Goal: Answer question/provide support: Share knowledge or assist other users

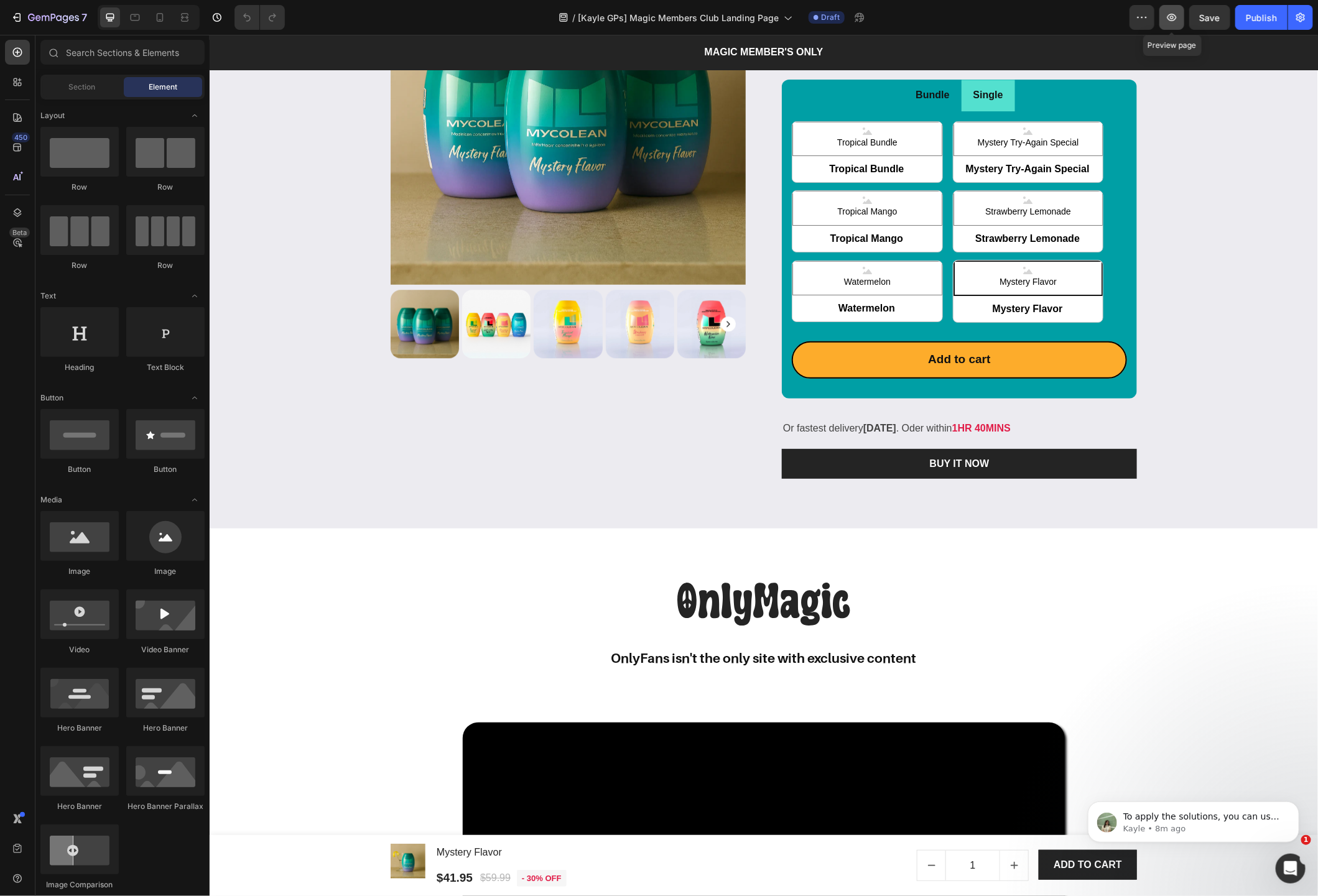
click at [959, 14] on icon "button" at bounding box center [1171, 17] width 12 height 12
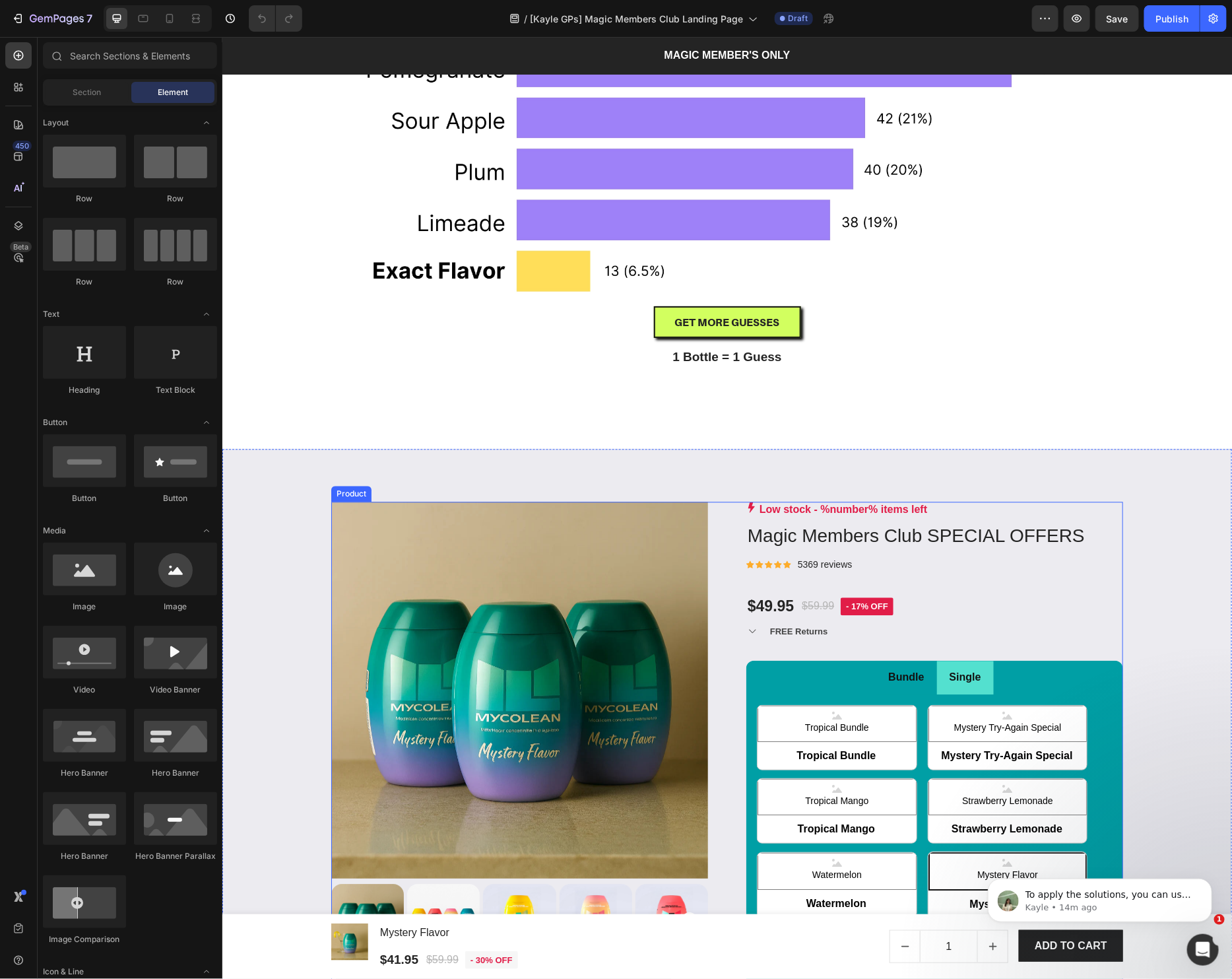
scroll to position [1321, 0]
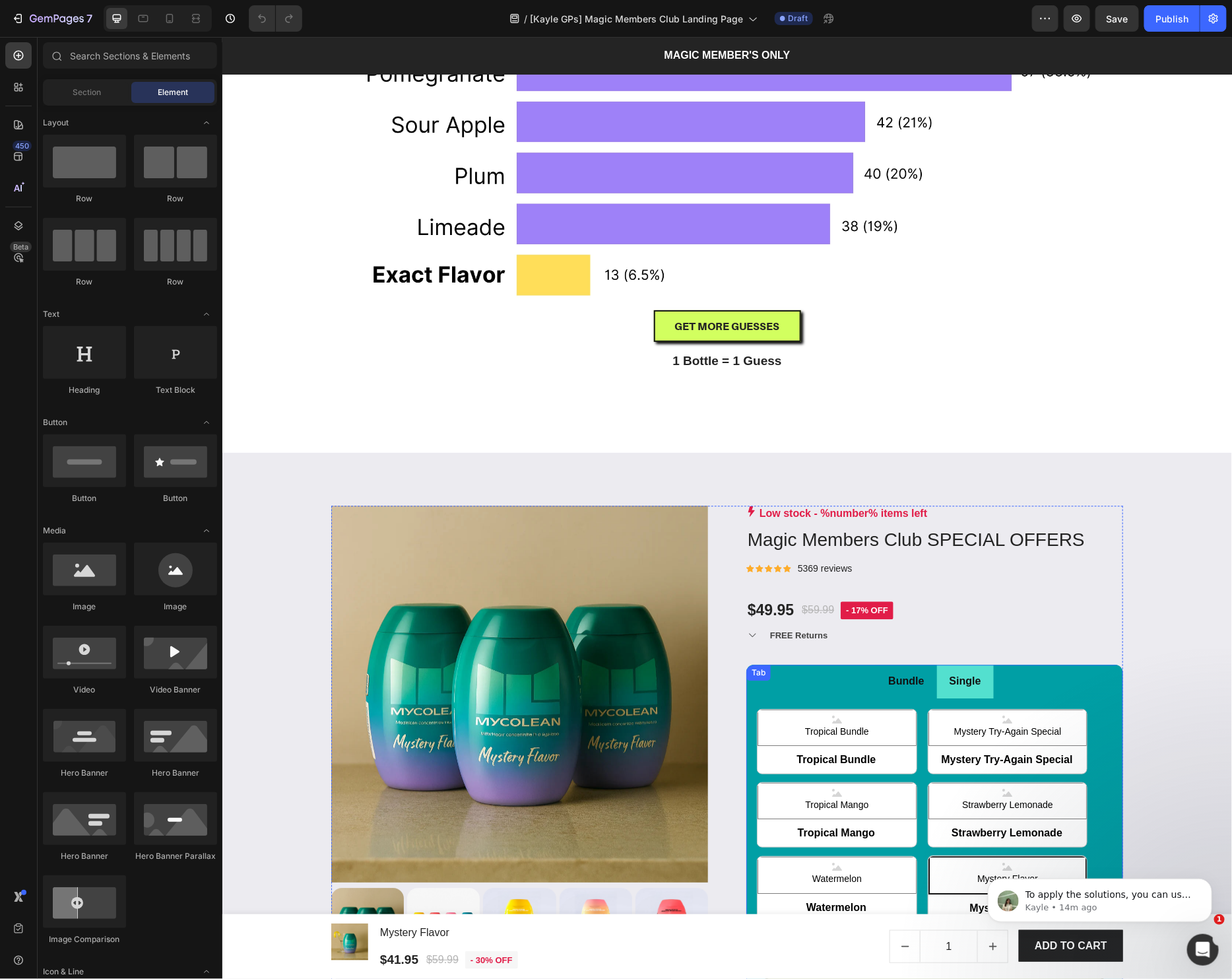
click at [1017, 679] on ul "Bundle Single" at bounding box center [934, 681] width 377 height 34
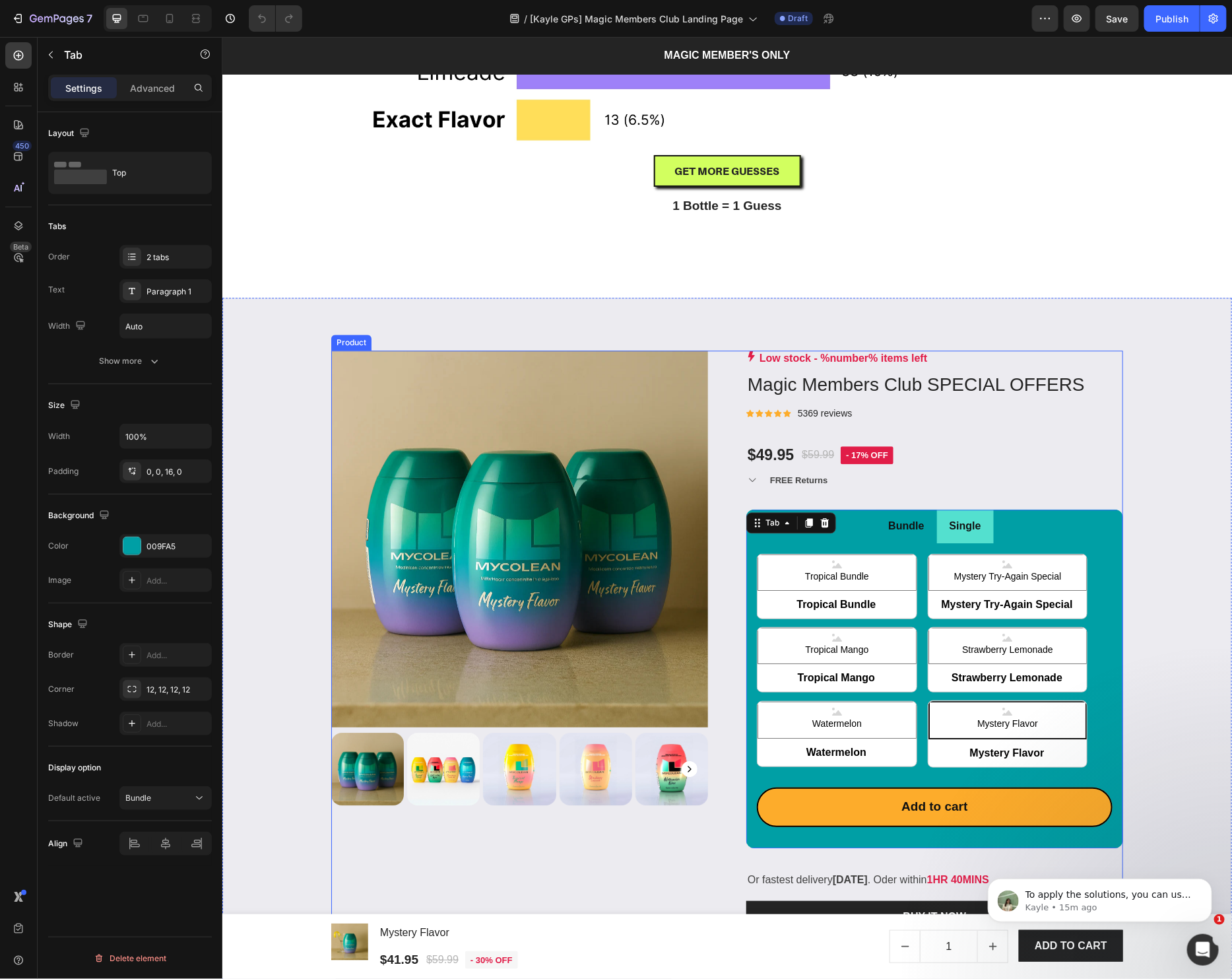
scroll to position [1564, 0]
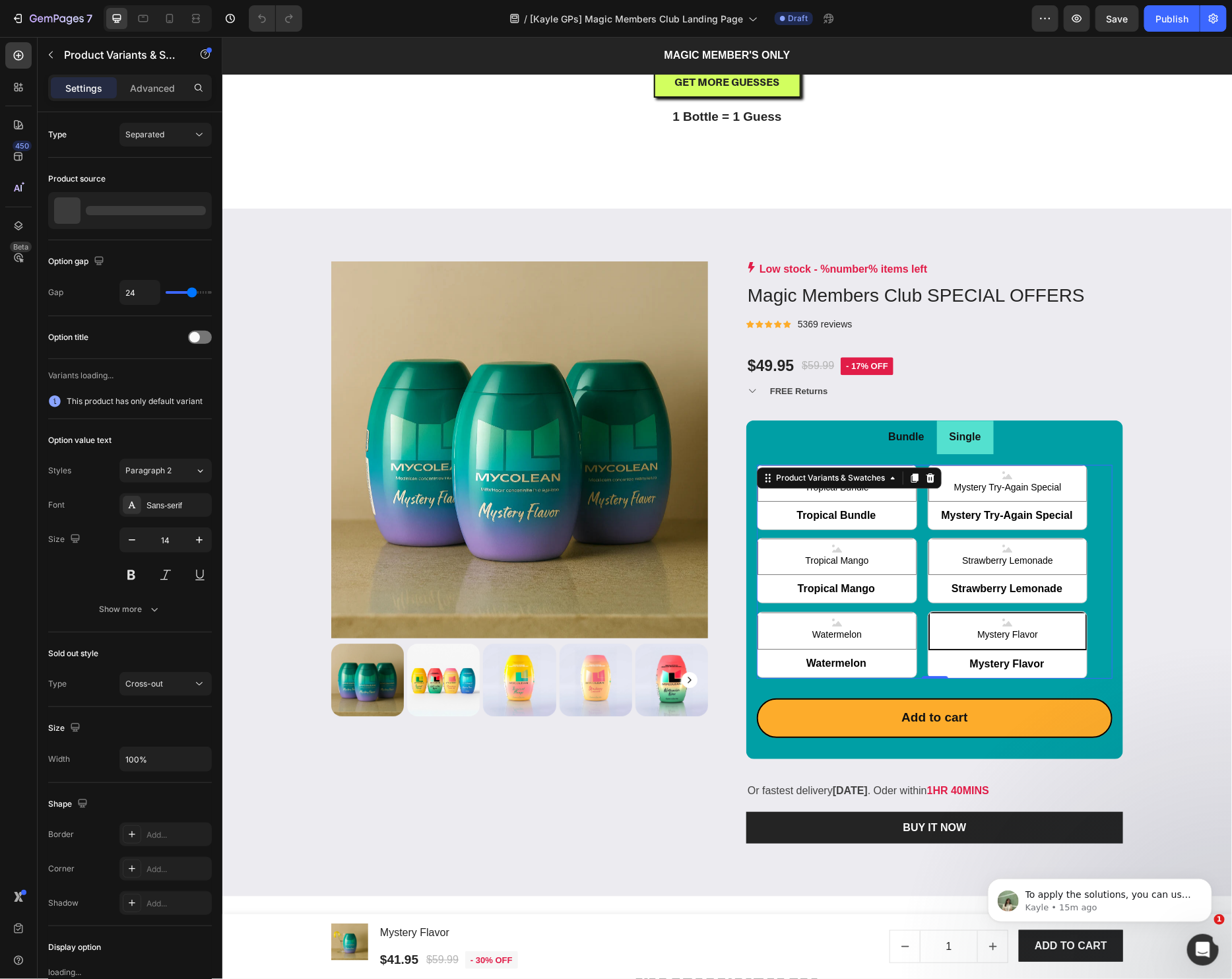
click at [935, 678] on div "Tropical Bundle Tropical Bundle Tropical Bundle Mystery Try-Again Special Myste…" at bounding box center [934, 571] width 355 height 214
radio input "true"
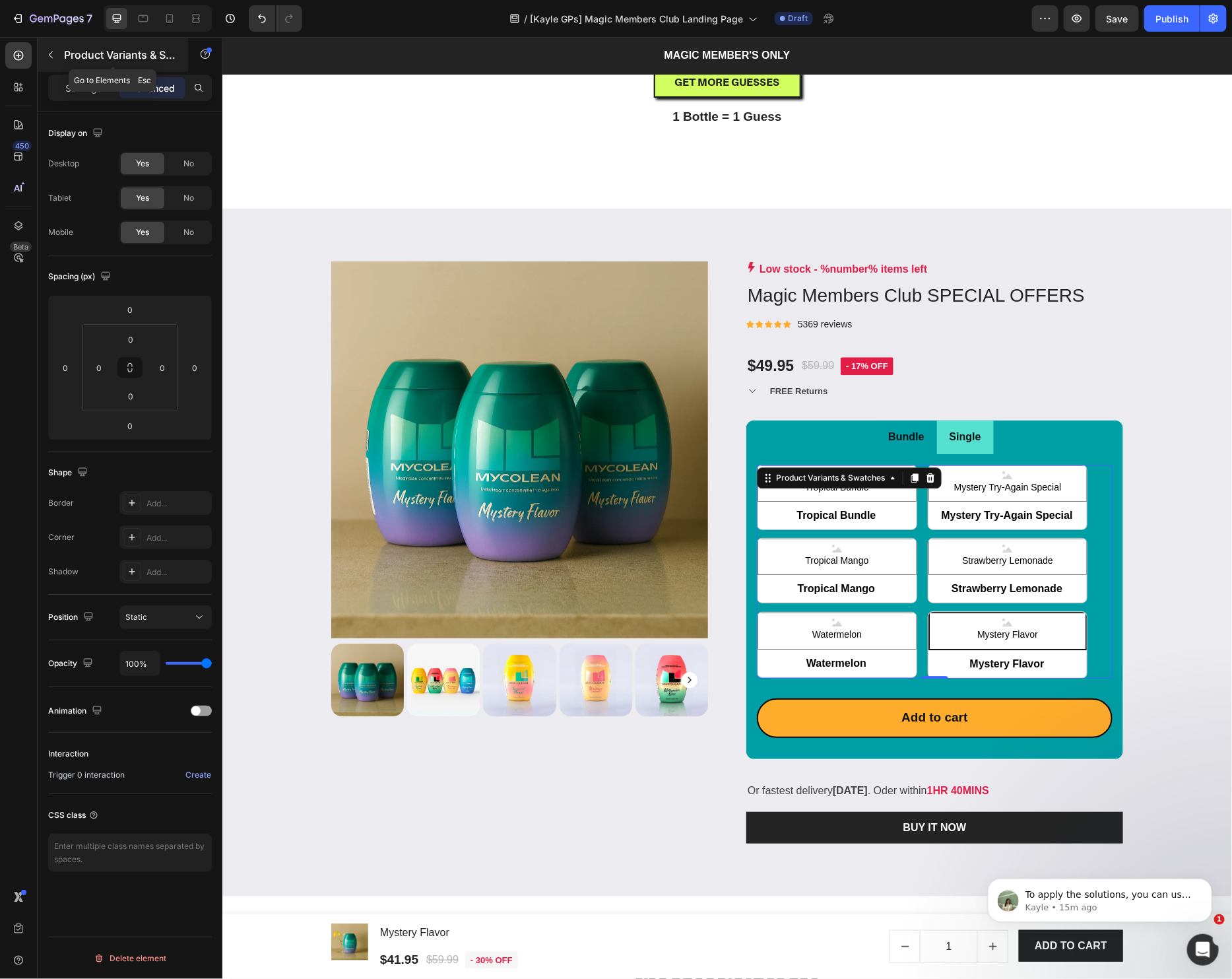
click at [53, 51] on icon "button" at bounding box center [51, 55] width 11 height 11
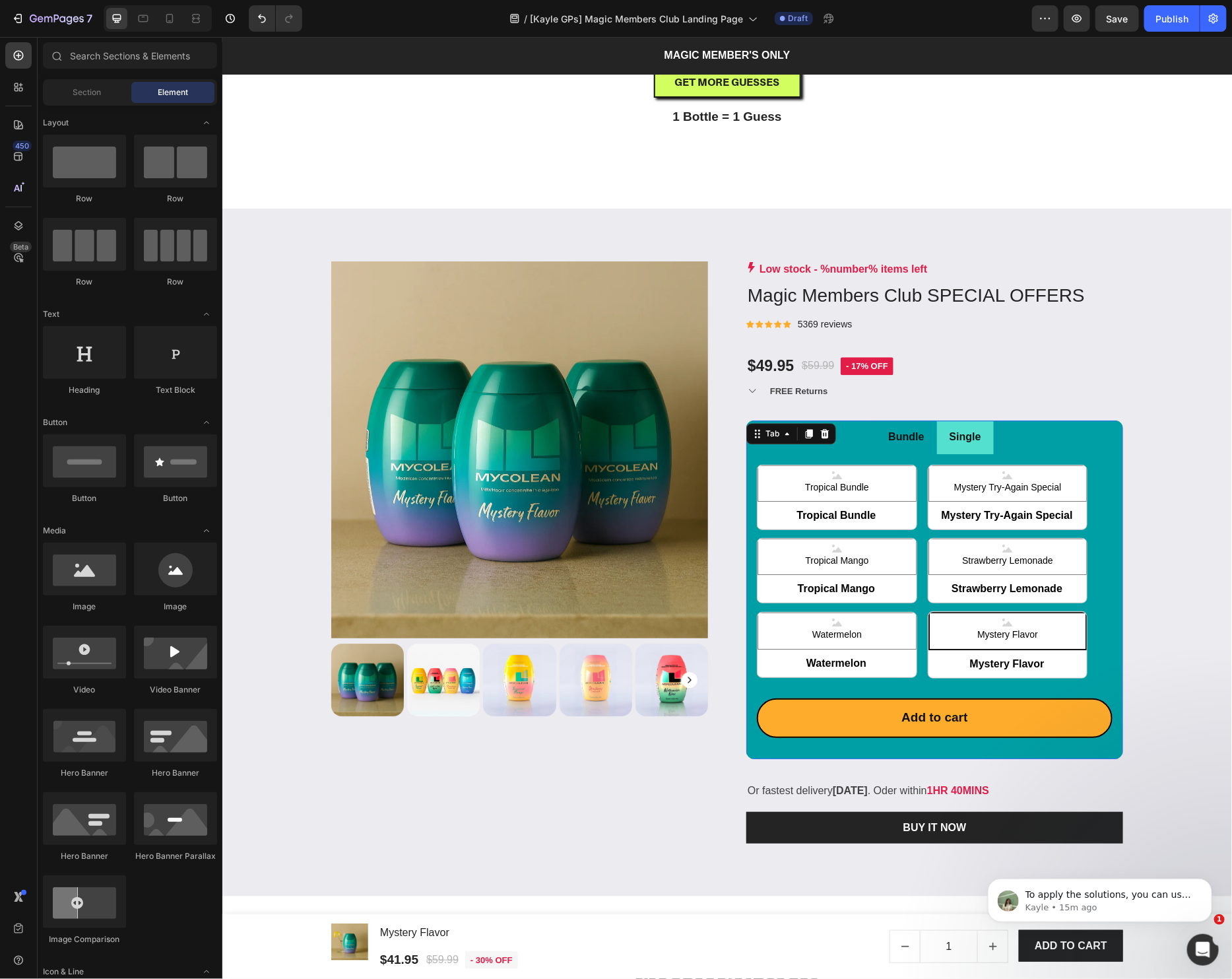
click at [1017, 438] on ul "Bundle Single" at bounding box center [934, 436] width 377 height 34
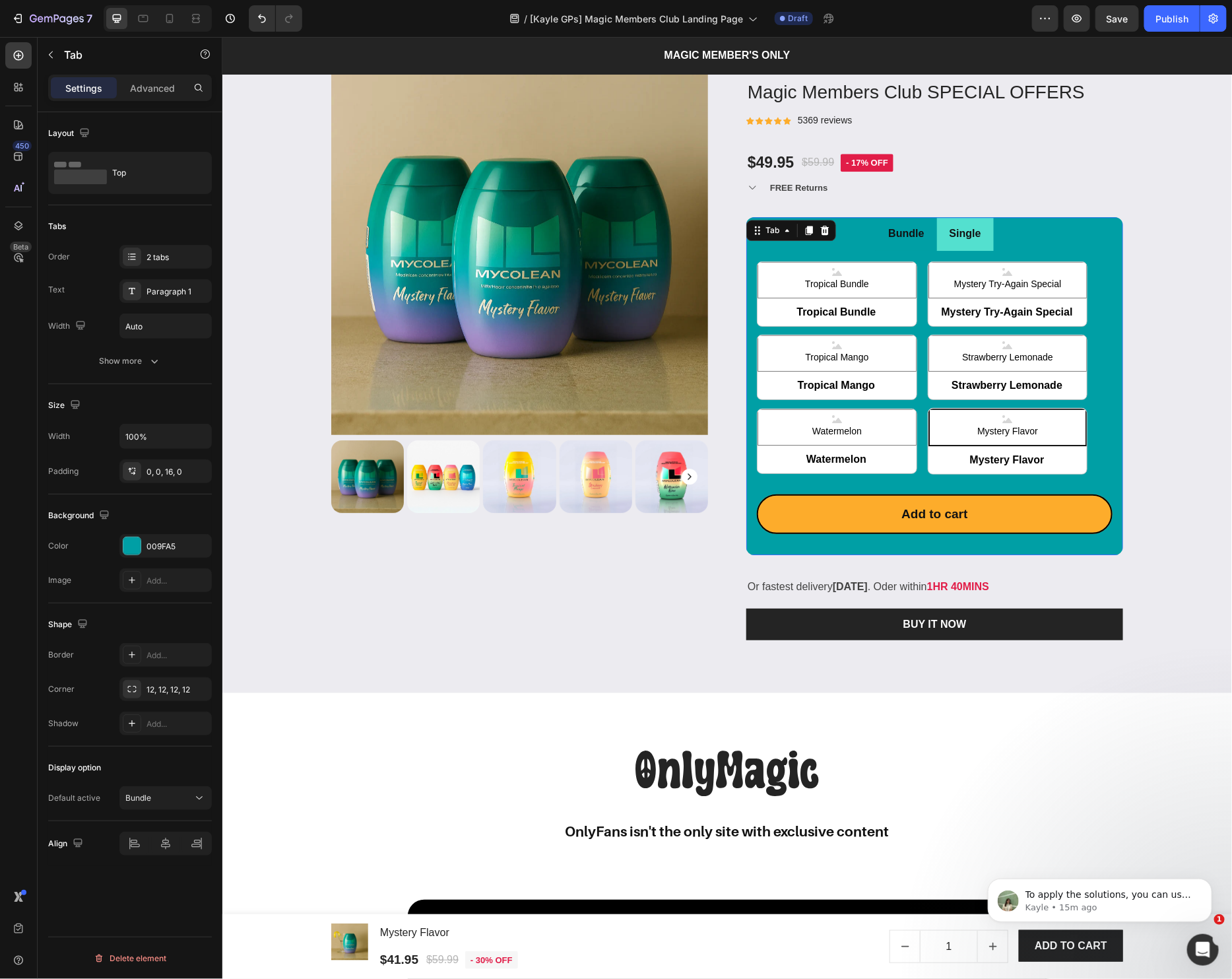
scroll to position [1768, 0]
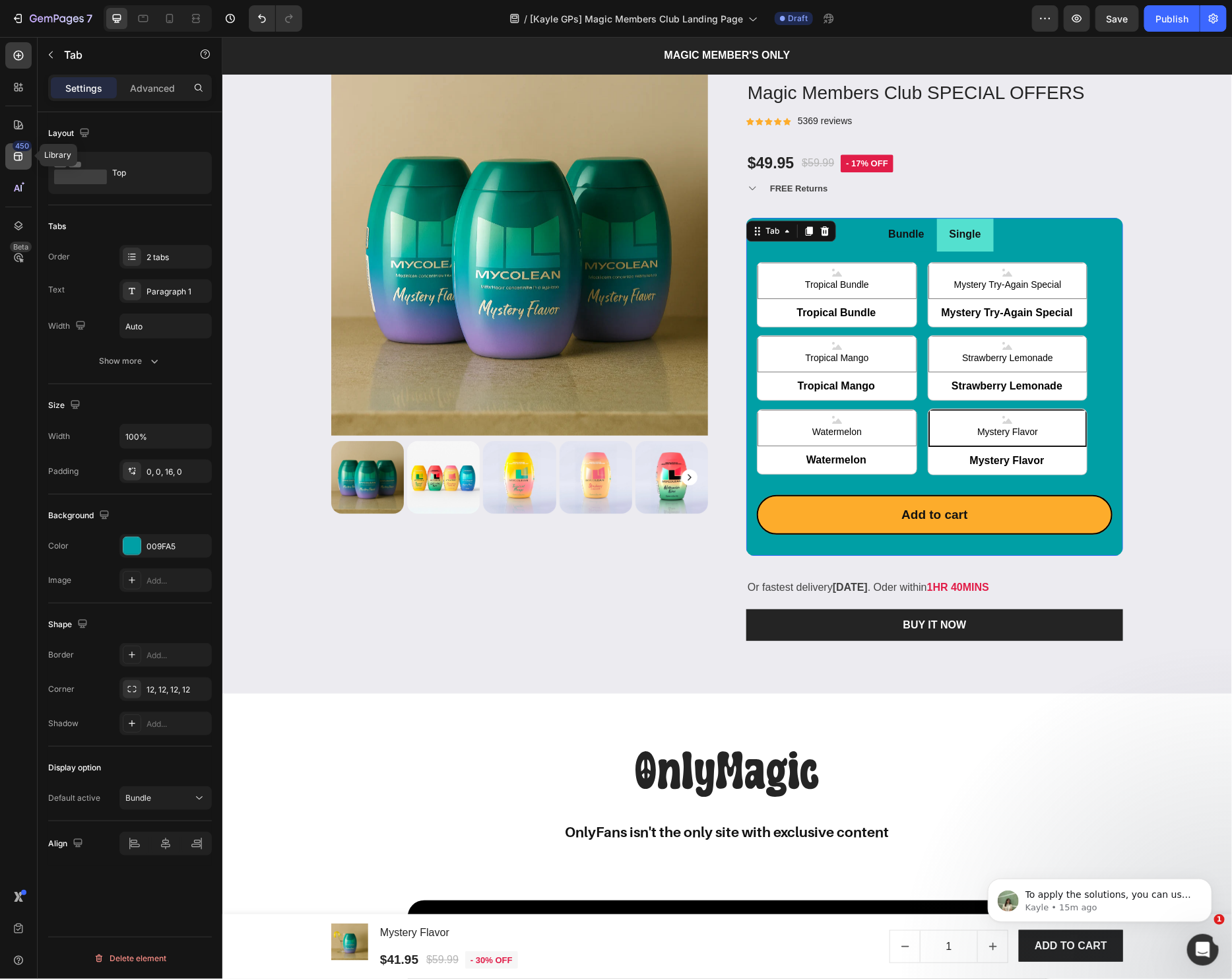
click at [17, 157] on icon at bounding box center [18, 156] width 13 height 13
click at [21, 222] on icon at bounding box center [18, 225] width 8 height 9
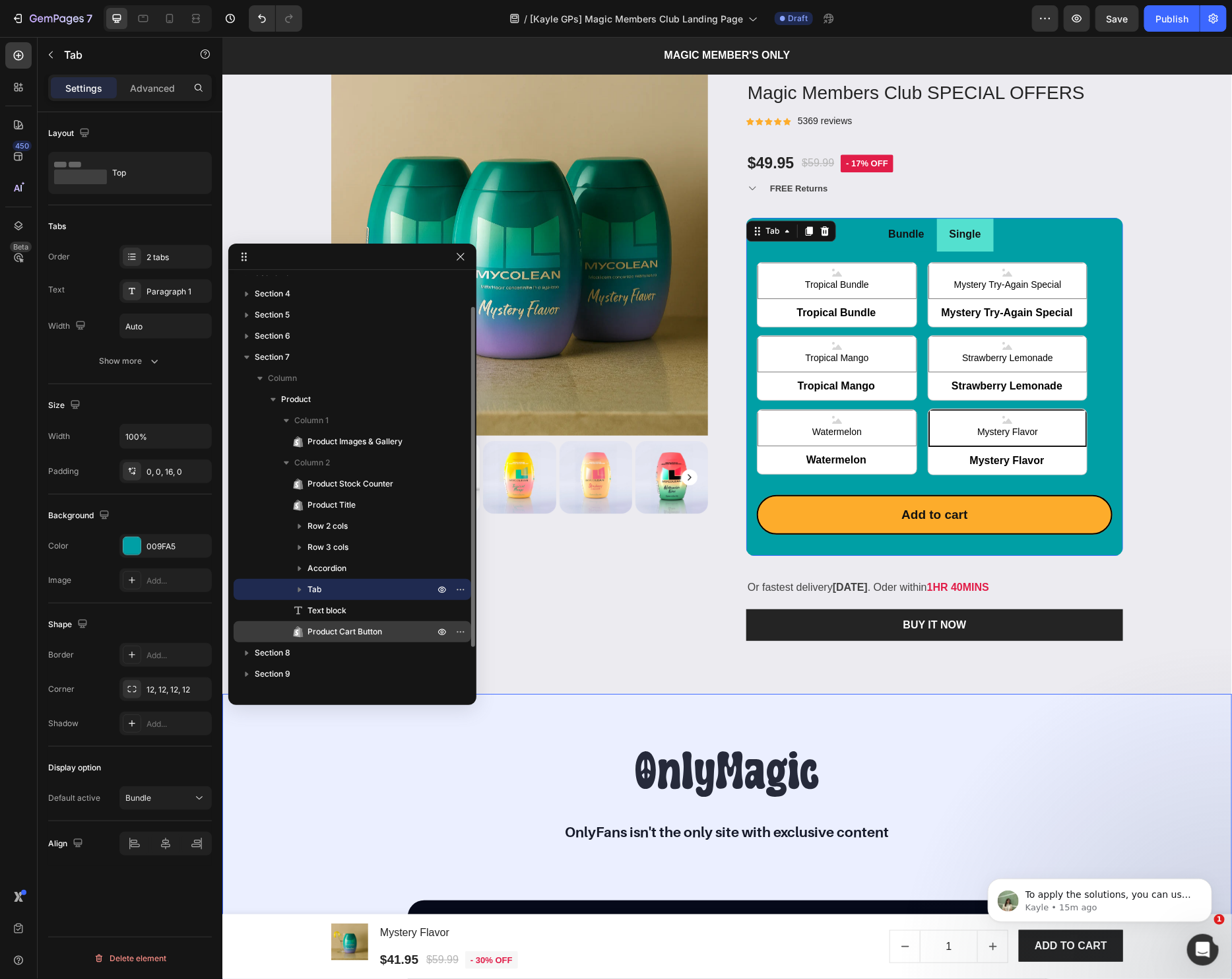
scroll to position [58, 0]
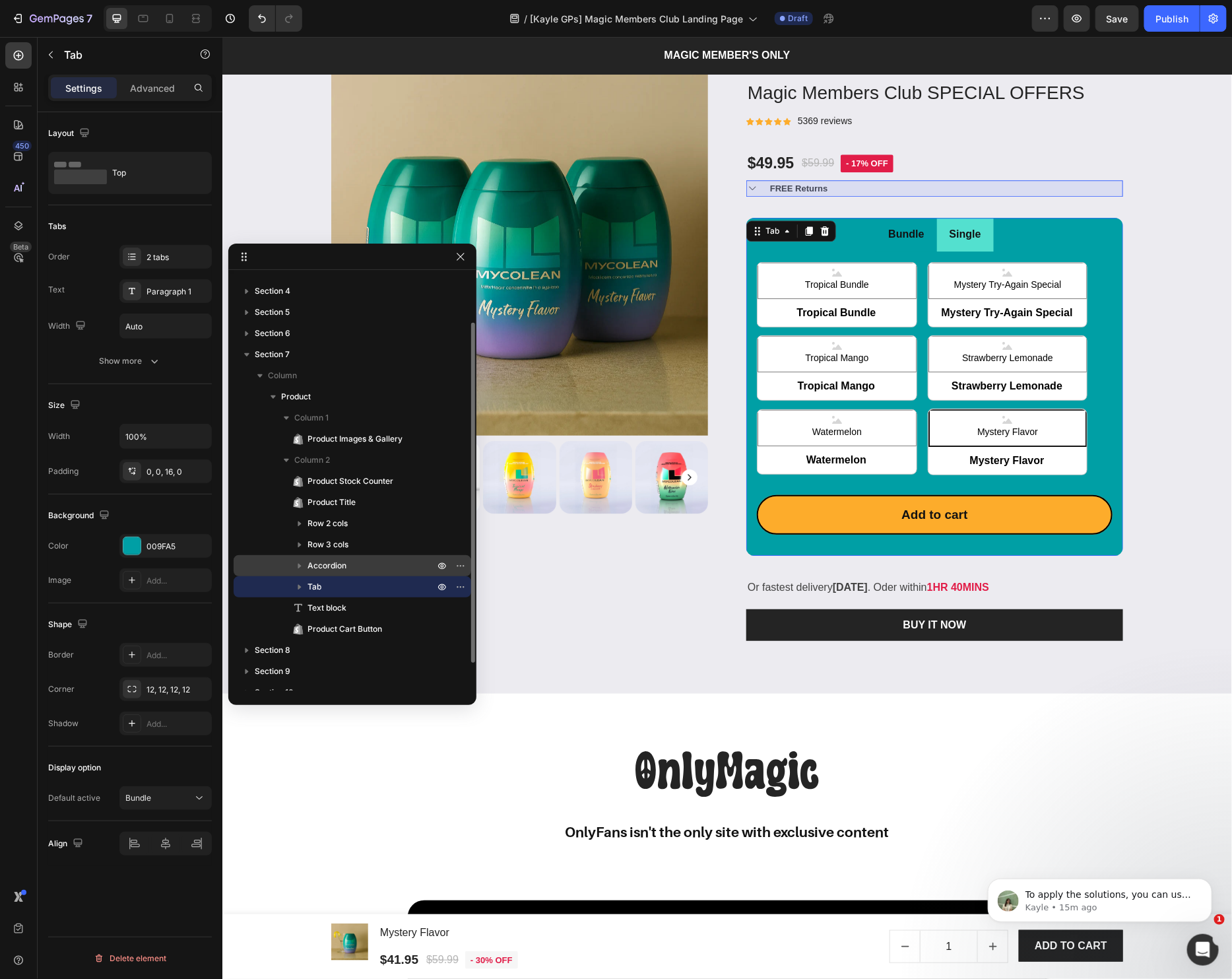
click at [301, 562] on icon "button" at bounding box center [299, 565] width 13 height 13
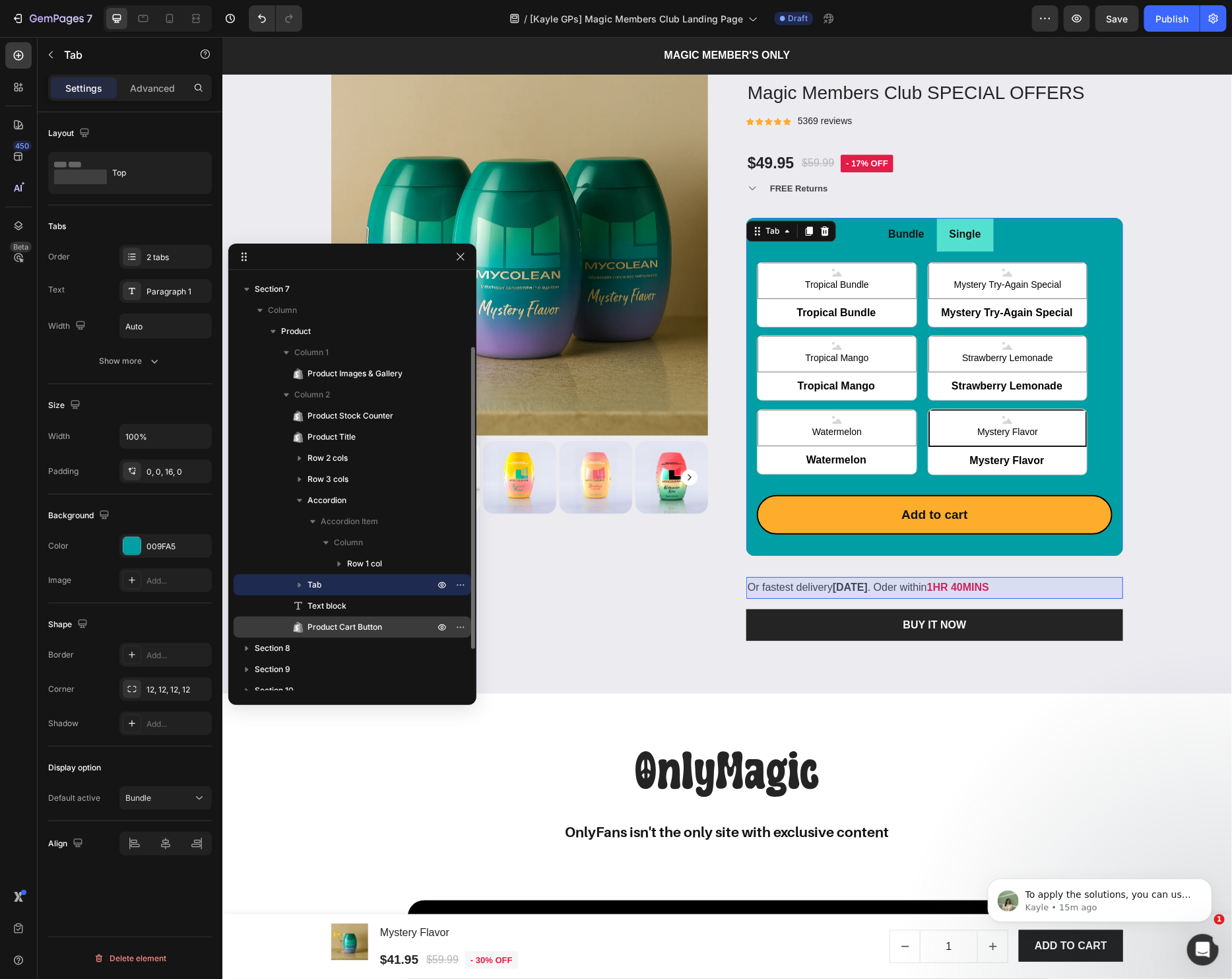
scroll to position [155, 0]
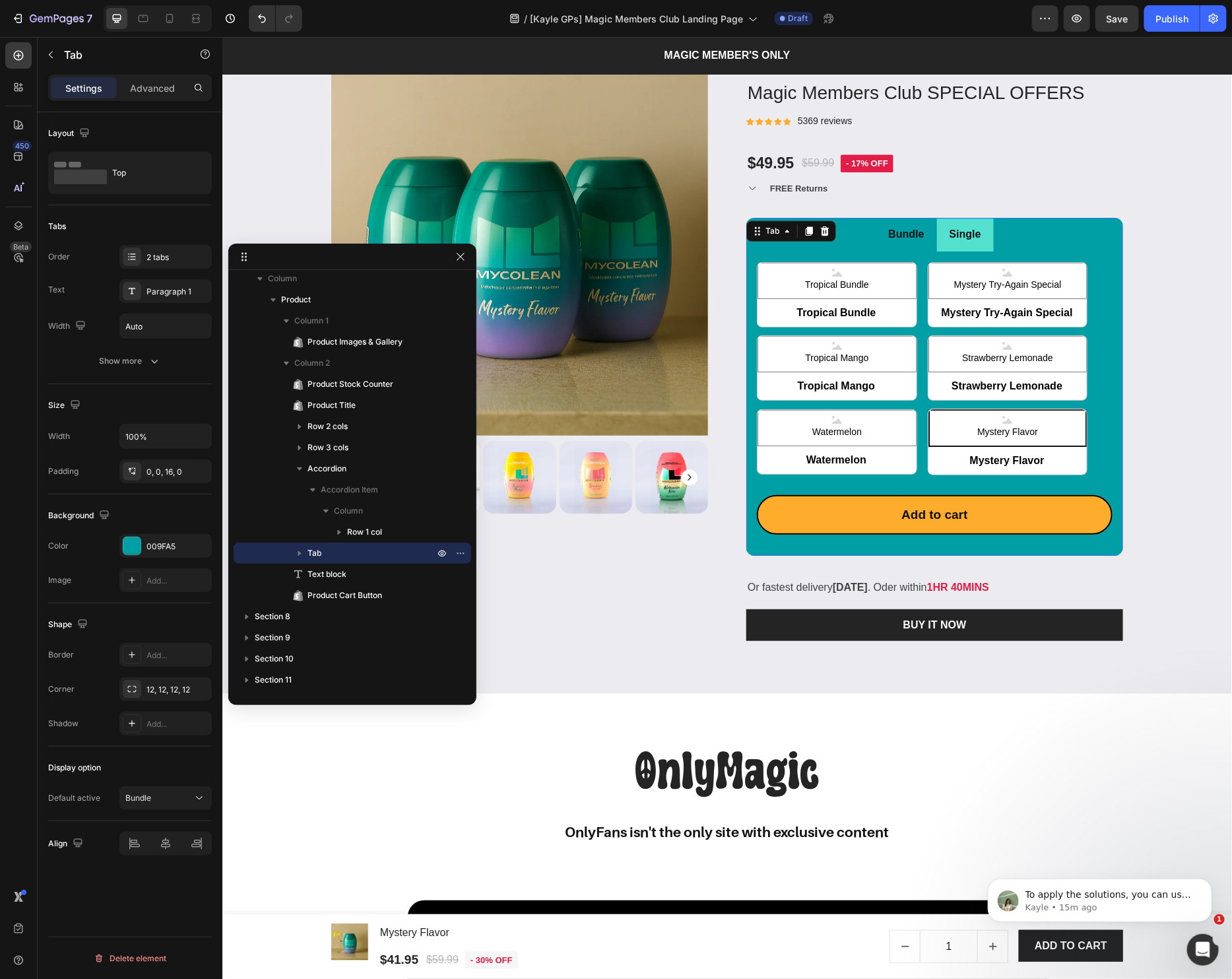
click at [1017, 245] on ul "Bundle Single" at bounding box center [934, 234] width 377 height 34
click at [298, 557] on icon "button" at bounding box center [299, 553] width 13 height 13
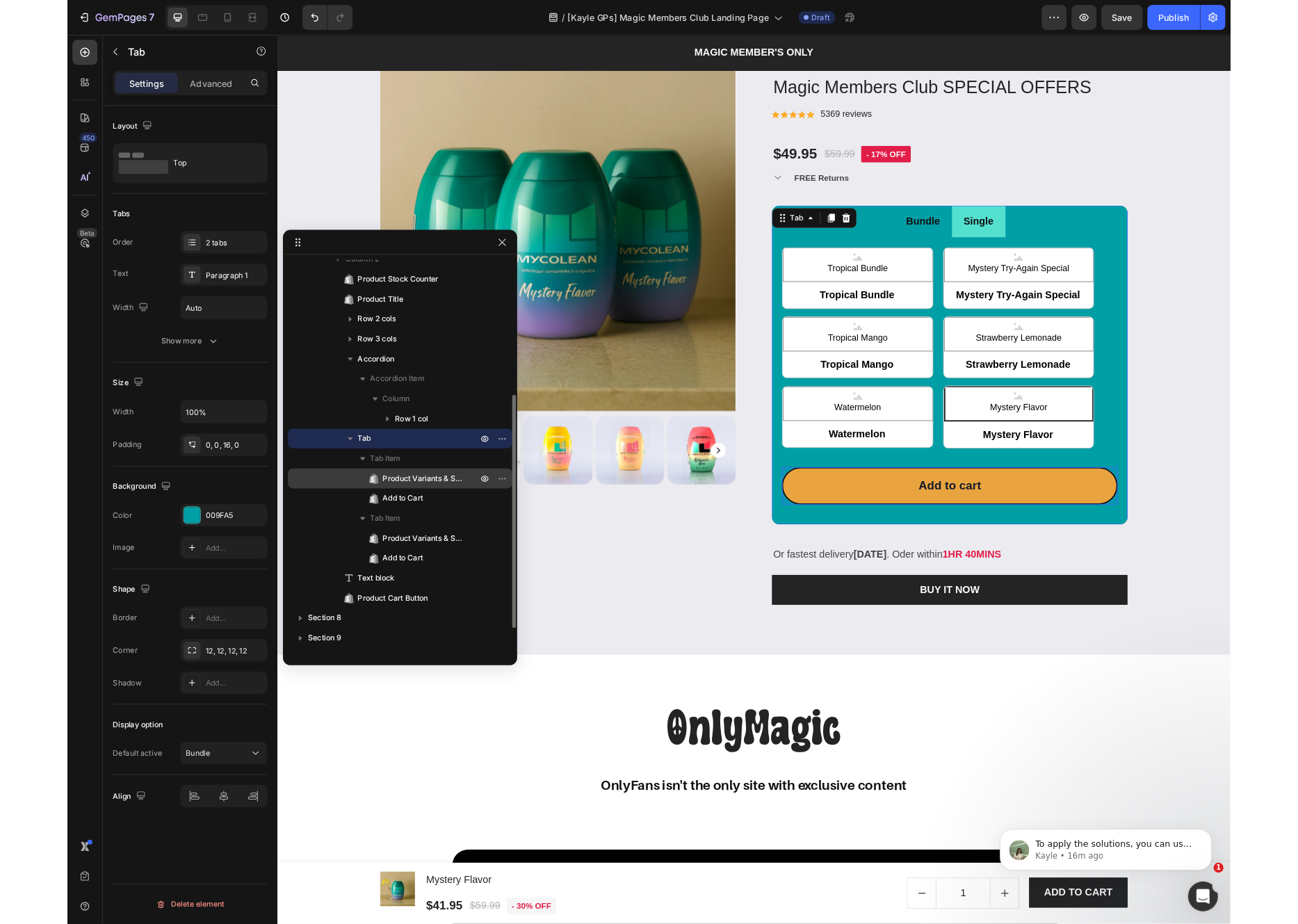
scroll to position [261, 0]
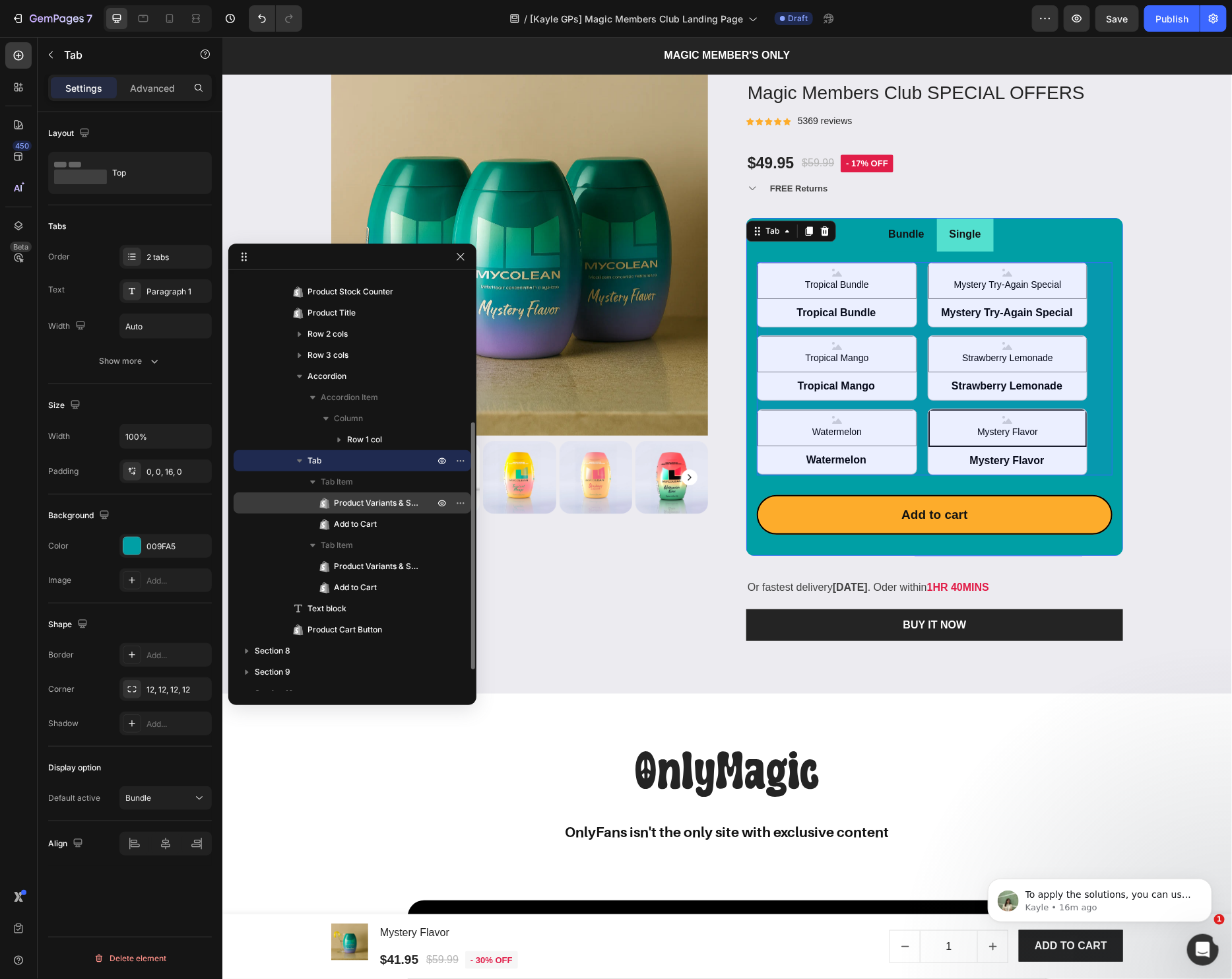
click at [383, 504] on span "Product Variants & Swatches" at bounding box center [378, 502] width 87 height 13
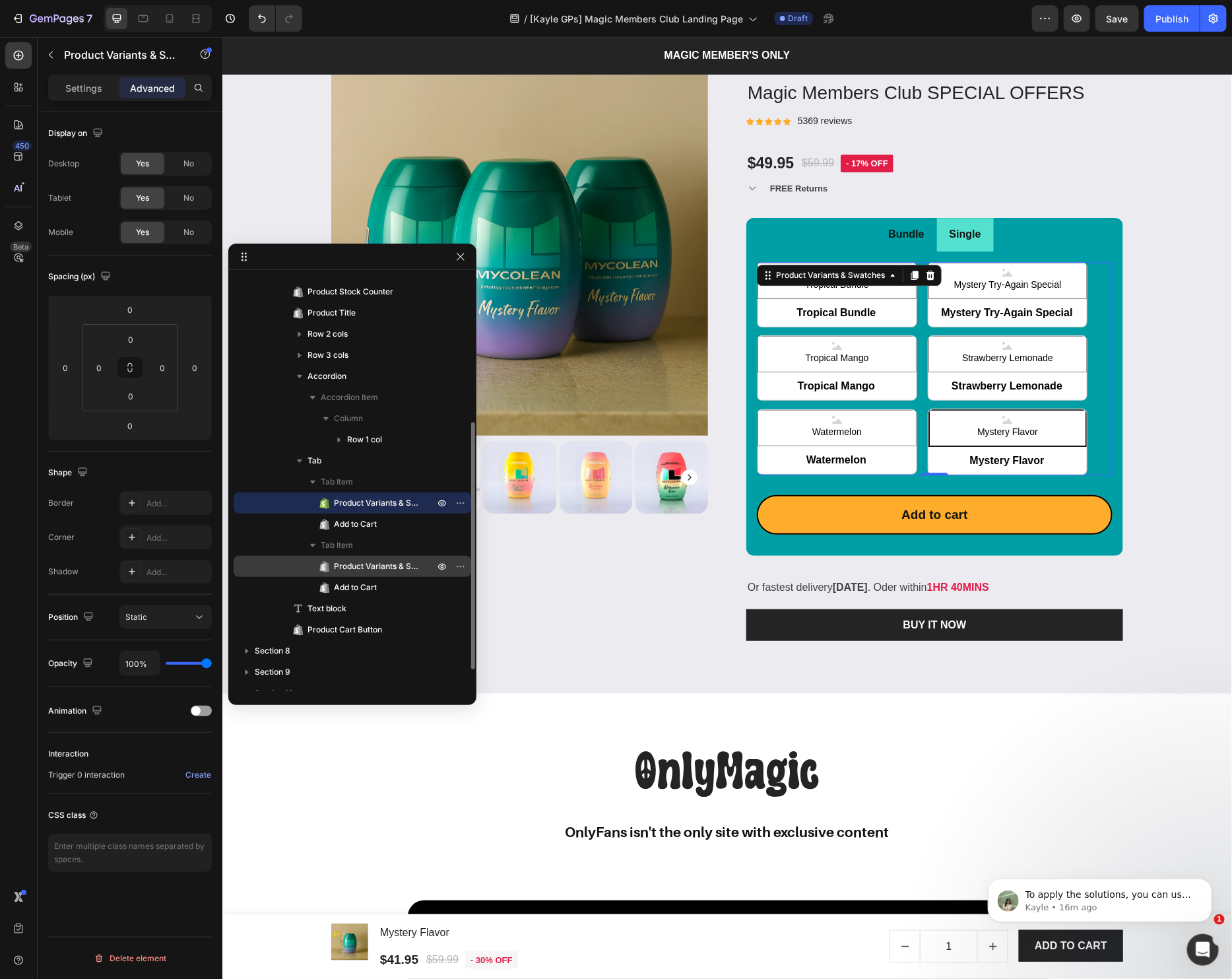
click at [371, 566] on span "Product Variants & Swatches" at bounding box center [378, 566] width 87 height 13
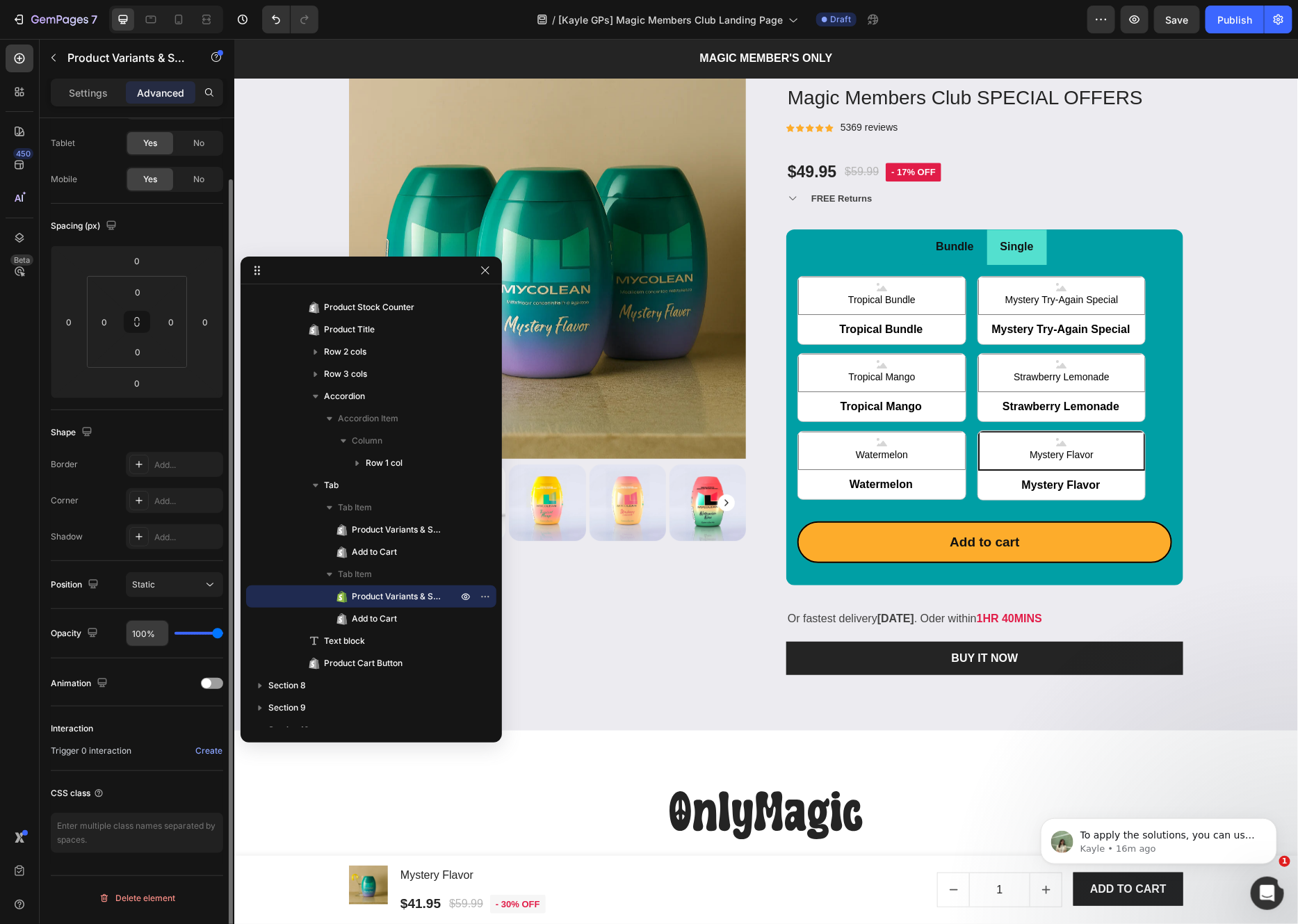
scroll to position [0, 0]
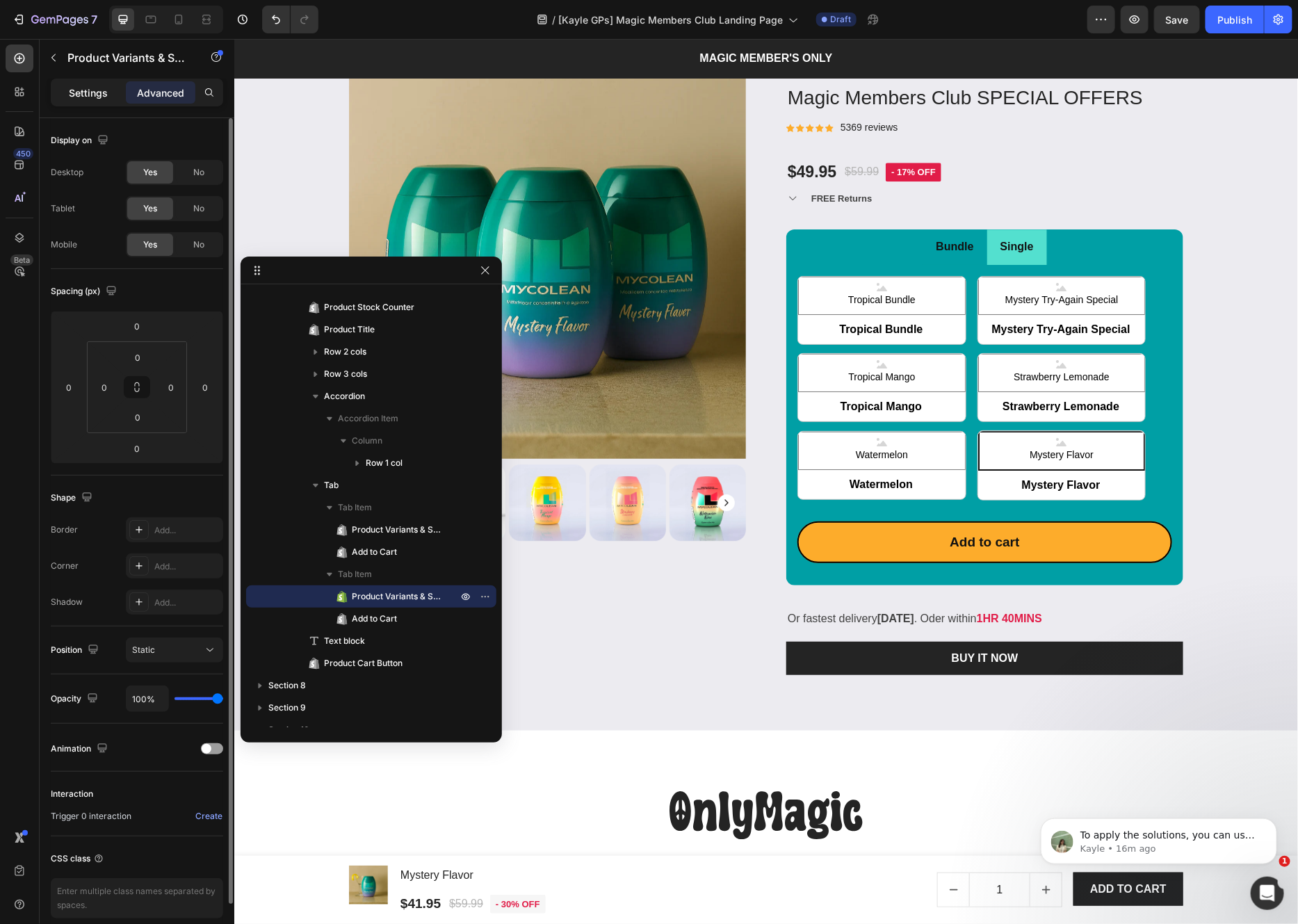
click at [72, 89] on p "Settings" at bounding box center [88, 93] width 39 height 14
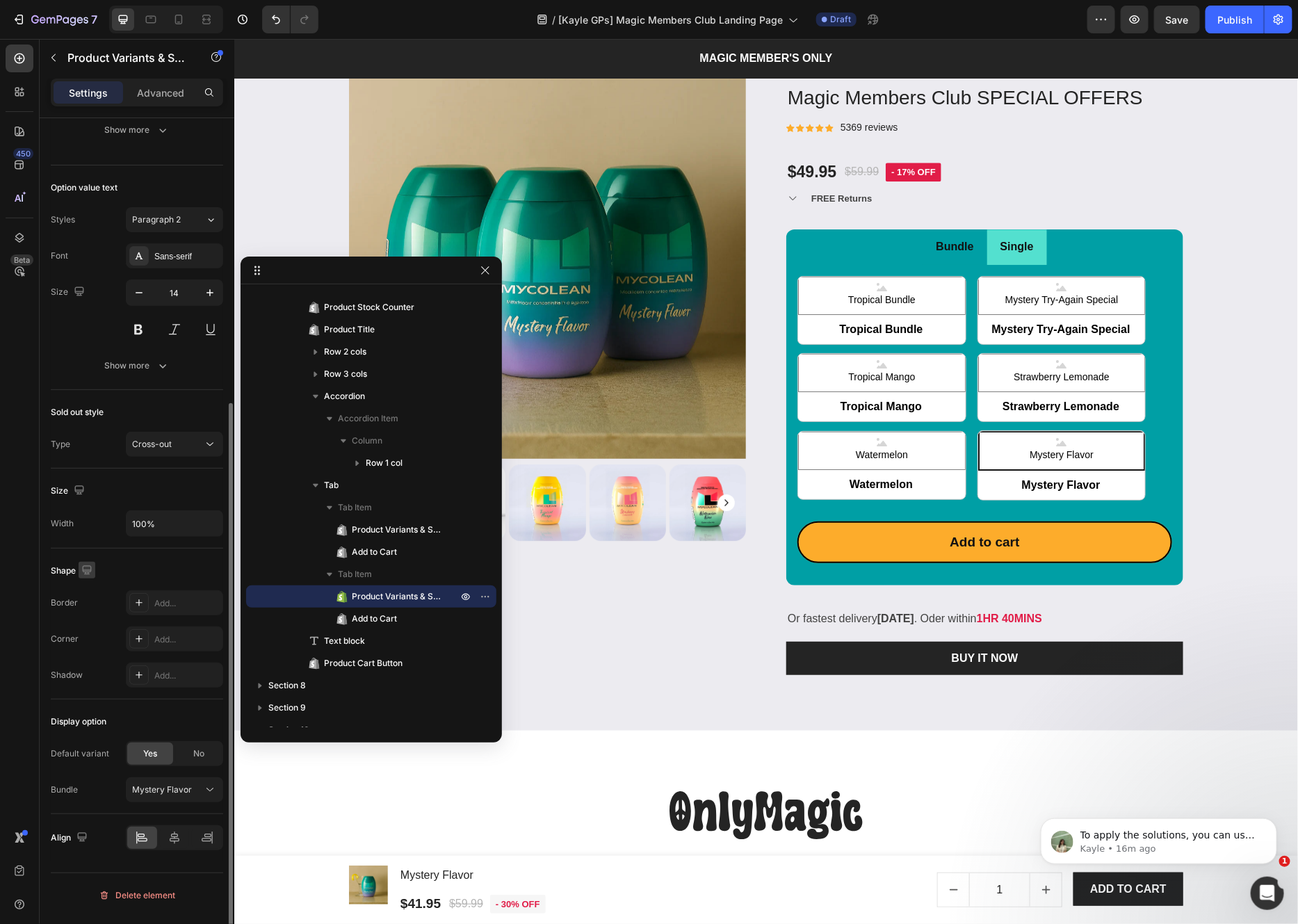
scroll to position [428, 0]
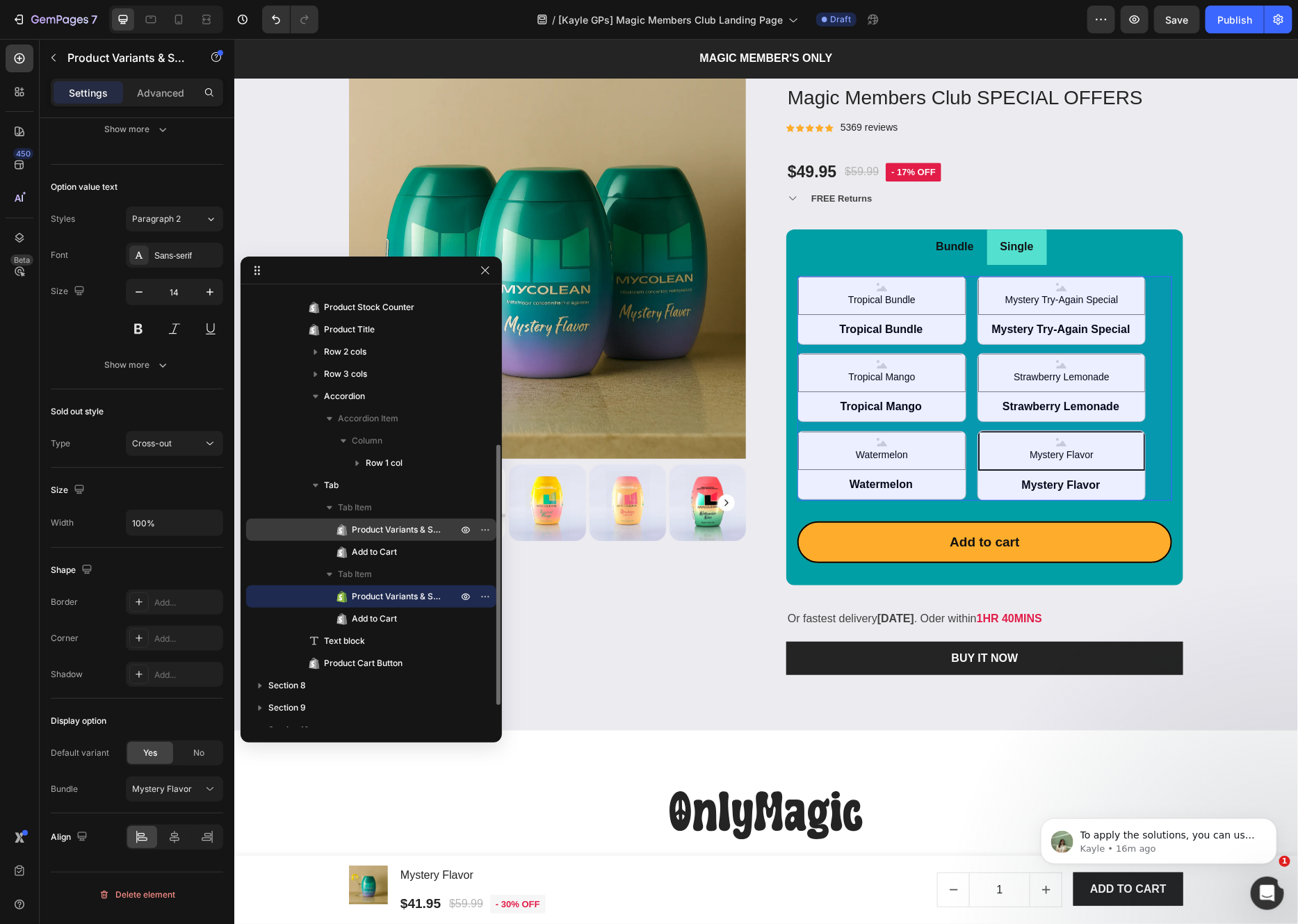
click at [404, 530] on span "Product Variants & Swatches" at bounding box center [398, 529] width 92 height 14
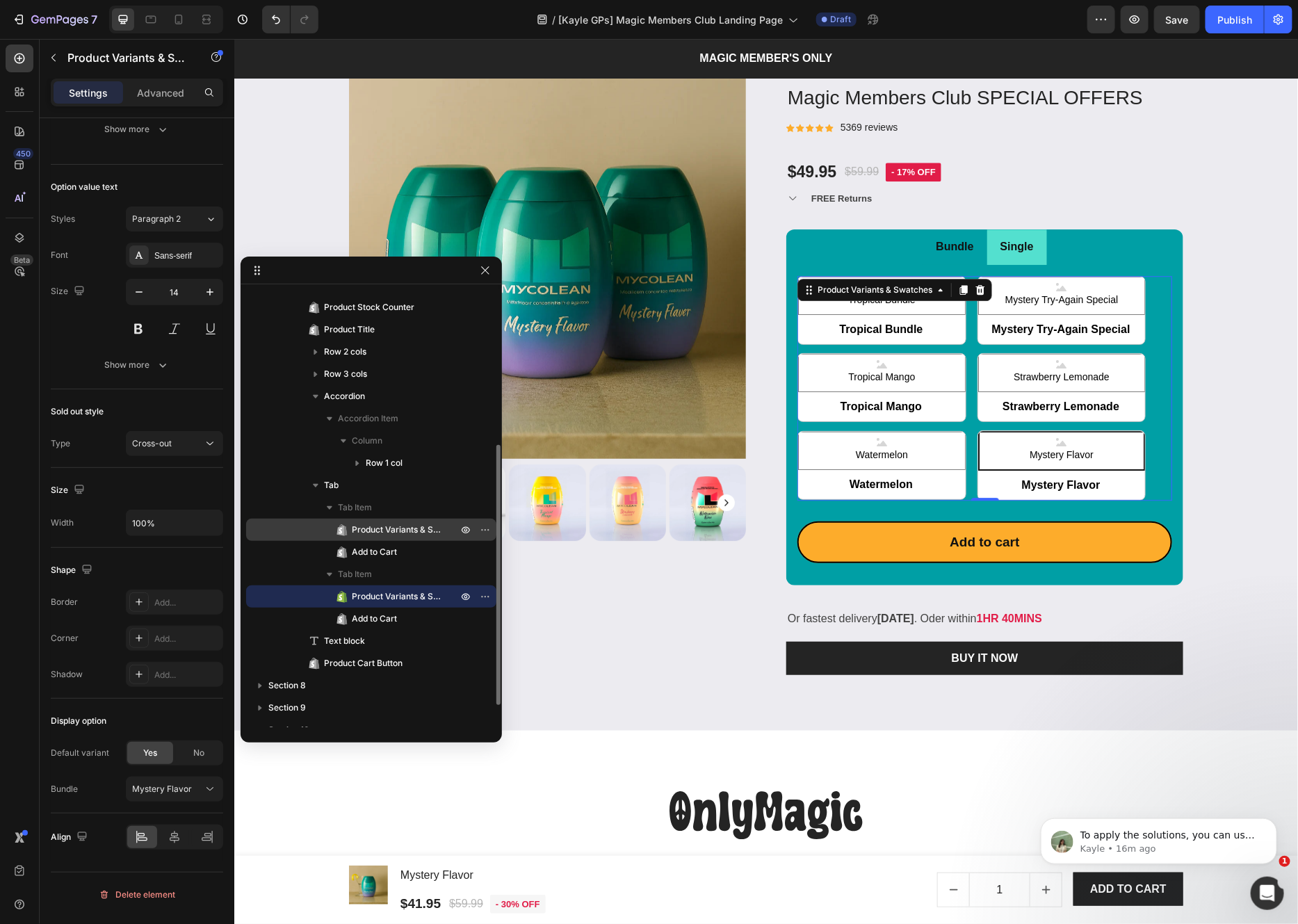
scroll to position [427, 0]
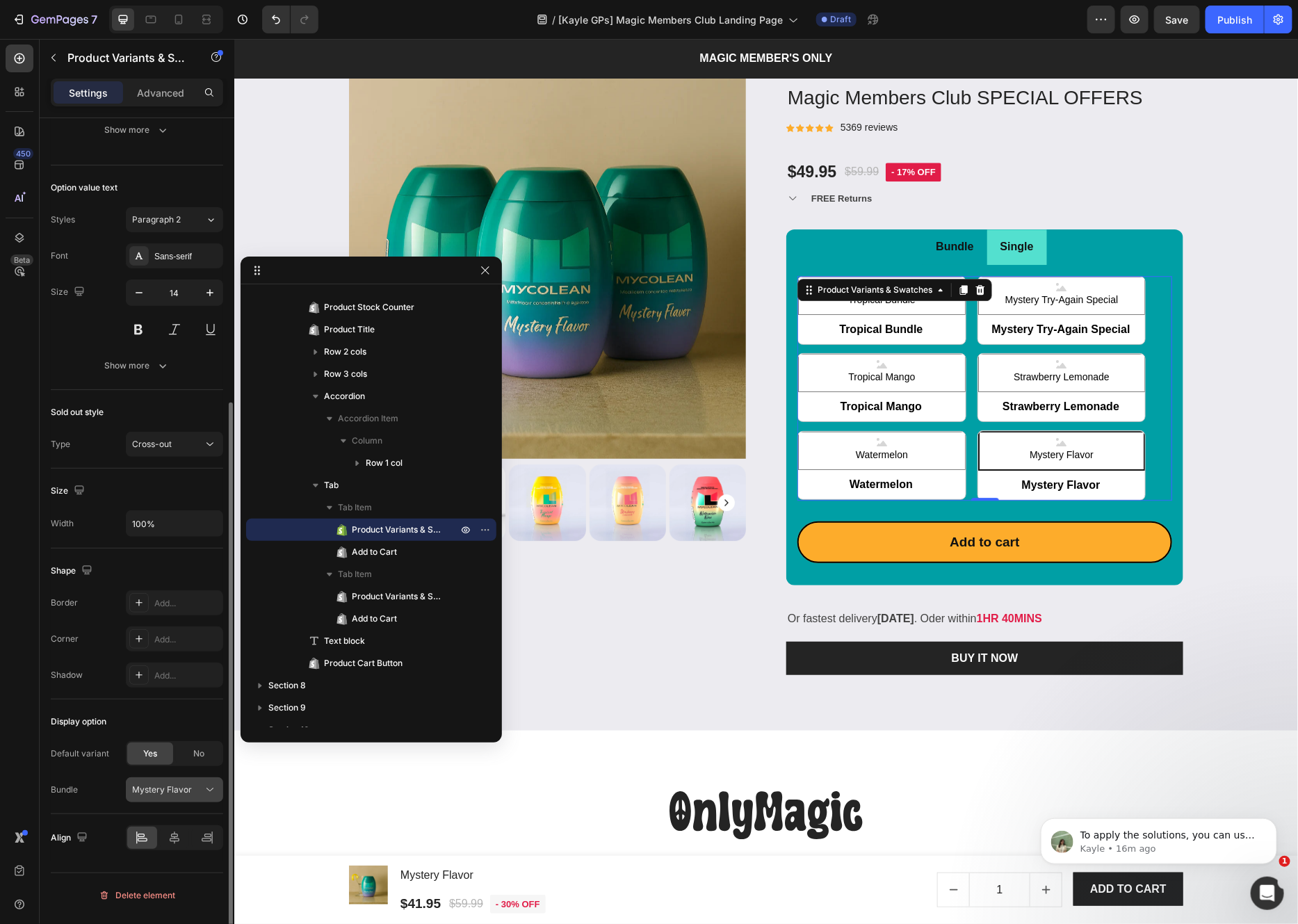
click at [212, 791] on icon at bounding box center [209, 790] width 7 height 3
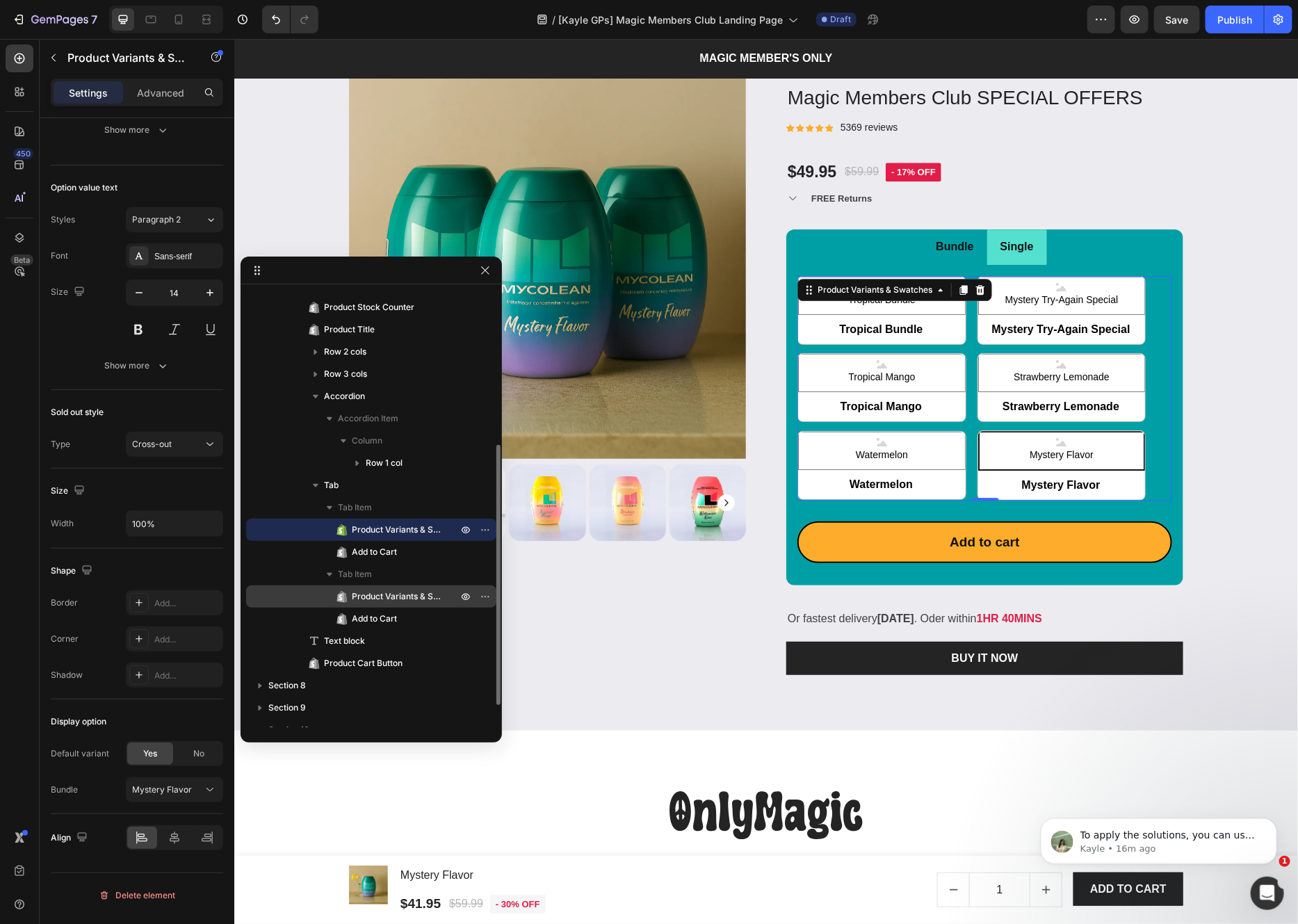
click at [403, 598] on span "Product Variants & Swatches" at bounding box center [398, 596] width 92 height 14
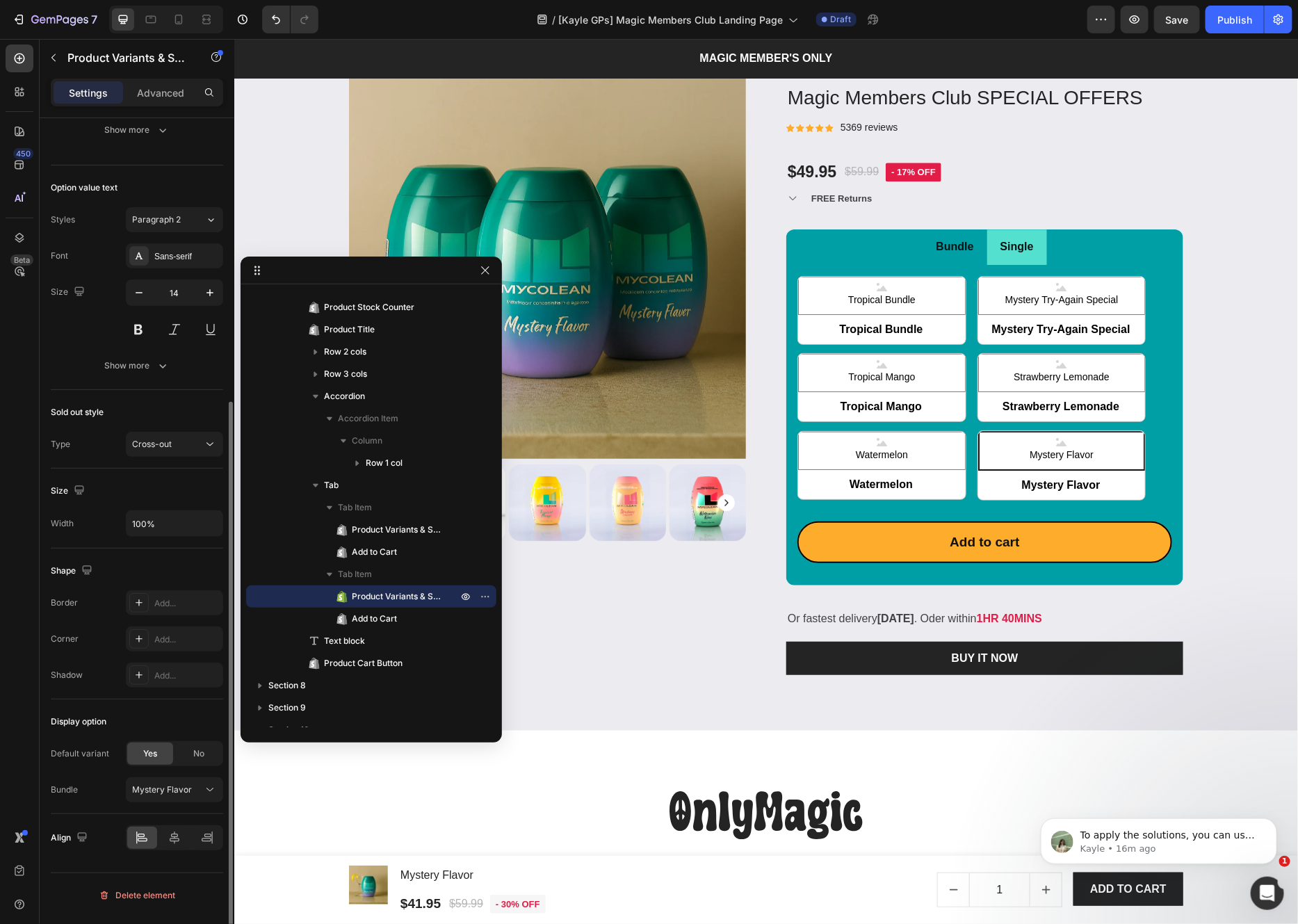
scroll to position [428, 0]
click at [208, 795] on icon at bounding box center [209, 788] width 14 height 14
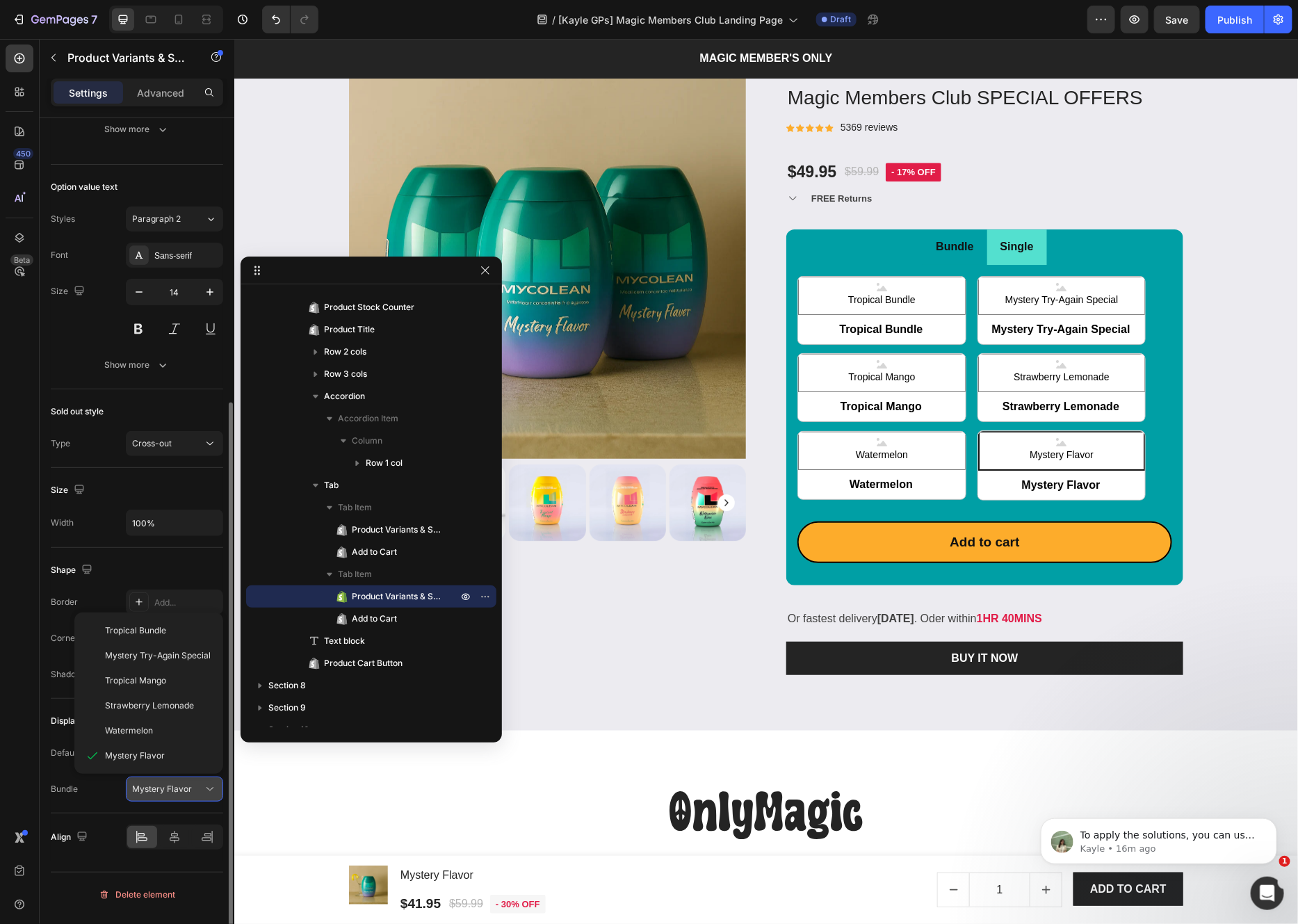
click at [217, 795] on button "Mystery Flavor" at bounding box center [174, 788] width 97 height 25
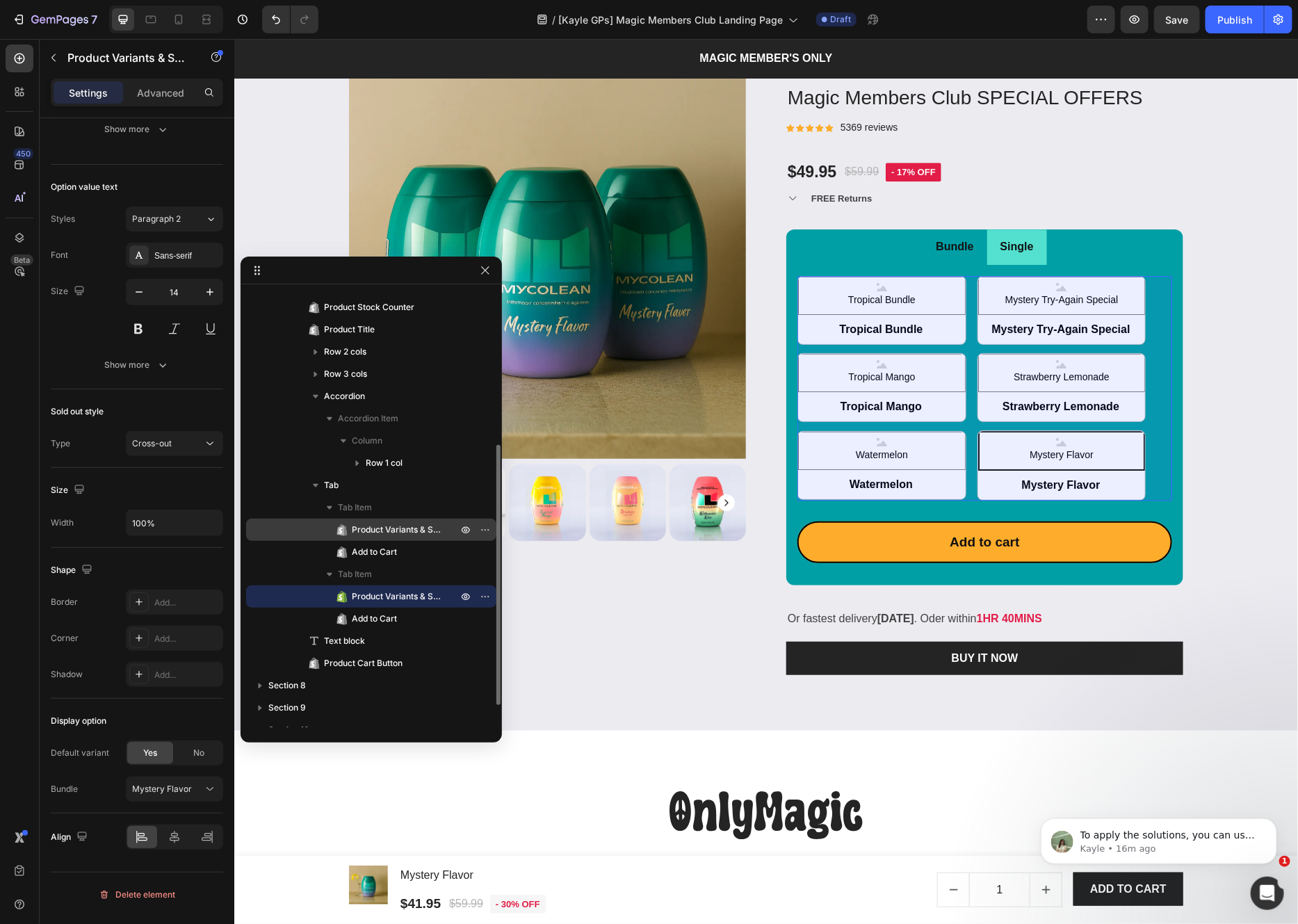
click at [402, 532] on span "Product Variants & Swatches" at bounding box center [398, 529] width 92 height 14
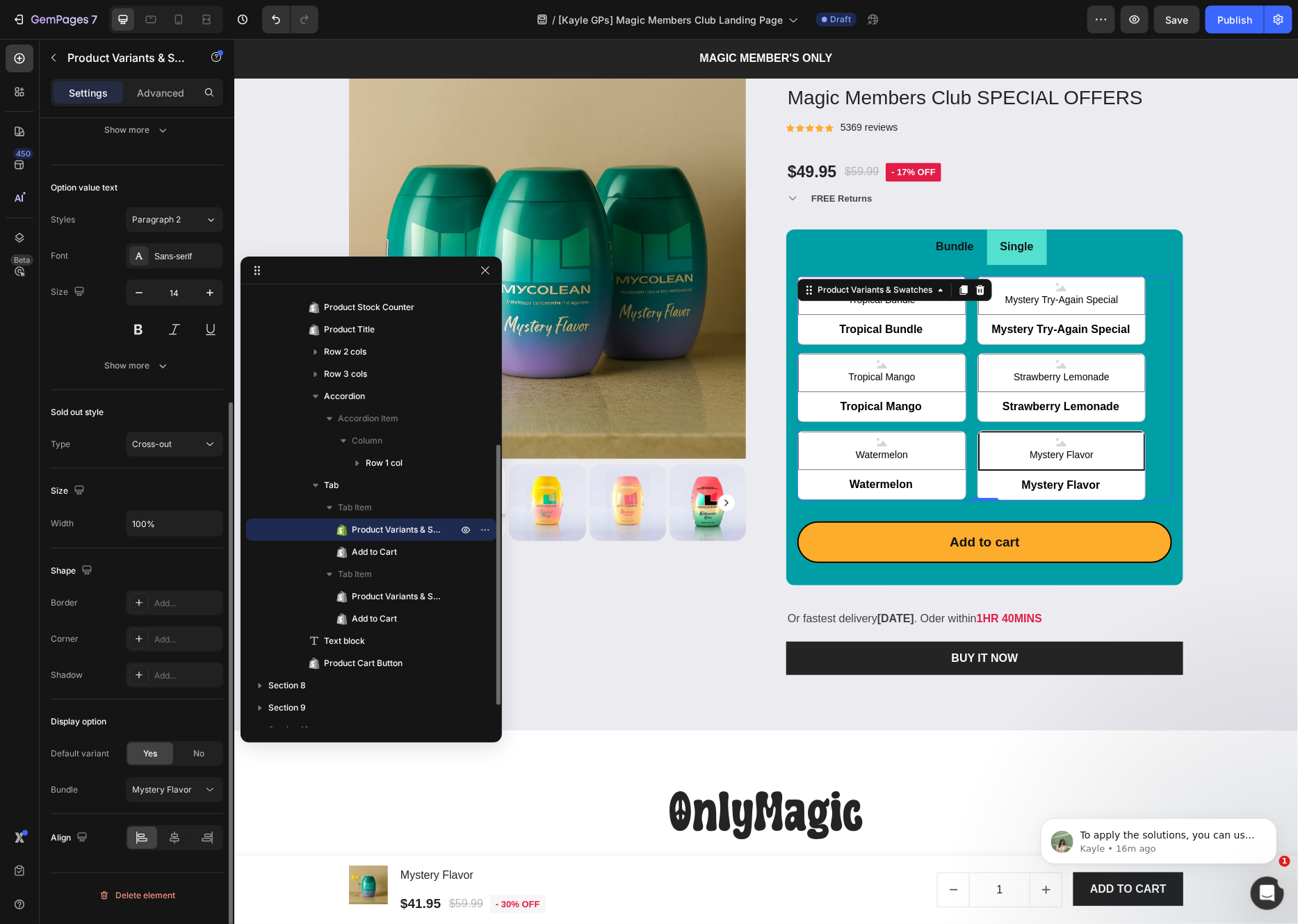
scroll to position [427, 0]
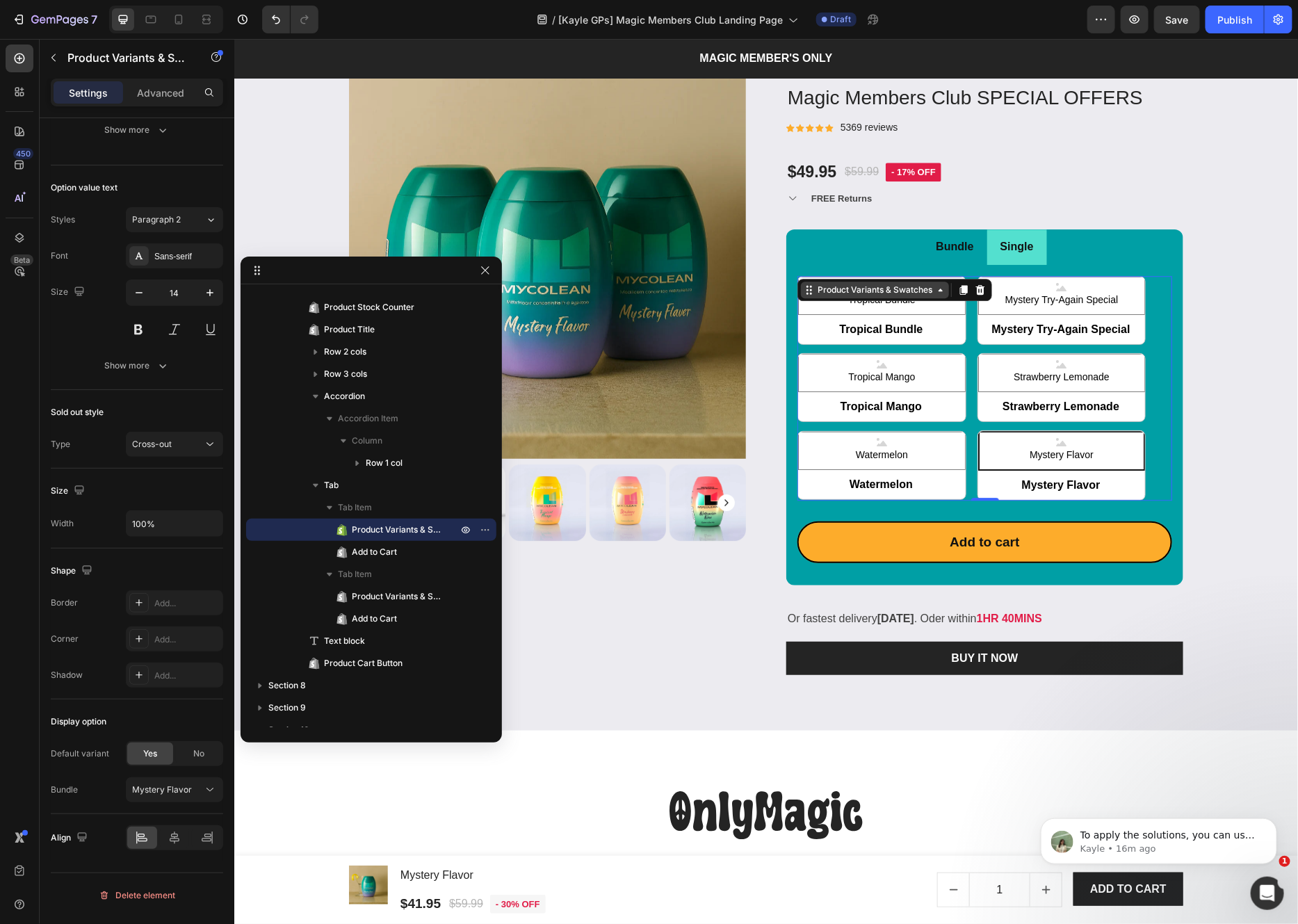
click at [940, 292] on icon at bounding box center [940, 289] width 11 height 11
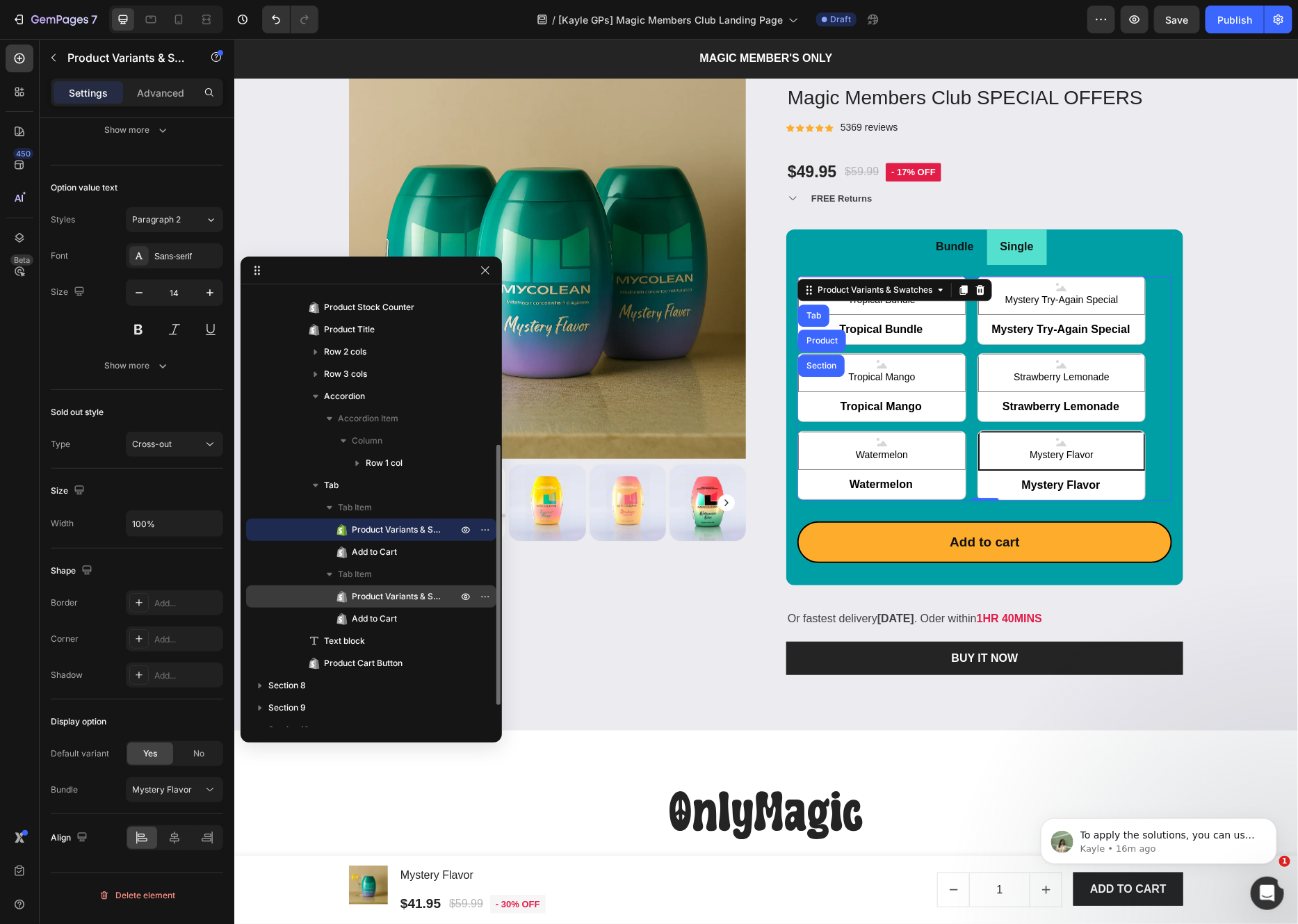
click at [398, 593] on span "Product Variants & Swatches" at bounding box center [398, 596] width 92 height 14
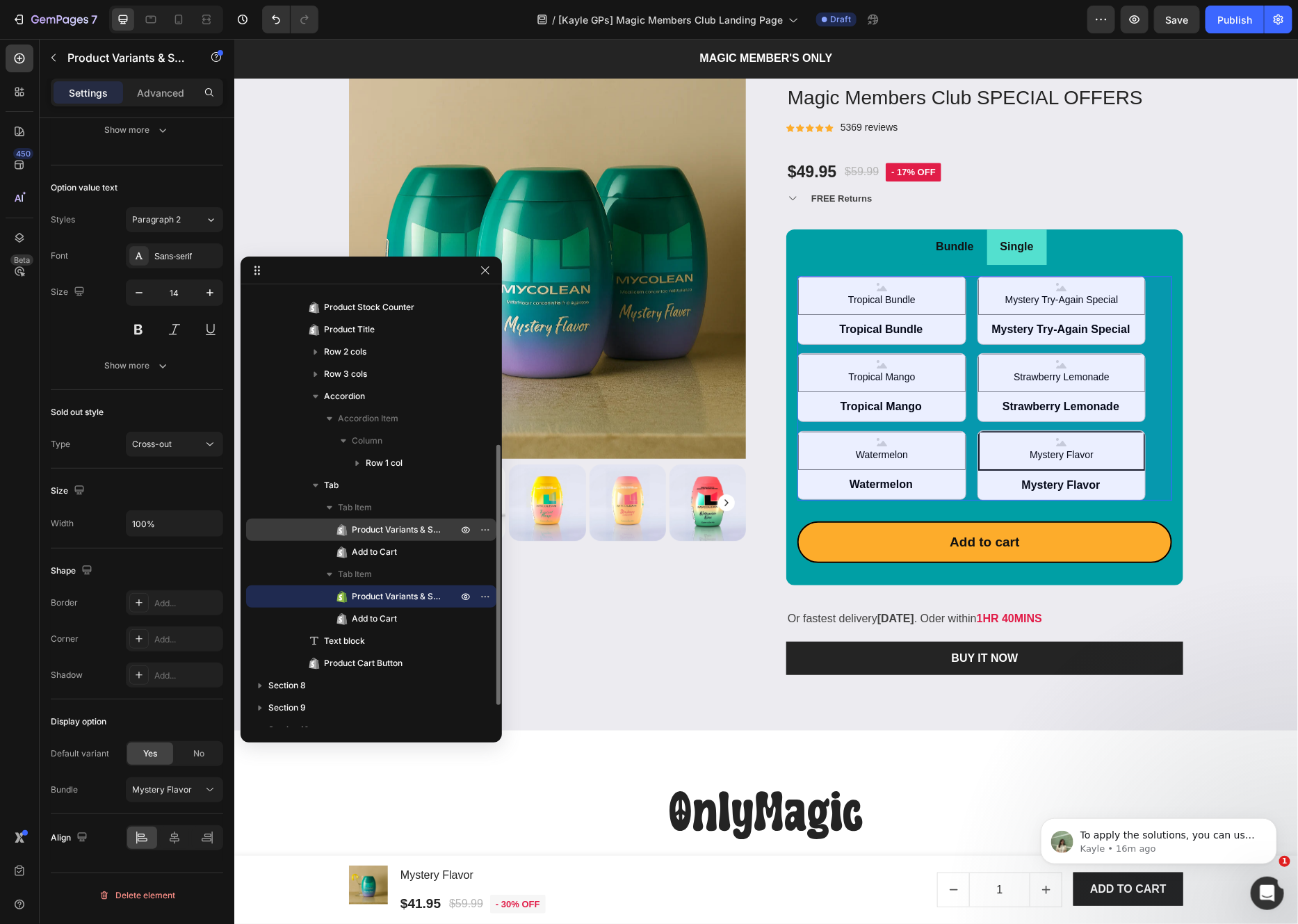
click at [390, 525] on span "Product Variants & Swatches" at bounding box center [398, 529] width 92 height 14
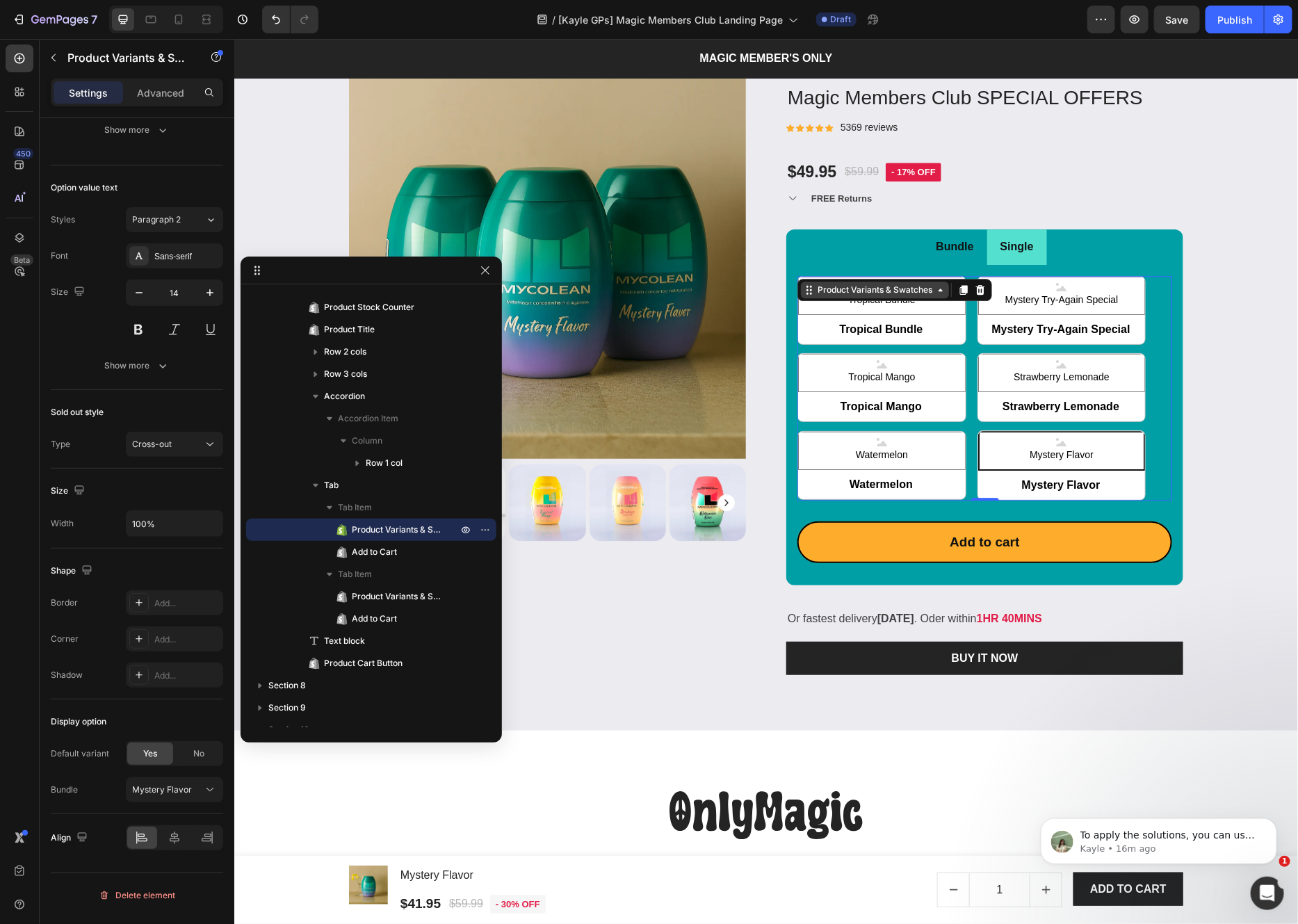
click at [934, 283] on div "Product Variants & Swatches" at bounding box center [874, 289] width 148 height 17
click at [173, 91] on p "Advanced" at bounding box center [160, 93] width 48 height 14
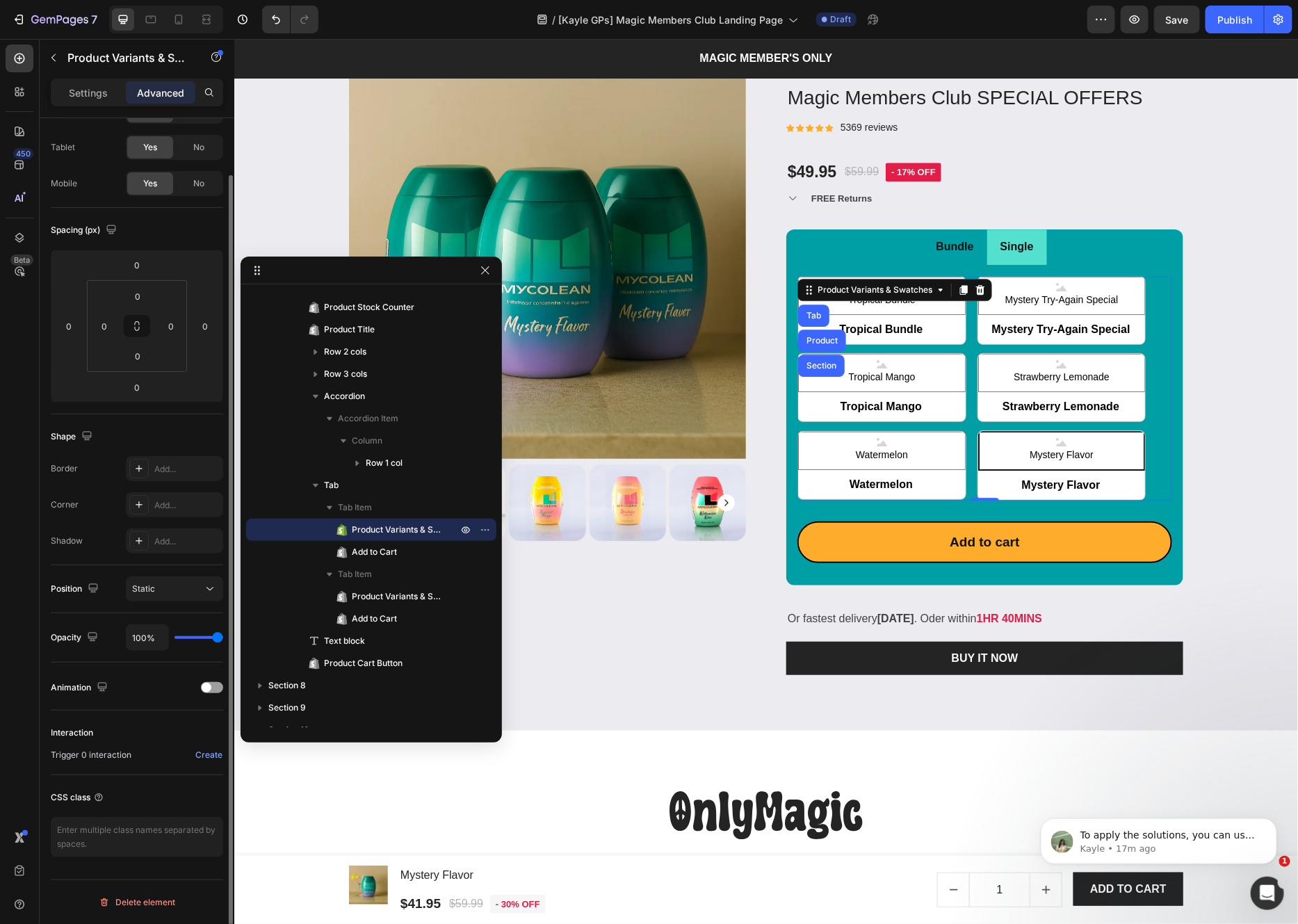
scroll to position [0, 0]
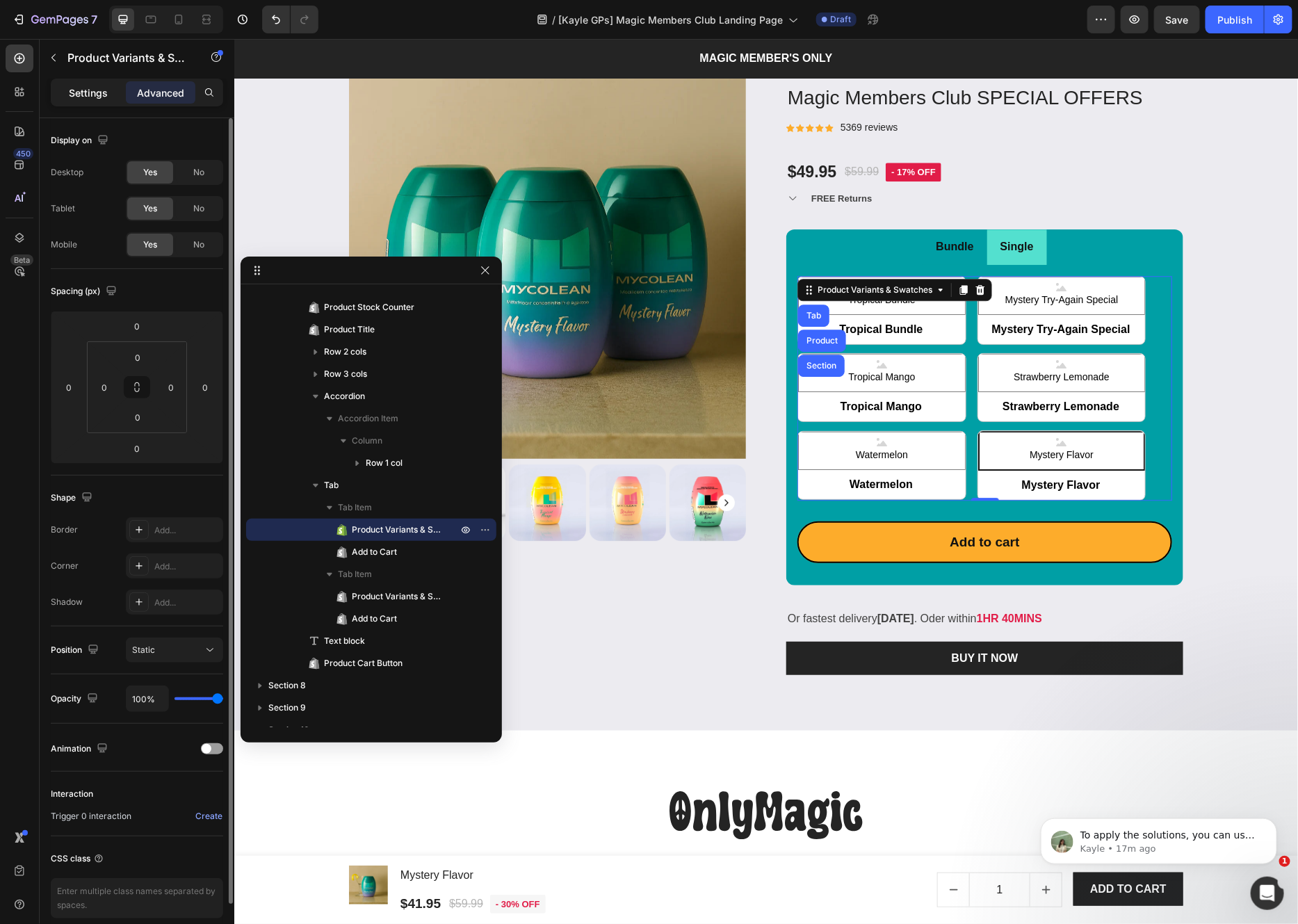
click at [97, 89] on p "Settings" at bounding box center [88, 93] width 39 height 14
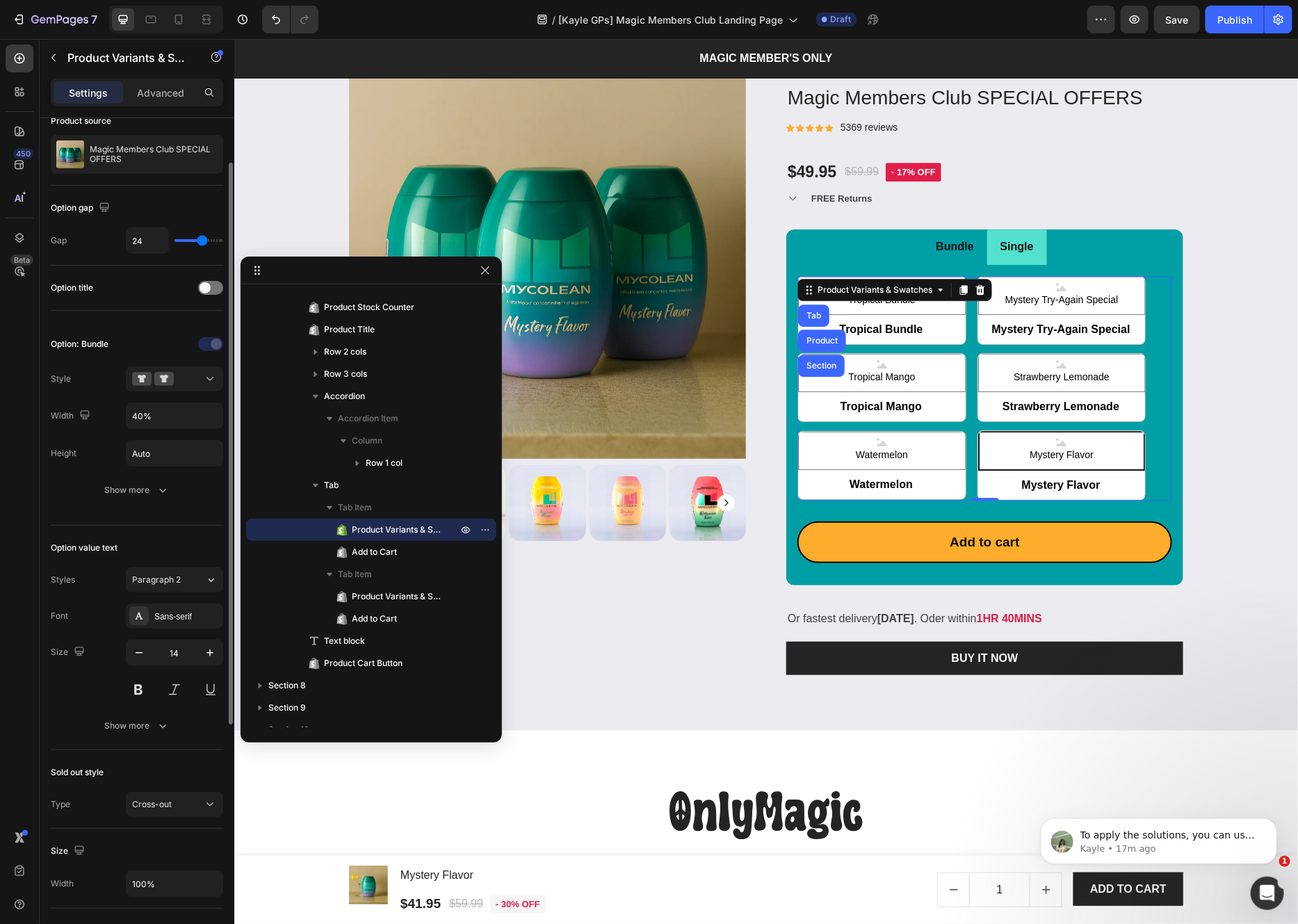
scroll to position [428, 0]
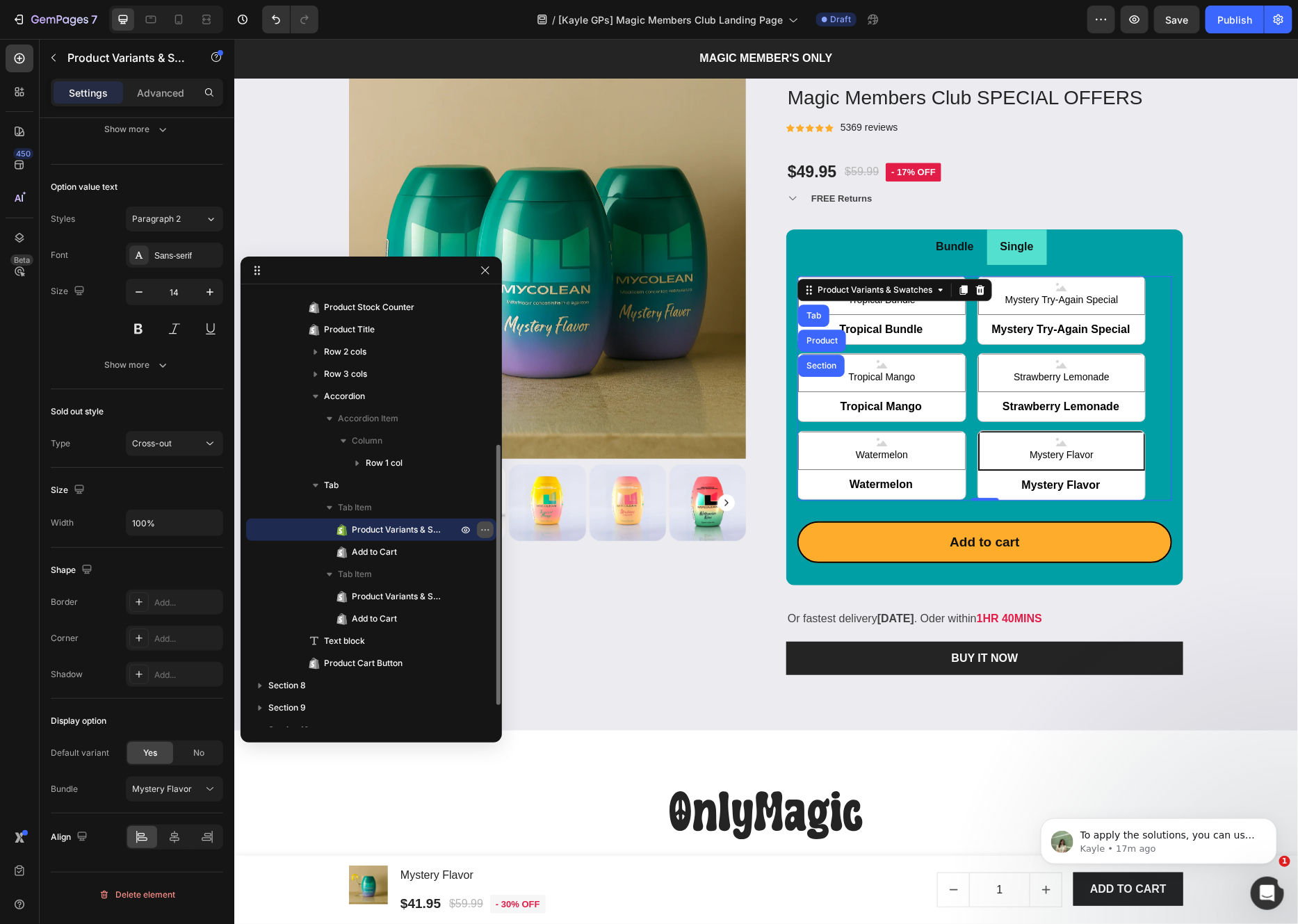
click at [486, 529] on icon "button" at bounding box center [486, 530] width 11 height 11
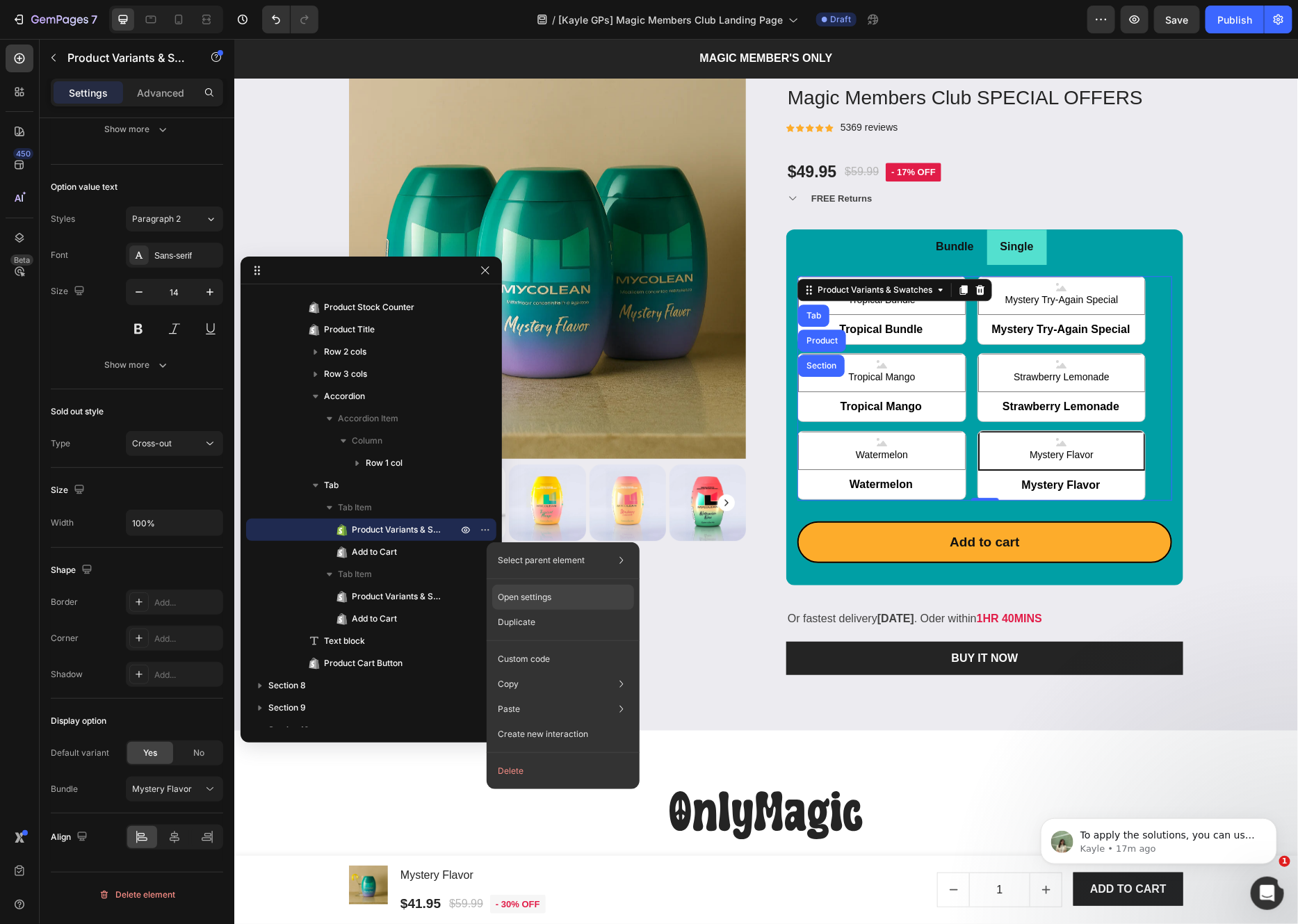
click at [591, 596] on div "Open settings" at bounding box center [563, 596] width 142 height 25
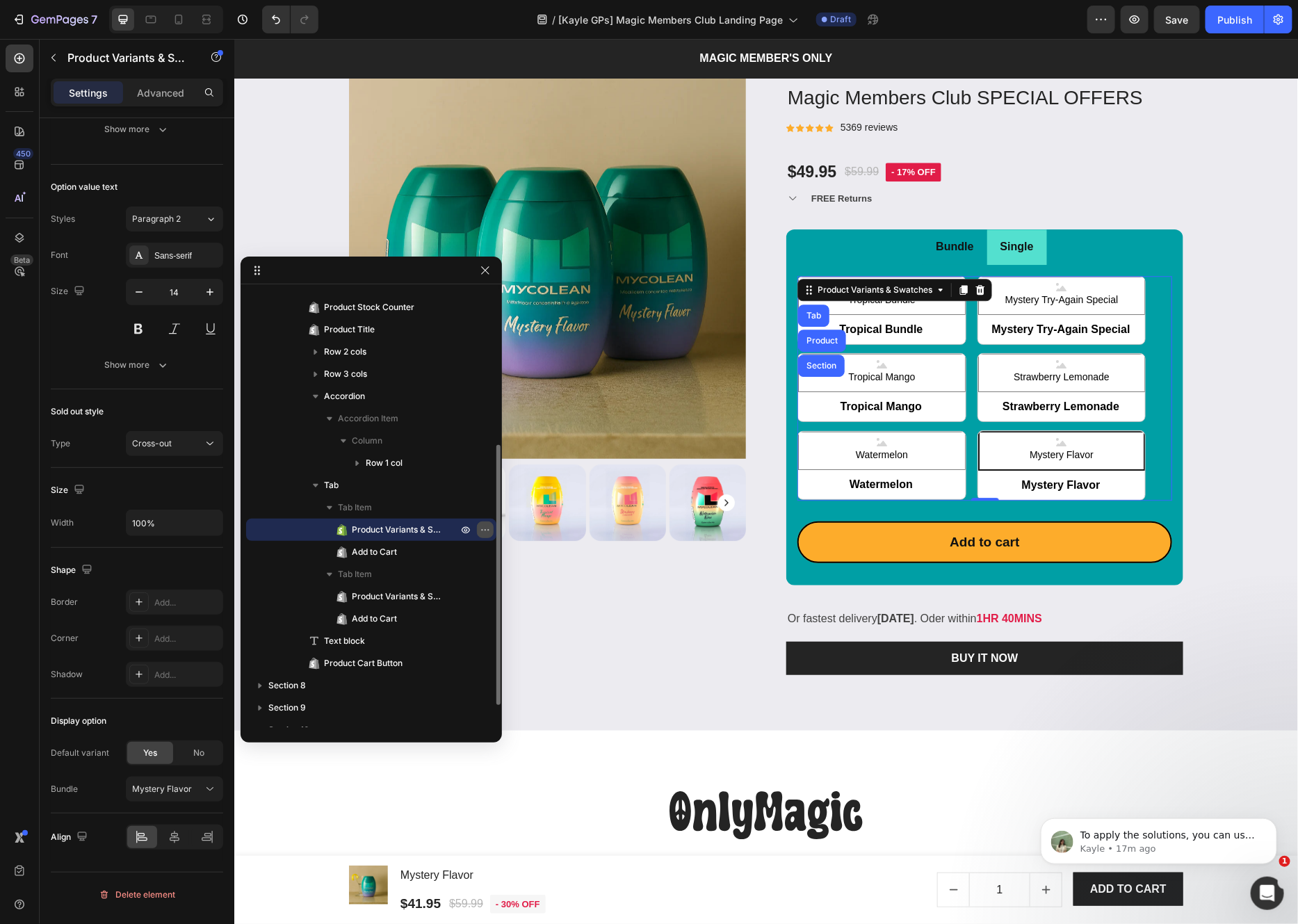
click at [483, 526] on icon "button" at bounding box center [486, 530] width 11 height 11
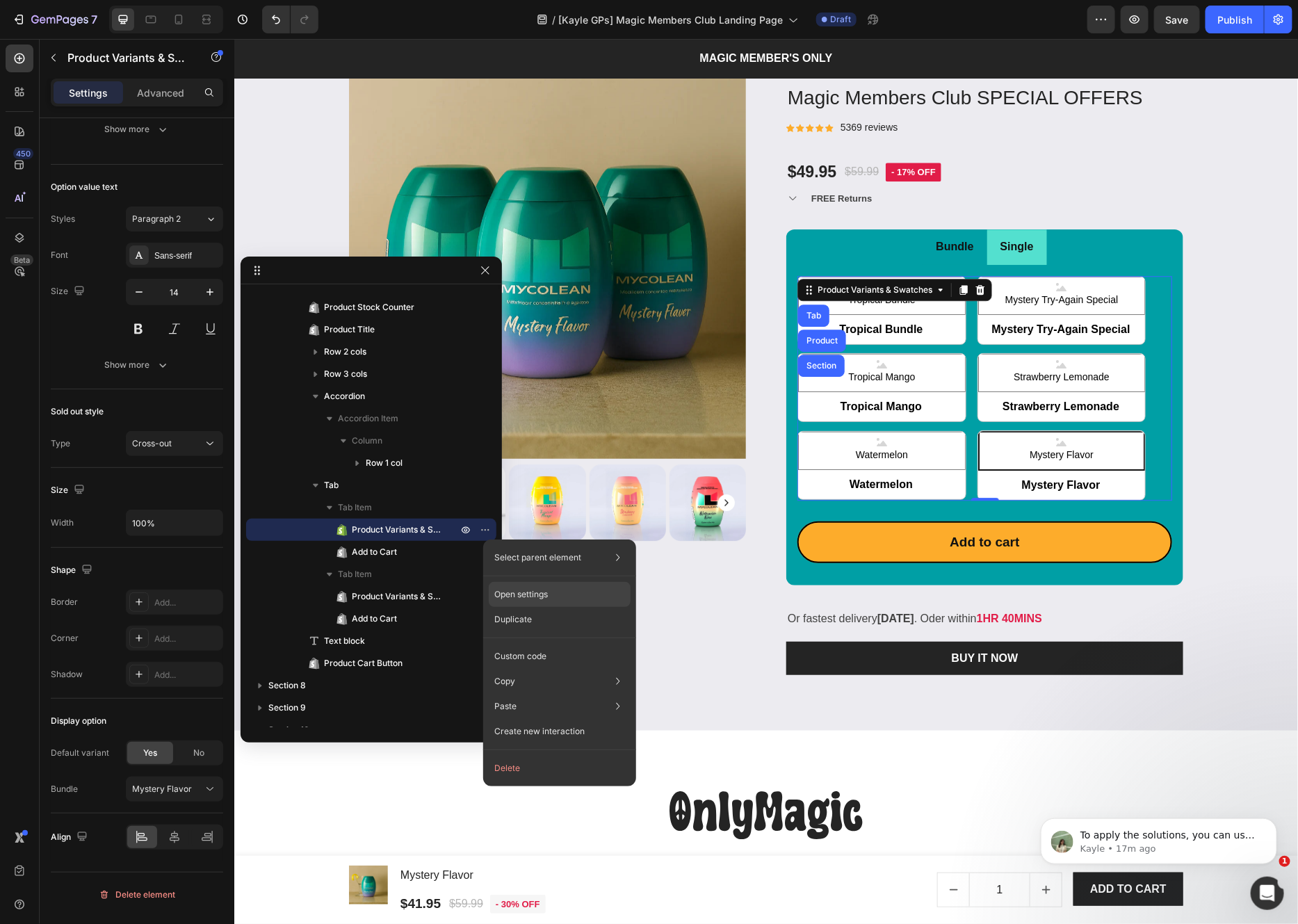
click at [517, 585] on div "Open settings" at bounding box center [560, 594] width 142 height 25
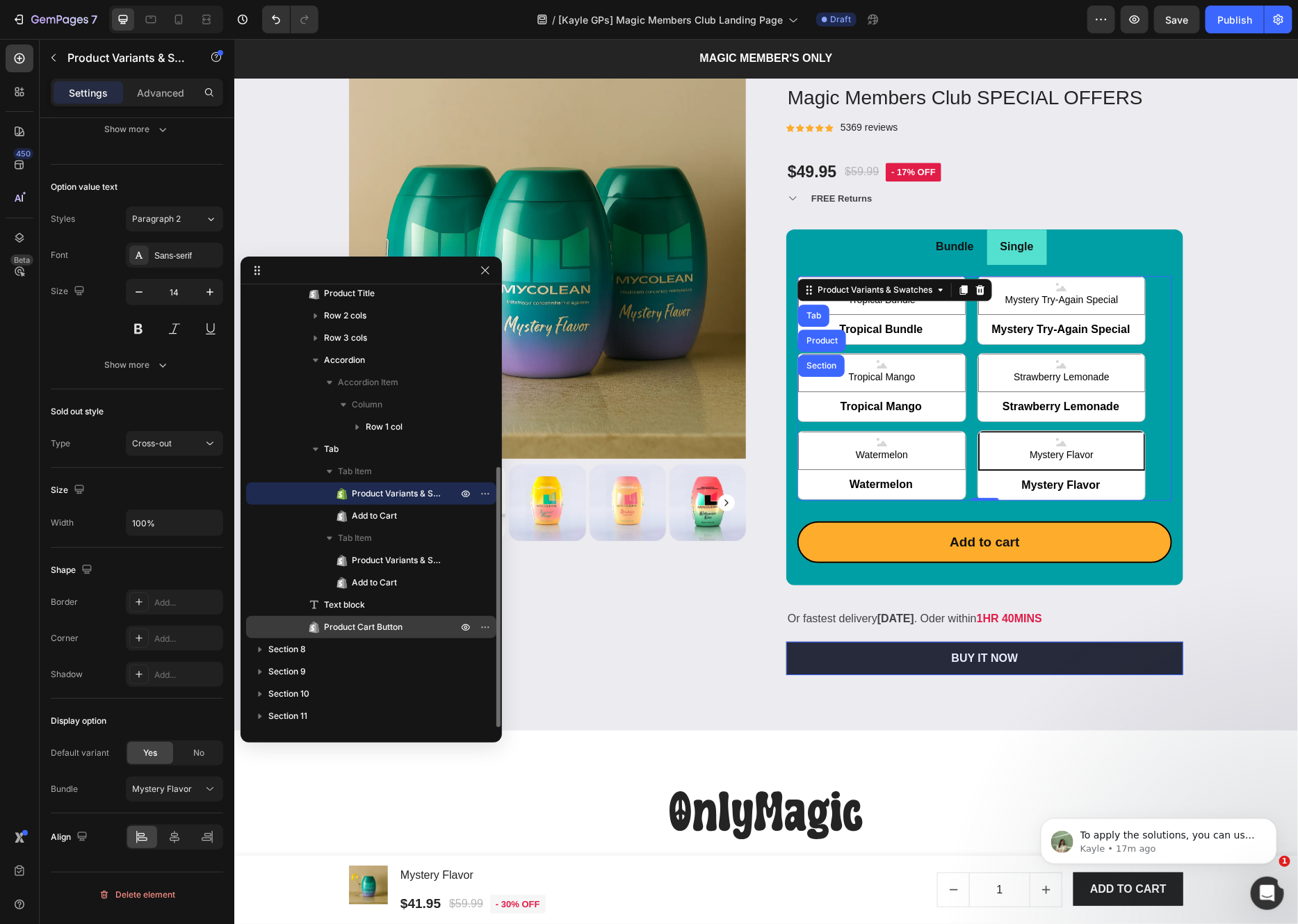
scroll to position [0, 0]
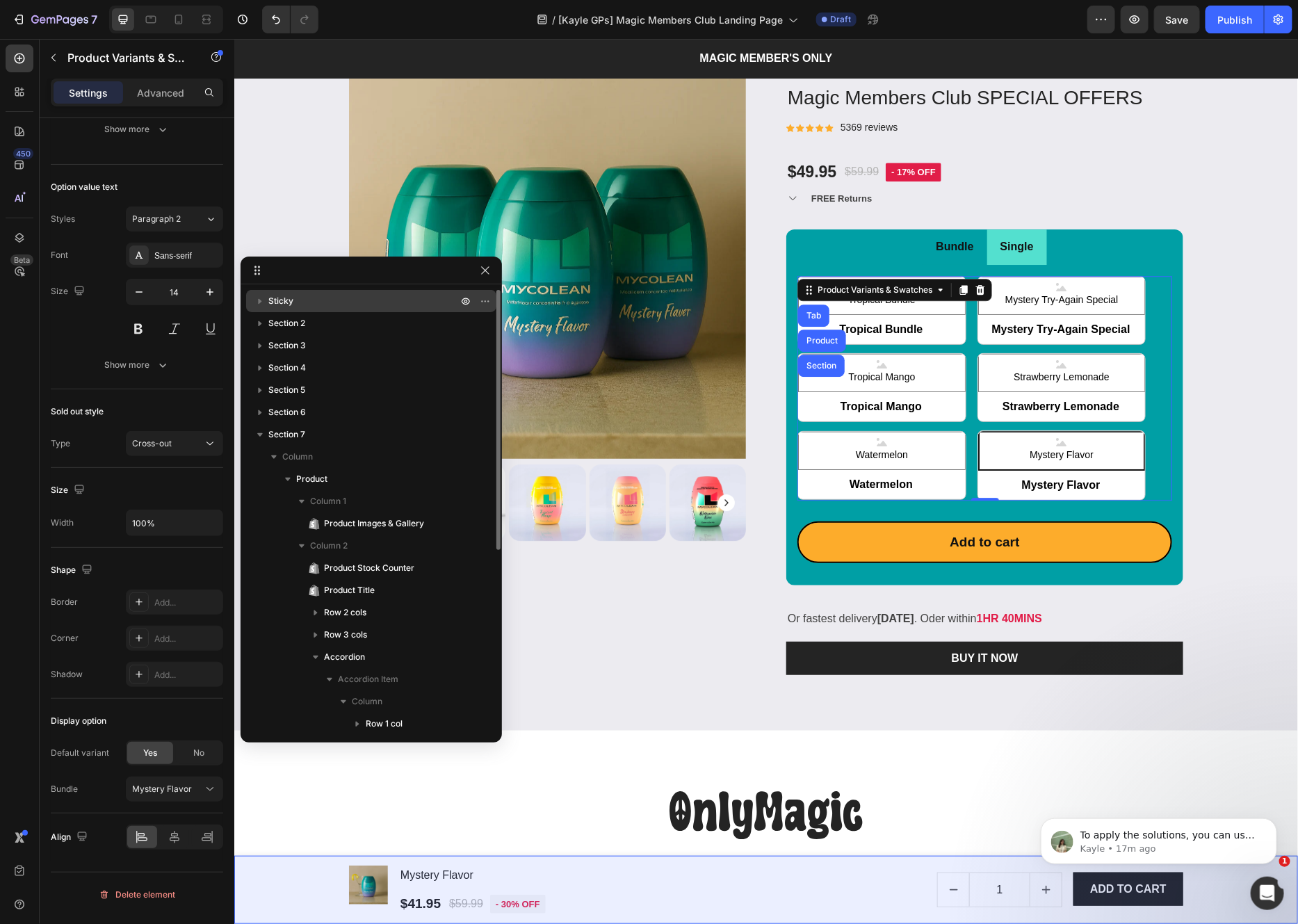
click at [258, 298] on icon "button" at bounding box center [259, 300] width 14 height 14
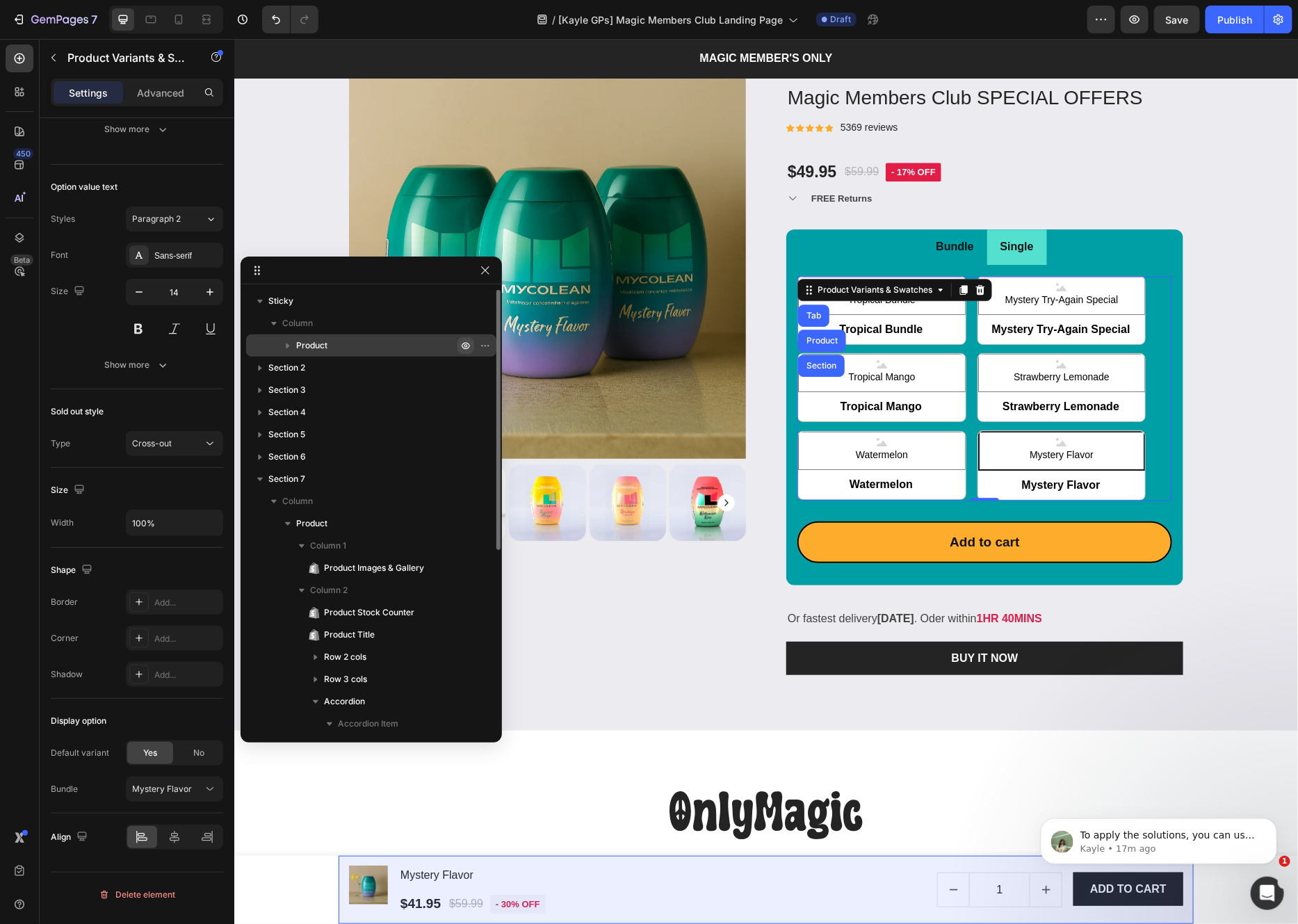
click at [461, 340] on icon "button" at bounding box center [466, 345] width 11 height 11
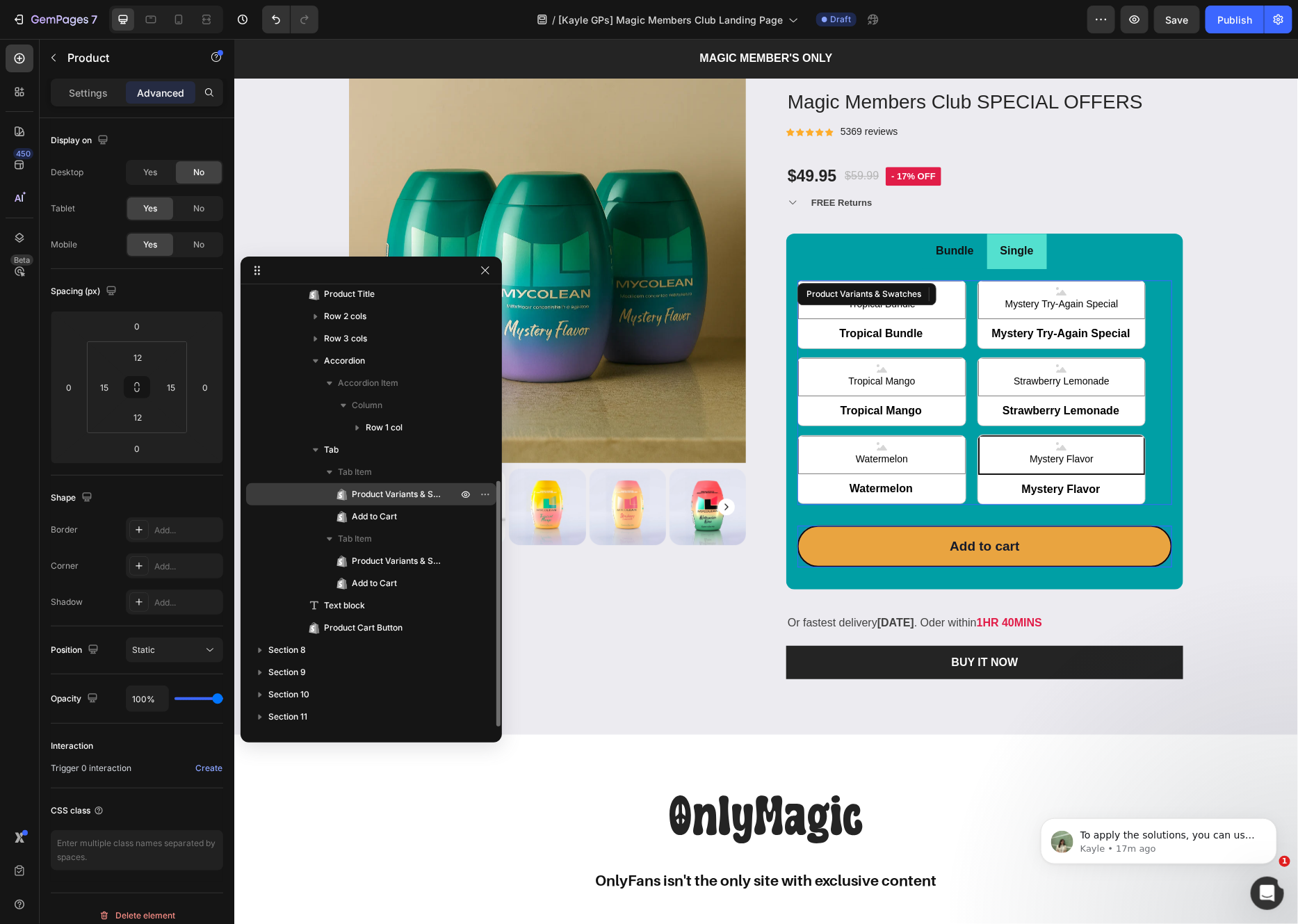
scroll to position [336, 0]
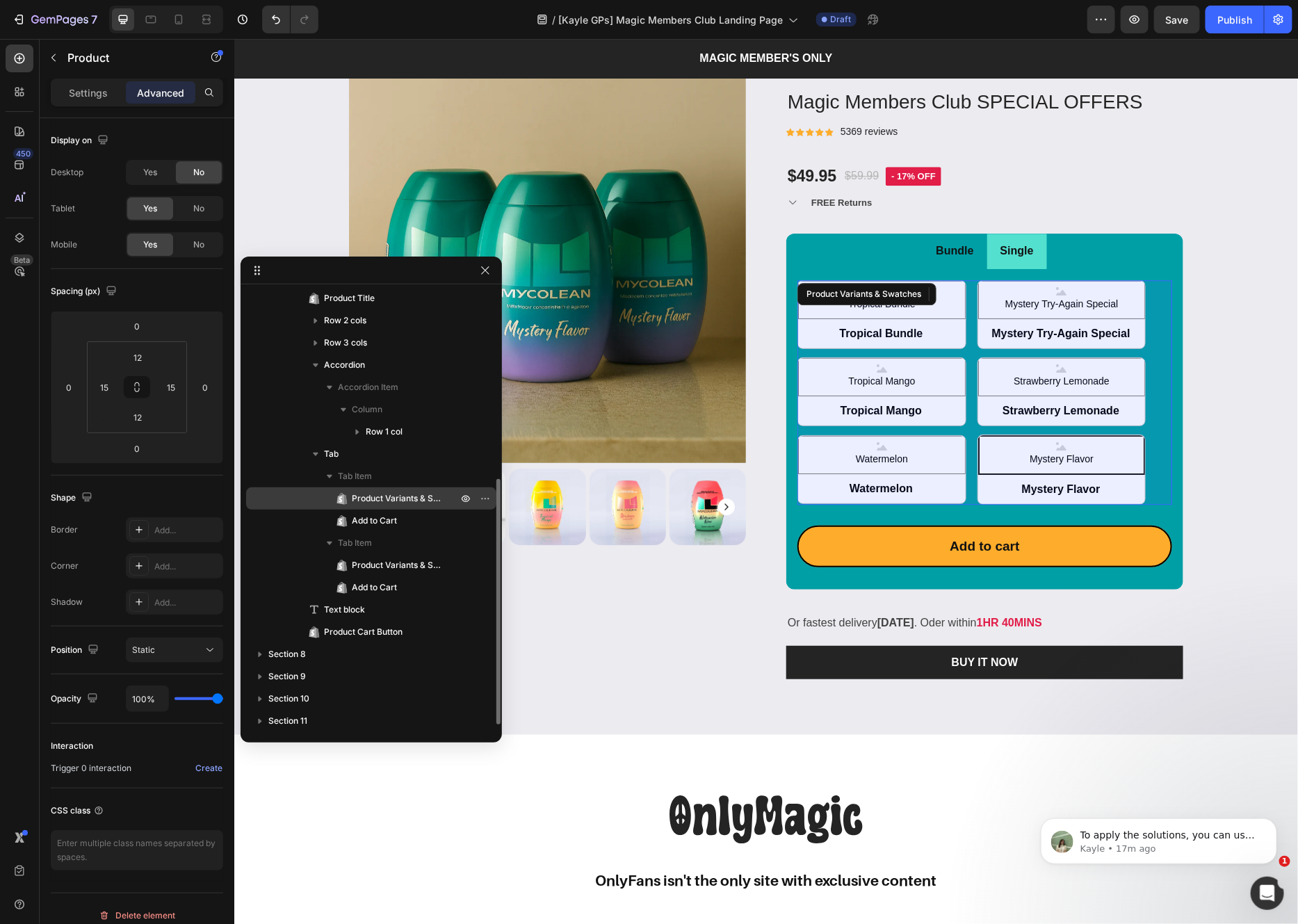
click at [392, 498] on span "Product Variants & Swatches" at bounding box center [398, 497] width 92 height 14
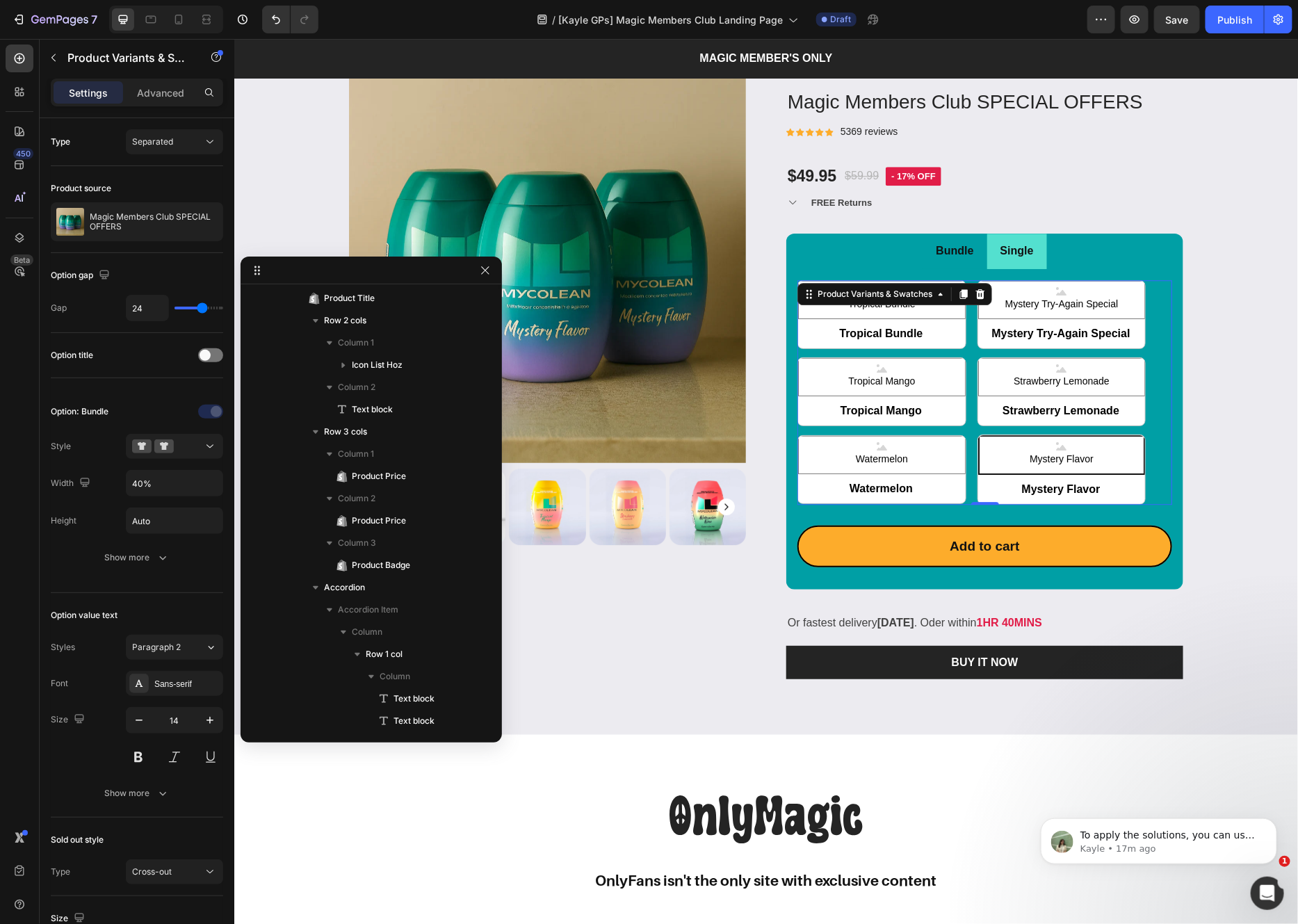
scroll to position [674, 0]
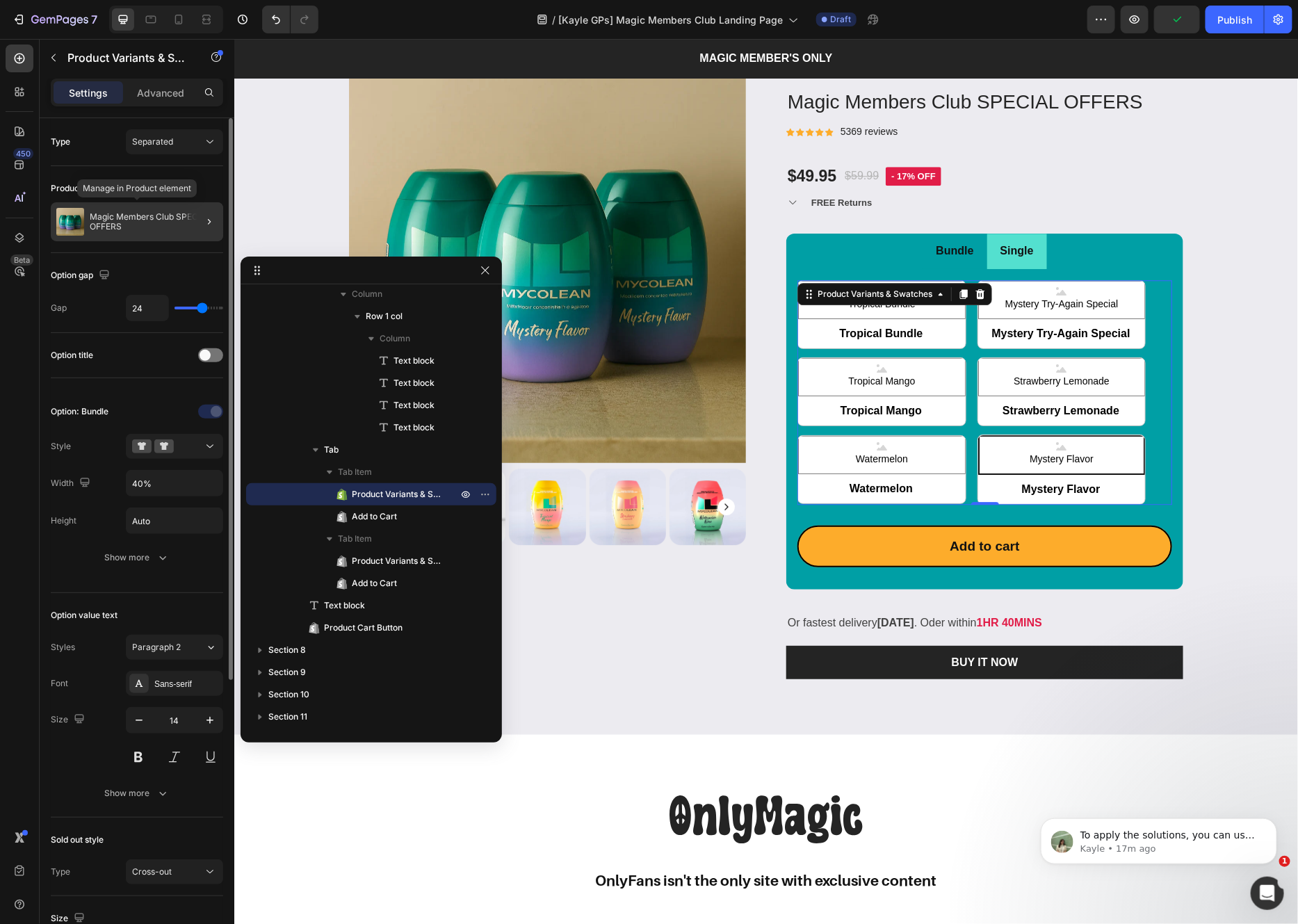
click at [140, 220] on p "Magic Members Club SPECIAL OFFERS" at bounding box center [153, 221] width 128 height 19
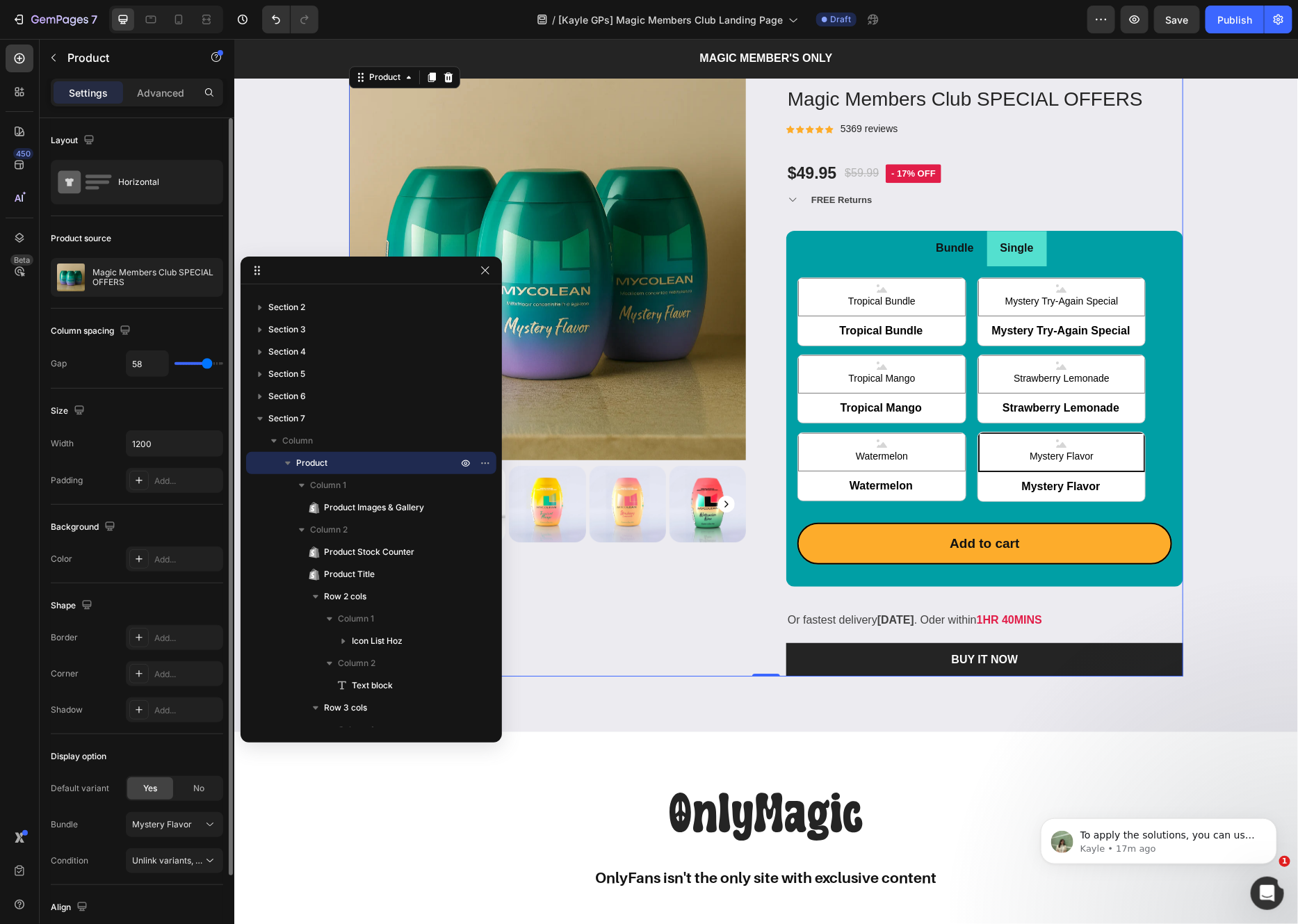
scroll to position [1862, 0]
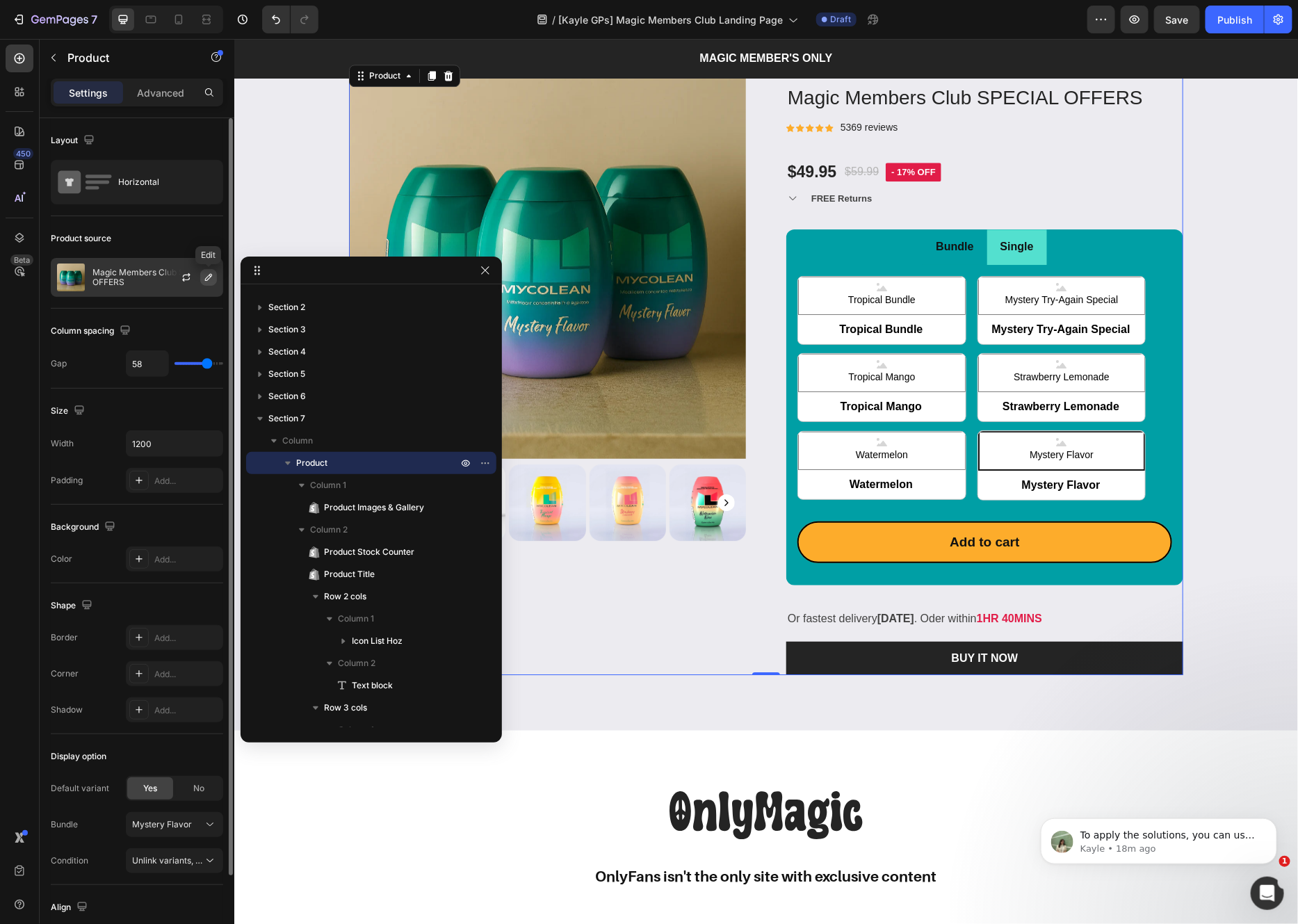
click at [206, 275] on icon "button" at bounding box center [209, 278] width 11 height 11
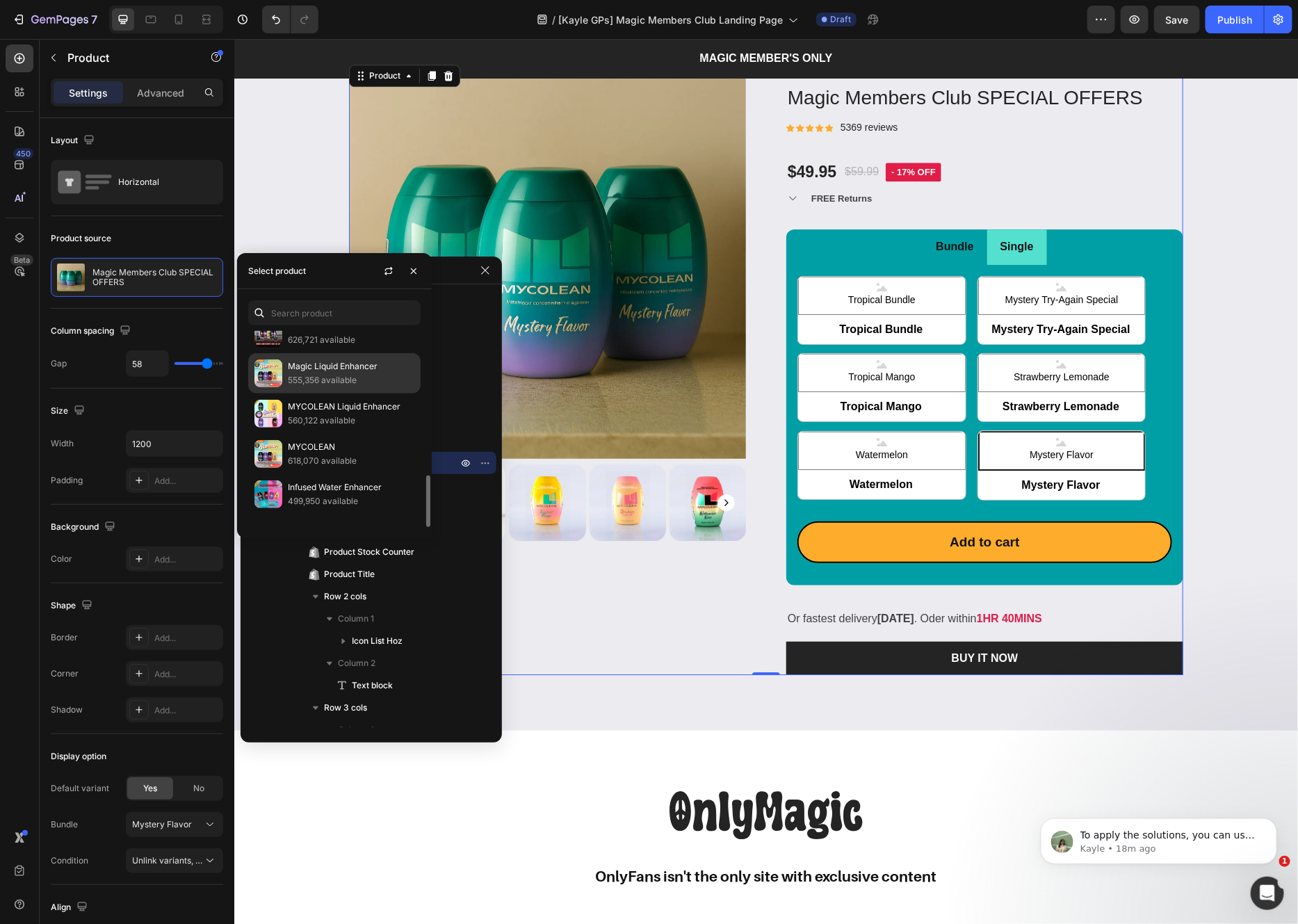
scroll to position [89, 0]
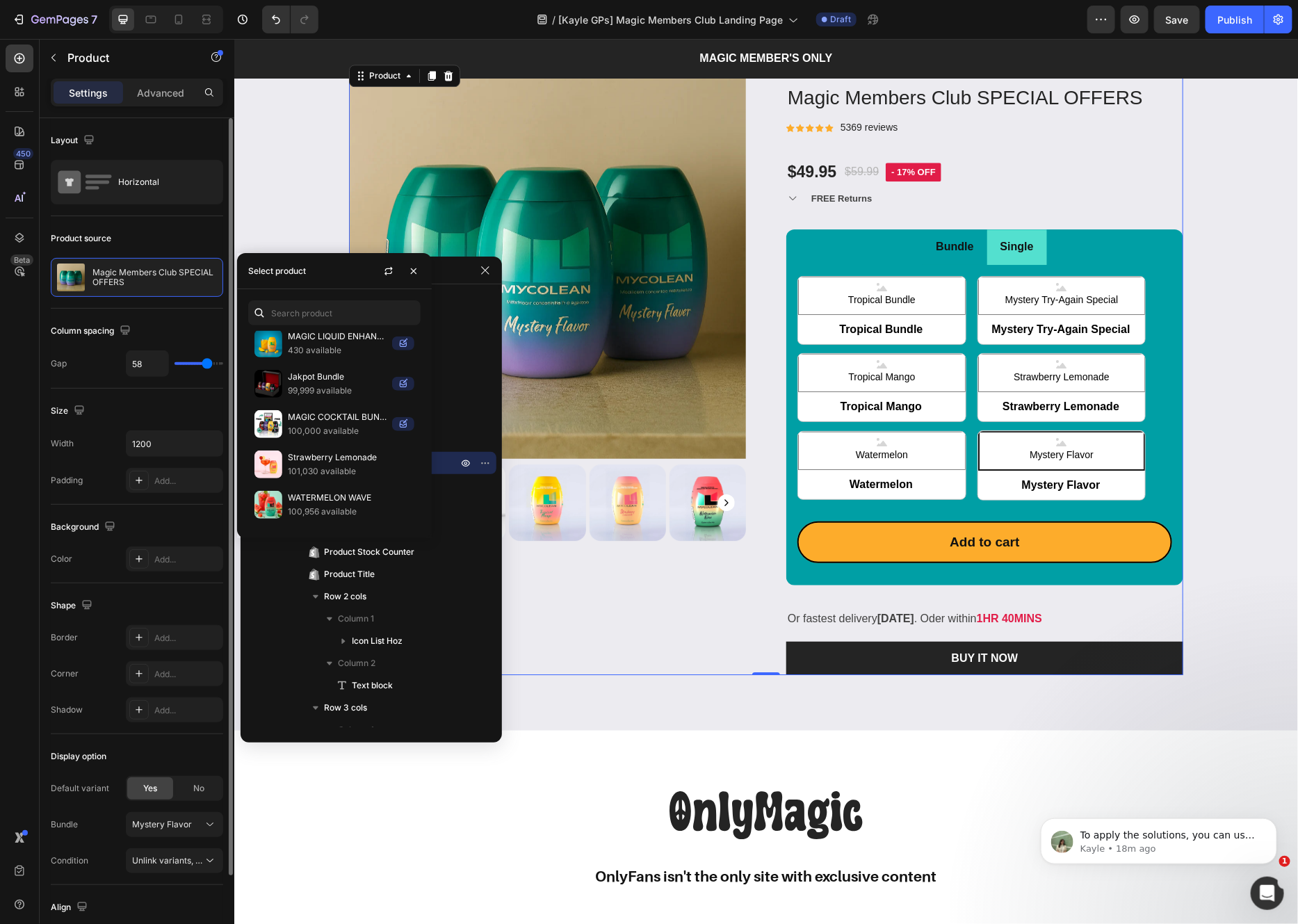
click at [180, 235] on div "Product source" at bounding box center [137, 238] width 172 height 23
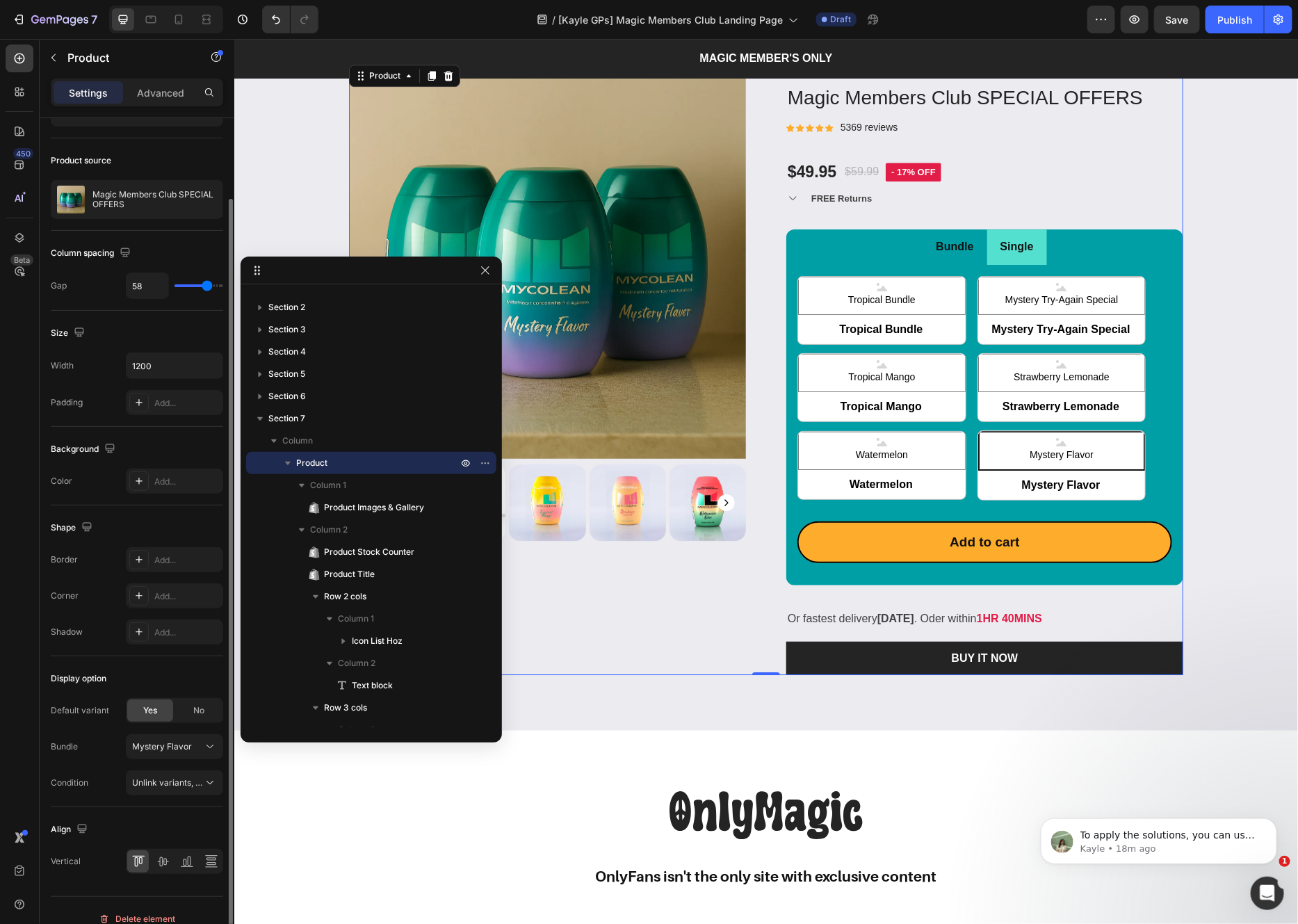
scroll to position [99, 0]
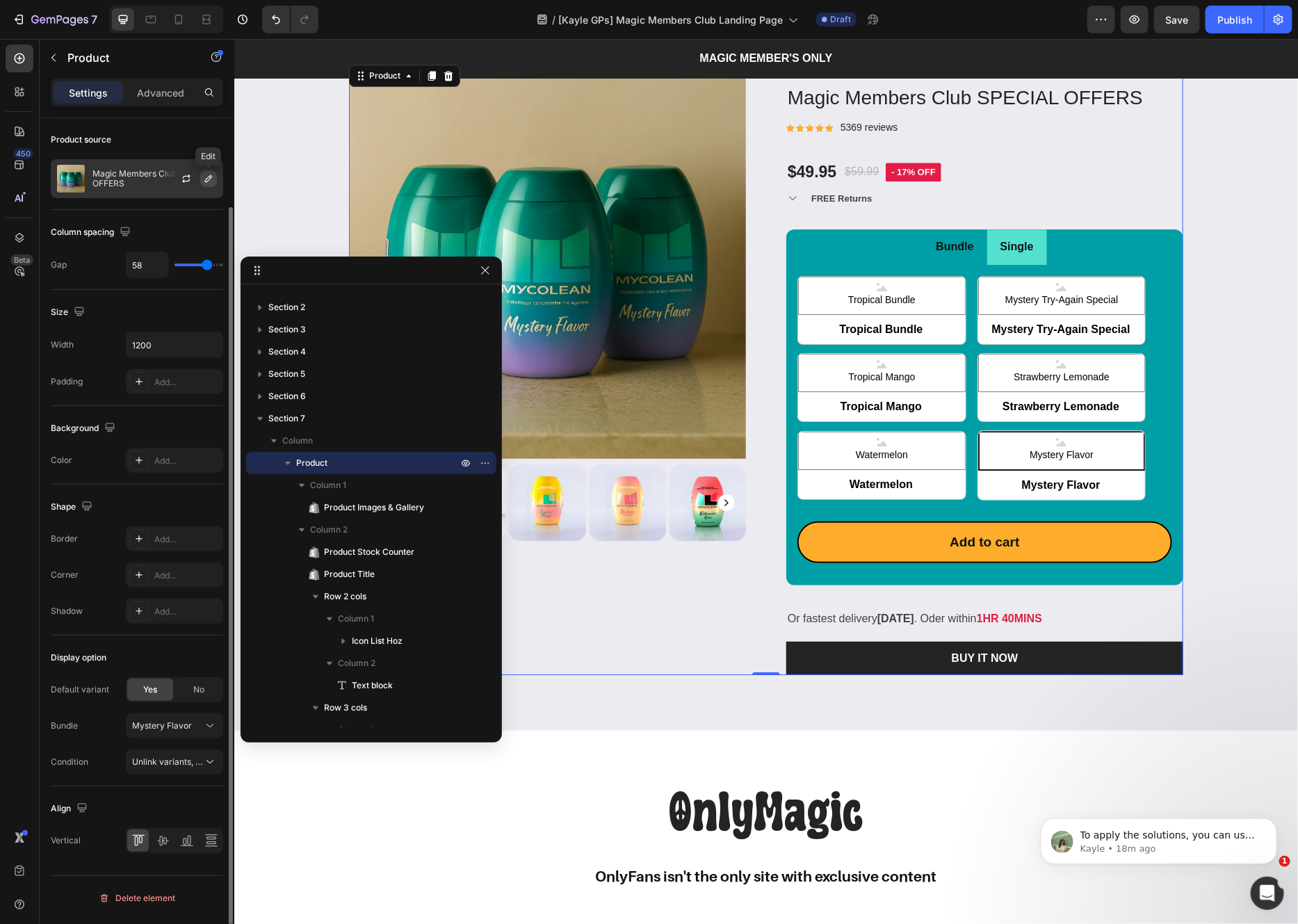
click at [212, 181] on icon "button" at bounding box center [209, 179] width 11 height 11
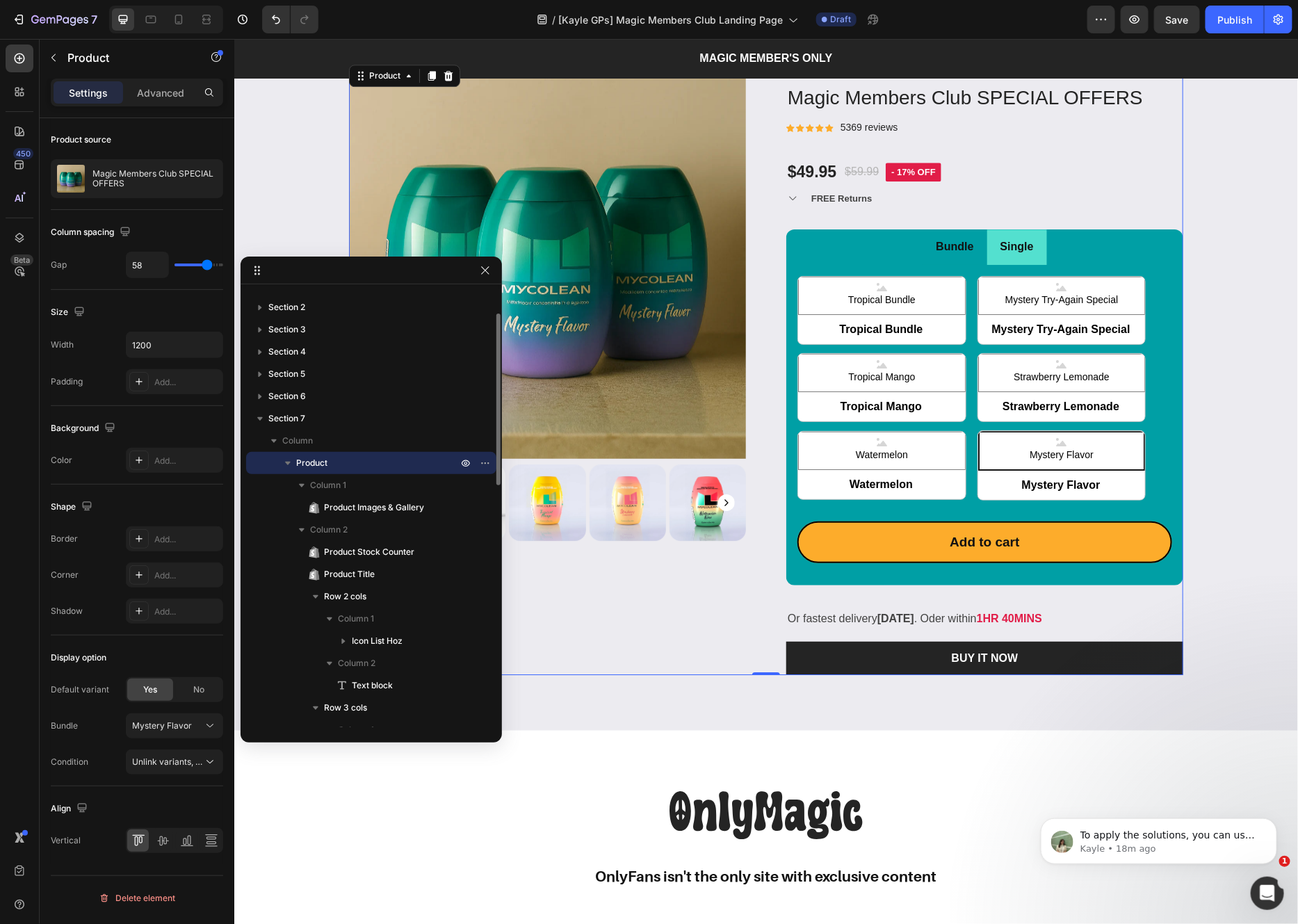
click at [395, 461] on p "Product" at bounding box center [378, 462] width 164 height 14
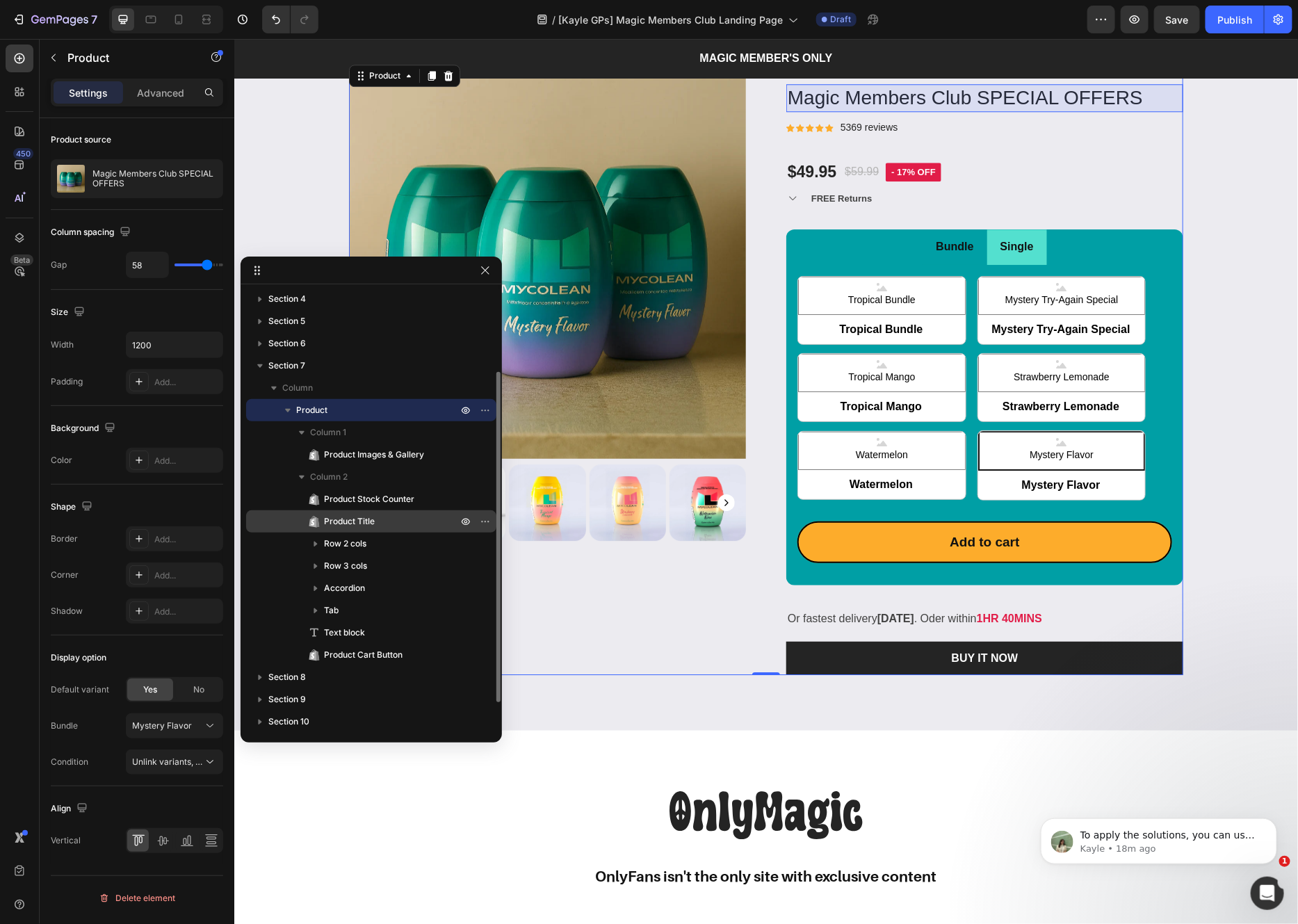
scroll to position [124, 0]
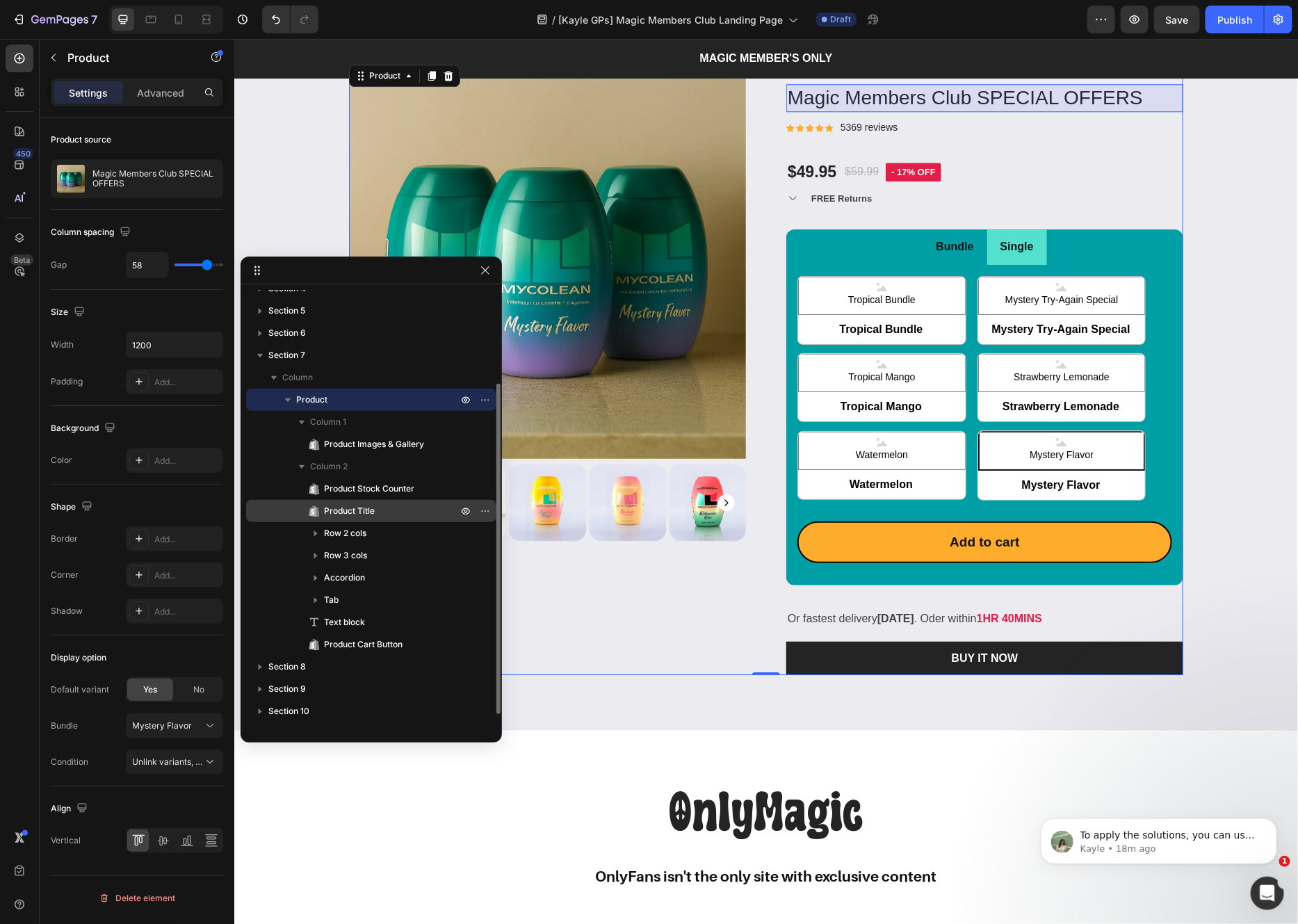
click at [364, 512] on span "Product Title" at bounding box center [349, 510] width 51 height 14
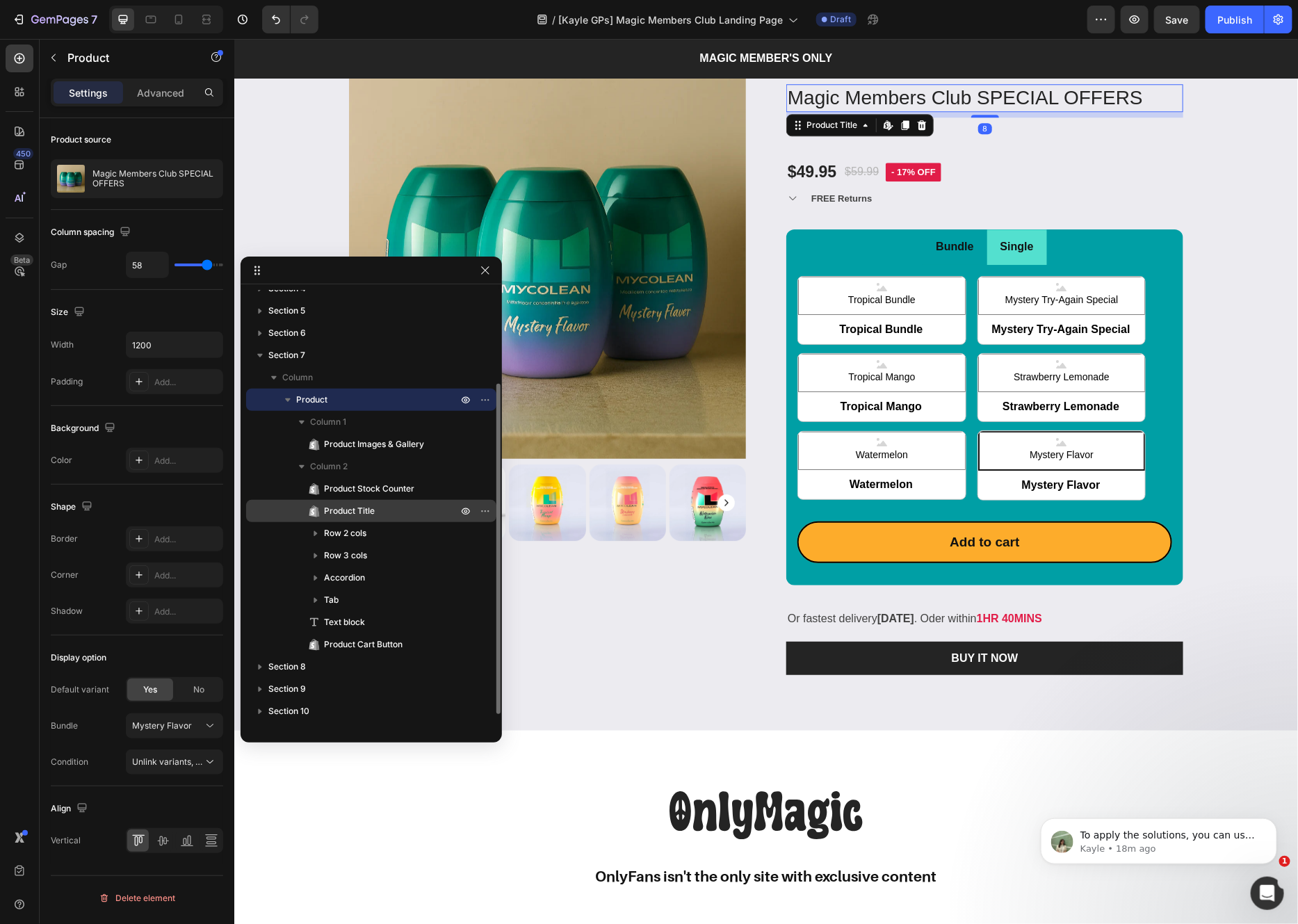
scroll to position [0, 0]
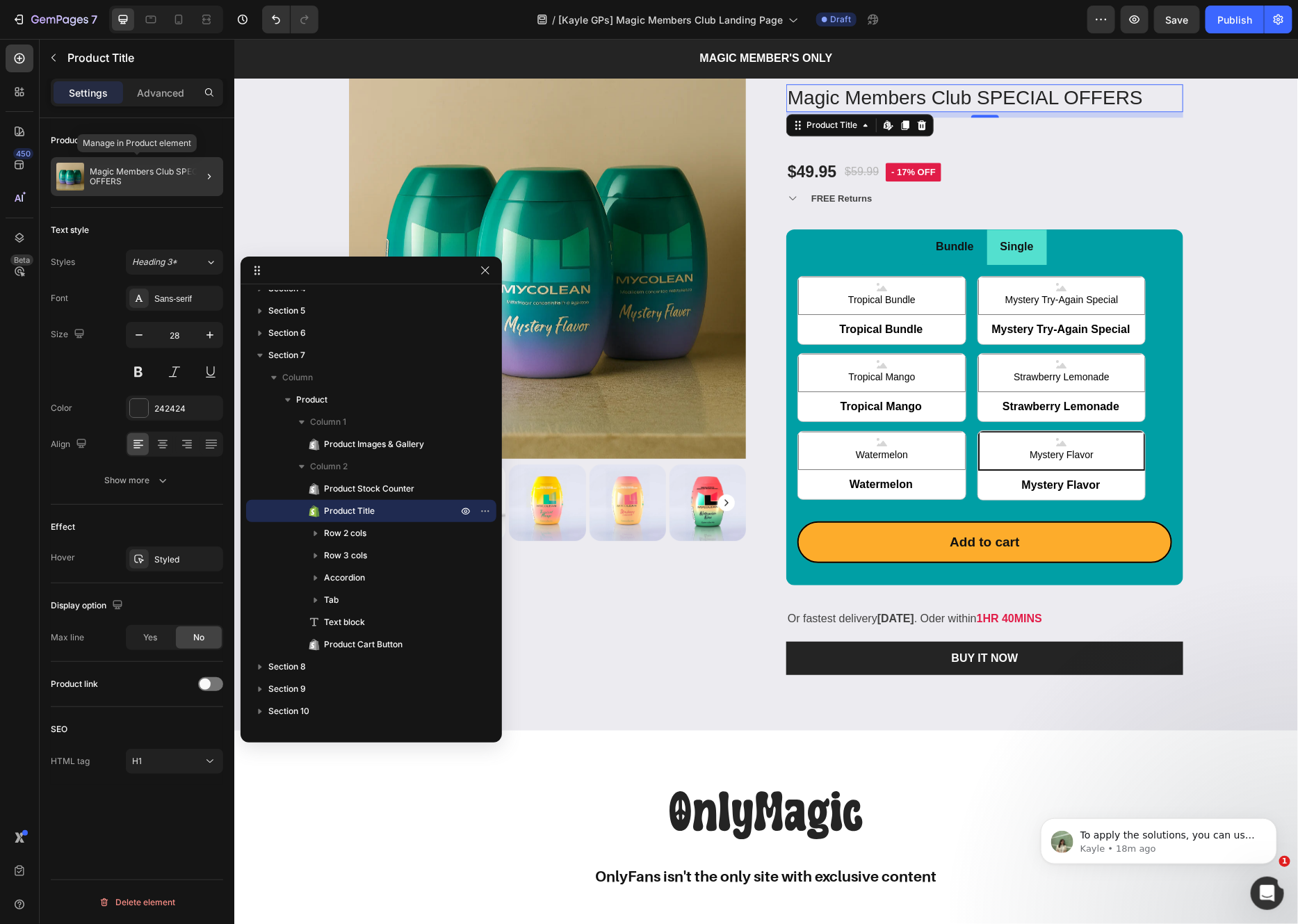
click at [163, 186] on p "Magic Members Club SPECIAL OFFERS" at bounding box center [153, 176] width 128 height 19
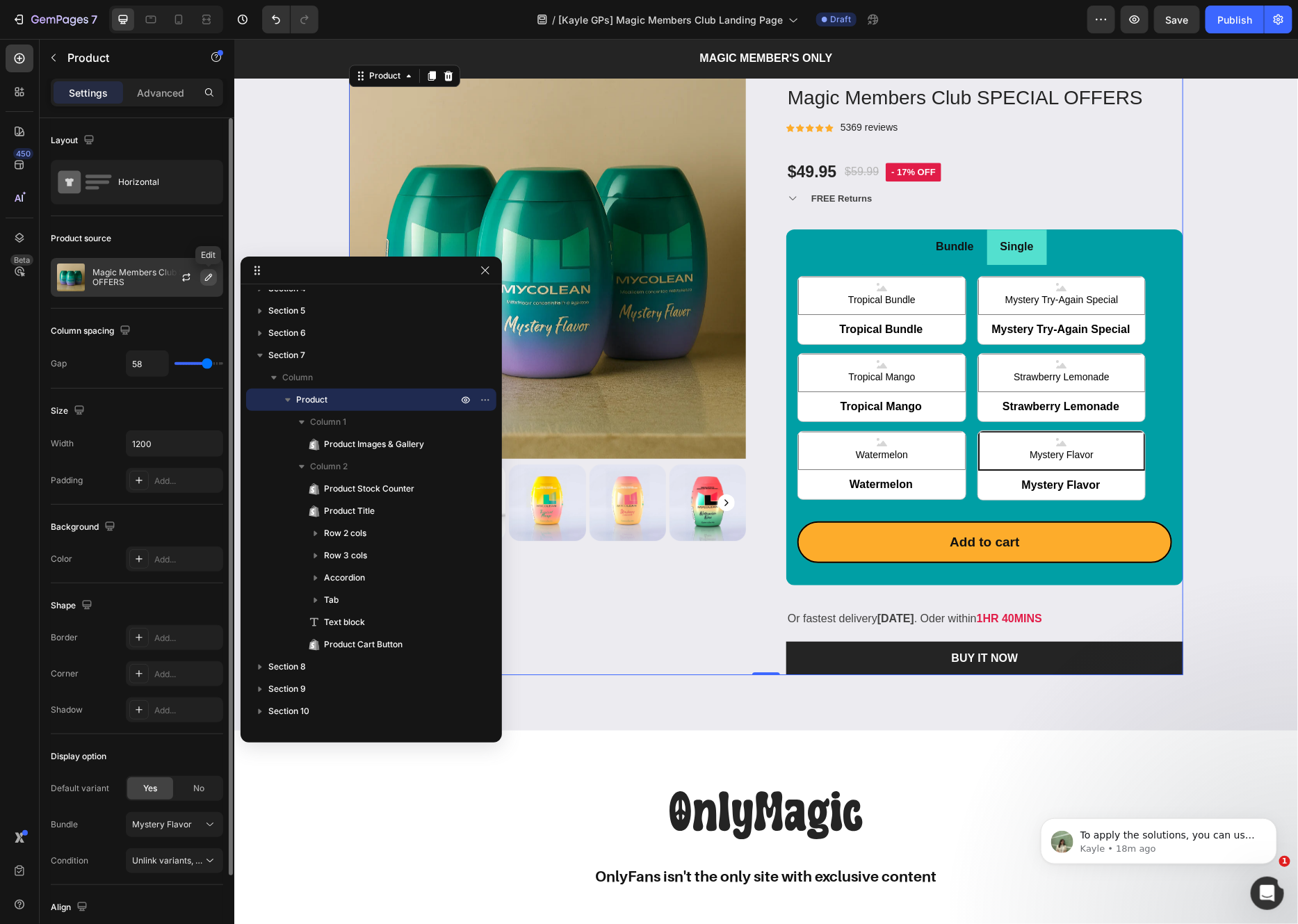
click at [206, 278] on icon "button" at bounding box center [209, 278] width 11 height 11
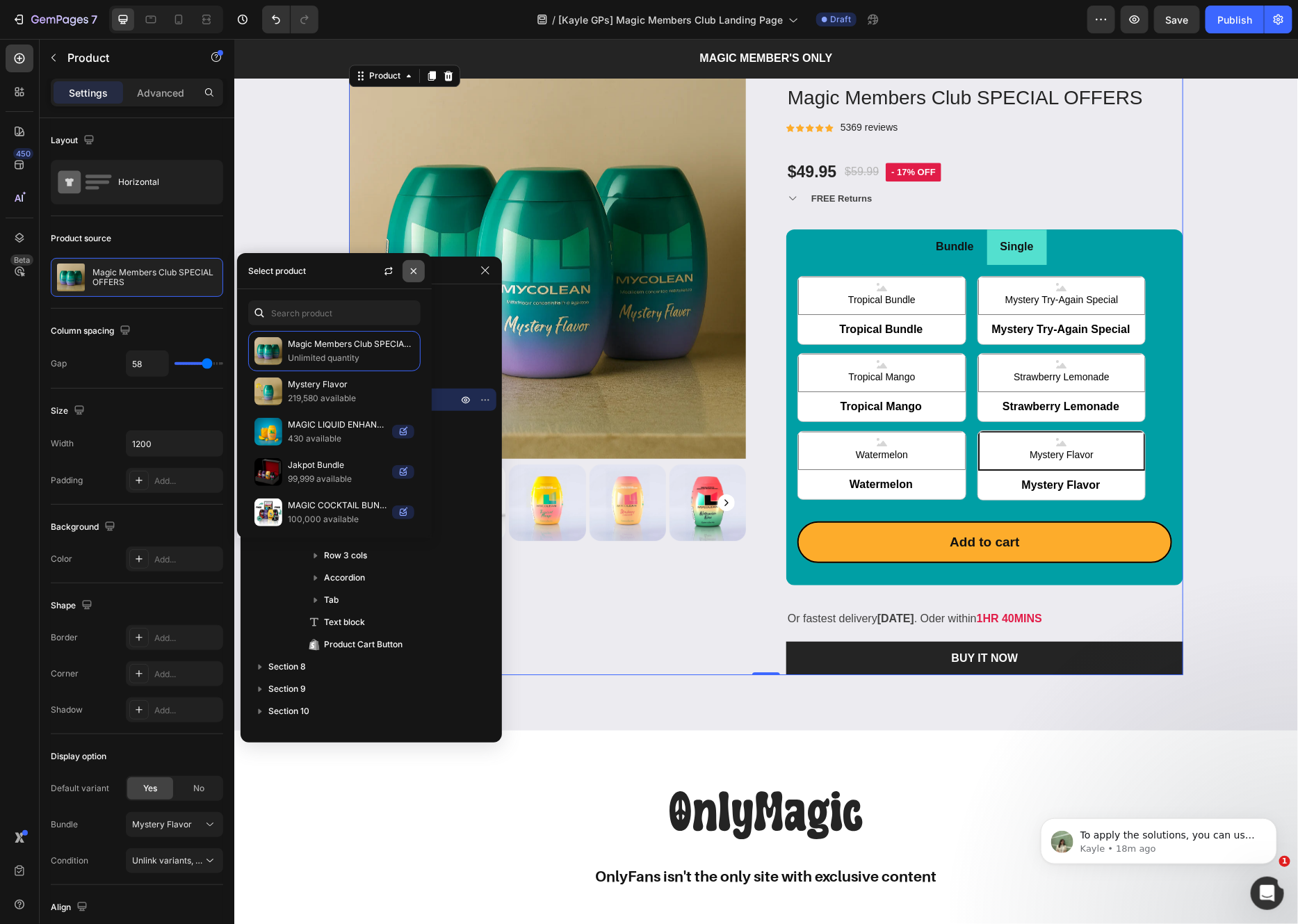
click at [411, 266] on icon "button" at bounding box center [414, 271] width 11 height 11
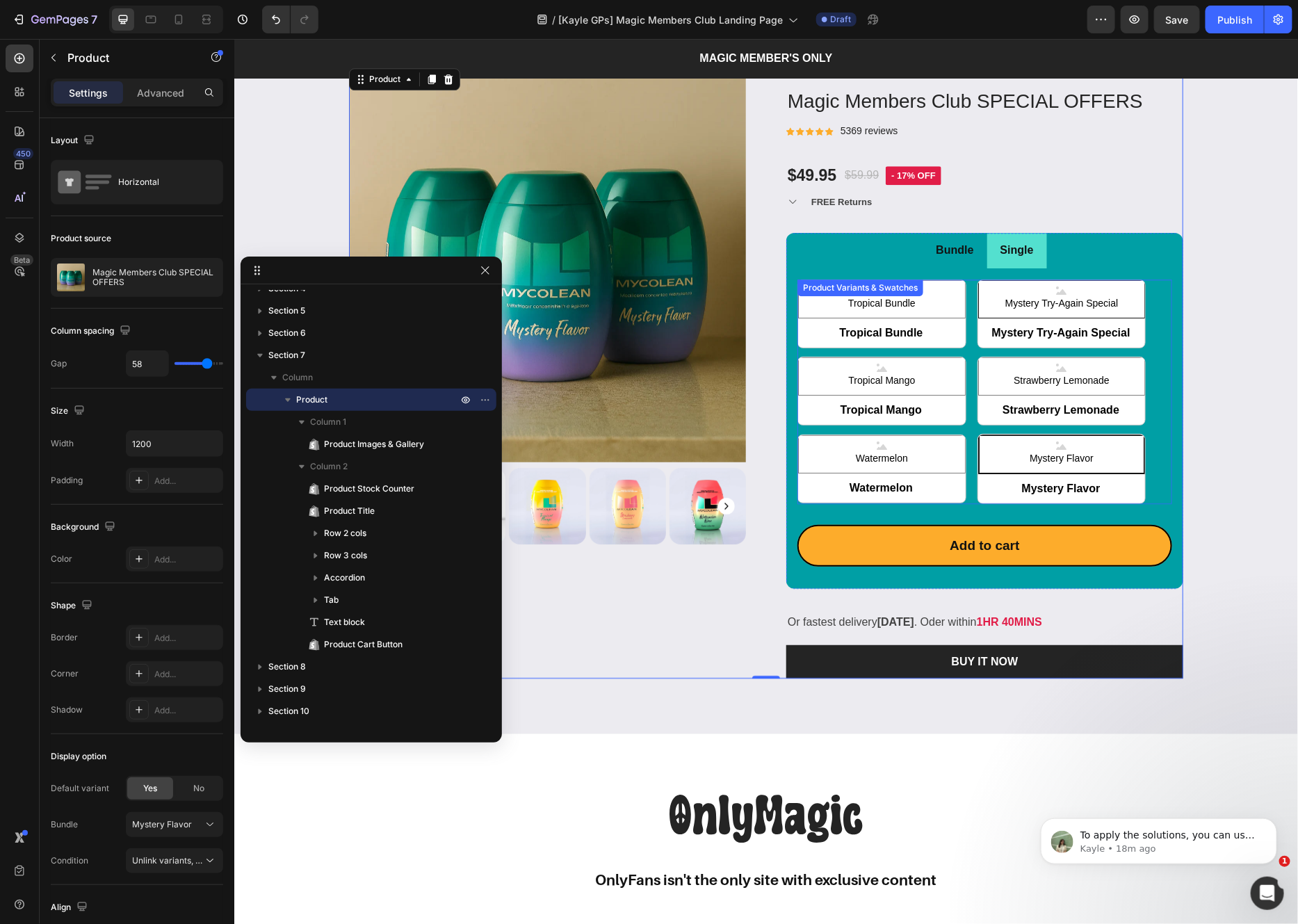
scroll to position [1858, 0]
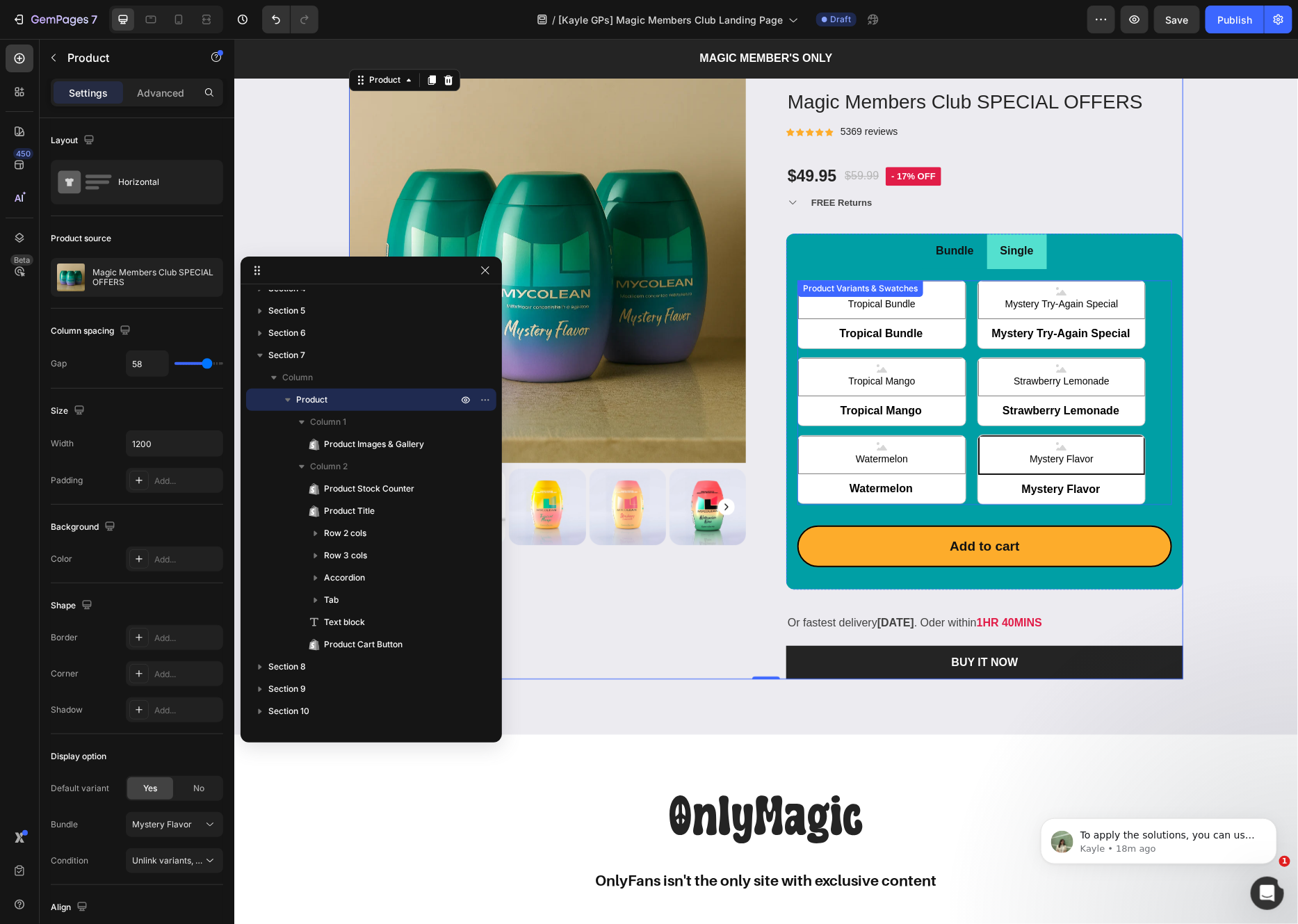
click at [1072, 320] on div "Tropical Bundle Tropical Bundle Tropical Bundle Mystery Try-Again Special Myste…" at bounding box center [984, 392] width 374 height 225
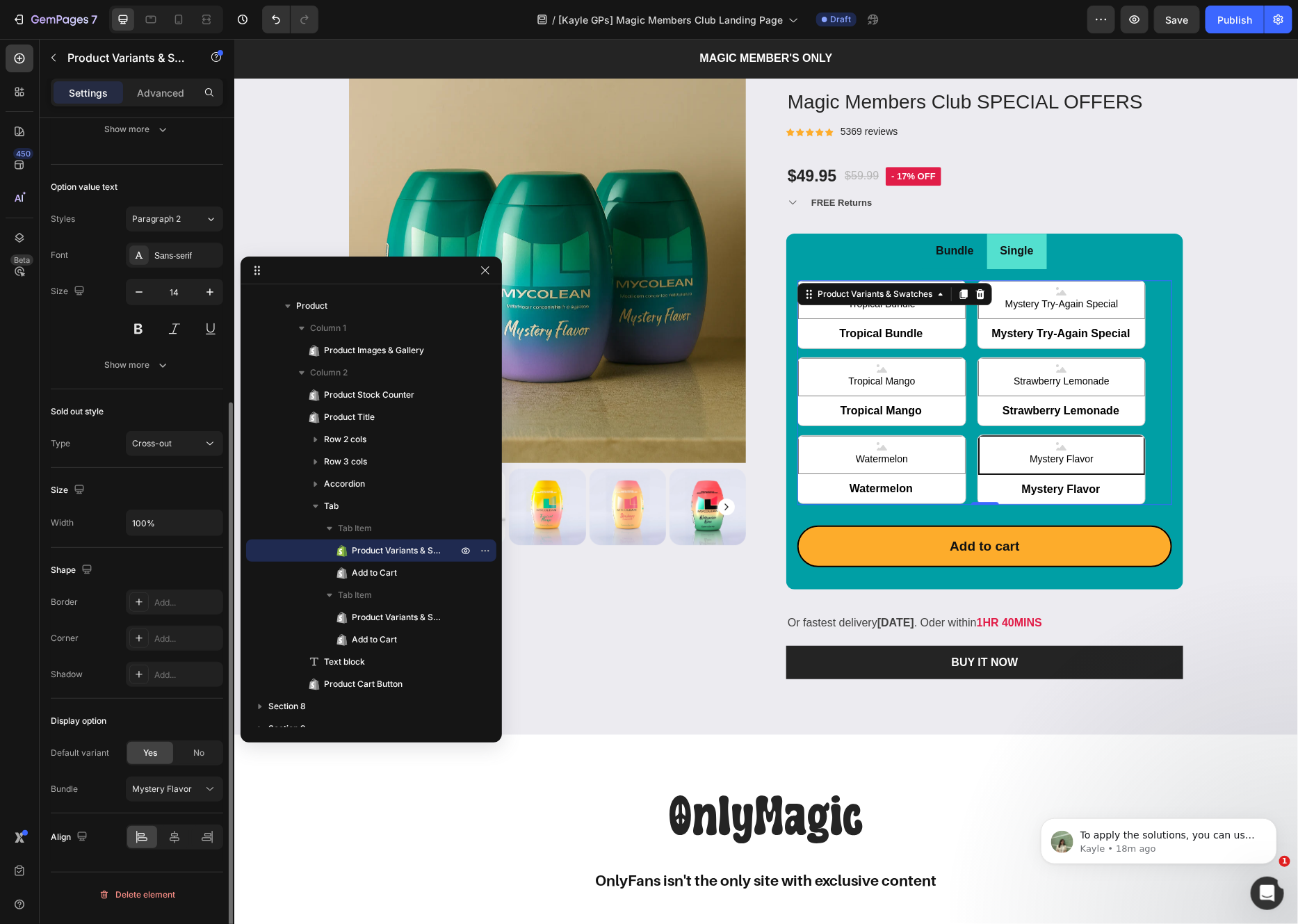
scroll to position [424, 0]
click at [205, 798] on icon at bounding box center [209, 793] width 14 height 14
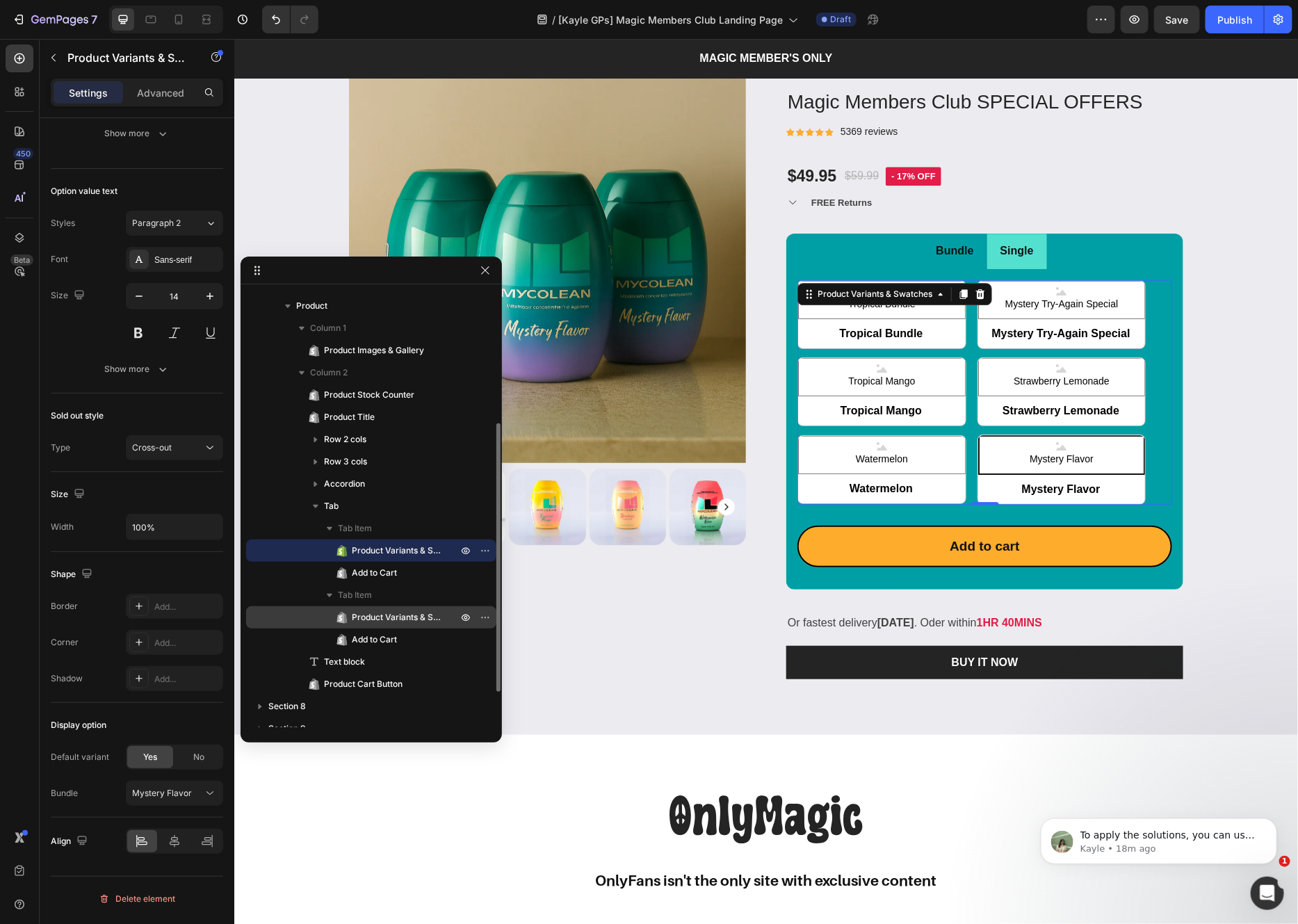
click at [415, 621] on span "Product Variants & Swatches" at bounding box center [398, 617] width 92 height 14
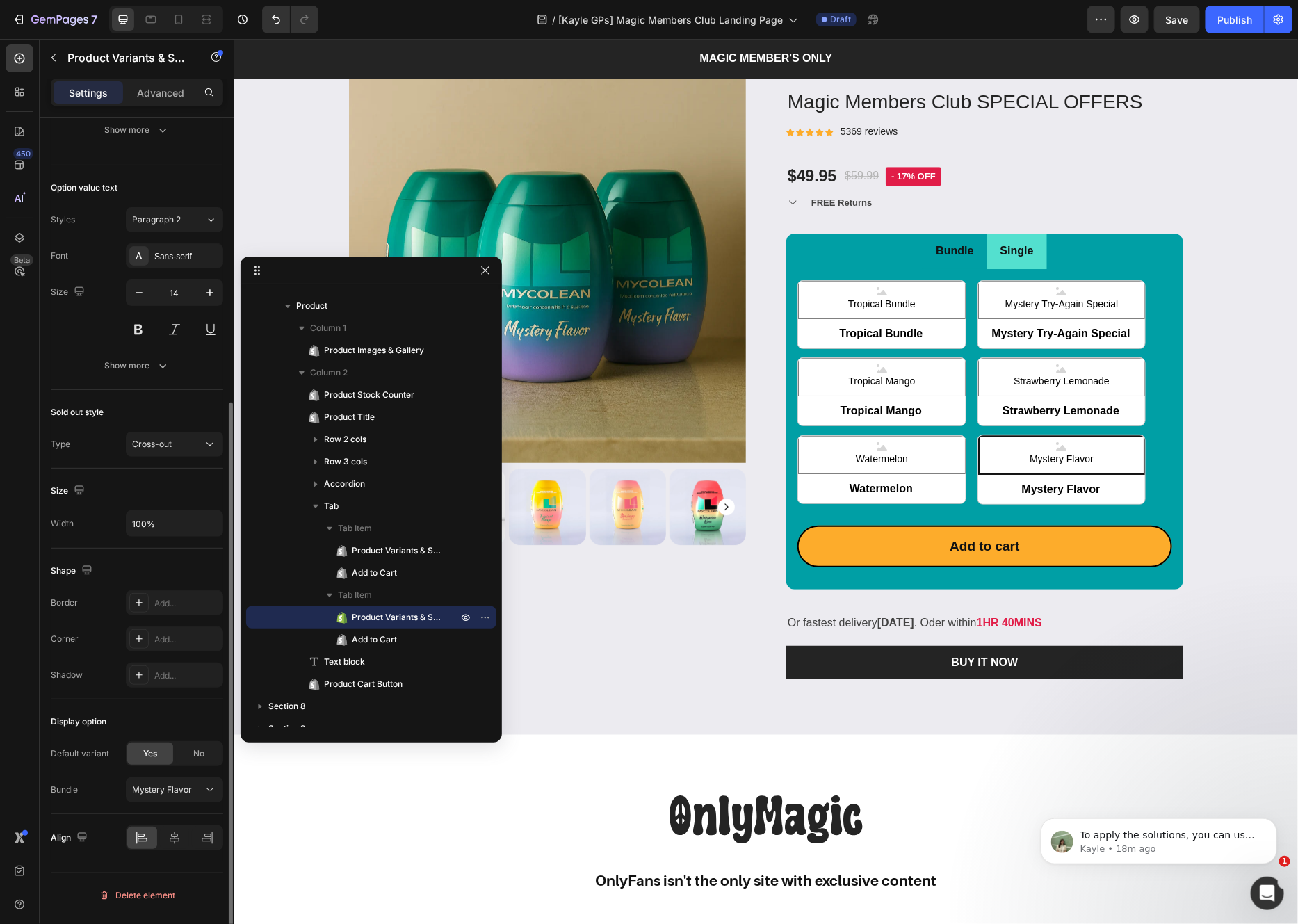
scroll to position [428, 0]
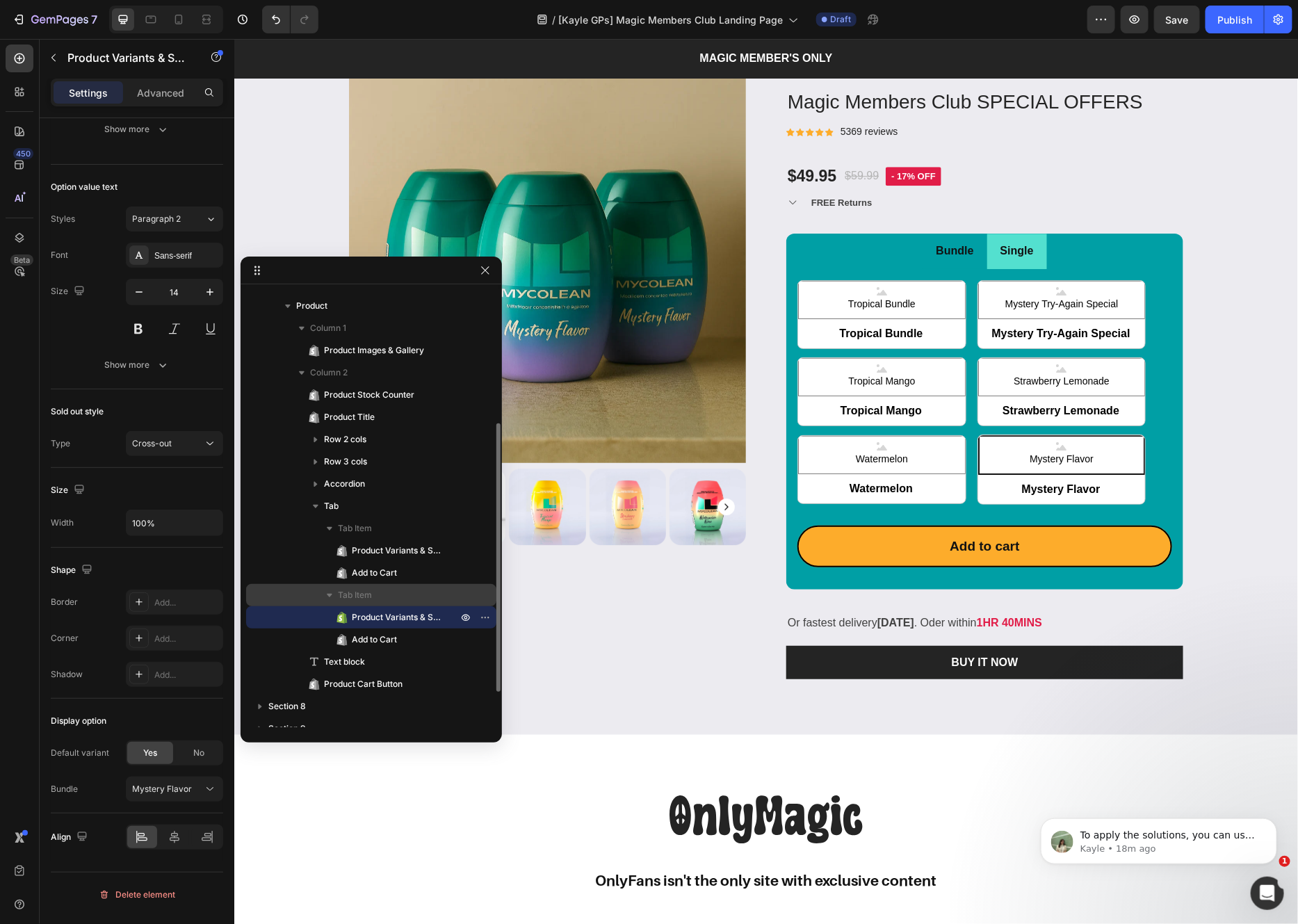
click at [371, 596] on span "Tab Item" at bounding box center [355, 594] width 34 height 14
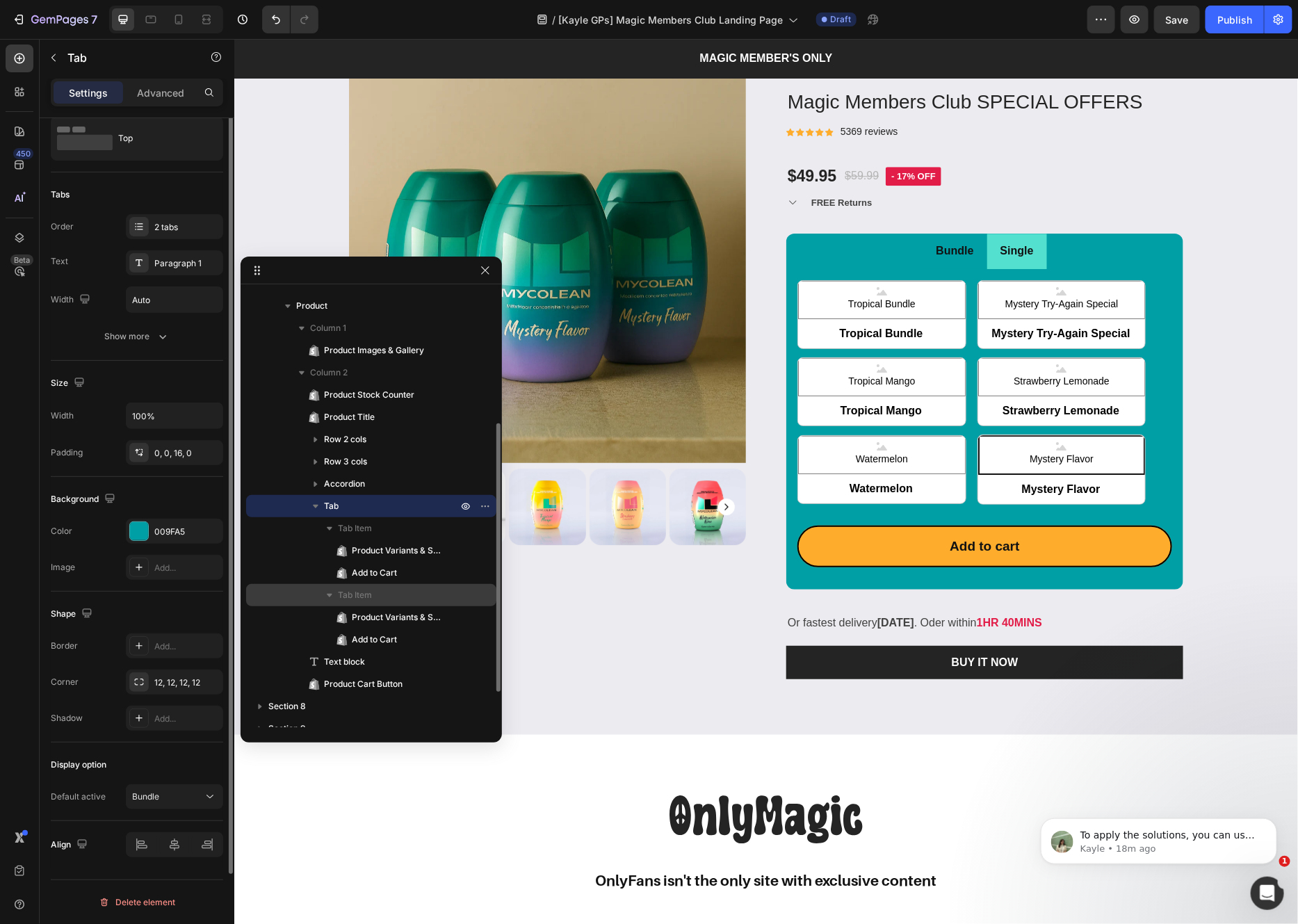
scroll to position [0, 0]
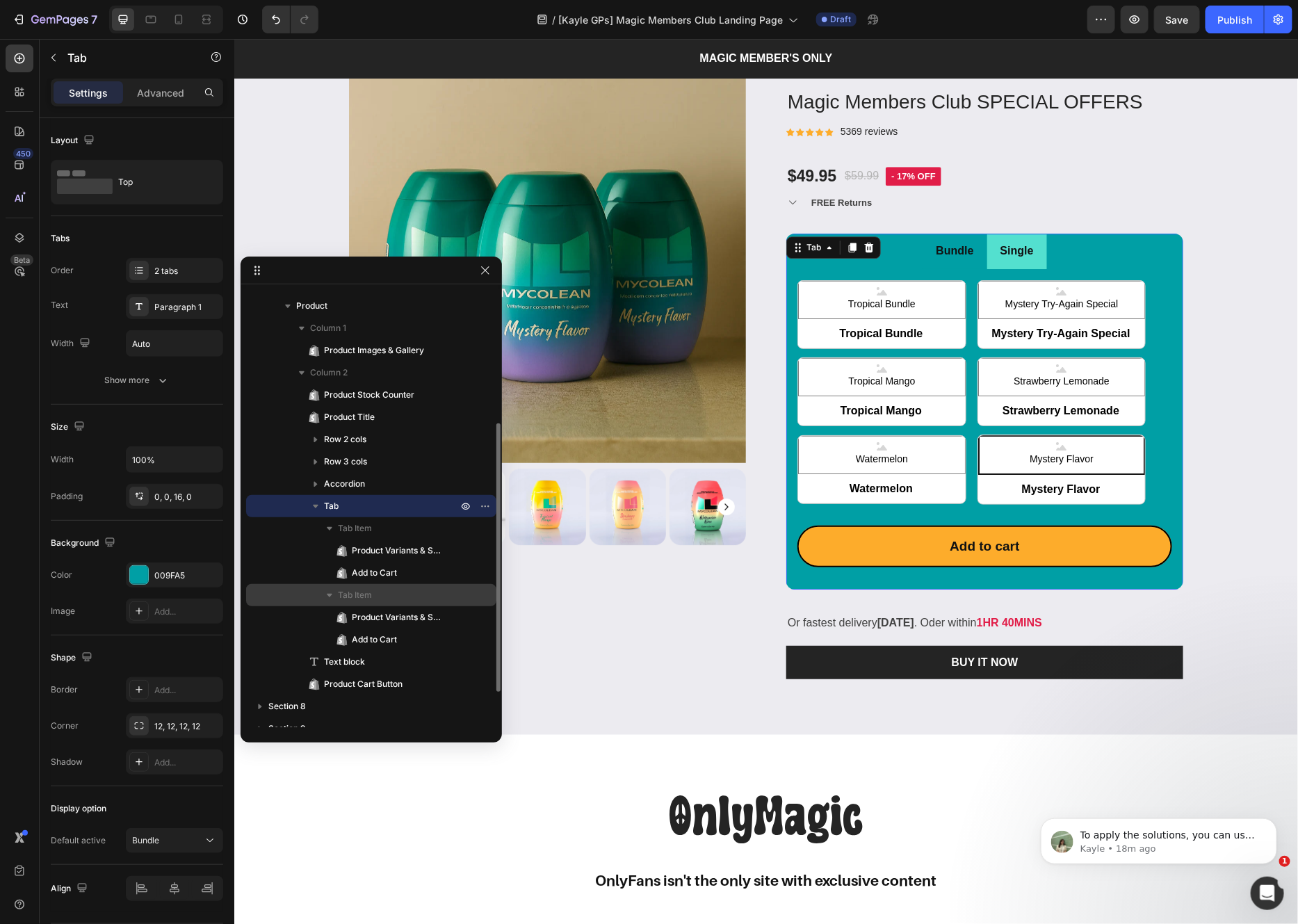
click at [375, 596] on p "Tab Item" at bounding box center [399, 594] width 122 height 14
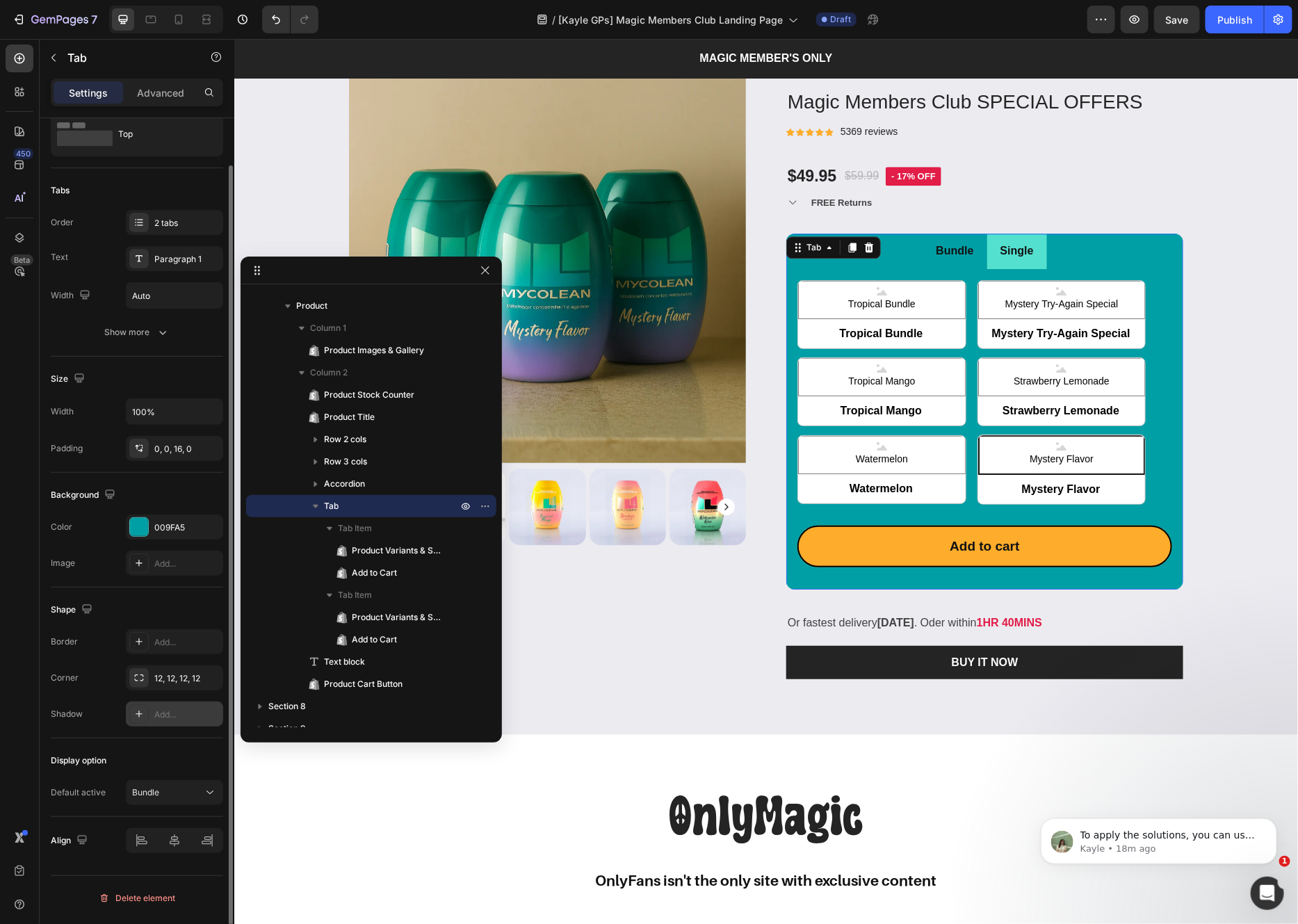
scroll to position [48, 0]
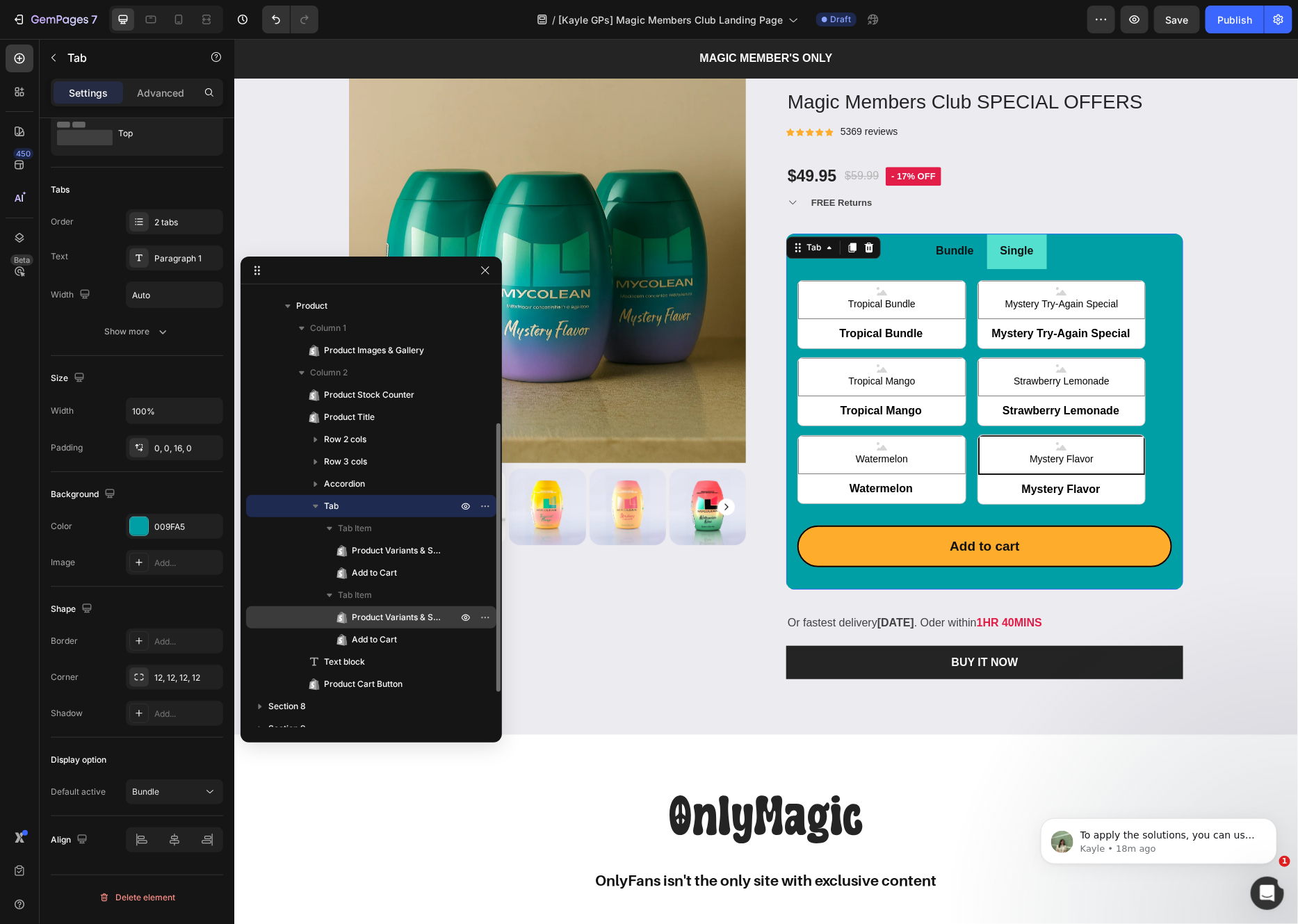
click at [395, 621] on span "Product Variants & Swatches" at bounding box center [398, 617] width 92 height 14
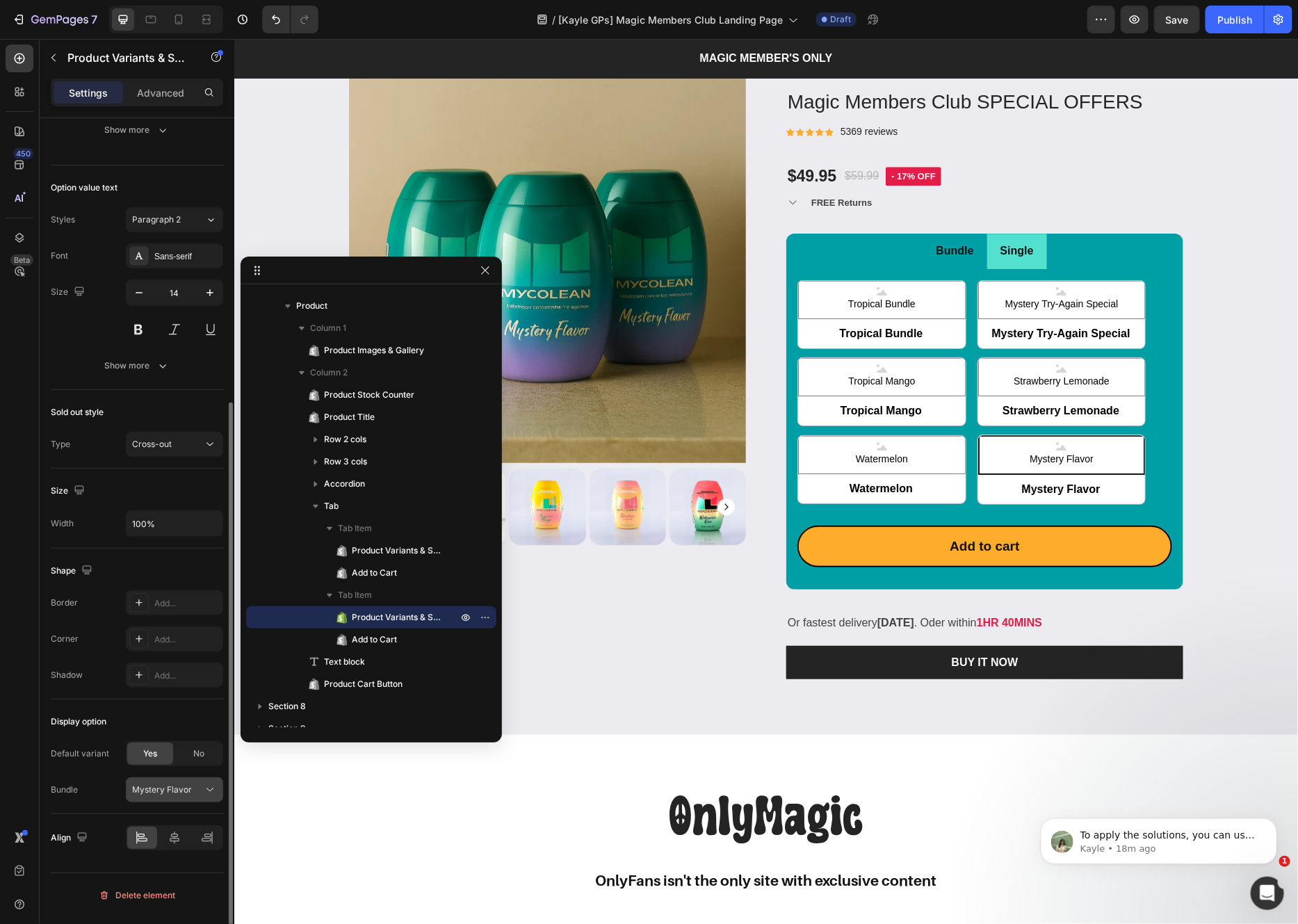
scroll to position [428, 0]
click at [179, 795] on span "Mystery Flavor" at bounding box center [162, 789] width 60 height 13
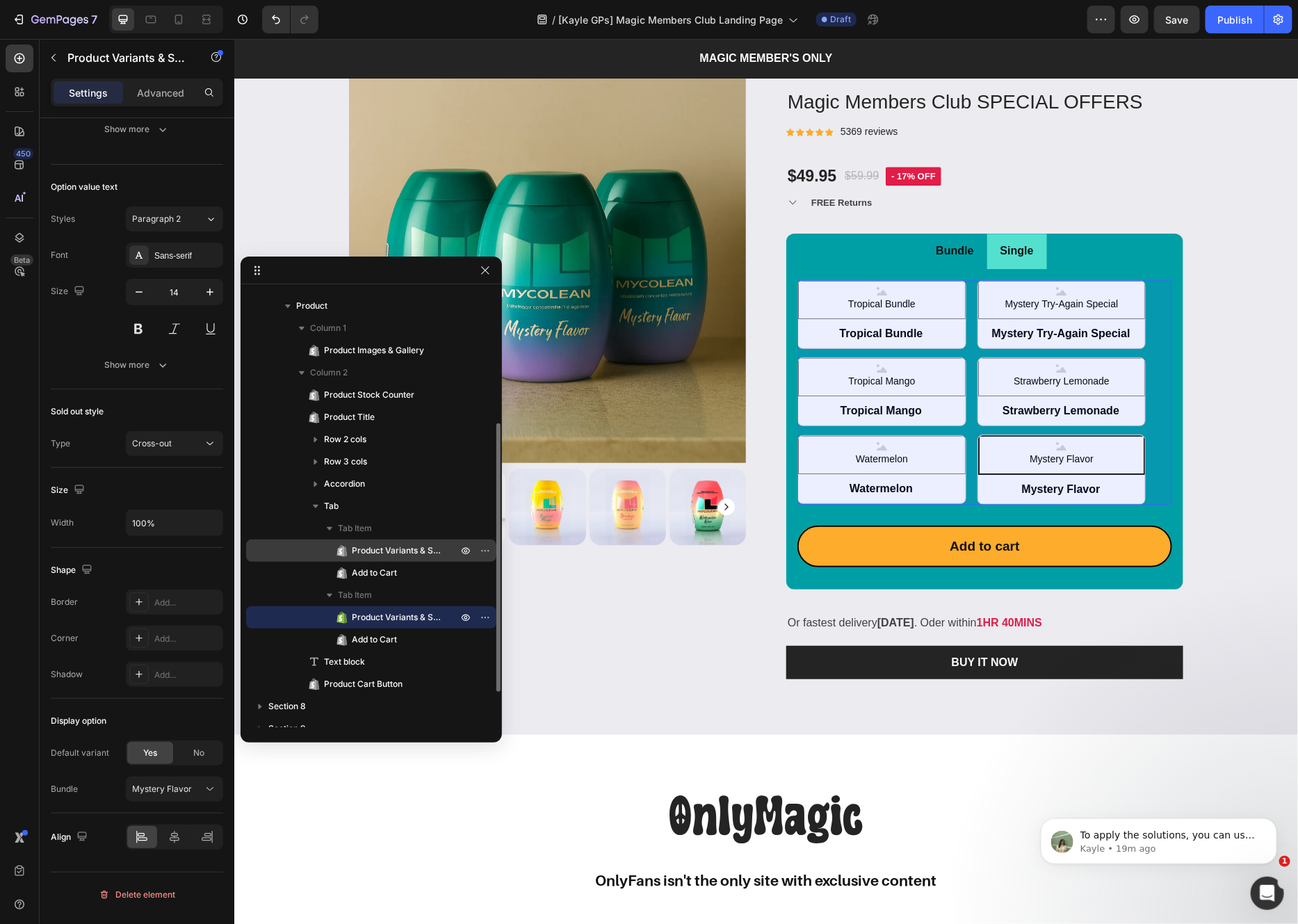
click at [397, 546] on span "Product Variants & Swatches" at bounding box center [398, 550] width 92 height 14
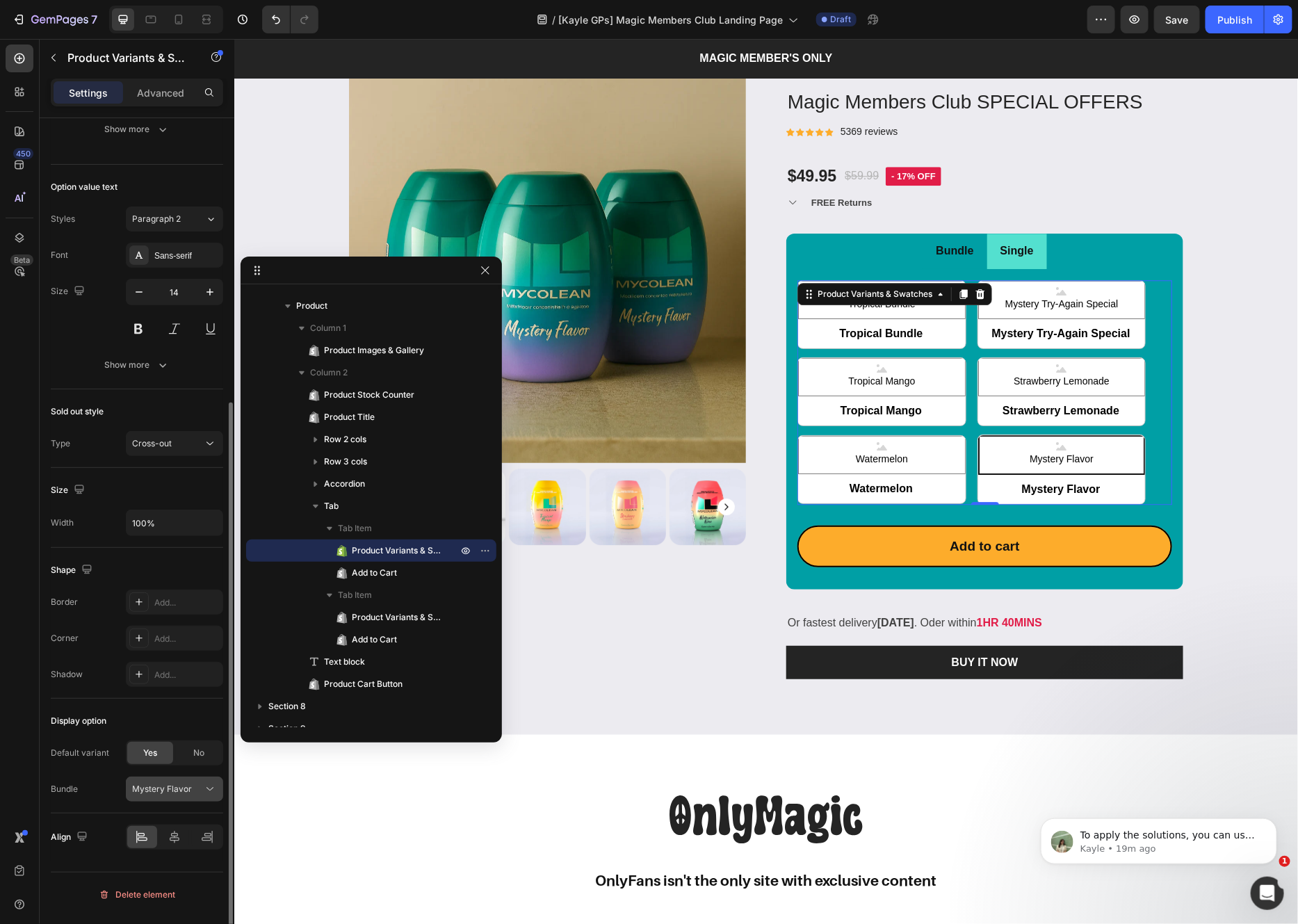
click at [200, 796] on div "Mystery Flavor" at bounding box center [174, 788] width 85 height 14
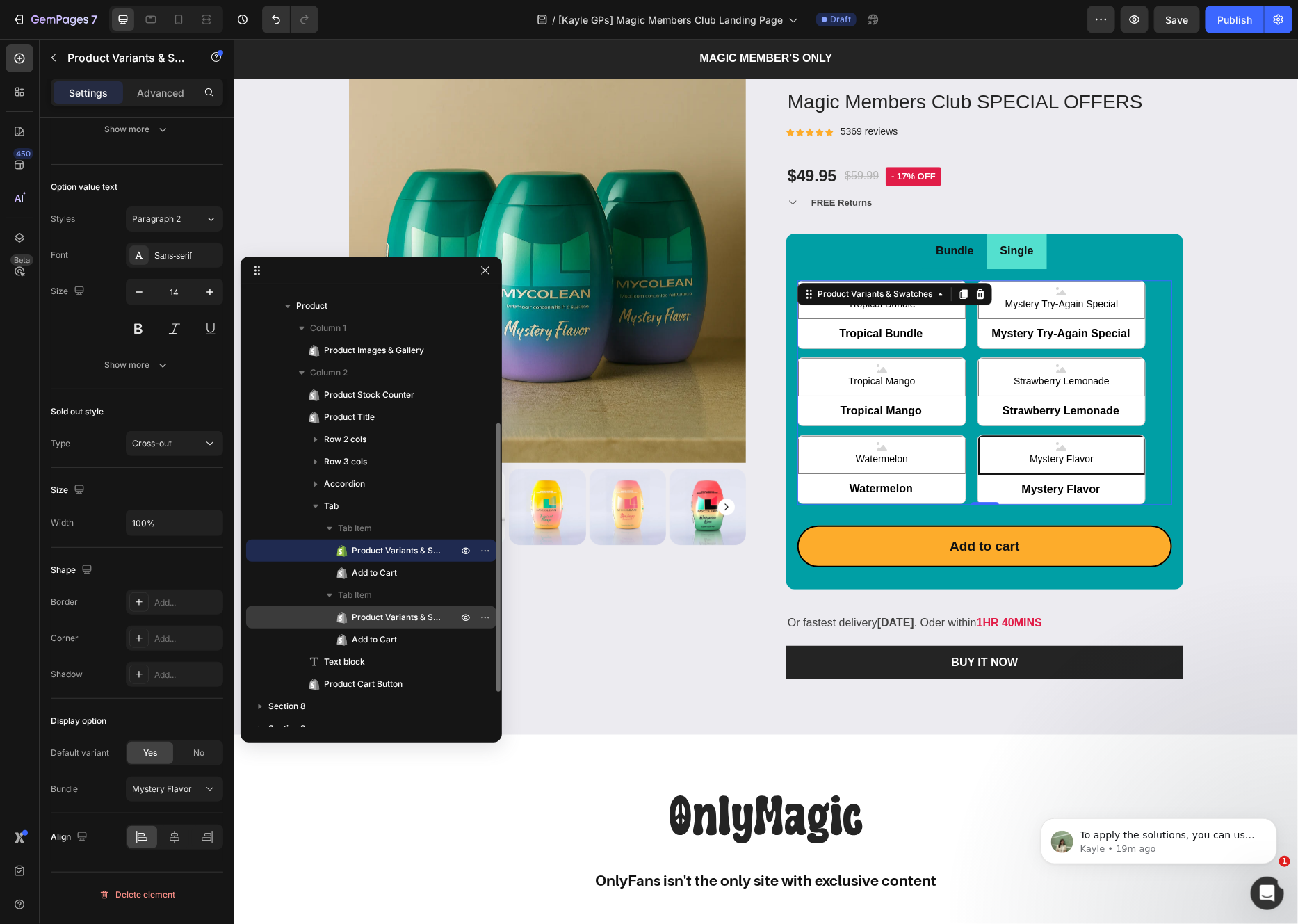
click at [391, 610] on span "Product Variants & Swatches" at bounding box center [398, 617] width 92 height 14
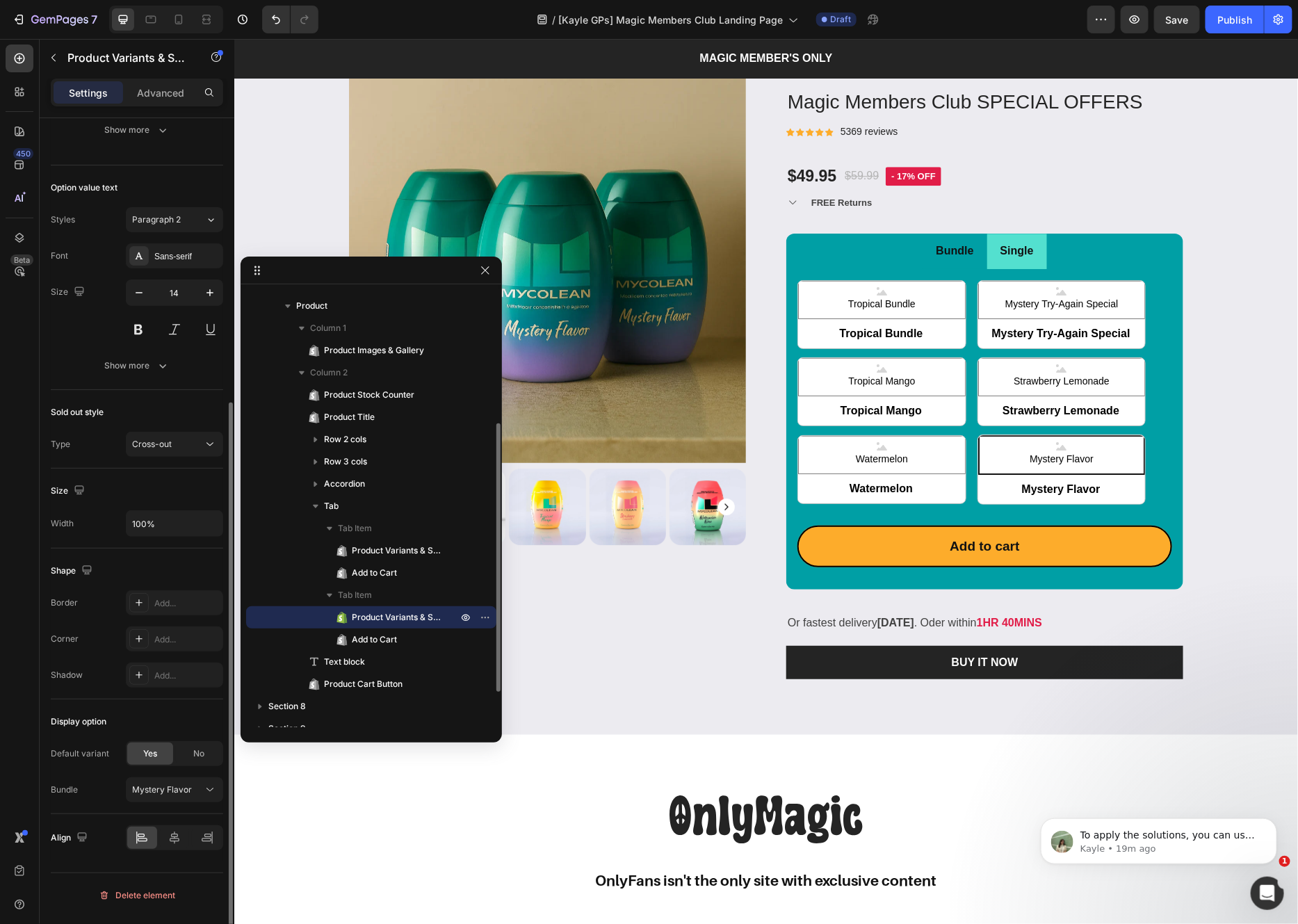
click at [390, 611] on span "Product Variants & Swatches" at bounding box center [398, 617] width 92 height 14
click at [191, 795] on div "Mystery Flavor" at bounding box center [166, 790] width 68 height 13
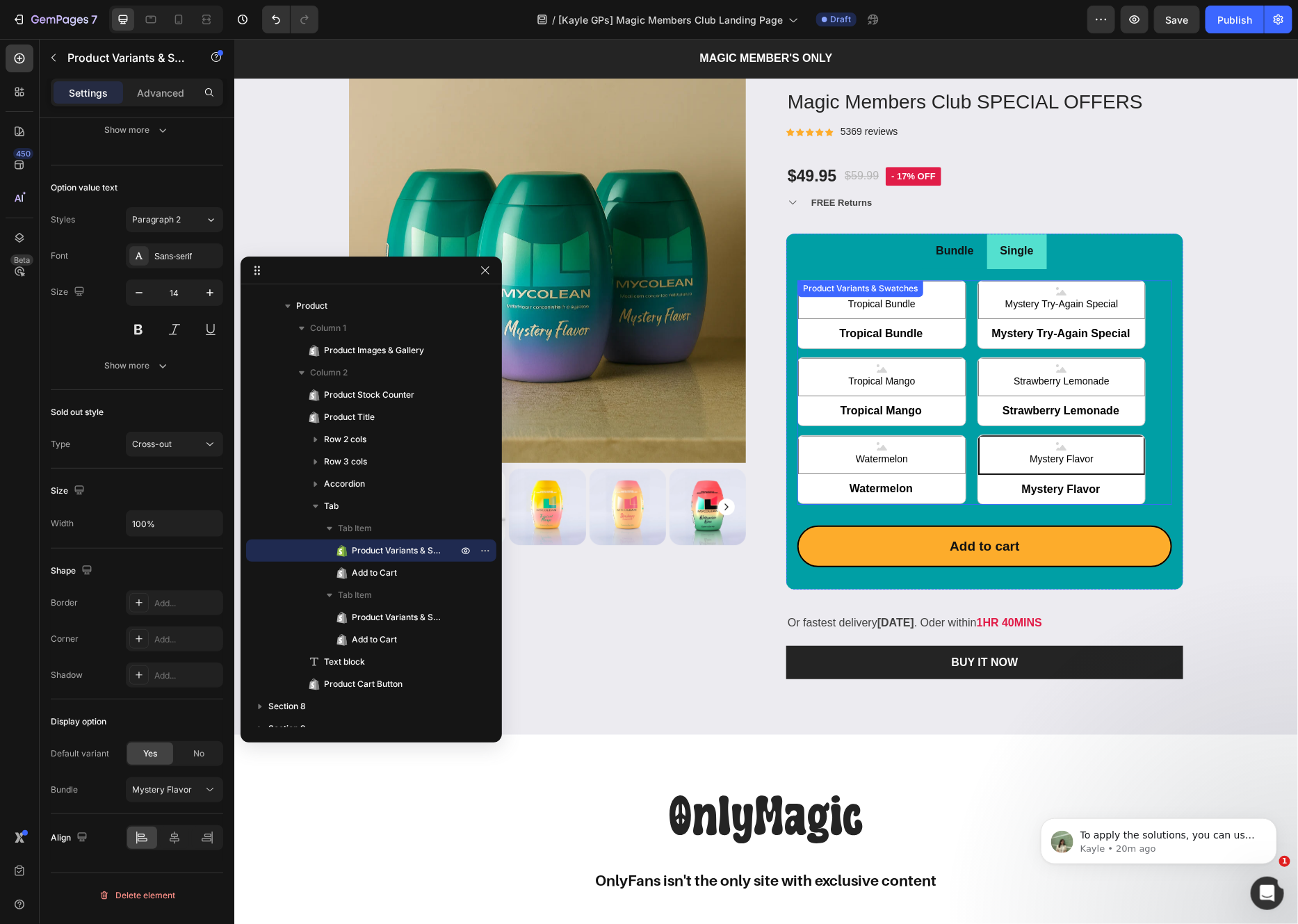
click at [932, 488] on span "Watermelon" at bounding box center [881, 488] width 167 height 31
click at [797, 502] on input "Watermelon Watermelon Watermelon" at bounding box center [797, 502] width 1 height 1
radio input "false"
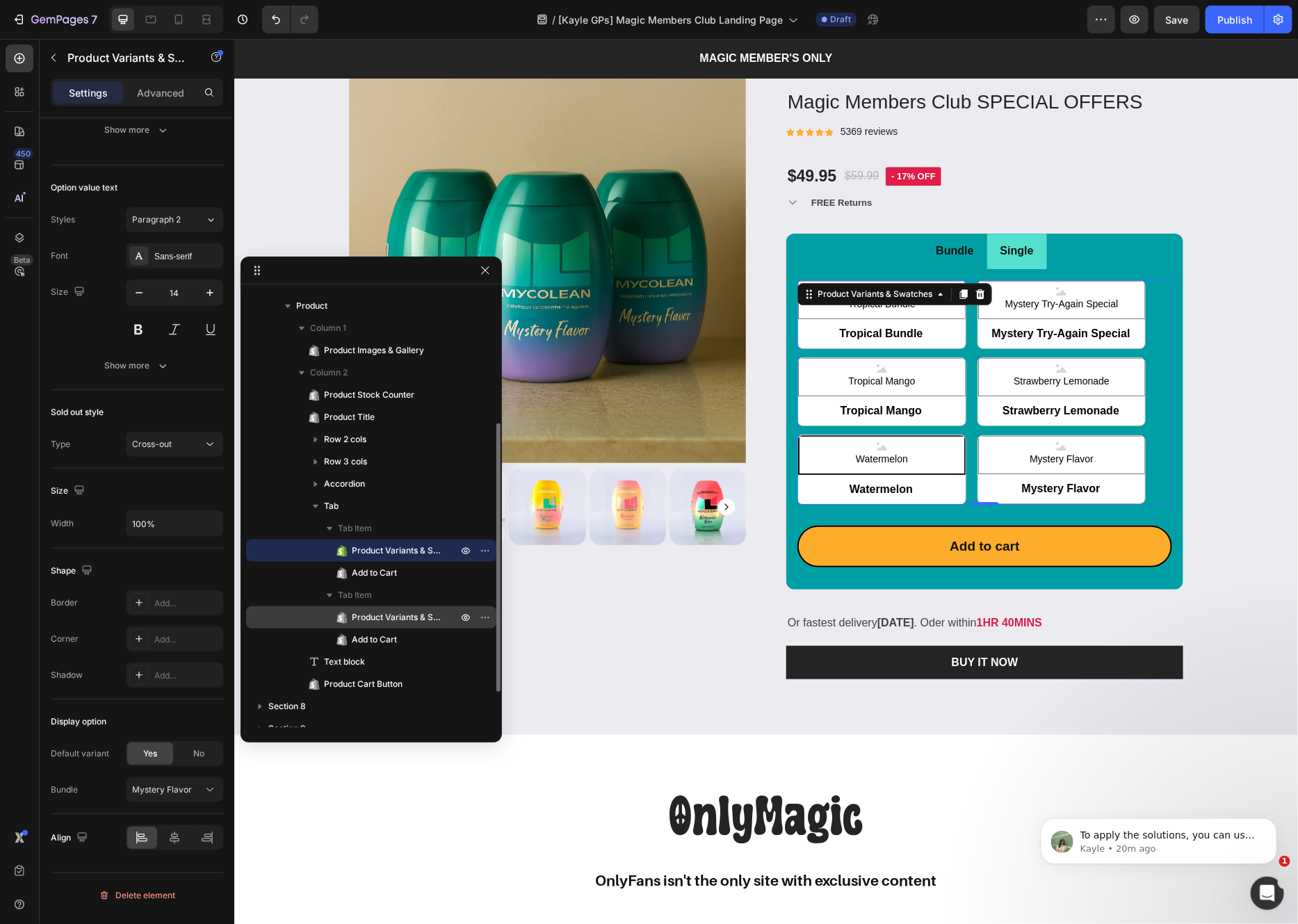
click at [397, 620] on span "Product Variants & Swatches" at bounding box center [398, 617] width 92 height 14
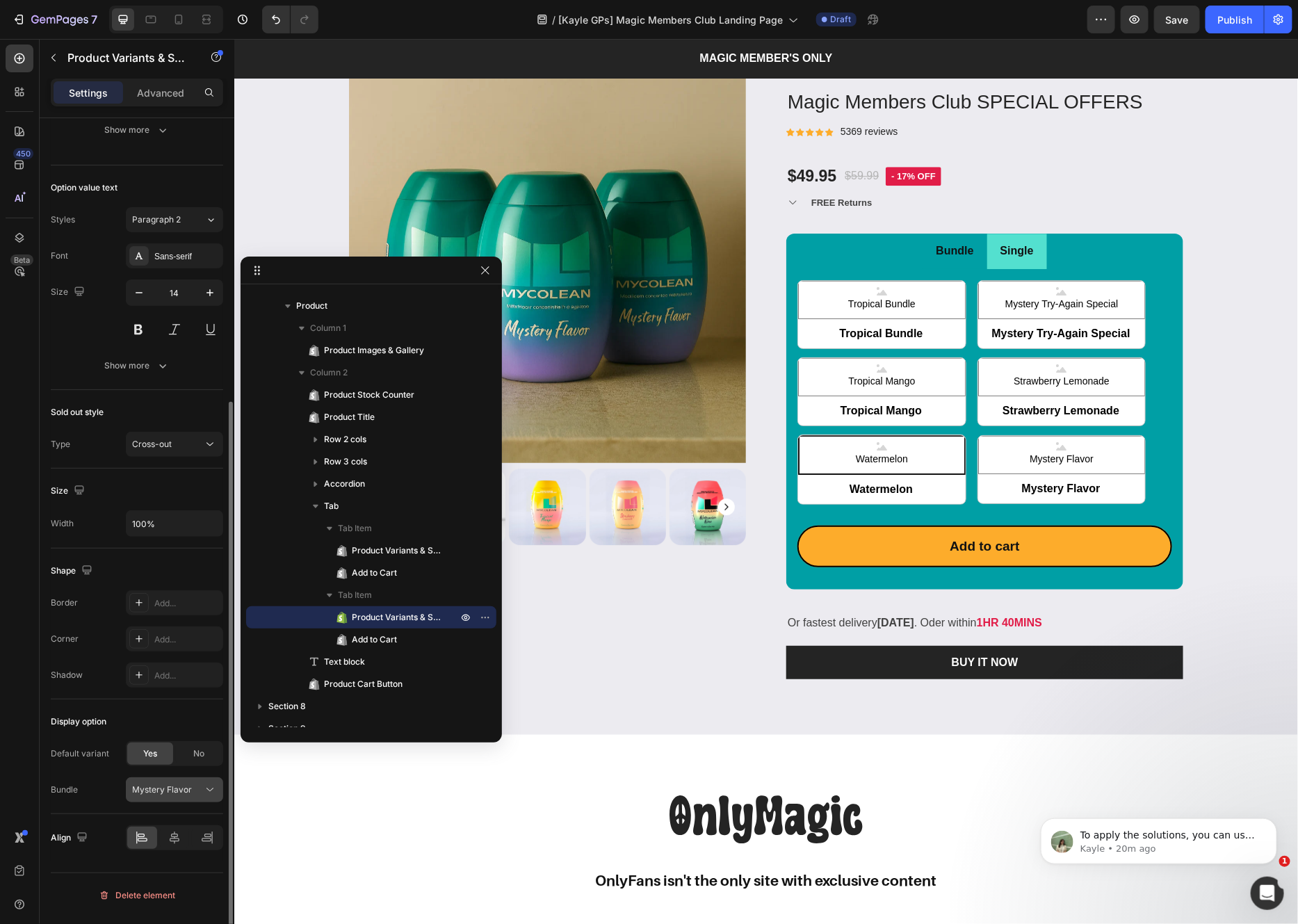
click at [180, 791] on span "Mystery Flavor" at bounding box center [162, 790] width 60 height 13
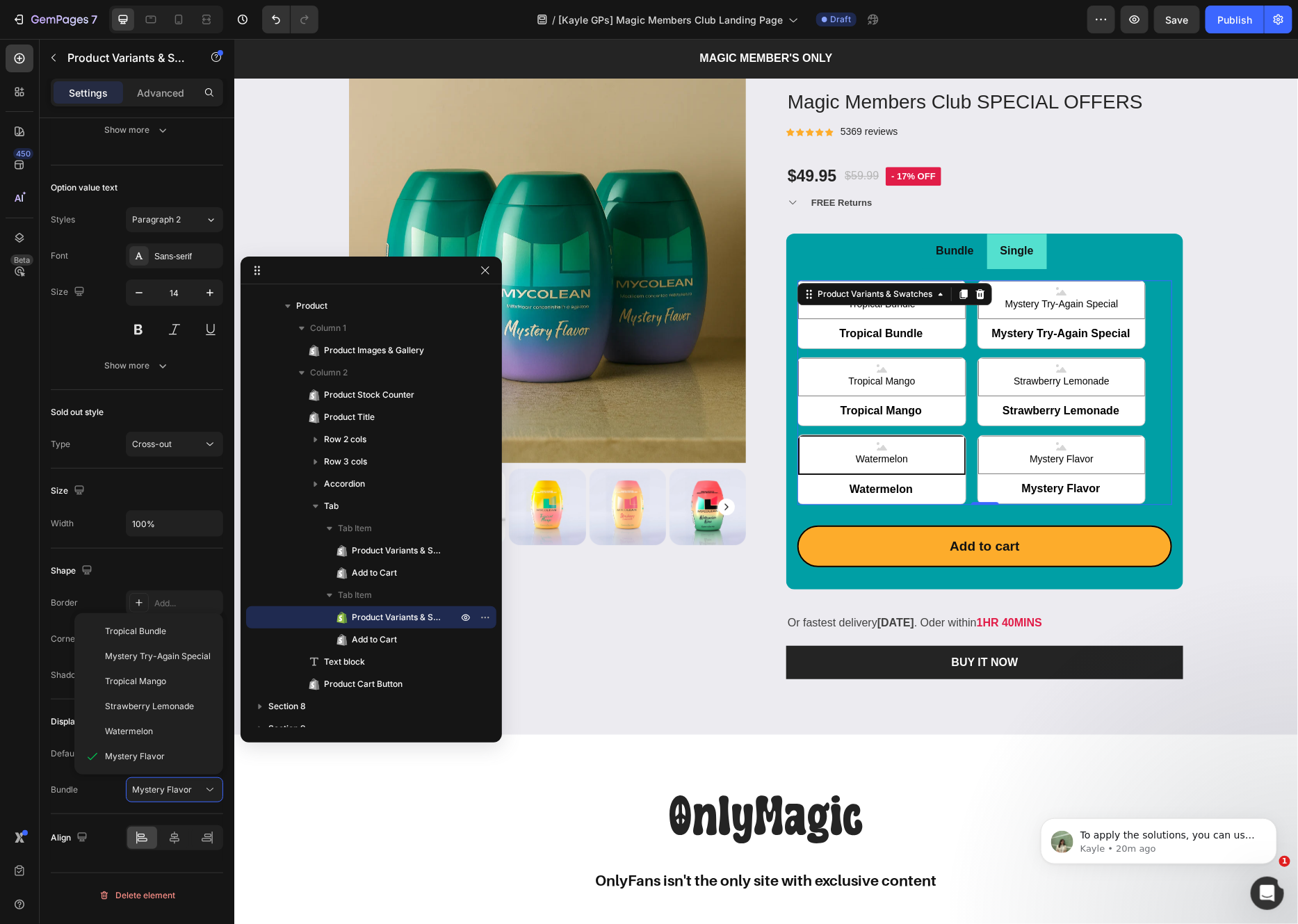
click at [1072, 490] on span "Mystery Flavor" at bounding box center [1060, 488] width 167 height 31
click at [978, 502] on input "Mystery Flavor Mystery Flavor Mystery Flavor" at bounding box center [977, 502] width 1 height 1
radio input "false"
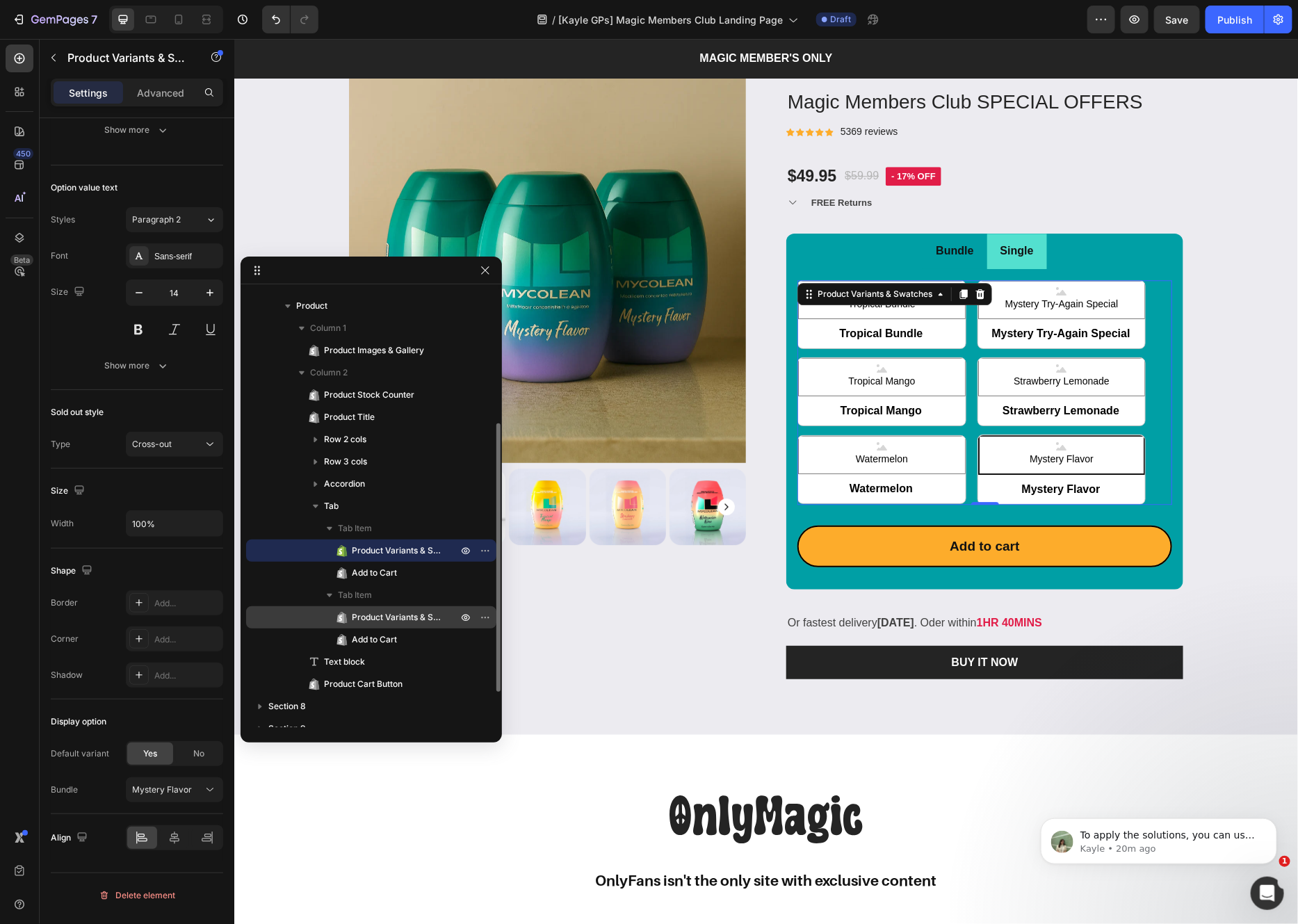
click at [379, 611] on span "Product Variants & Swatches" at bounding box center [398, 617] width 92 height 14
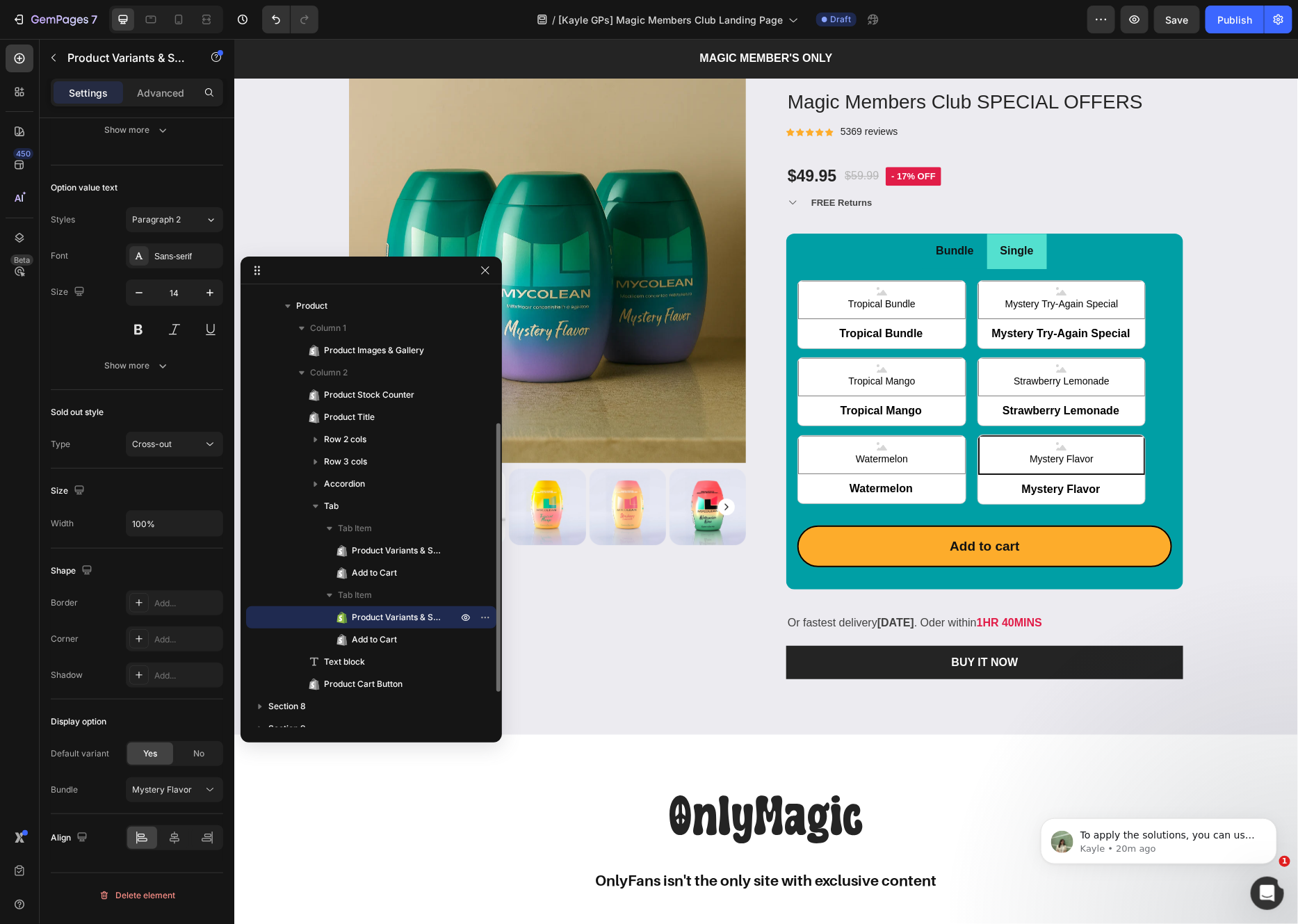
click at [385, 614] on span "Product Variants & Swatches" at bounding box center [398, 617] width 92 height 14
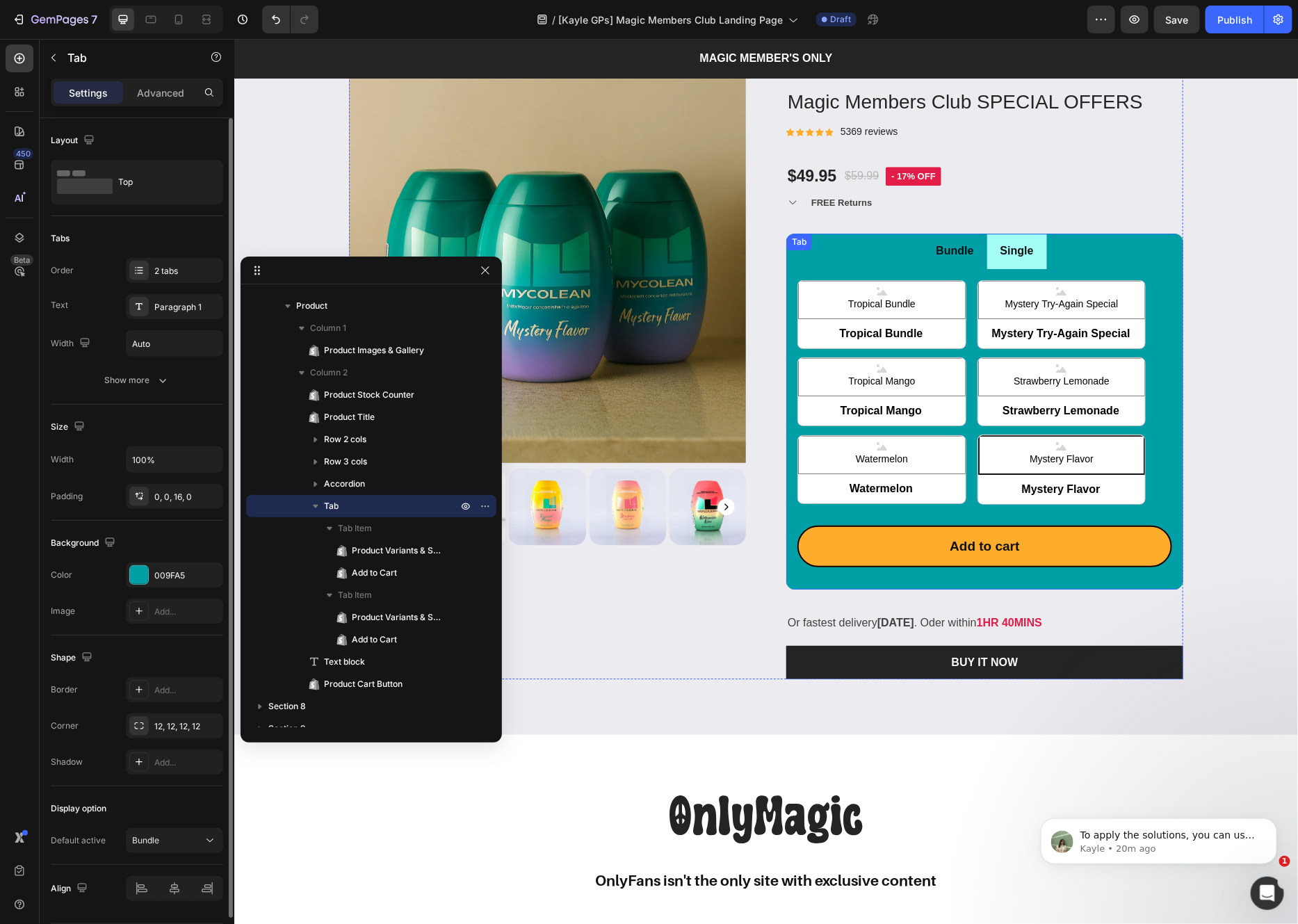
click at [1006, 252] on p "Single" at bounding box center [1016, 250] width 33 height 20
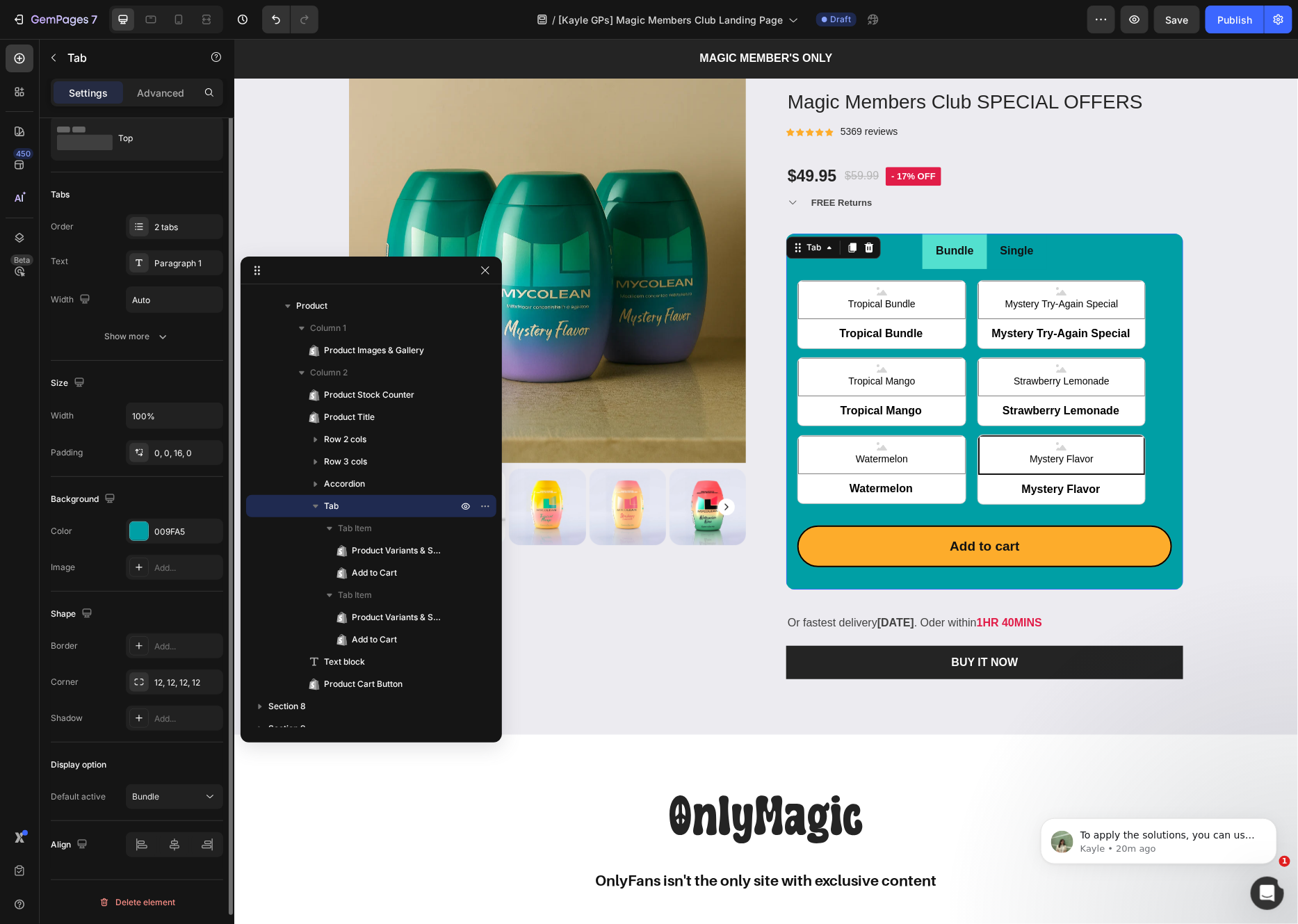
scroll to position [48, 0]
click at [179, 794] on div "Bundle" at bounding box center [167, 792] width 71 height 13
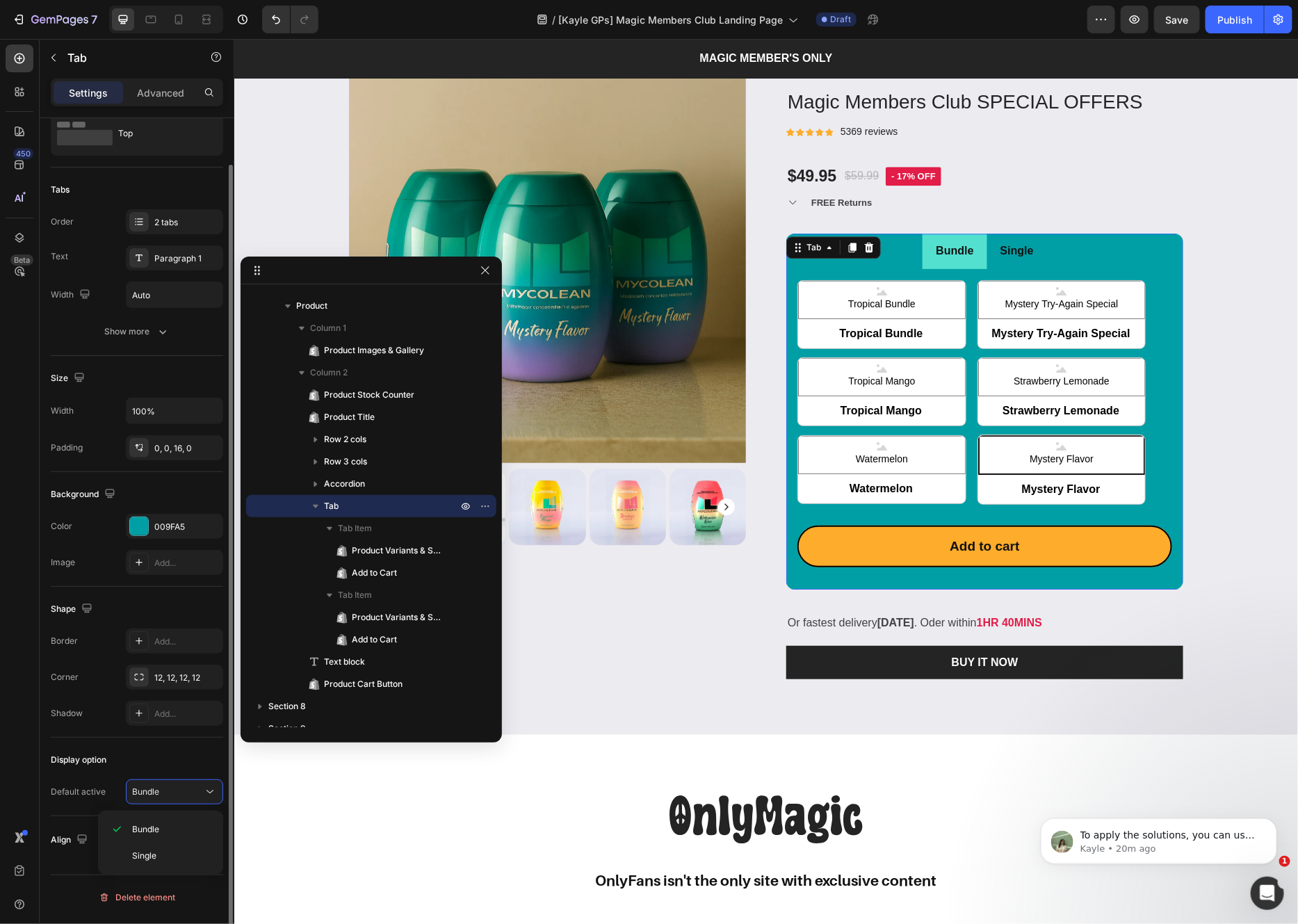
click at [184, 745] on div "Display option Default active Bundle" at bounding box center [137, 777] width 172 height 79
click at [181, 792] on div "Bundle" at bounding box center [167, 792] width 71 height 13
click at [182, 741] on div "Display option Default active Bundle" at bounding box center [137, 777] width 172 height 79
click at [184, 788] on div "Bundle" at bounding box center [167, 792] width 71 height 13
click at [181, 748] on div "Display option Default active Bundle" at bounding box center [137, 777] width 172 height 79
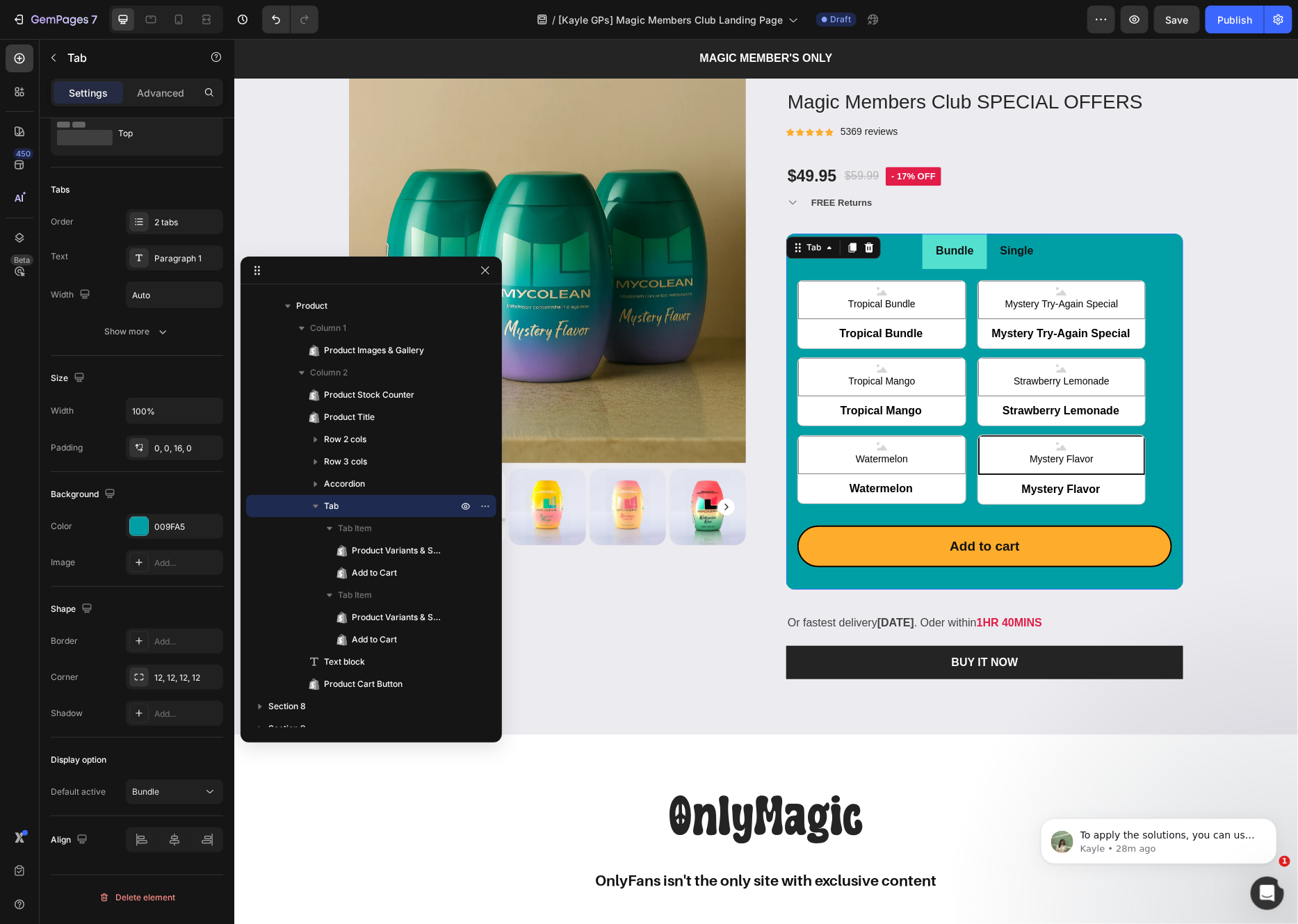
click at [1011, 251] on p "Single" at bounding box center [1016, 250] width 33 height 20
click at [971, 251] on p "Bundle" at bounding box center [953, 250] width 38 height 20
click at [396, 499] on p "Tab" at bounding box center [391, 505] width 136 height 14
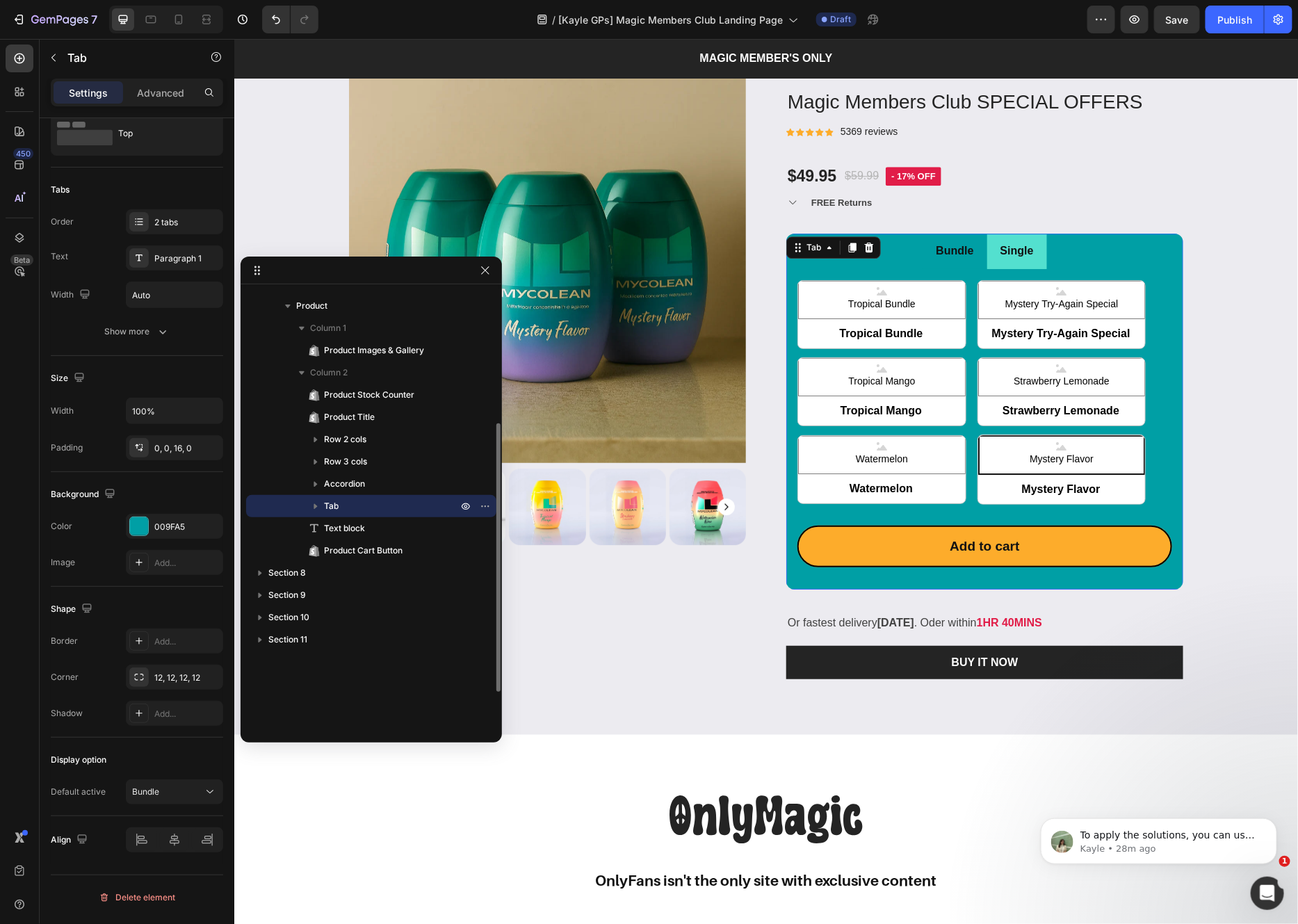
click at [396, 499] on p "Tab" at bounding box center [391, 505] width 136 height 14
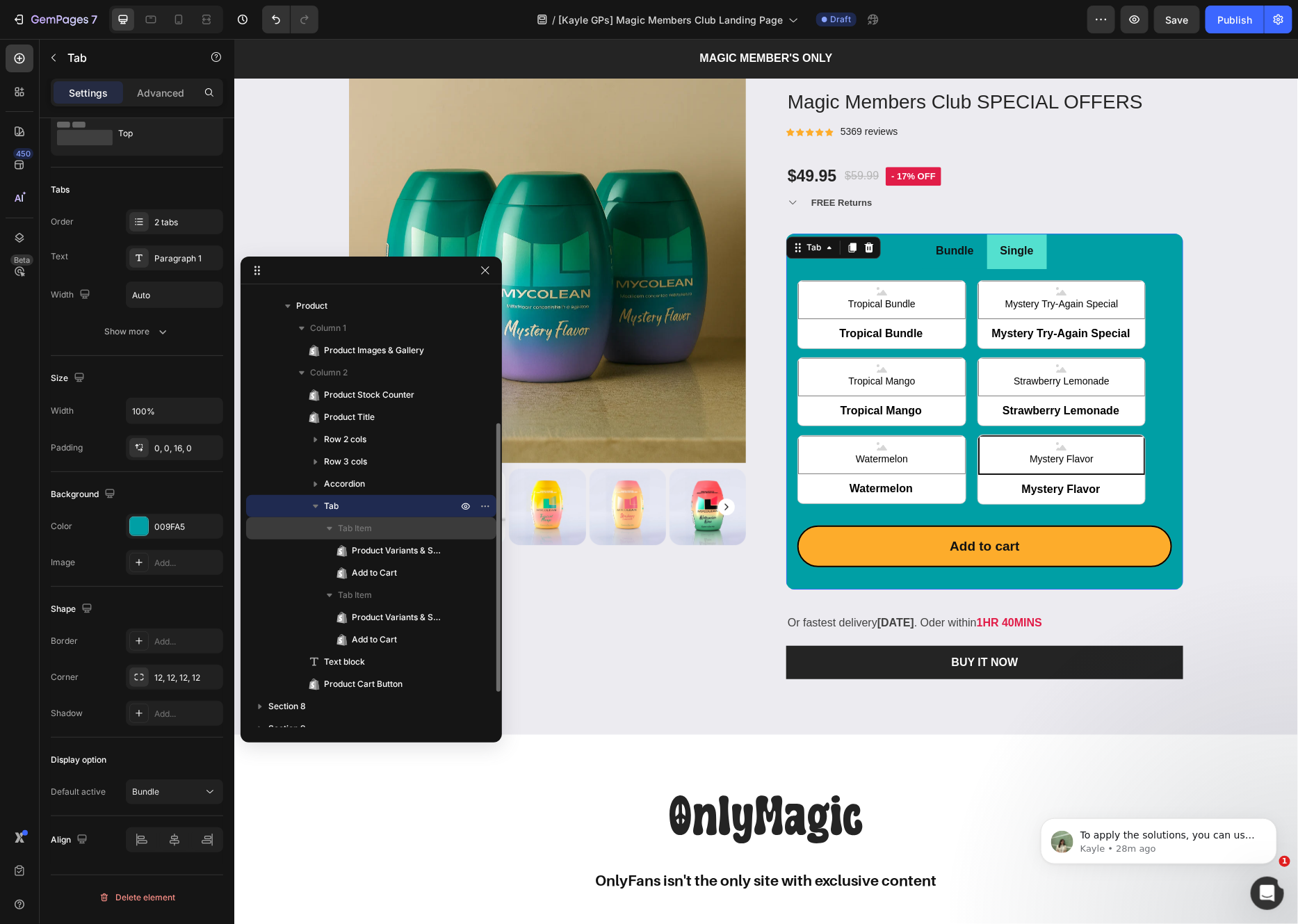
click at [405, 530] on p "Tab Item" at bounding box center [399, 528] width 122 height 14
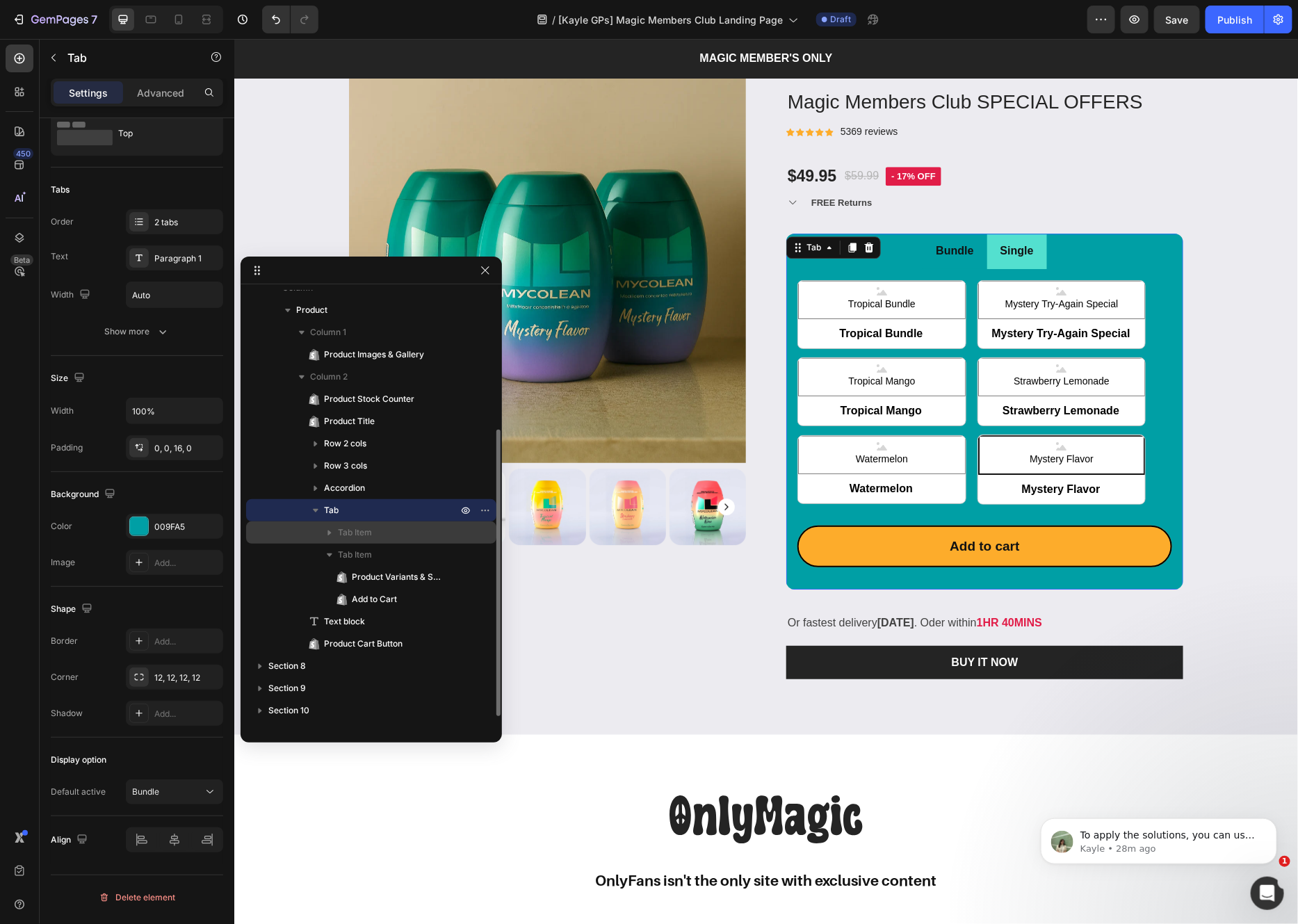
click at [319, 531] on div "Tab Item" at bounding box center [371, 533] width 239 height 23
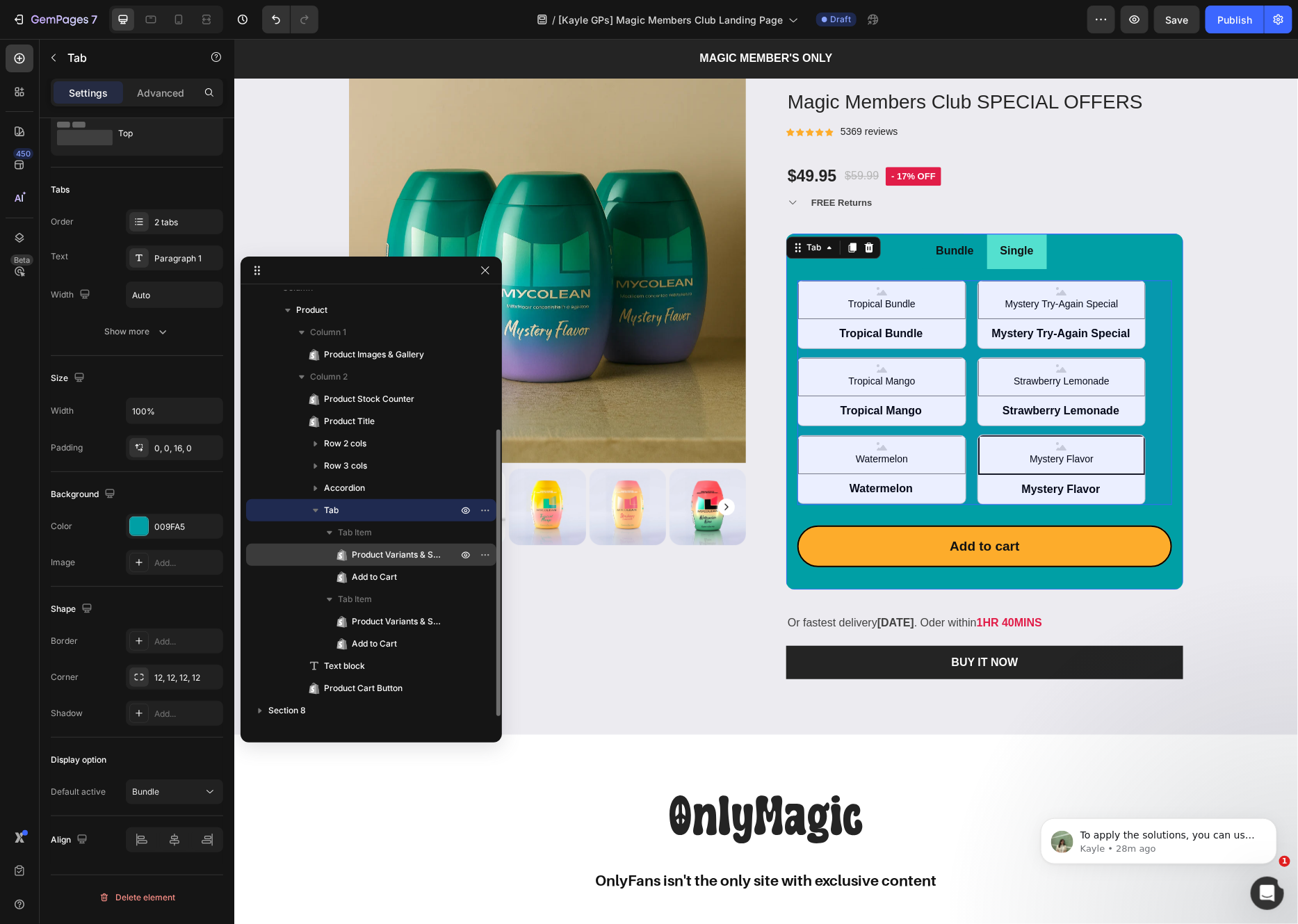
click at [358, 556] on span "Product Variants & Swatches" at bounding box center [398, 554] width 92 height 14
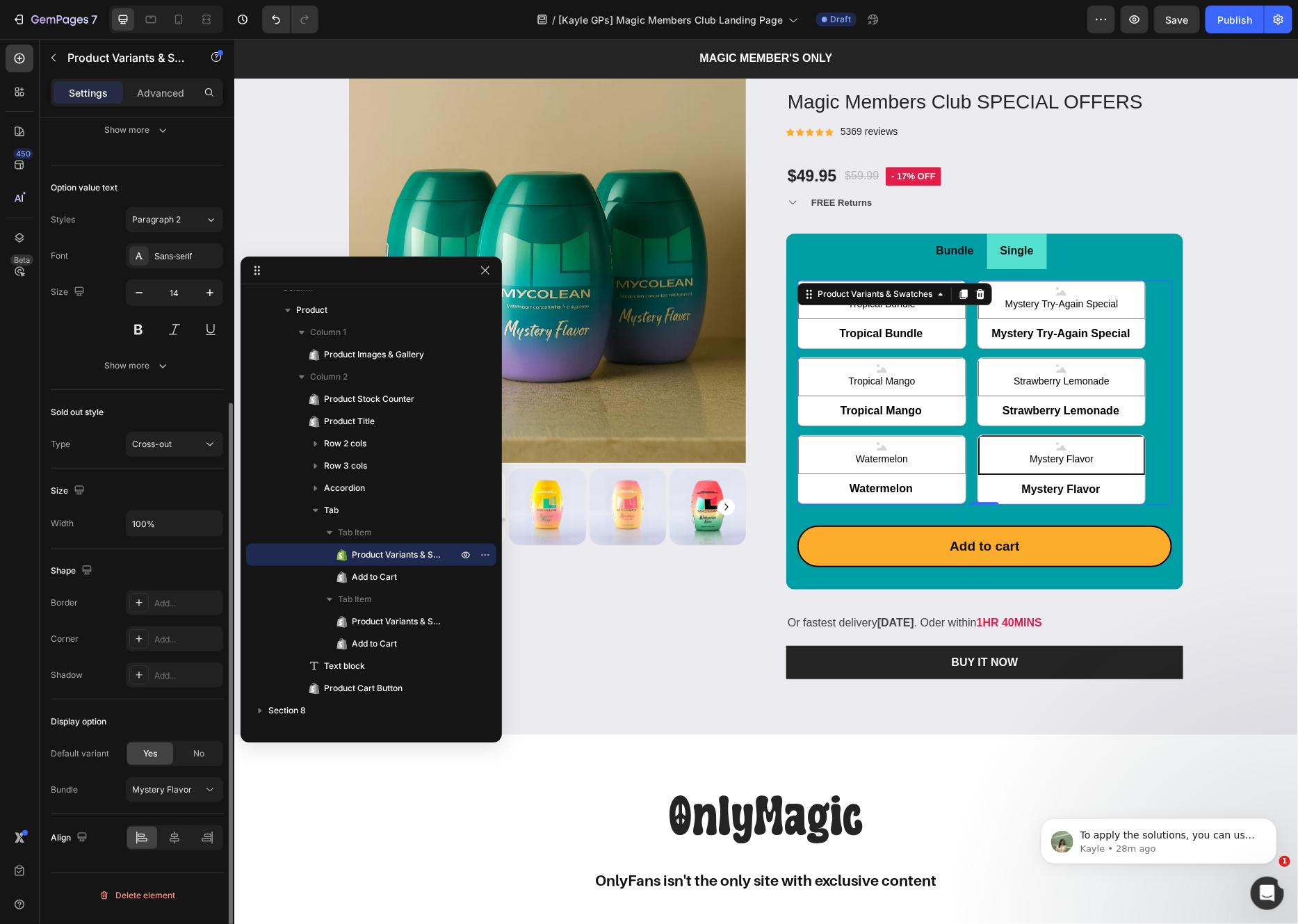
scroll to position [428, 0]
click at [196, 794] on div "Mystery Flavor" at bounding box center [166, 789] width 68 height 13
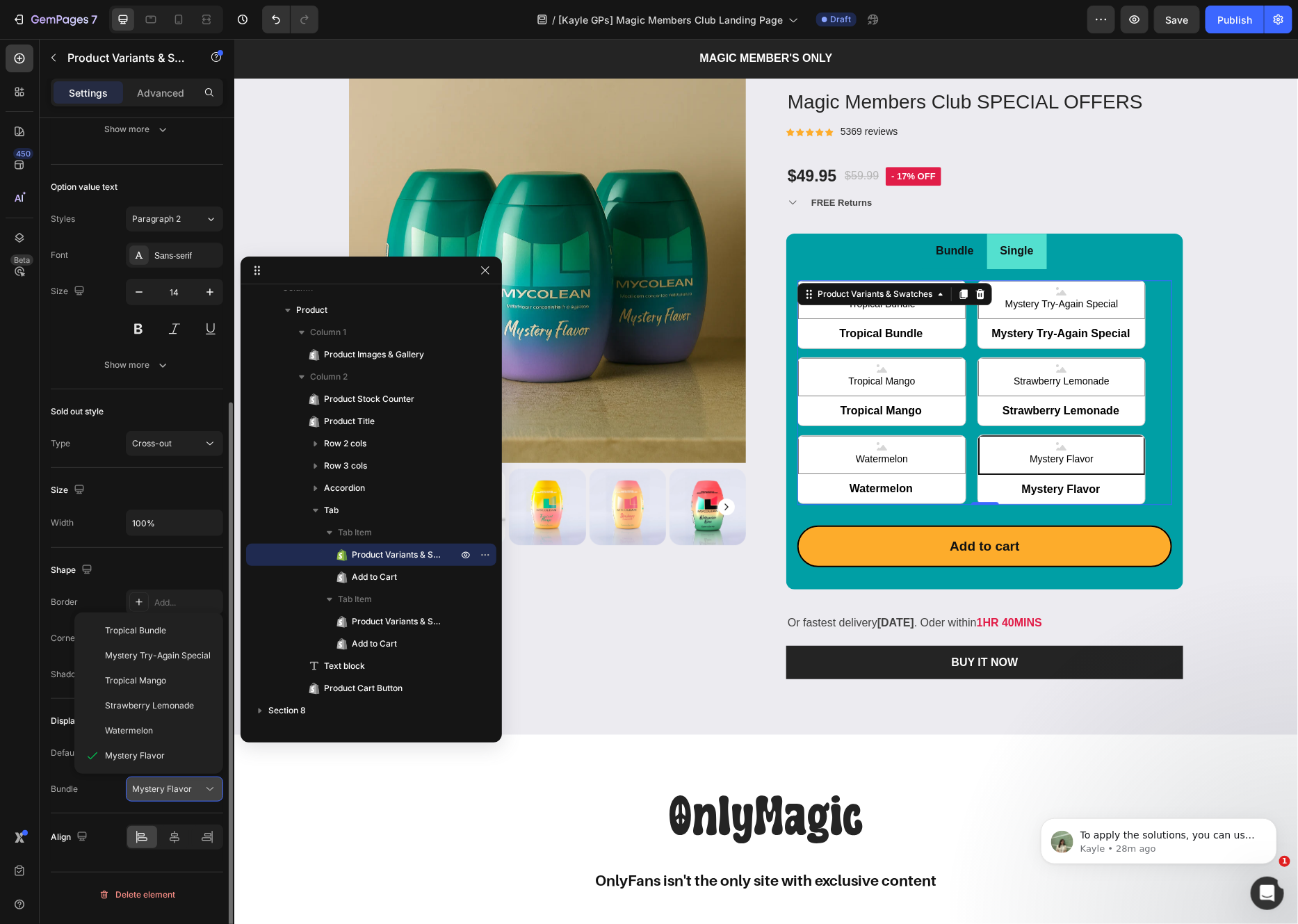
click at [196, 794] on div "Mystery Flavor" at bounding box center [166, 789] width 68 height 13
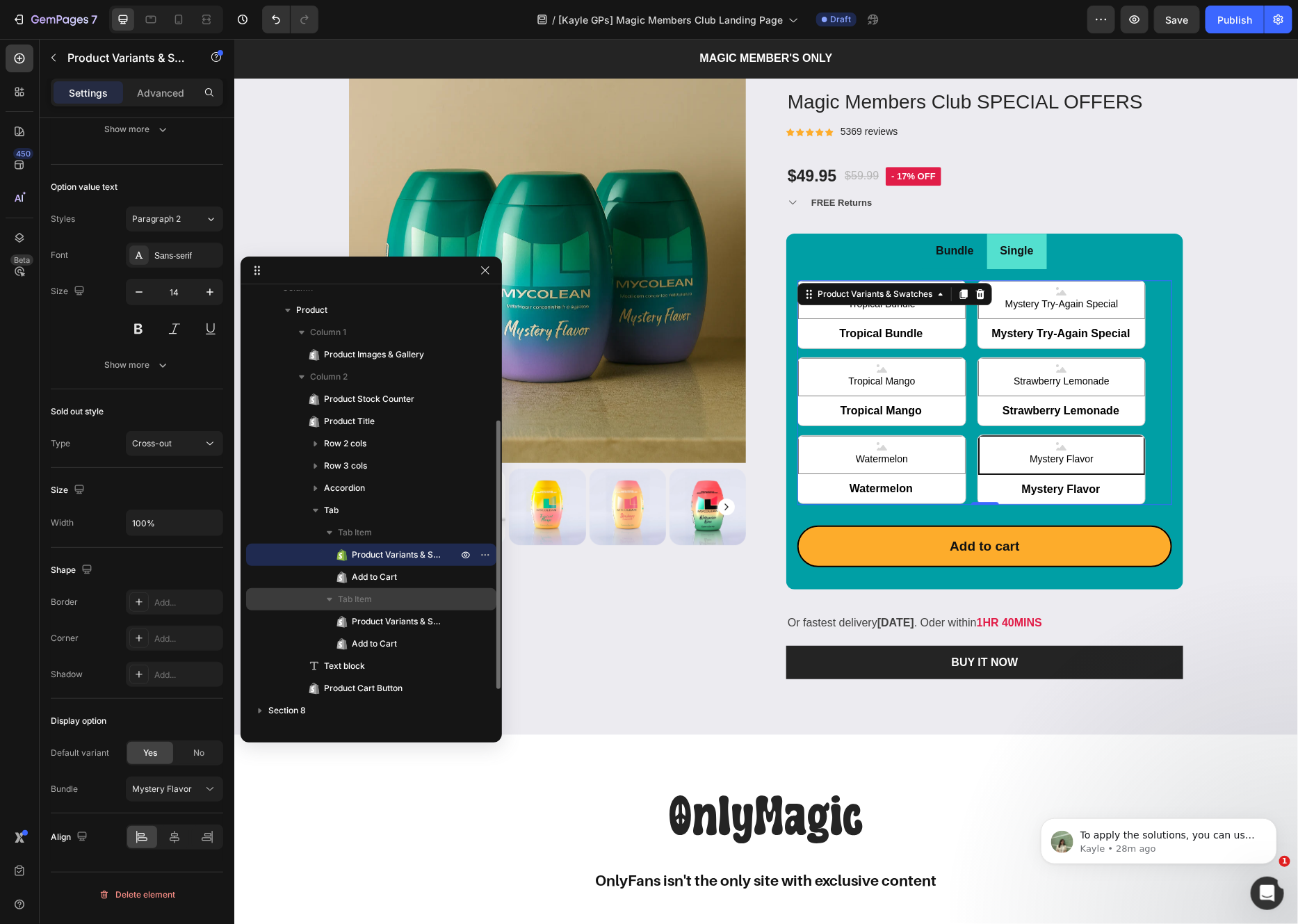
scroll to position [209, 0]
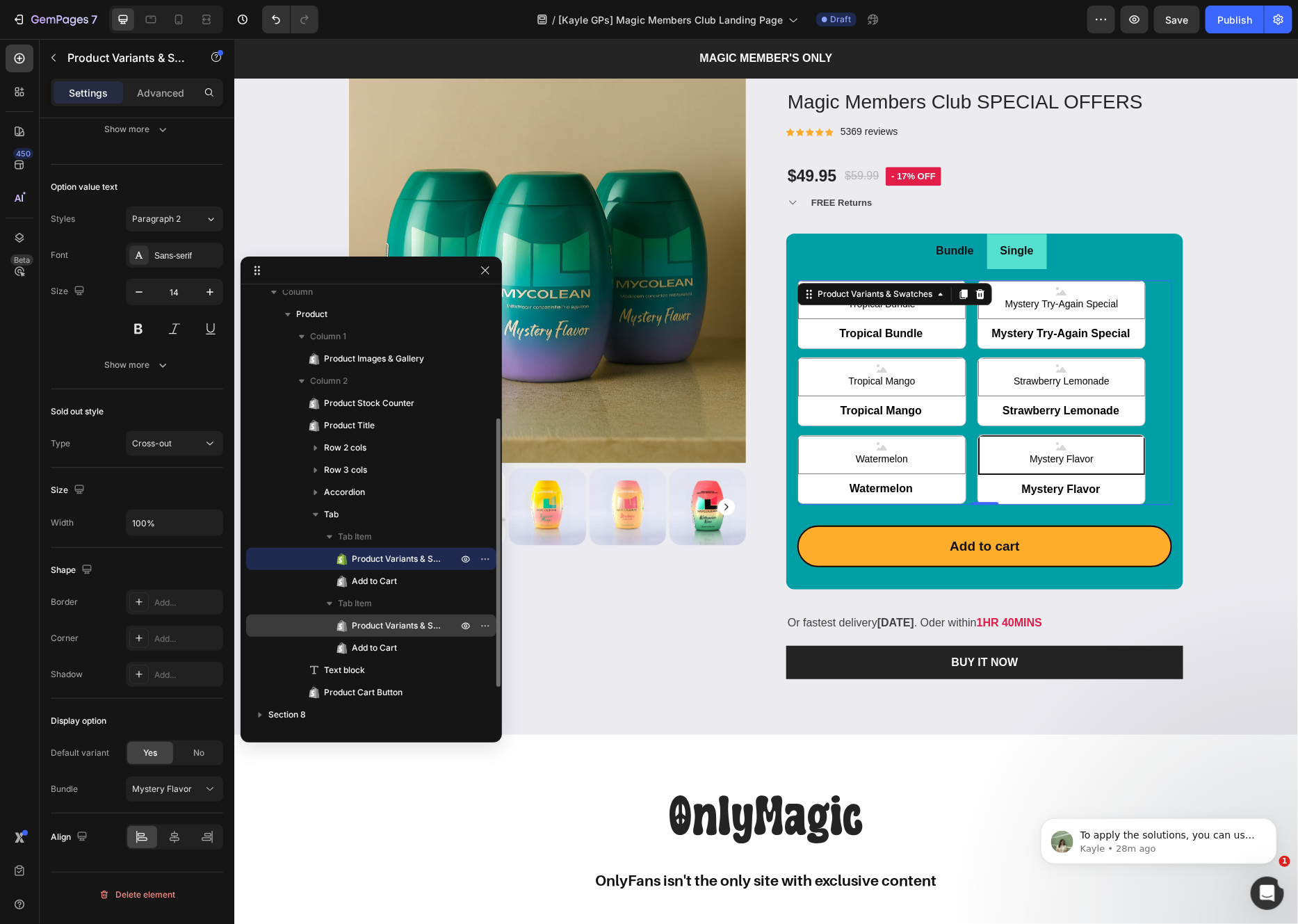
click at [414, 618] on span "Product Variants & Swatches" at bounding box center [398, 625] width 92 height 14
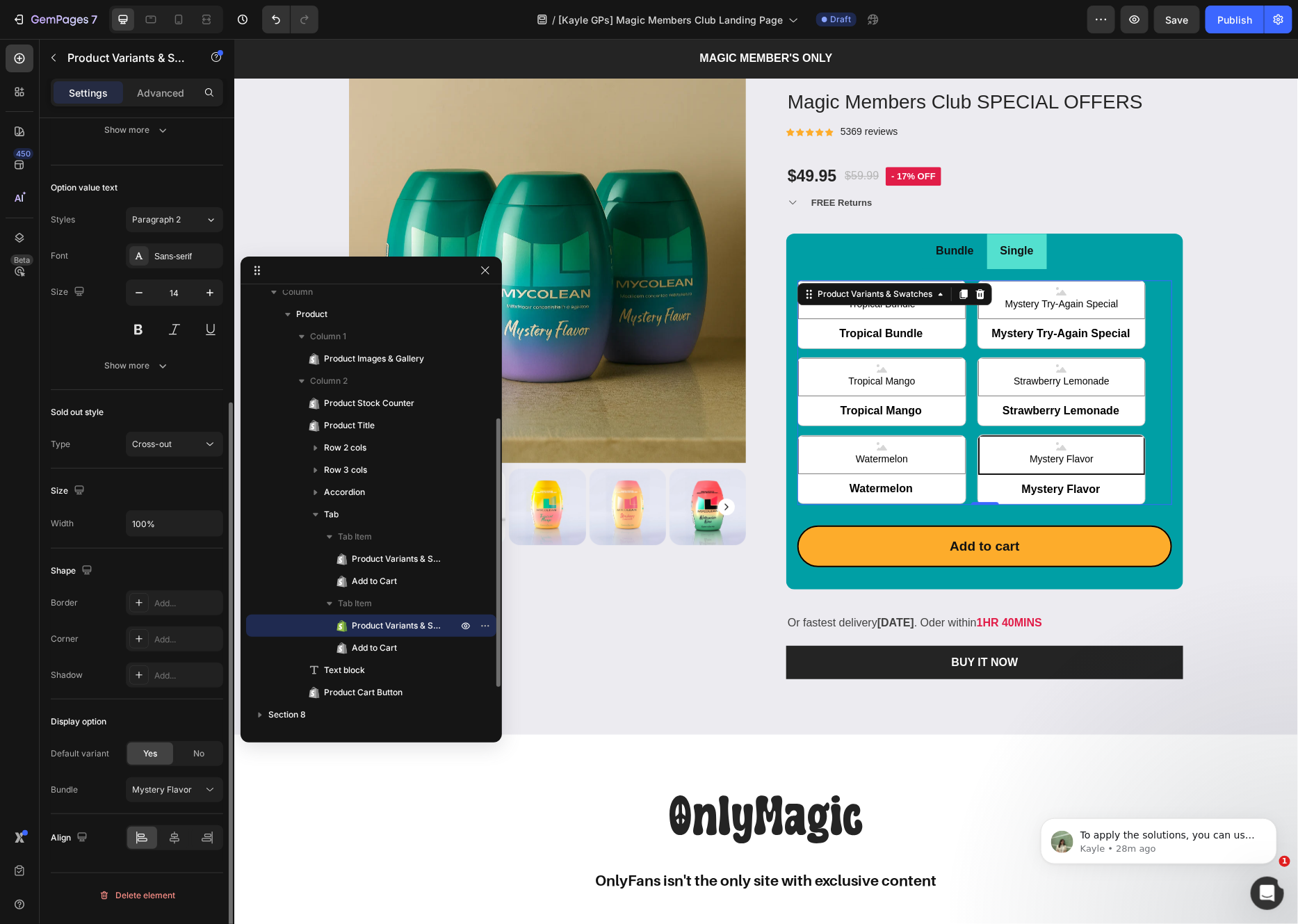
scroll to position [427, 0]
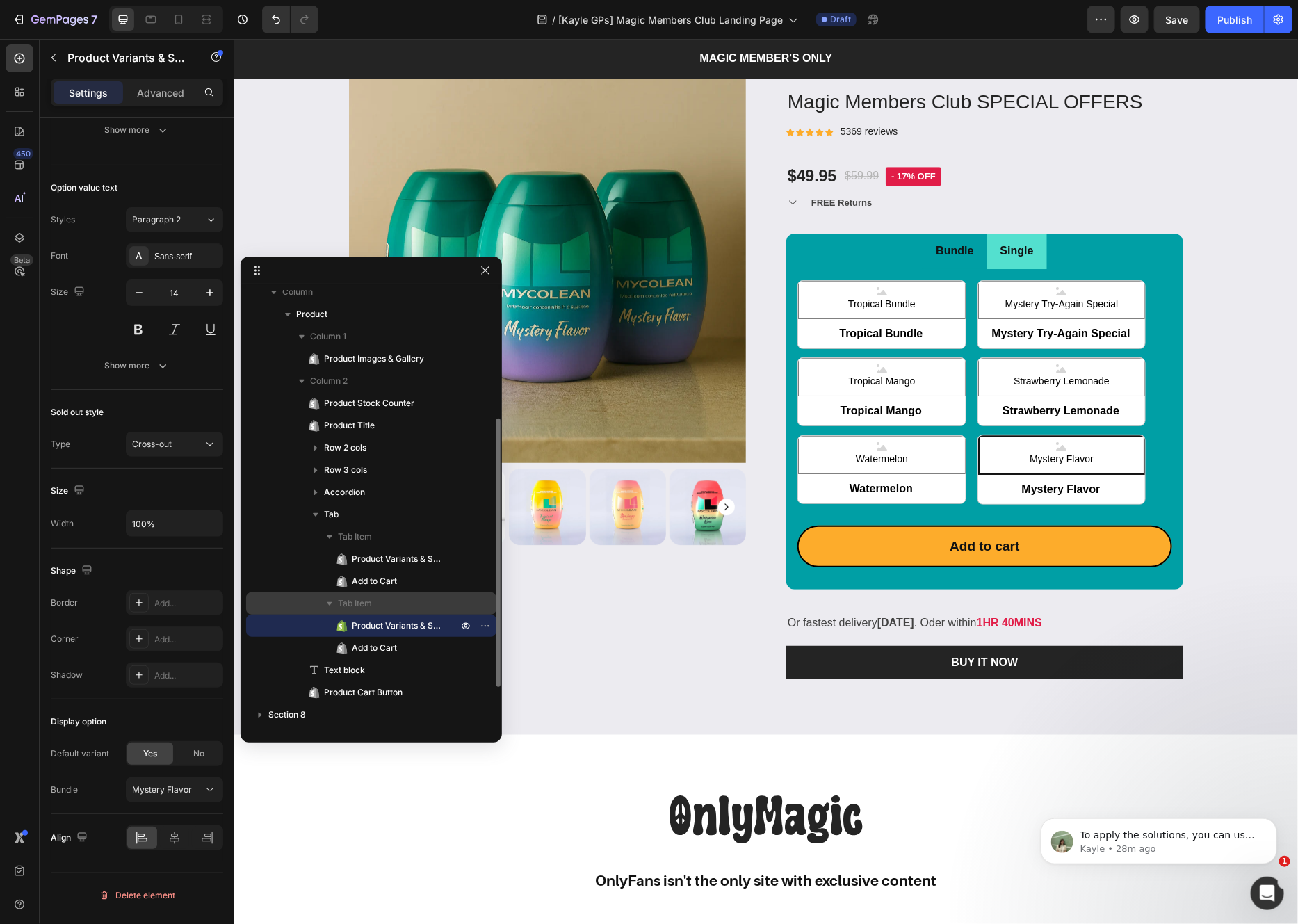
click at [394, 596] on p "Tab Item" at bounding box center [399, 603] width 122 height 14
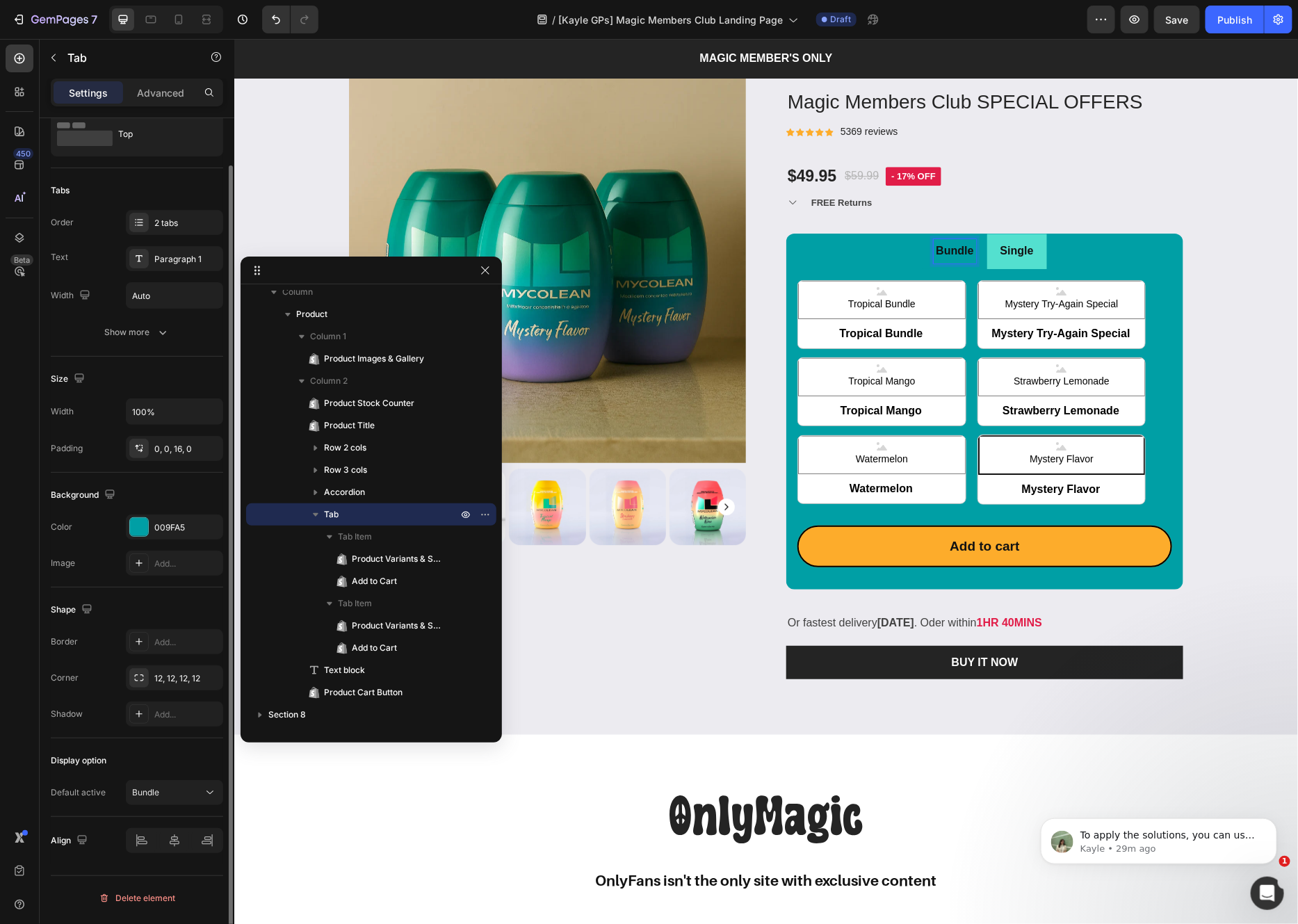
scroll to position [48, 0]
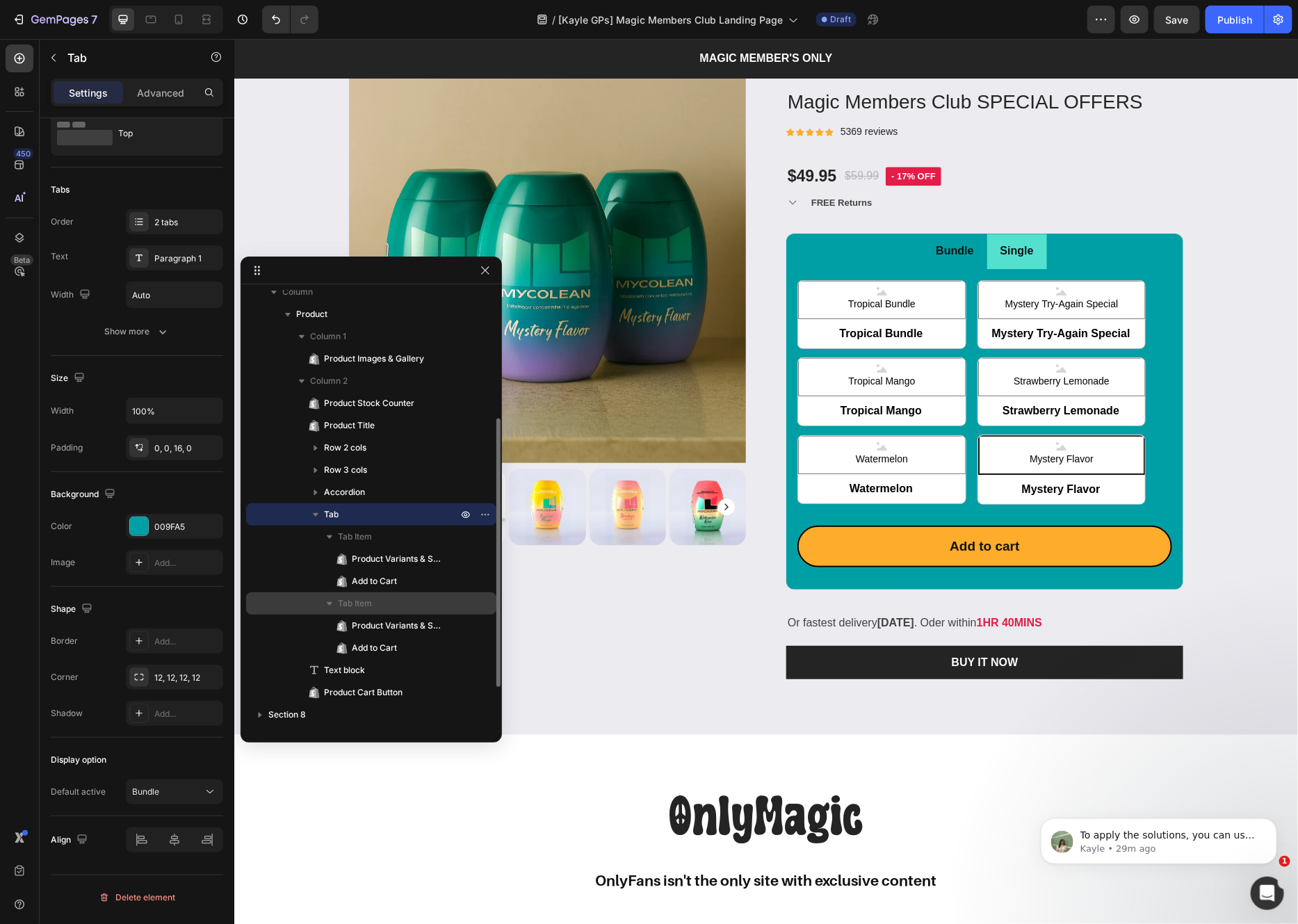
click at [390, 599] on p "Tab Item" at bounding box center [399, 603] width 122 height 14
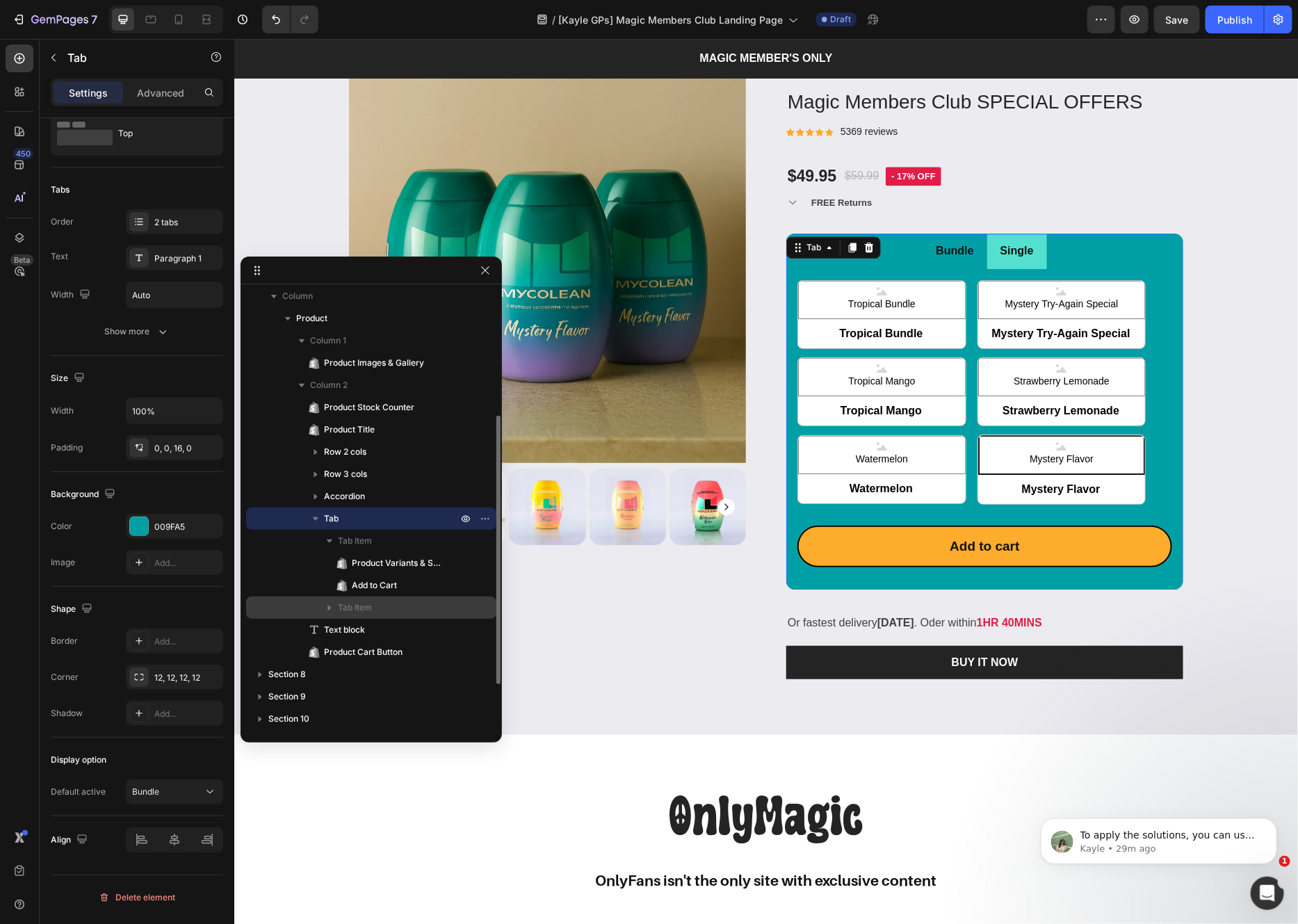
click at [390, 600] on p "Tab Item" at bounding box center [399, 607] width 122 height 14
click at [393, 628] on span "Product Variants & Swatches" at bounding box center [398, 629] width 92 height 14
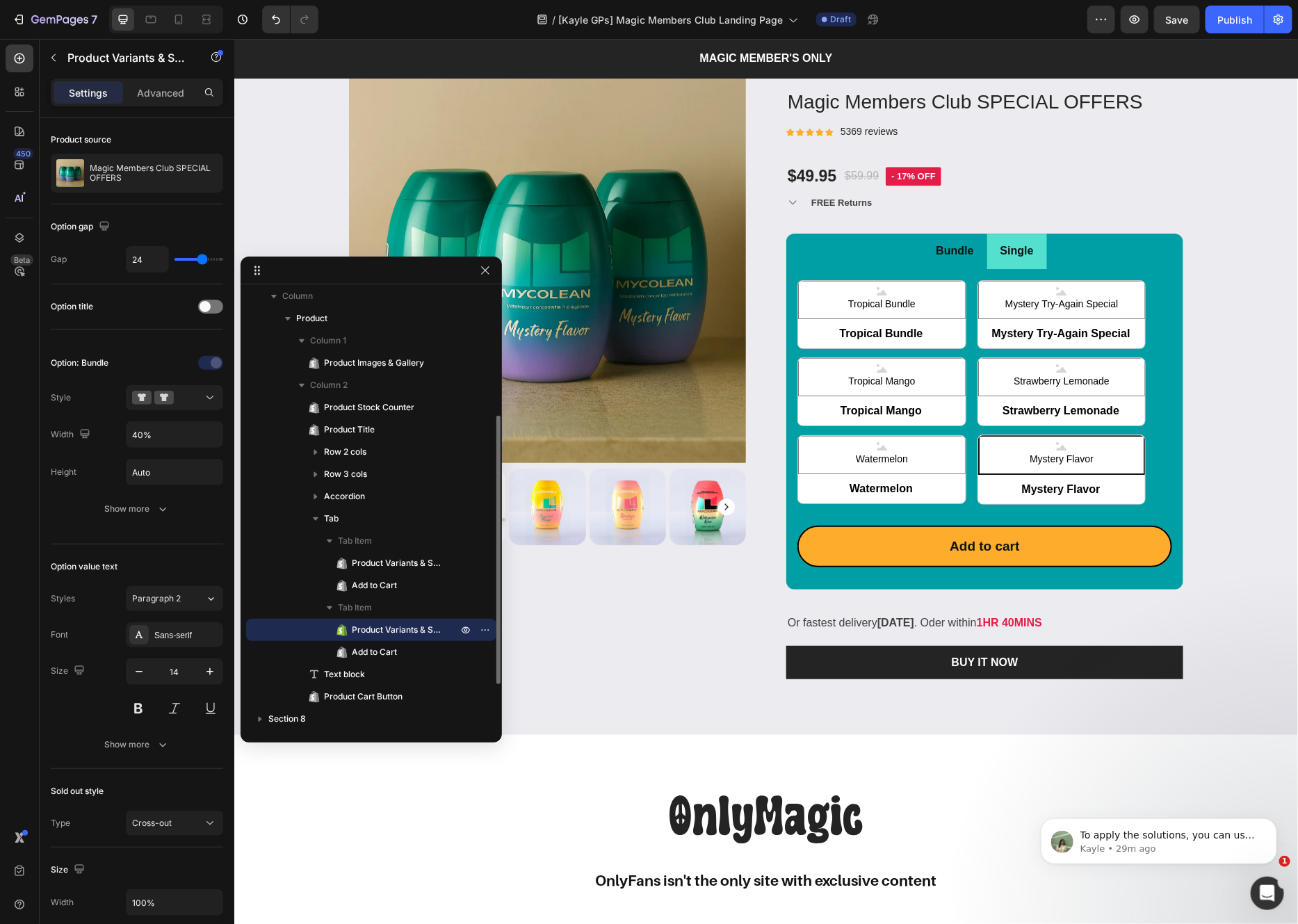
scroll to position [0, 0]
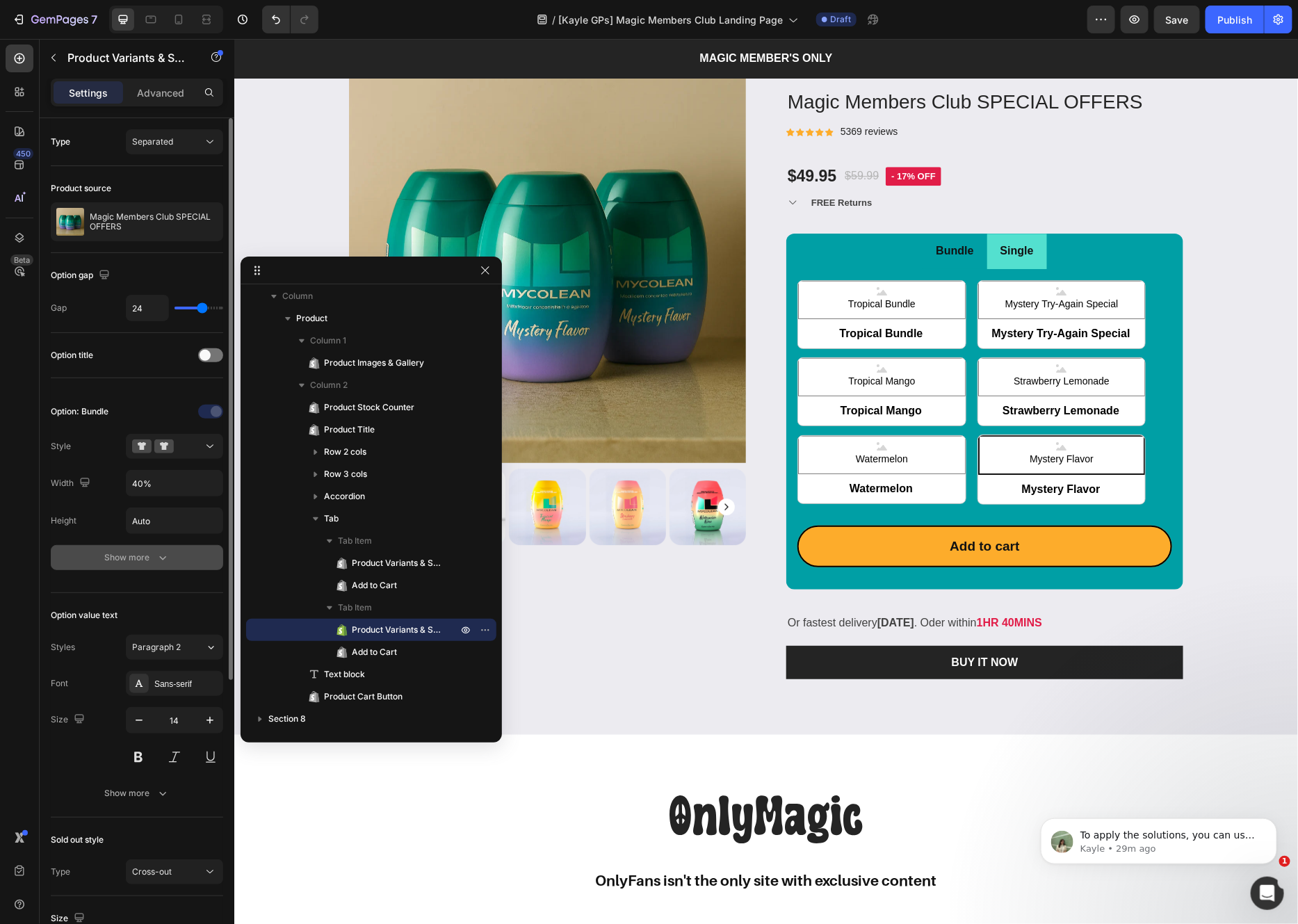
click at [188, 566] on button "Show more" at bounding box center [137, 557] width 172 height 25
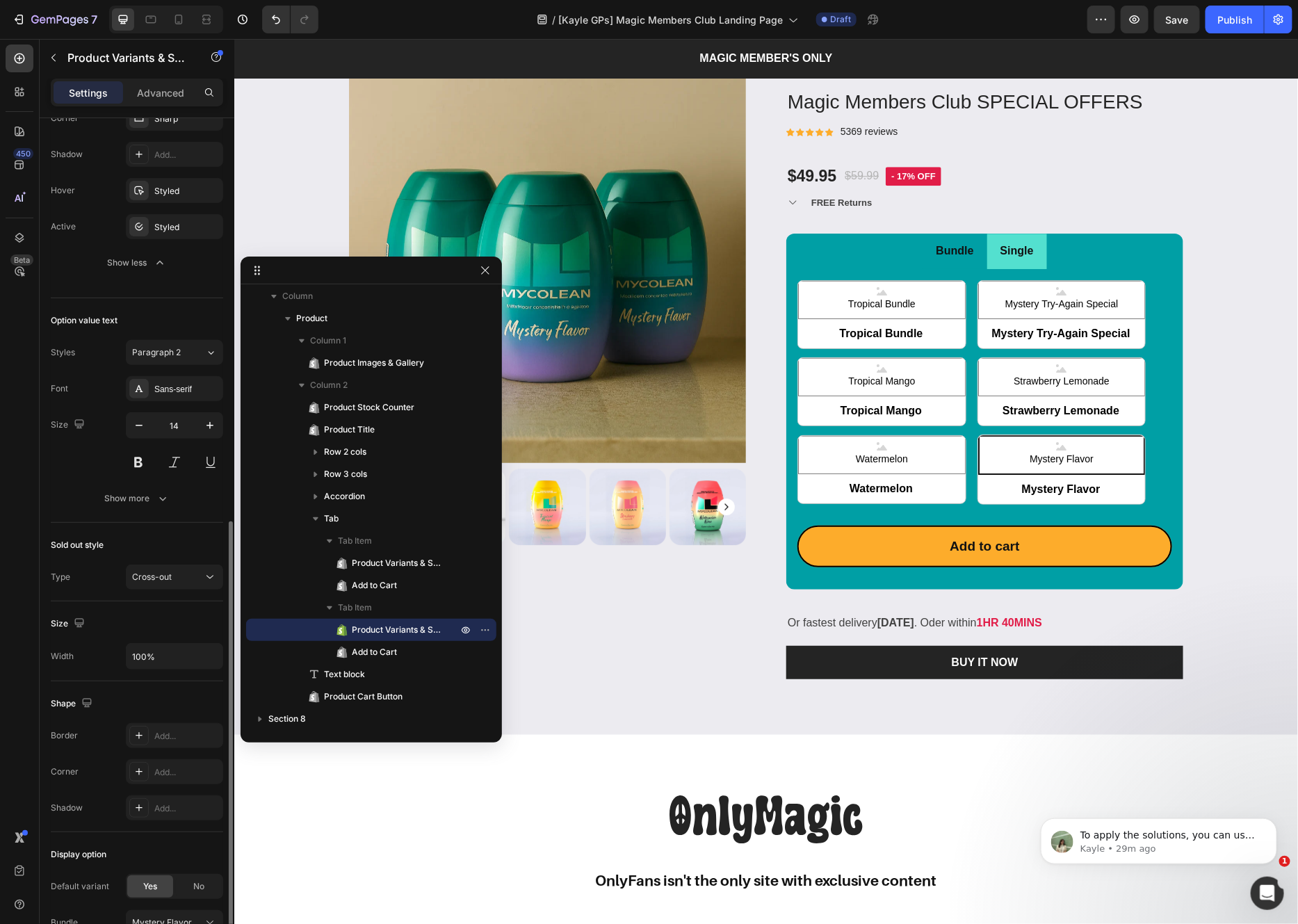
scroll to position [683, 0]
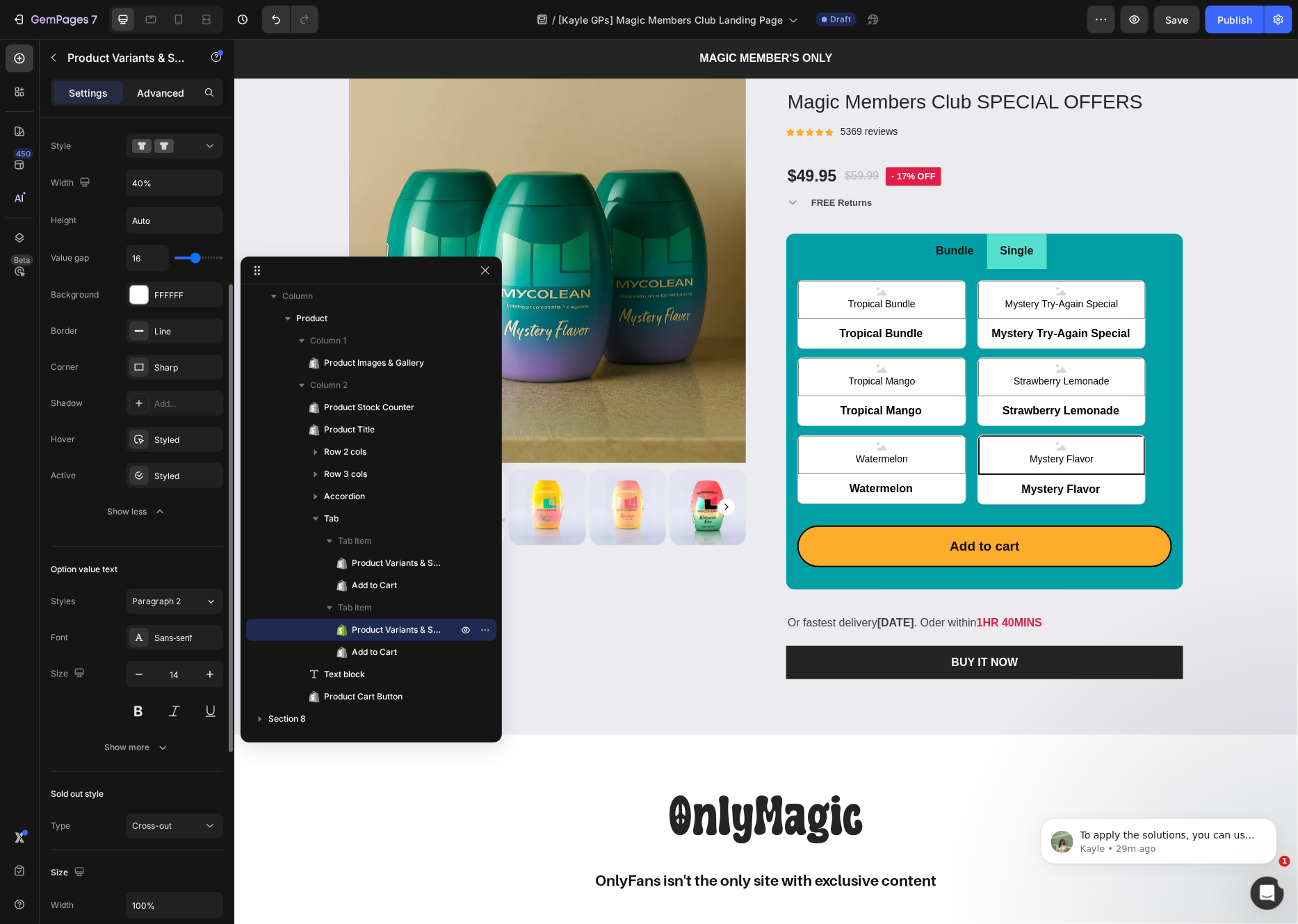
click at [166, 94] on p "Advanced" at bounding box center [160, 93] width 48 height 14
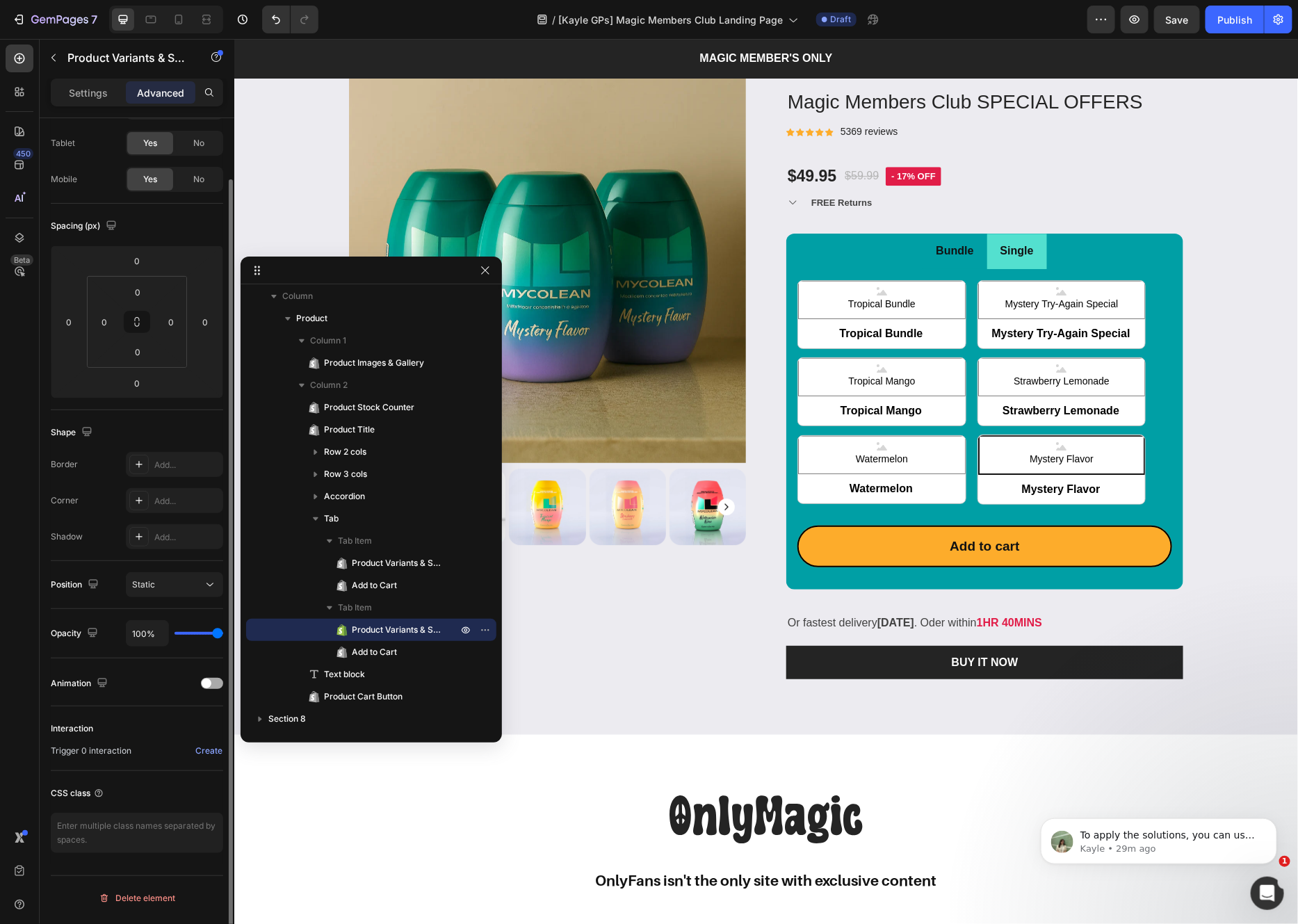
scroll to position [0, 0]
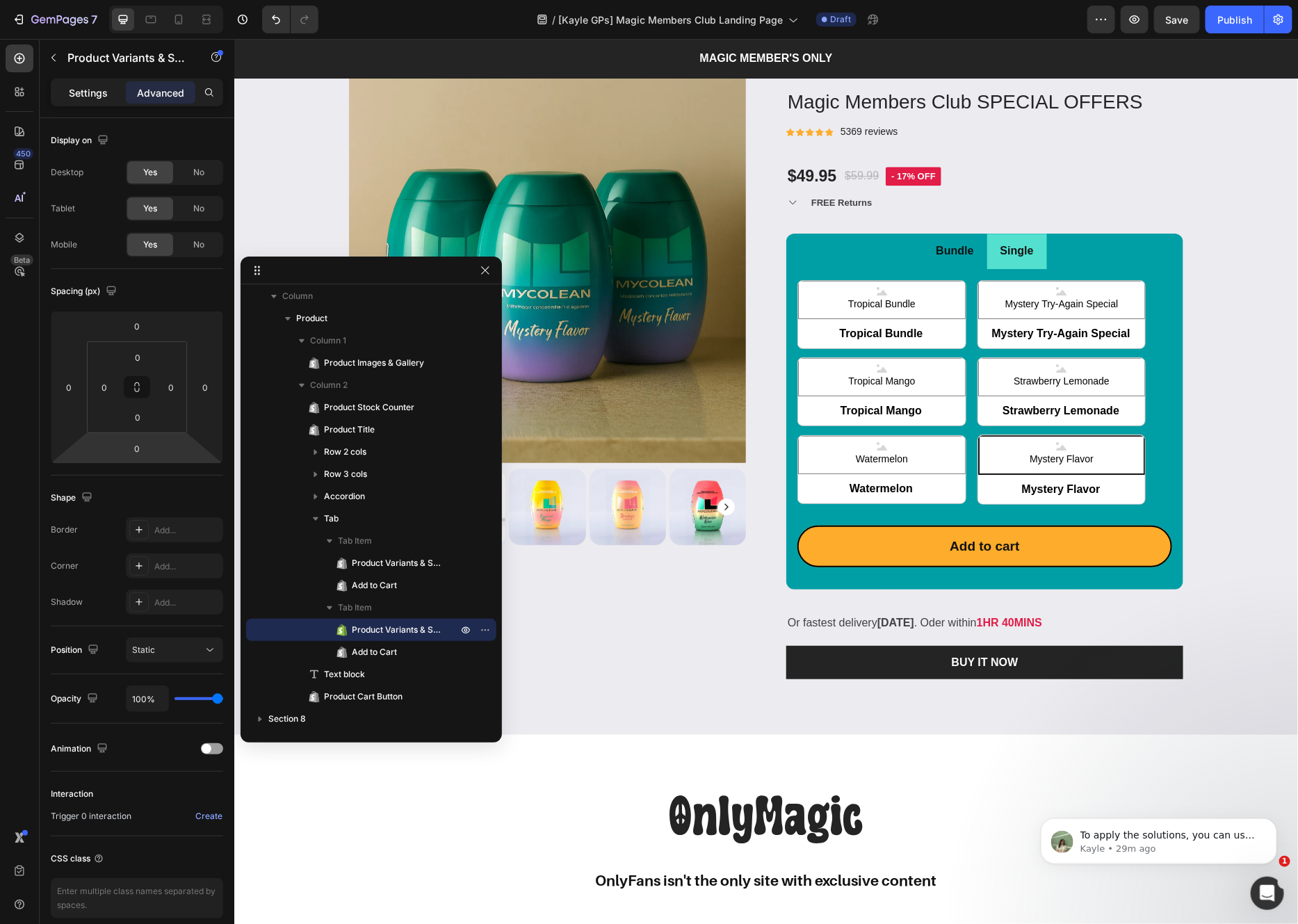
click at [93, 94] on p "Settings" at bounding box center [88, 93] width 39 height 14
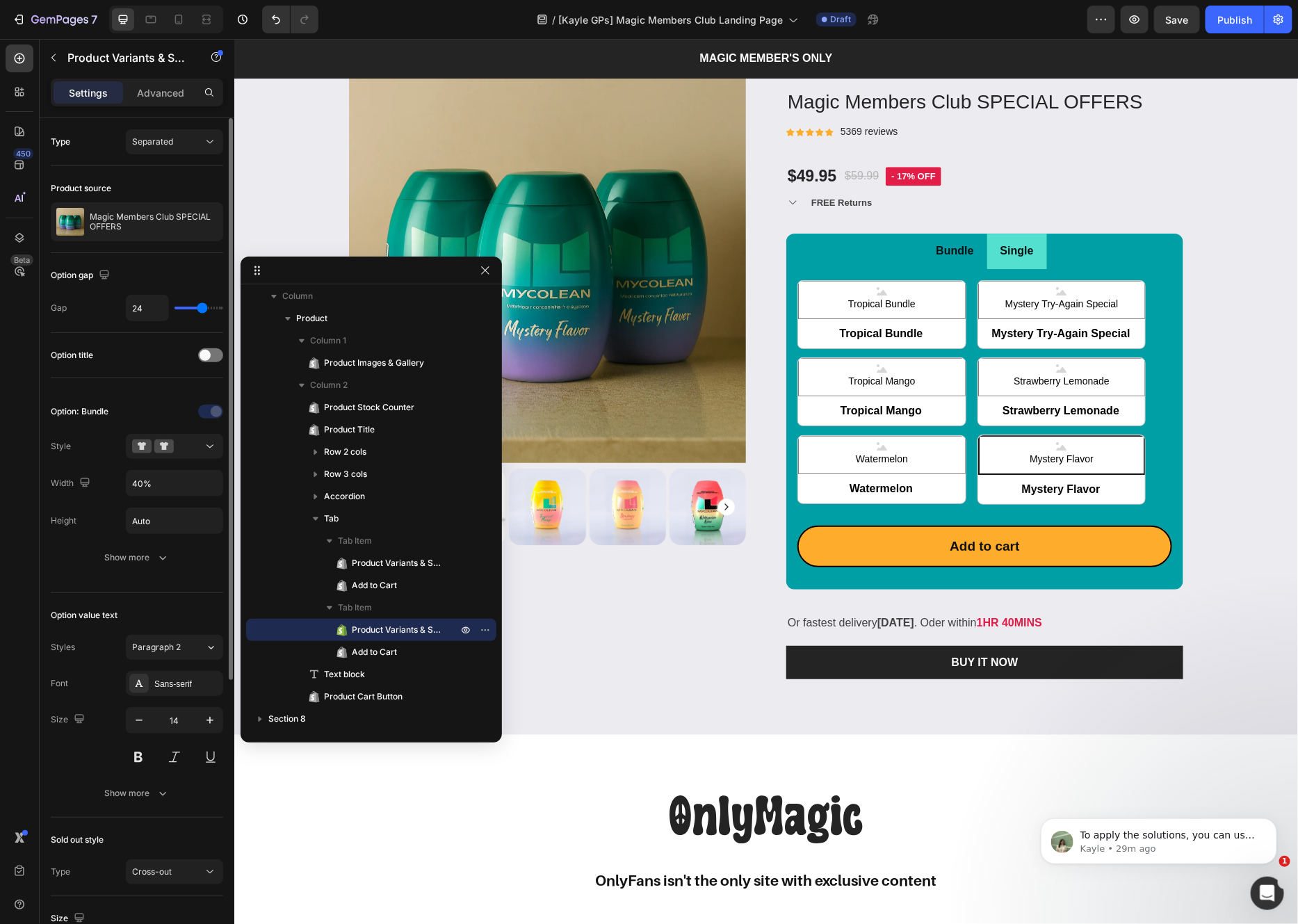
scroll to position [75, 0]
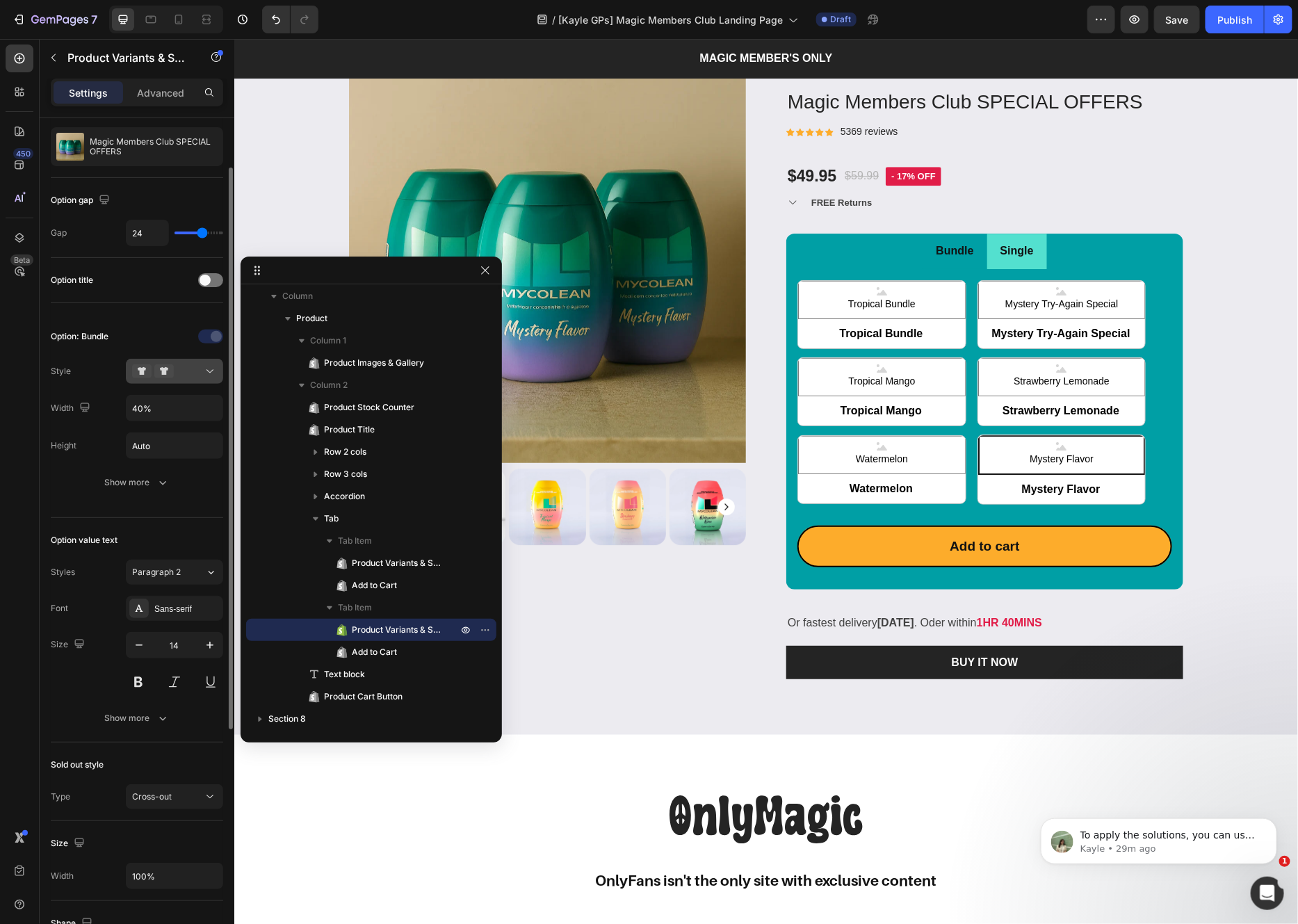
click at [203, 369] on icon at bounding box center [209, 370] width 14 height 14
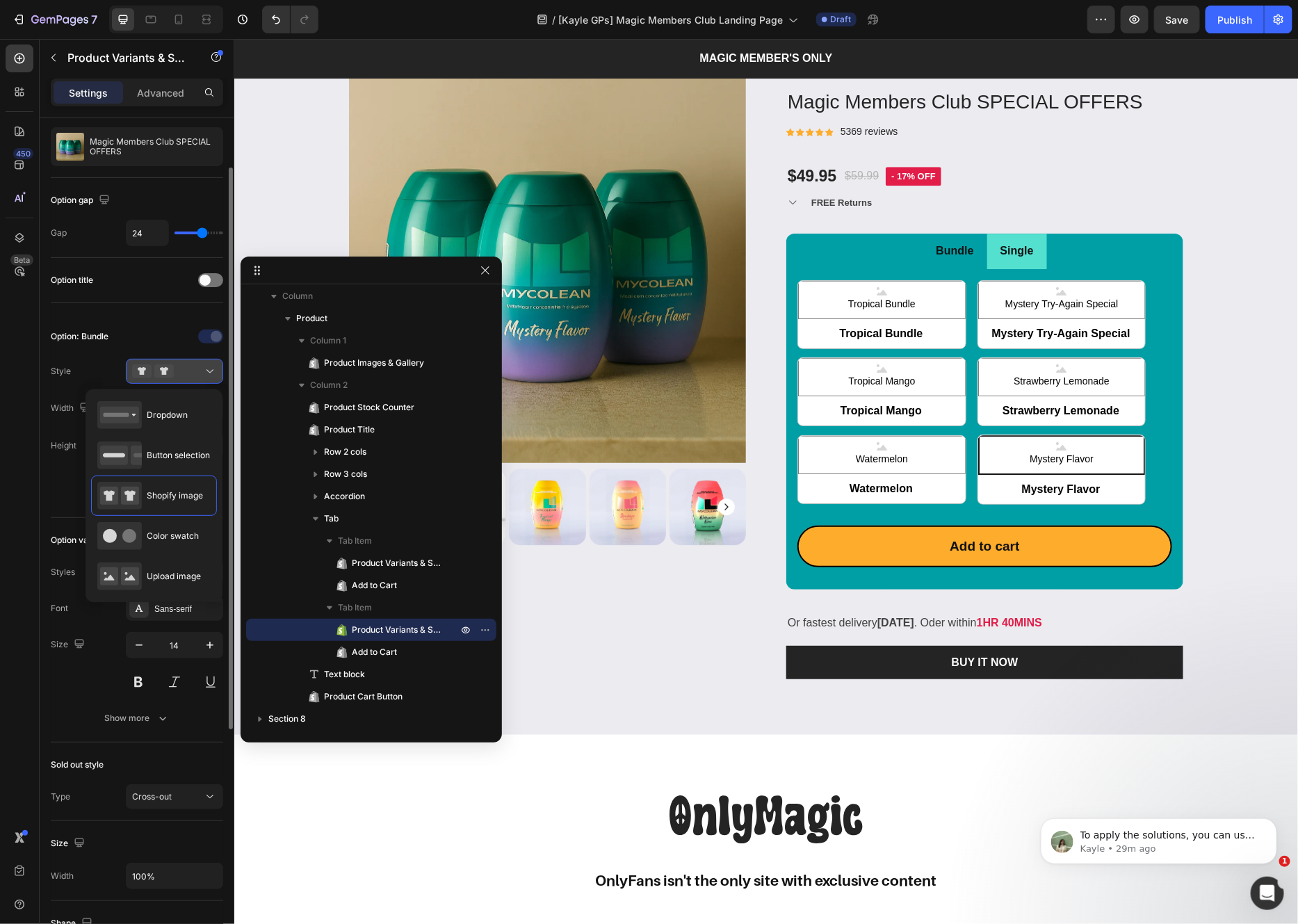
click at [209, 368] on icon at bounding box center [209, 370] width 14 height 14
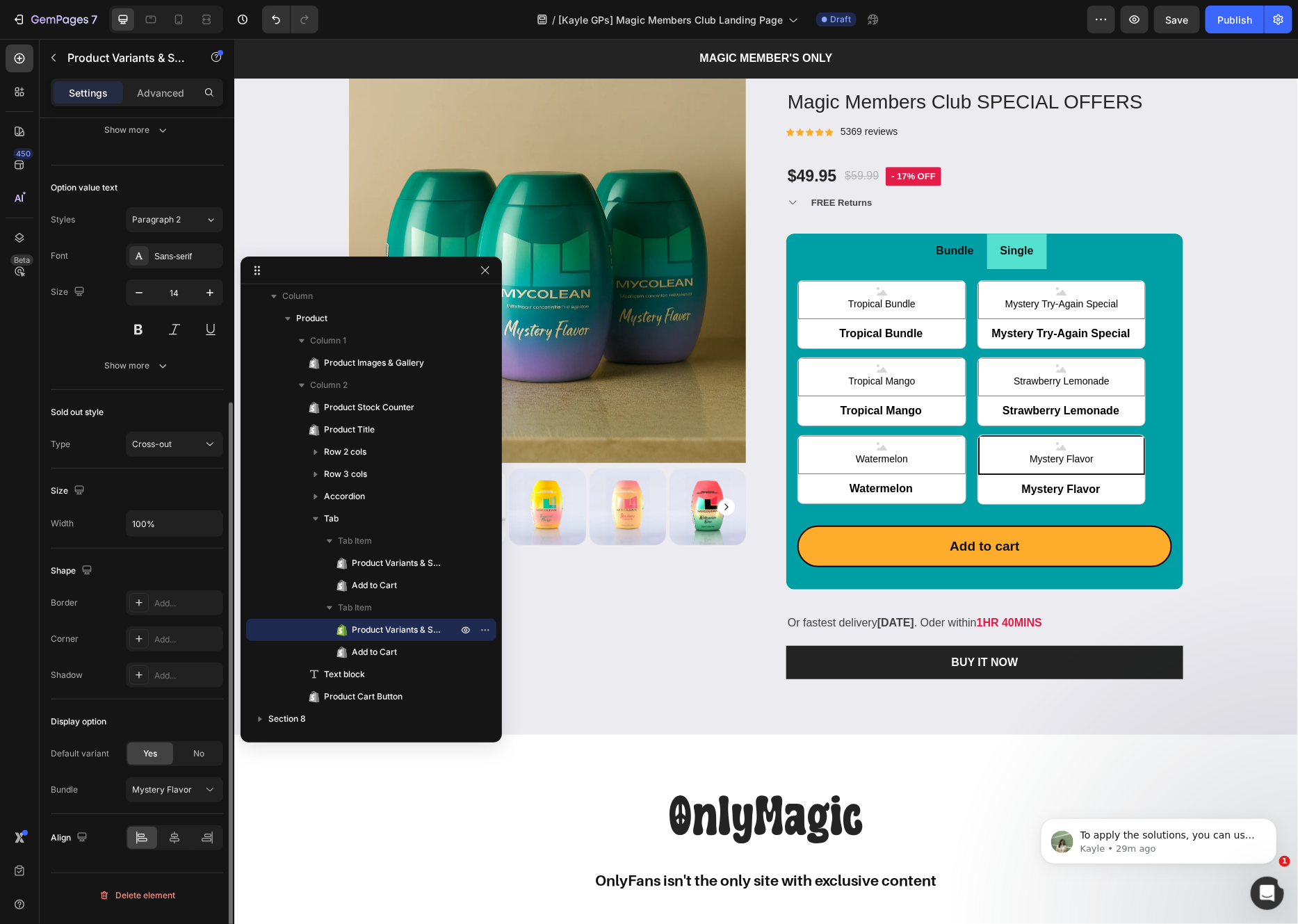
scroll to position [428, 0]
click at [196, 795] on div "Mystery Flavor" at bounding box center [166, 789] width 68 height 13
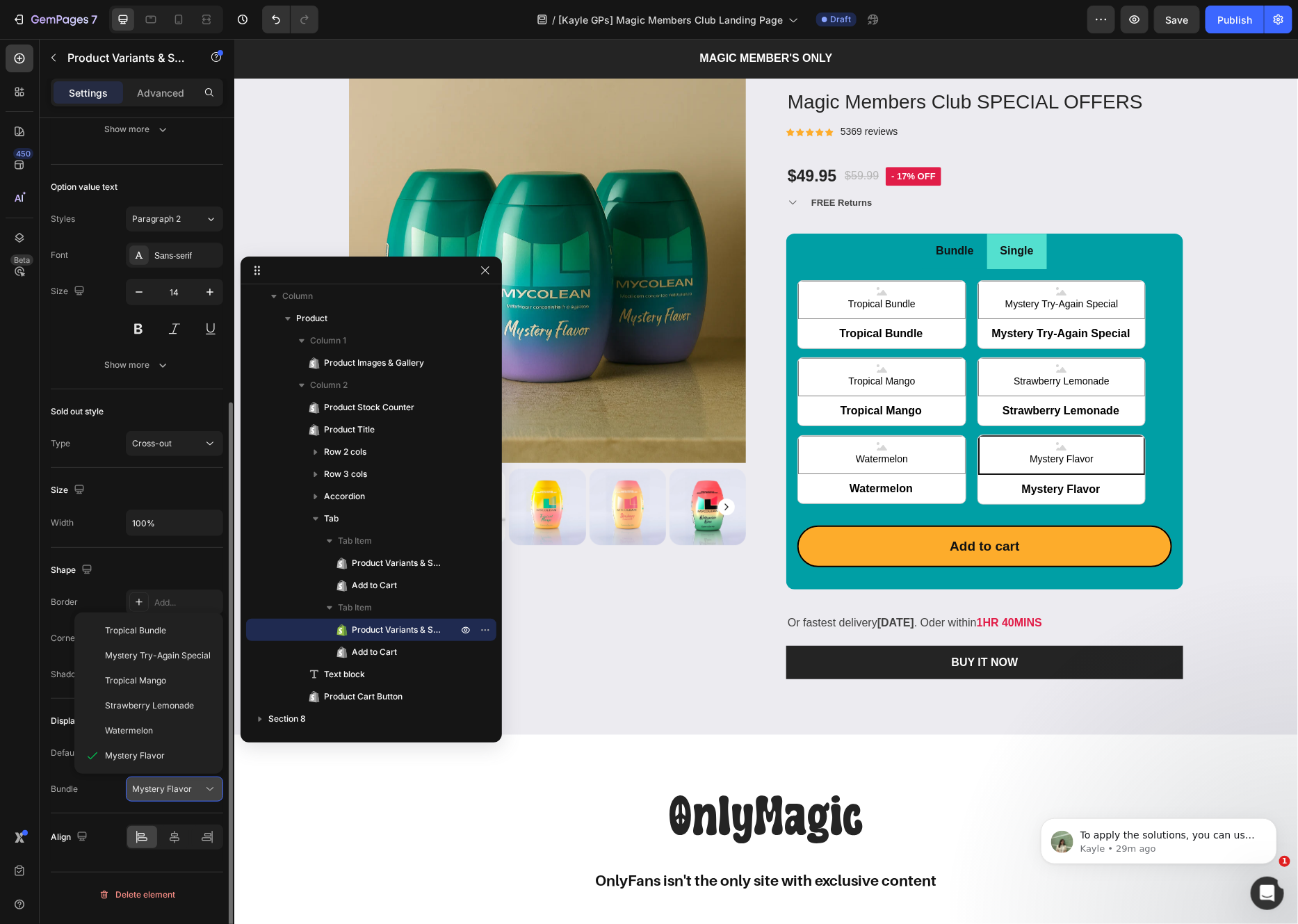
click at [196, 795] on div "Mystery Flavor" at bounding box center [166, 789] width 68 height 13
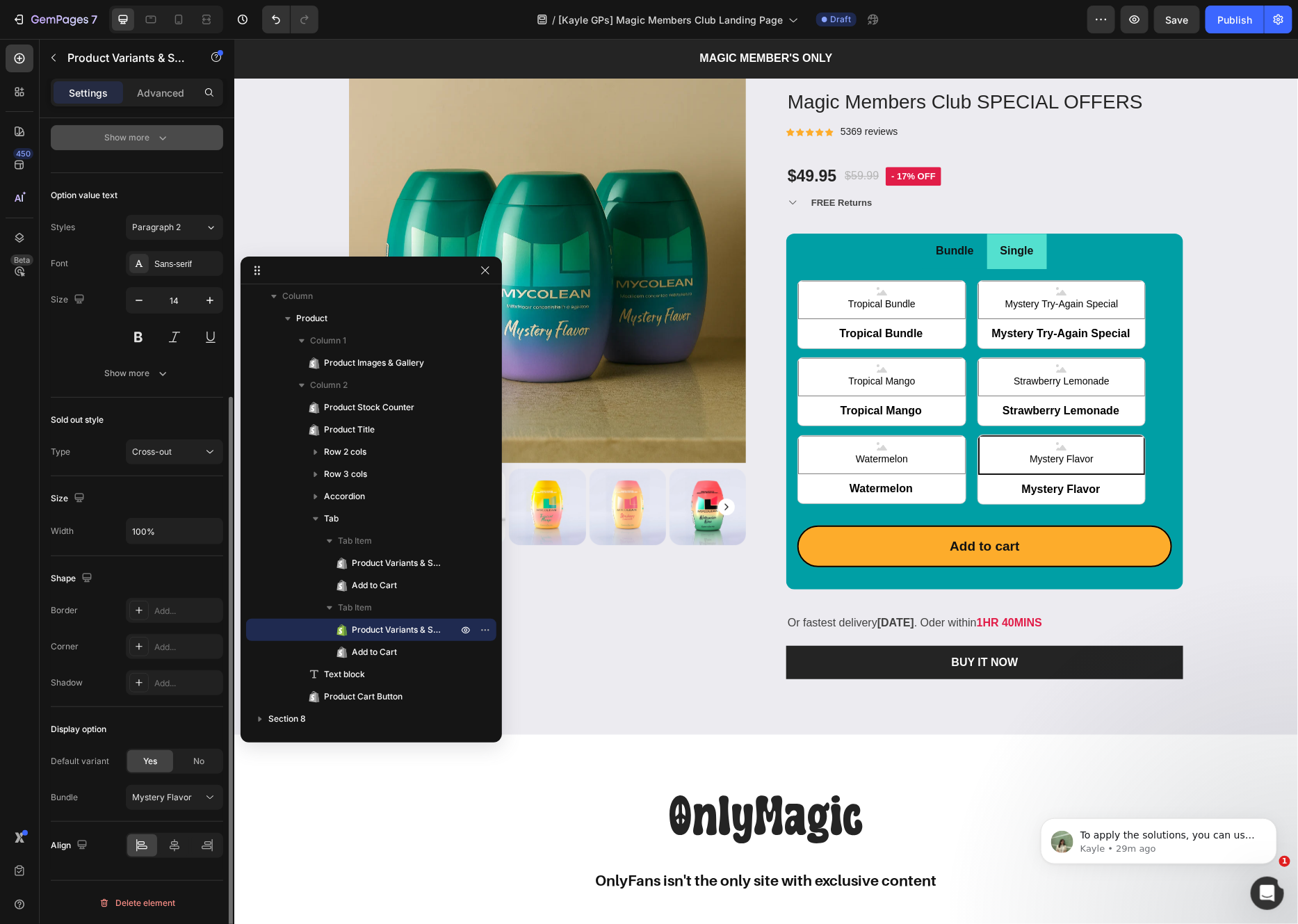
scroll to position [0, 0]
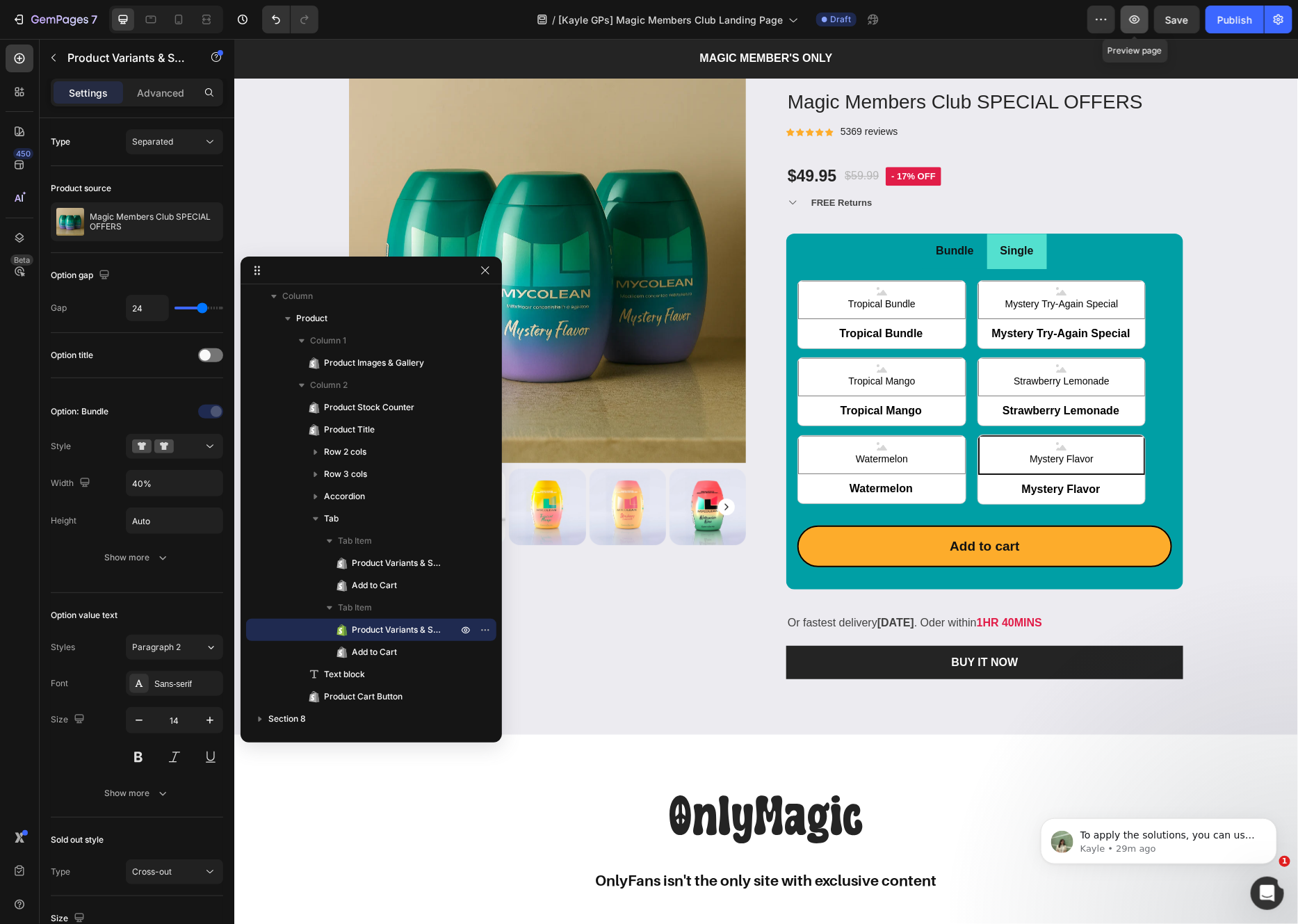
click at [1072, 13] on icon "button" at bounding box center [1135, 19] width 14 height 14
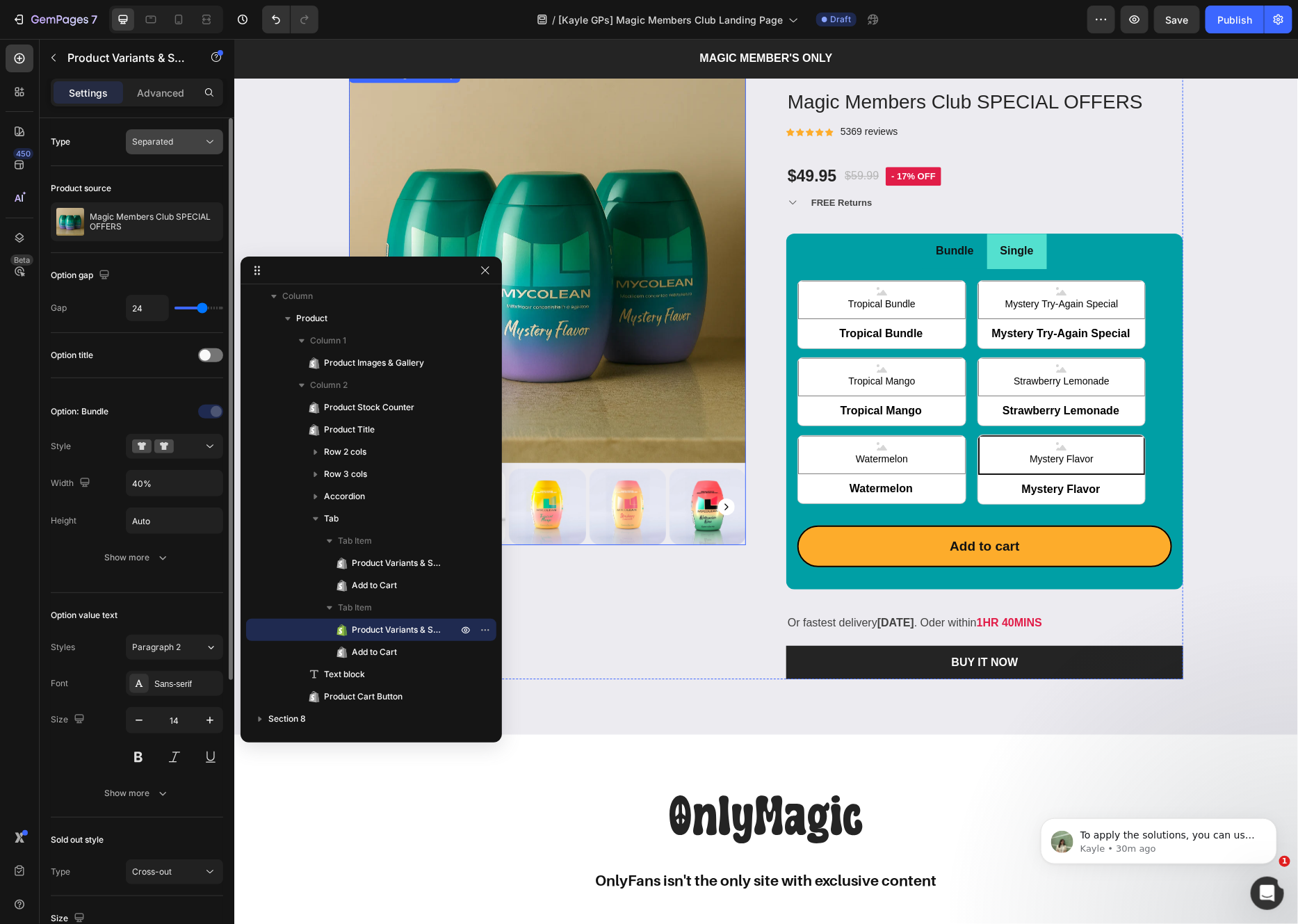
scroll to position [1854, 0]
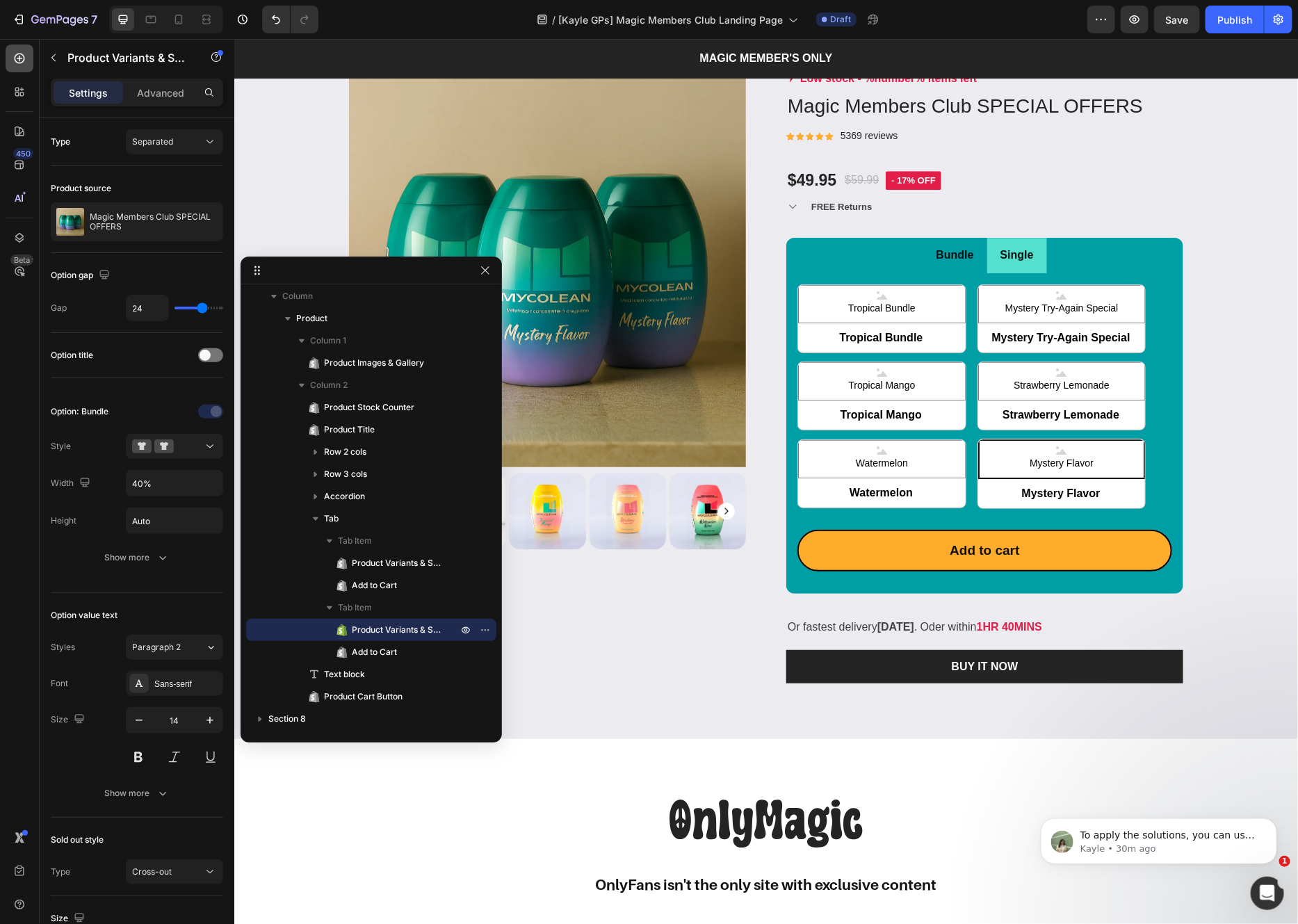
click at [22, 59] on icon at bounding box center [19, 58] width 14 height 14
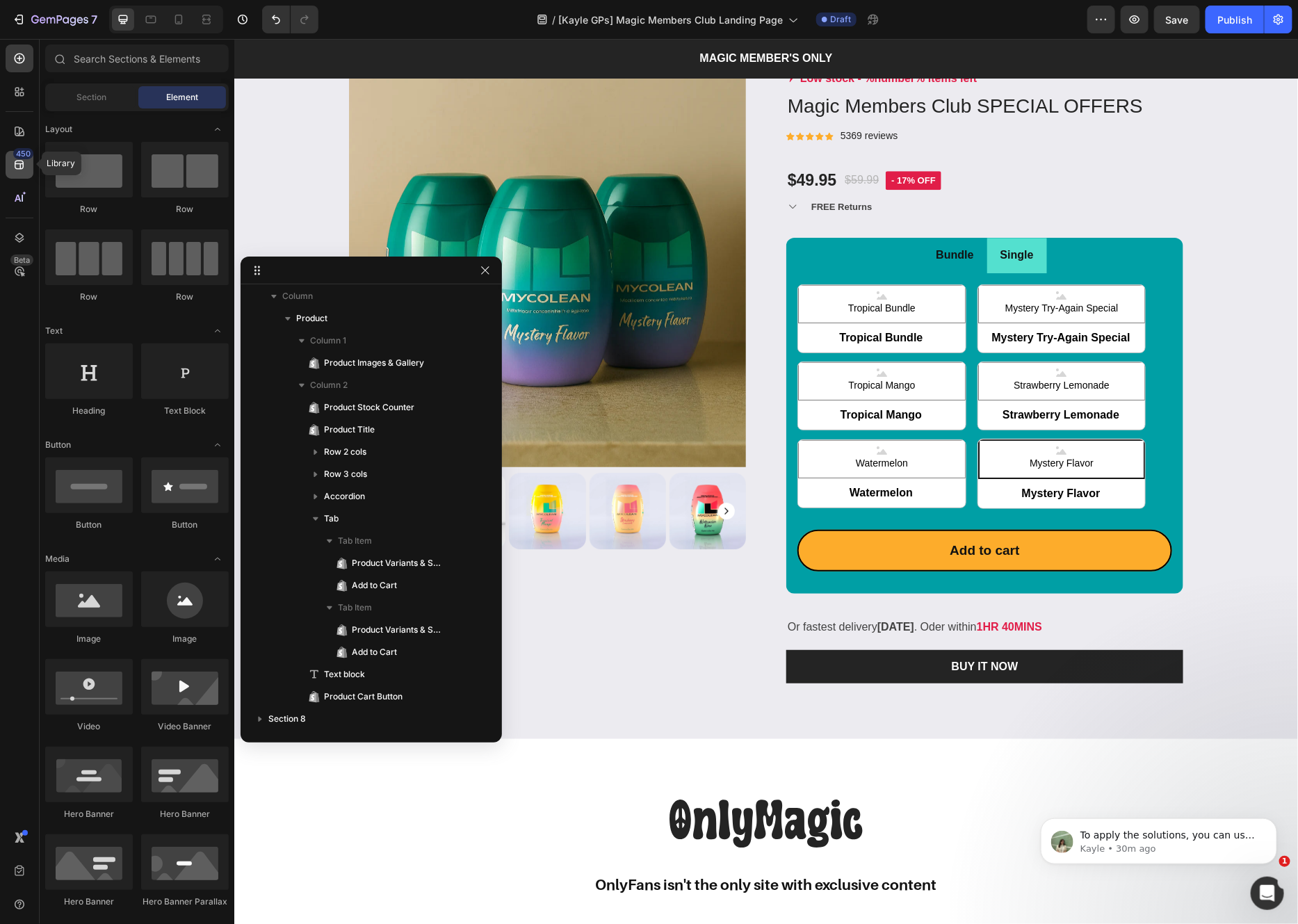
click at [20, 166] on icon at bounding box center [19, 164] width 9 height 9
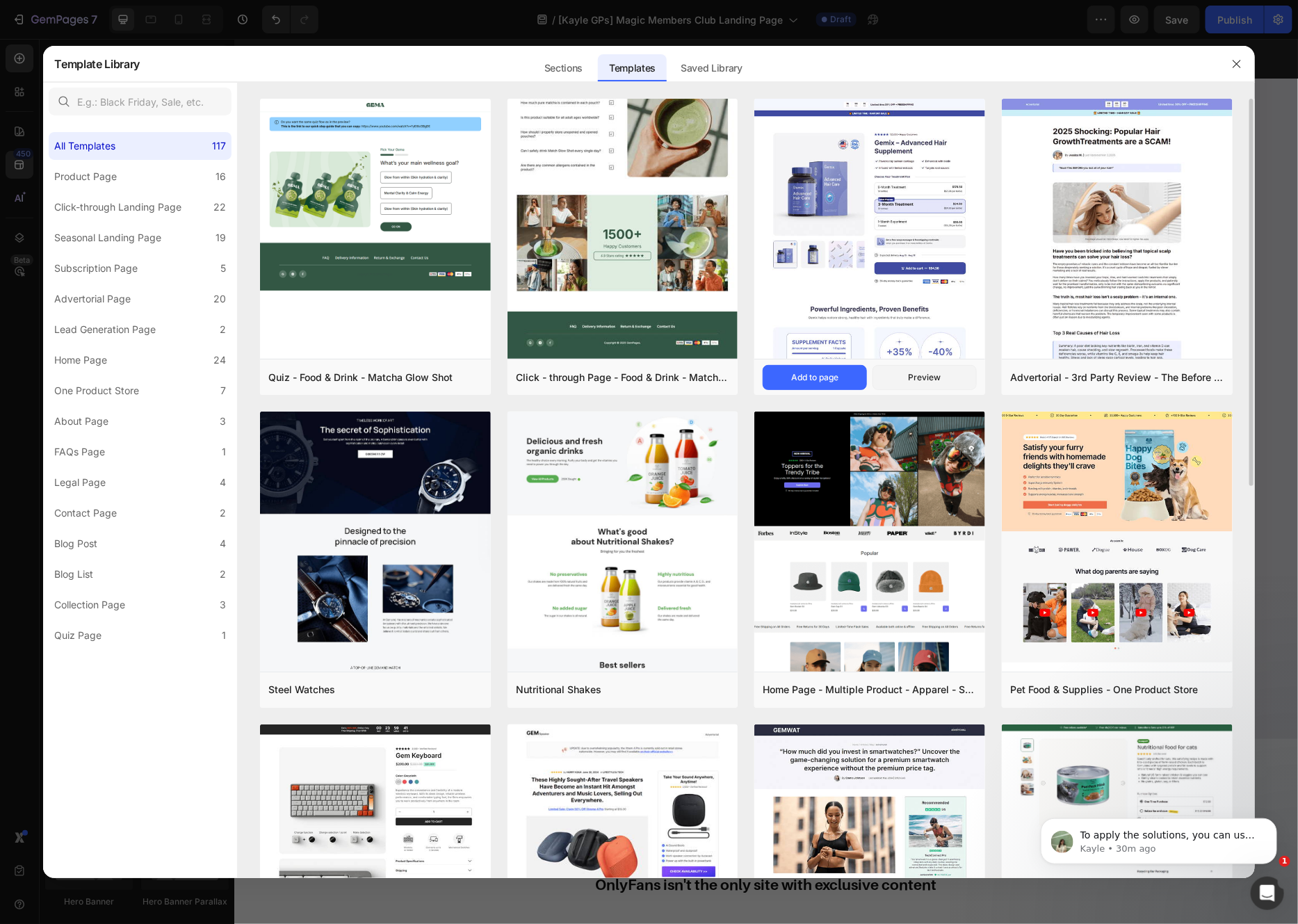
scroll to position [4, 0]
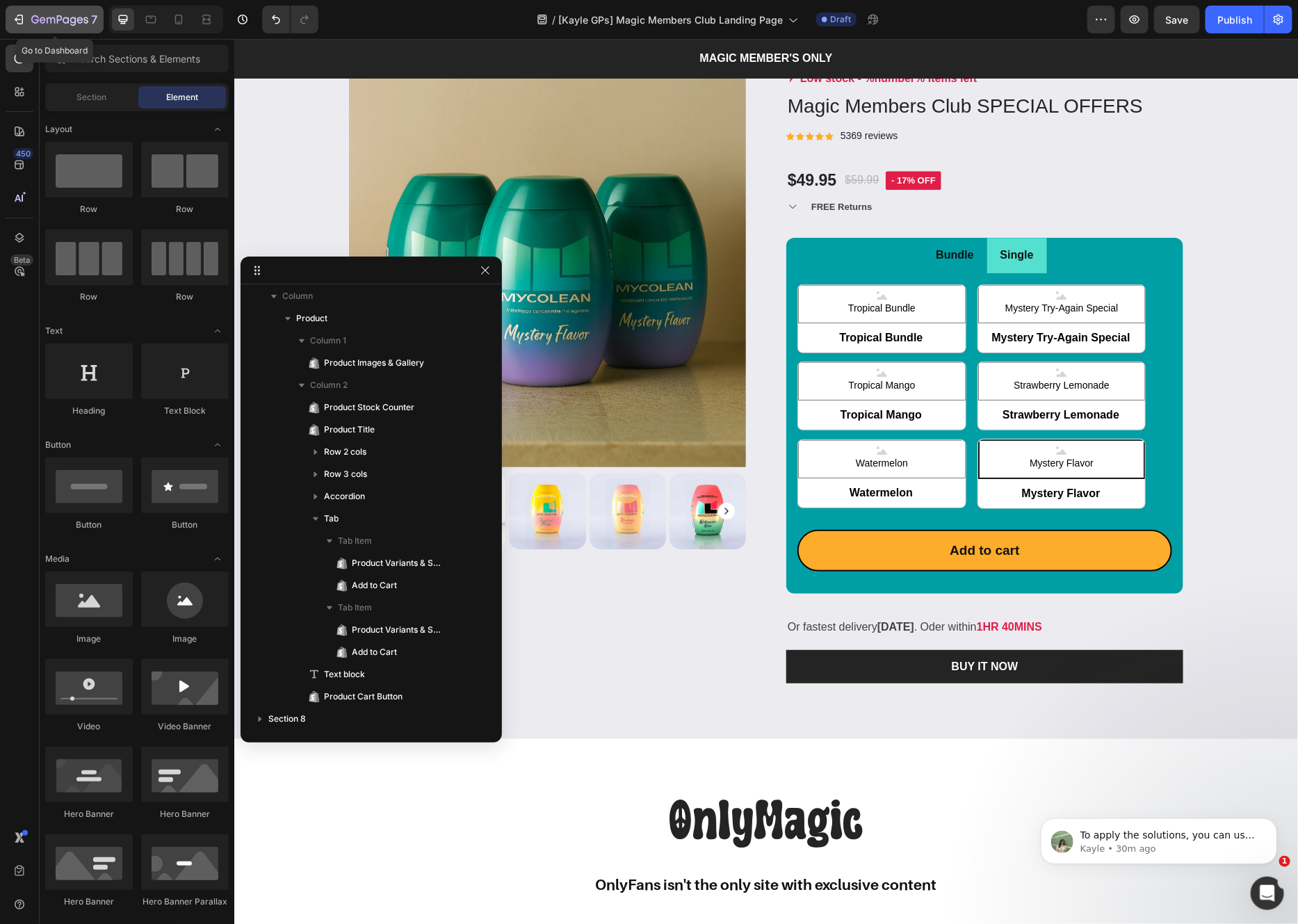
click at [35, 18] on icon "button" at bounding box center [60, 20] width 57 height 12
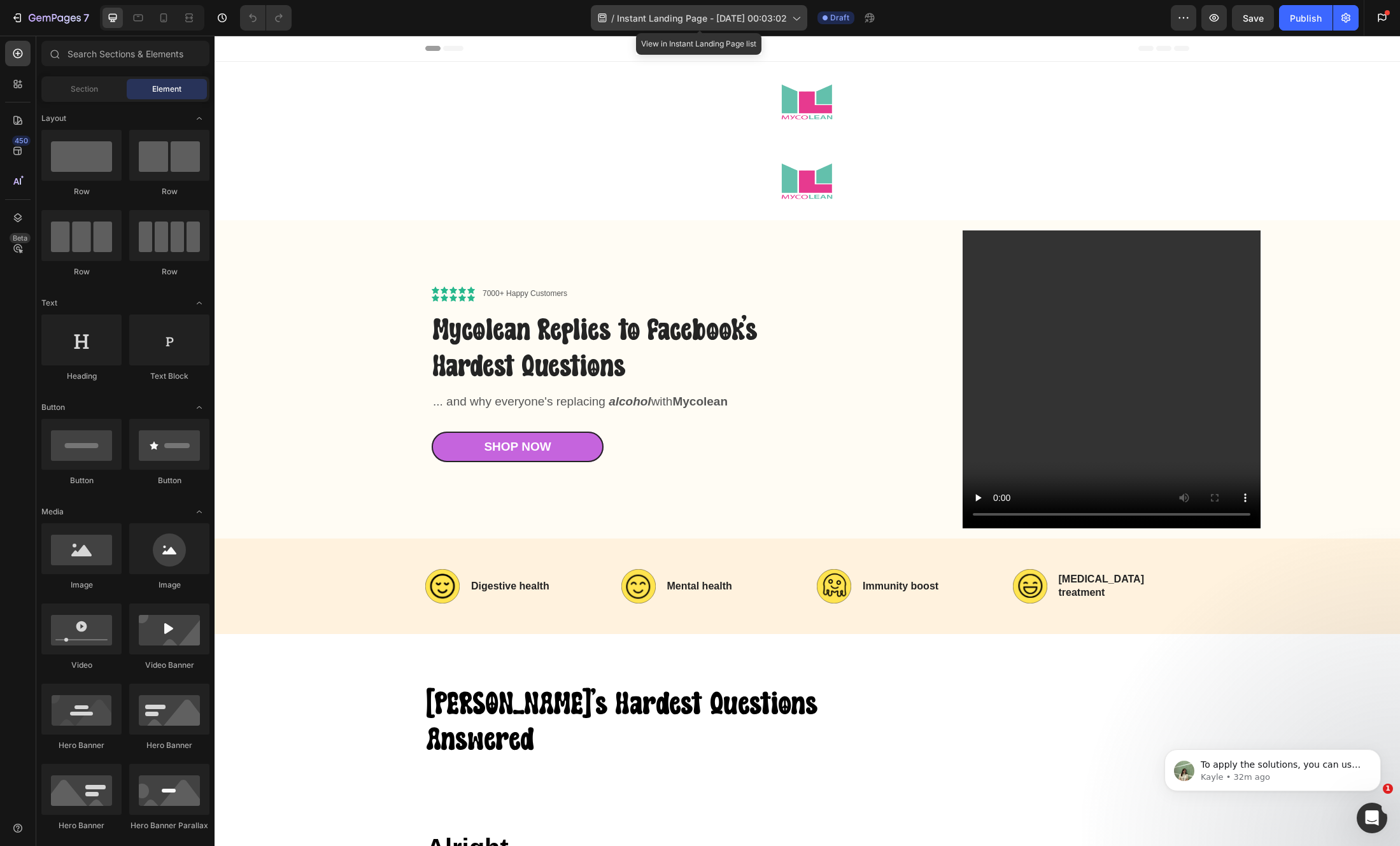
click at [742, 16] on span "Instant Landing Page - Aug 27, 00:03:02" at bounding box center [702, 18] width 170 height 13
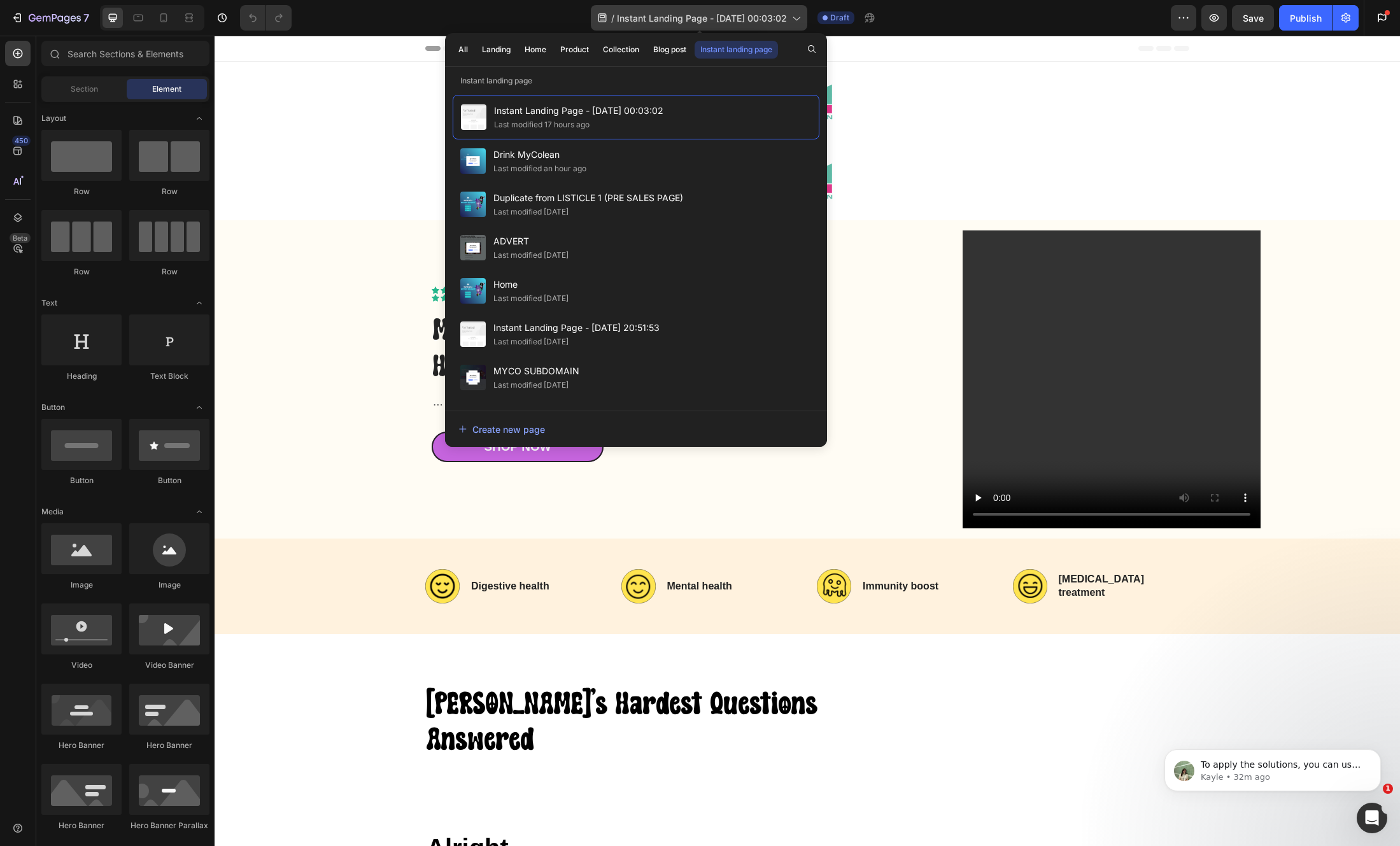
click at [742, 16] on span "Instant Landing Page - Aug 27, 00:03:02" at bounding box center [702, 18] width 170 height 13
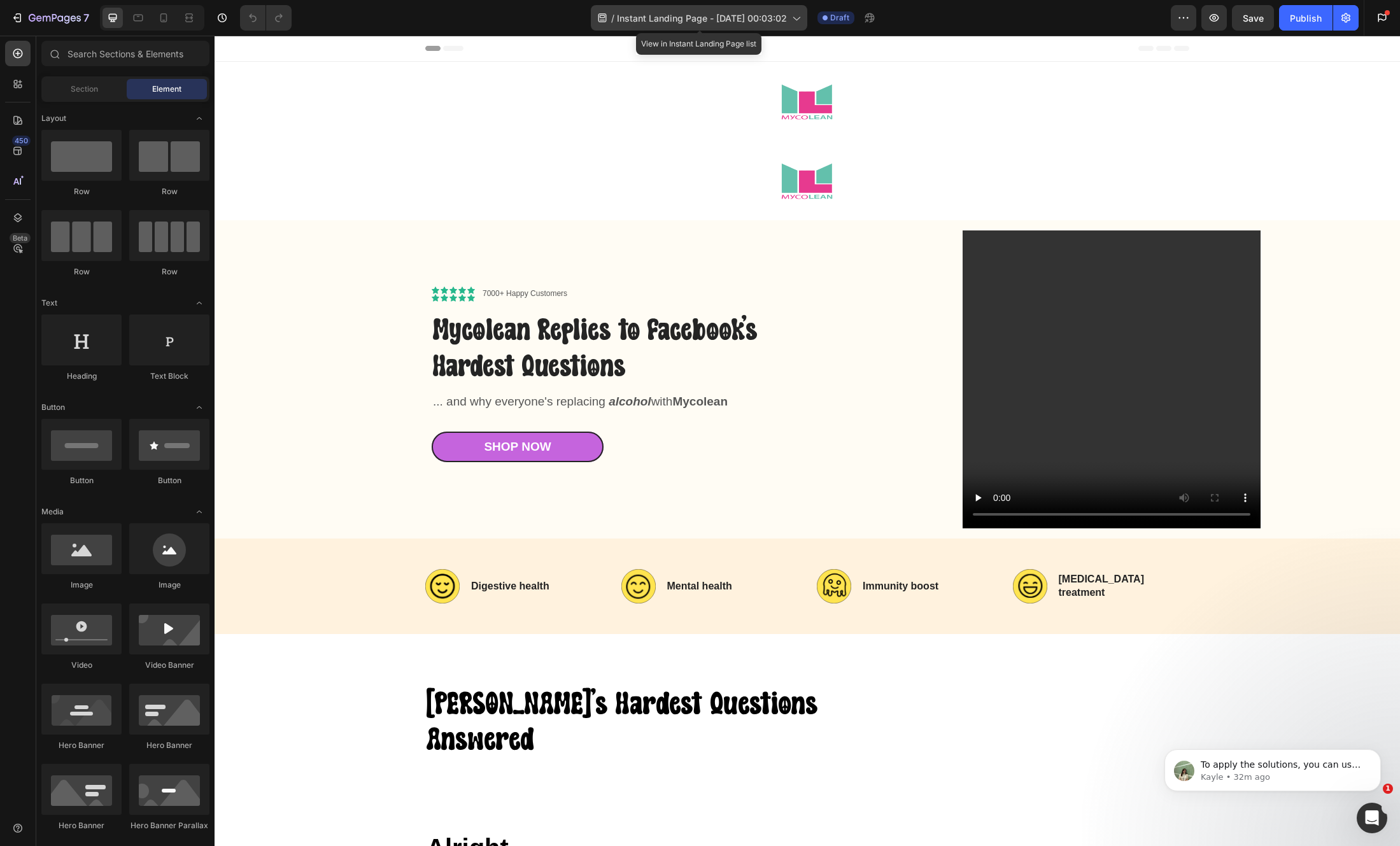
click at [798, 16] on icon at bounding box center [795, 18] width 13 height 13
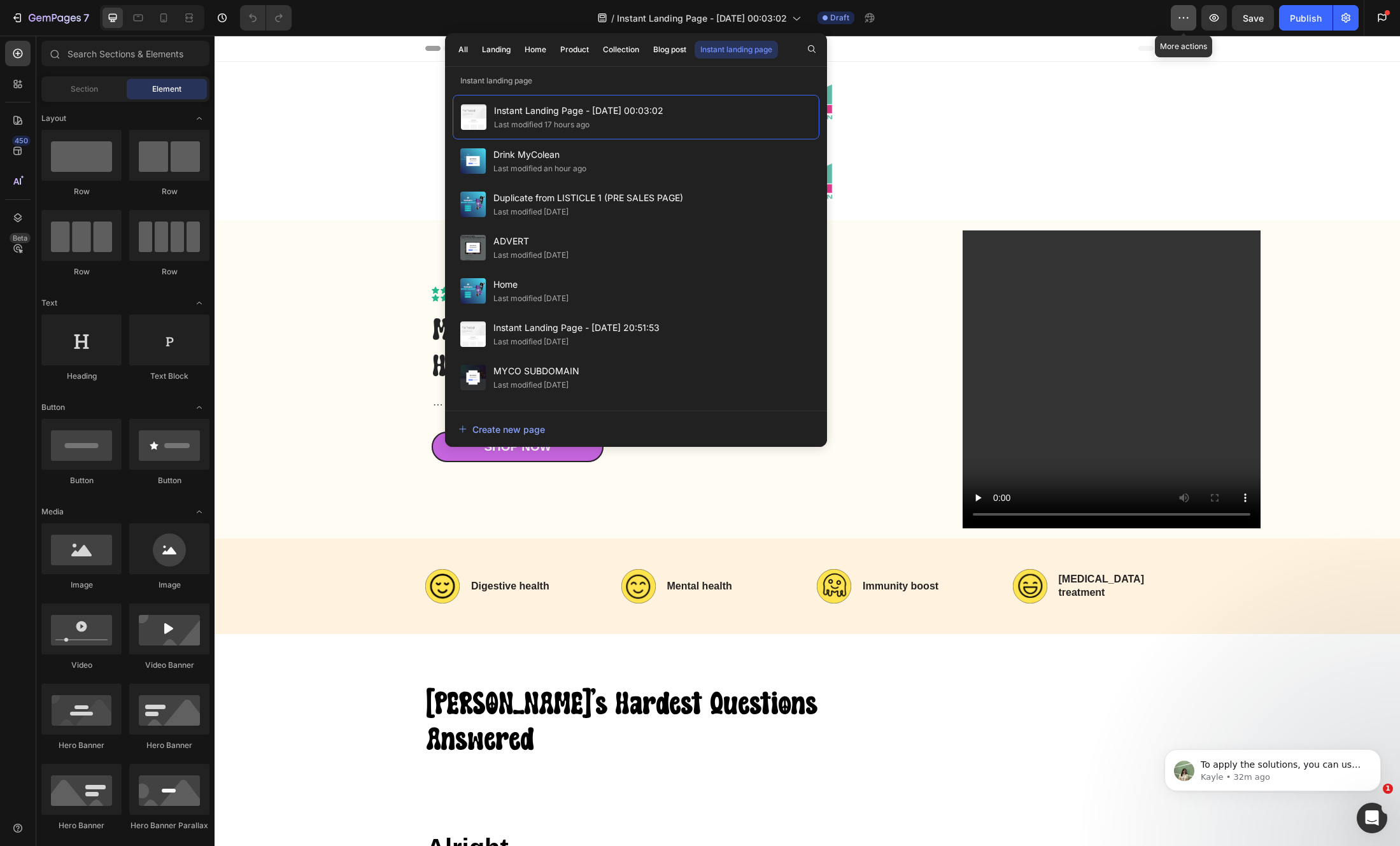
click at [1174, 5] on button "button" at bounding box center [1183, 18] width 26 height 26
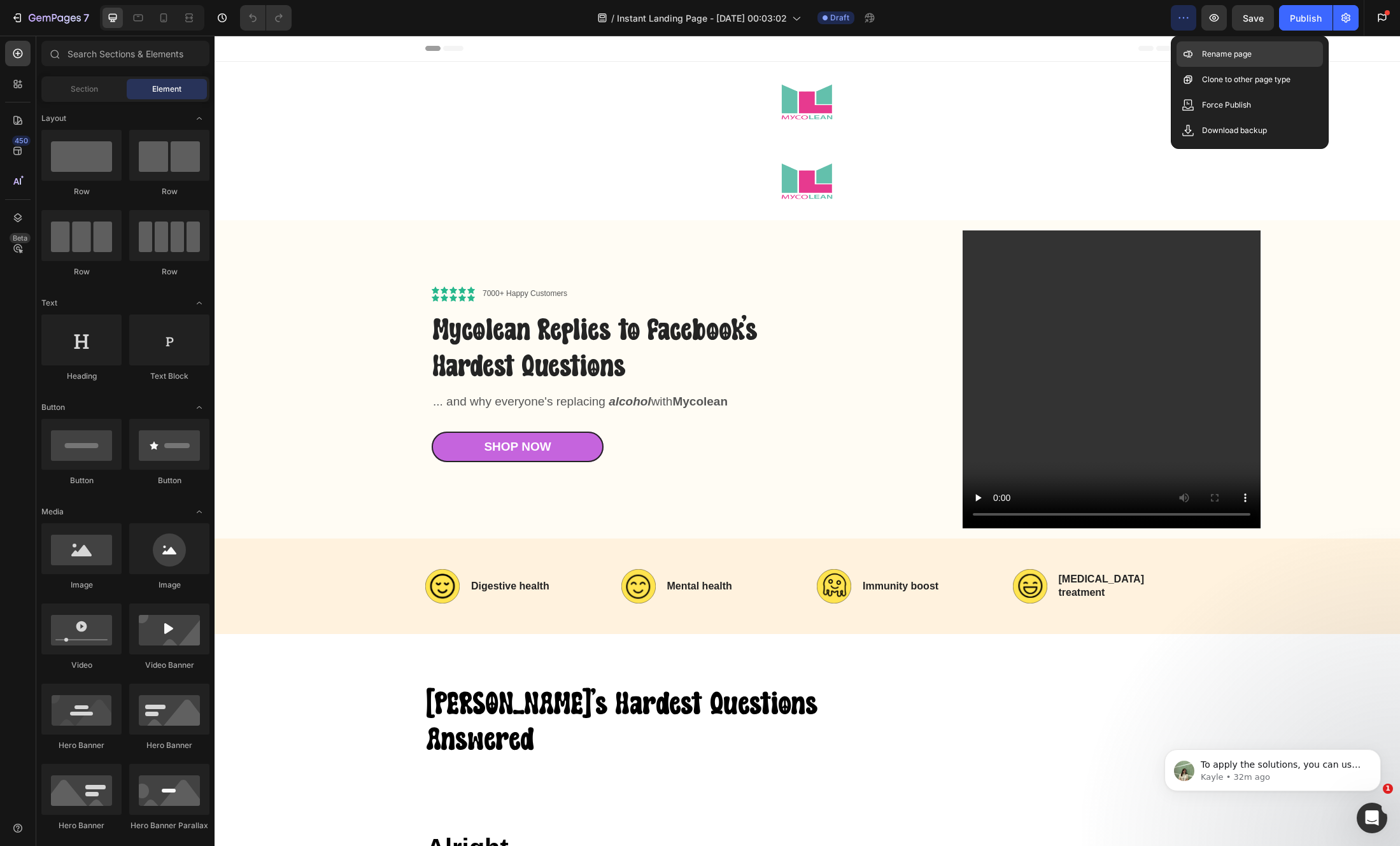
click at [1198, 67] on div "Rename page" at bounding box center [1250, 80] width 147 height 26
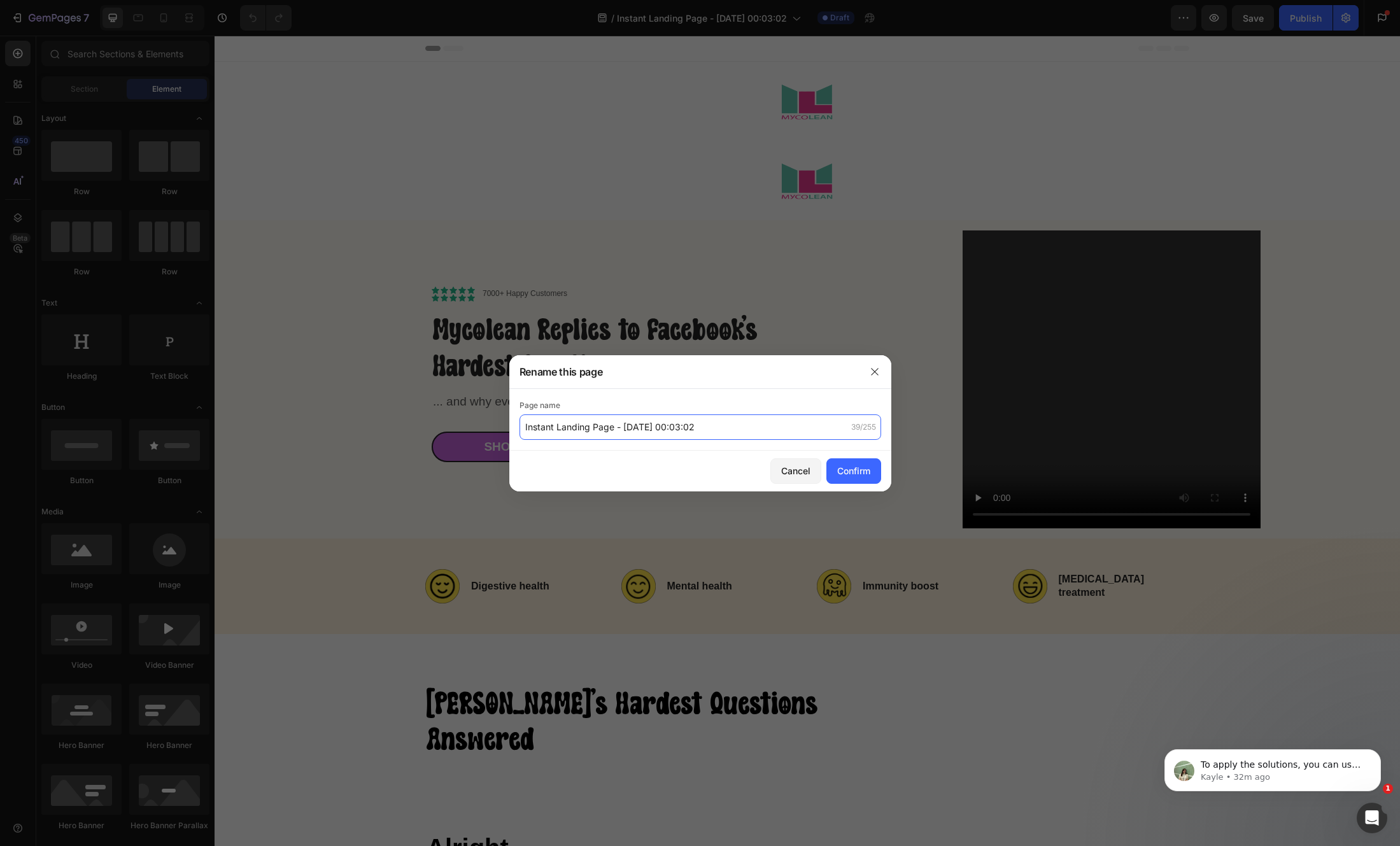
click at [740, 415] on input "Instant Landing Page - Aug 27, 00:03:02" at bounding box center [700, 427] width 361 height 26
click at [735, 422] on input "Instant Landing Page - Aug 27, 00:03:02" at bounding box center [700, 427] width 361 height 26
click at [734, 427] on input "Instant Landing Page - Aug 27, 00:03:02" at bounding box center [700, 427] width 361 height 26
type input "Mycolean Replies to Facebook's Hardest Questions"
click at [851, 461] on button "Confirm" at bounding box center [854, 471] width 55 height 26
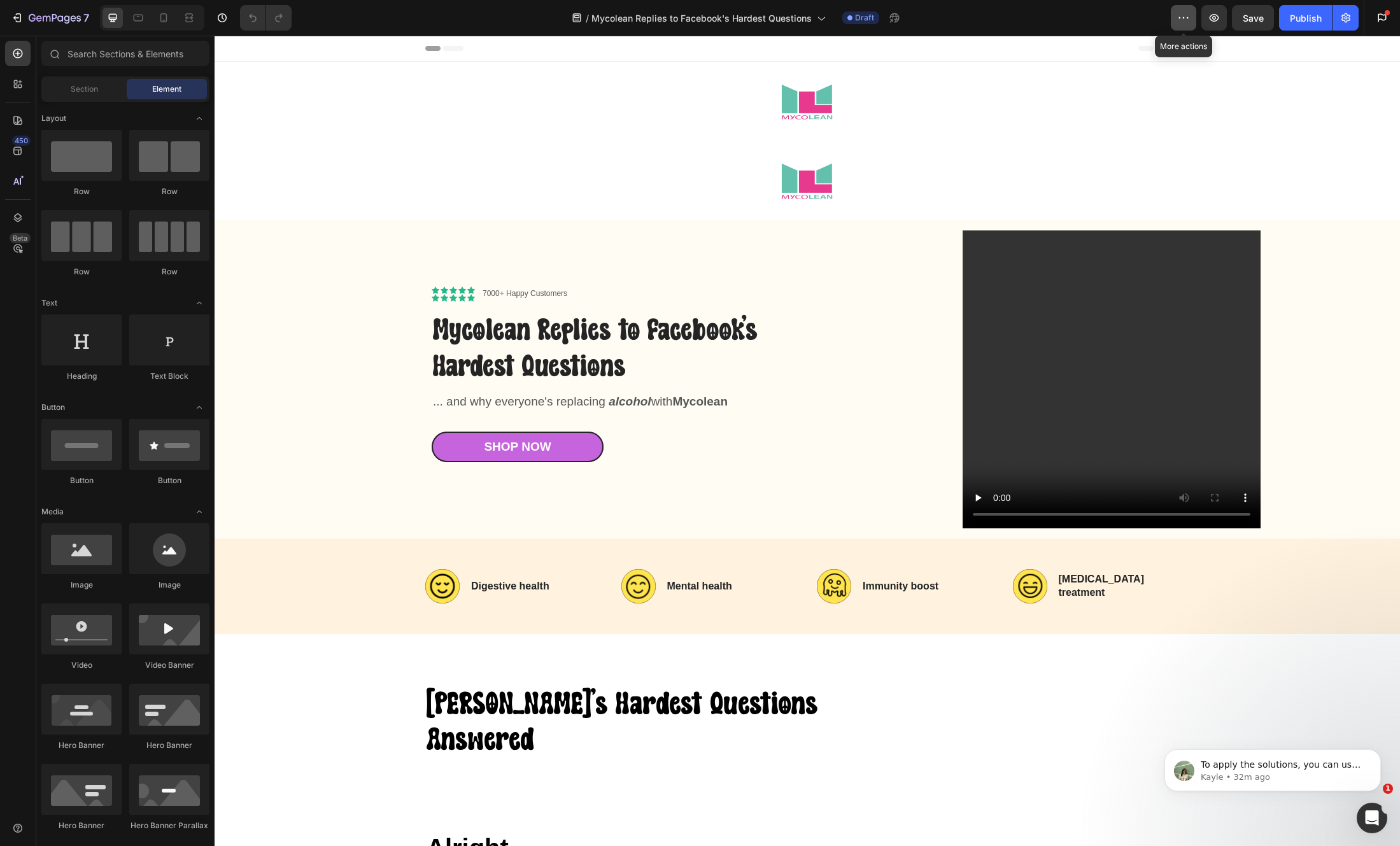
click at [1180, 8] on button "button" at bounding box center [1183, 18] width 26 height 26
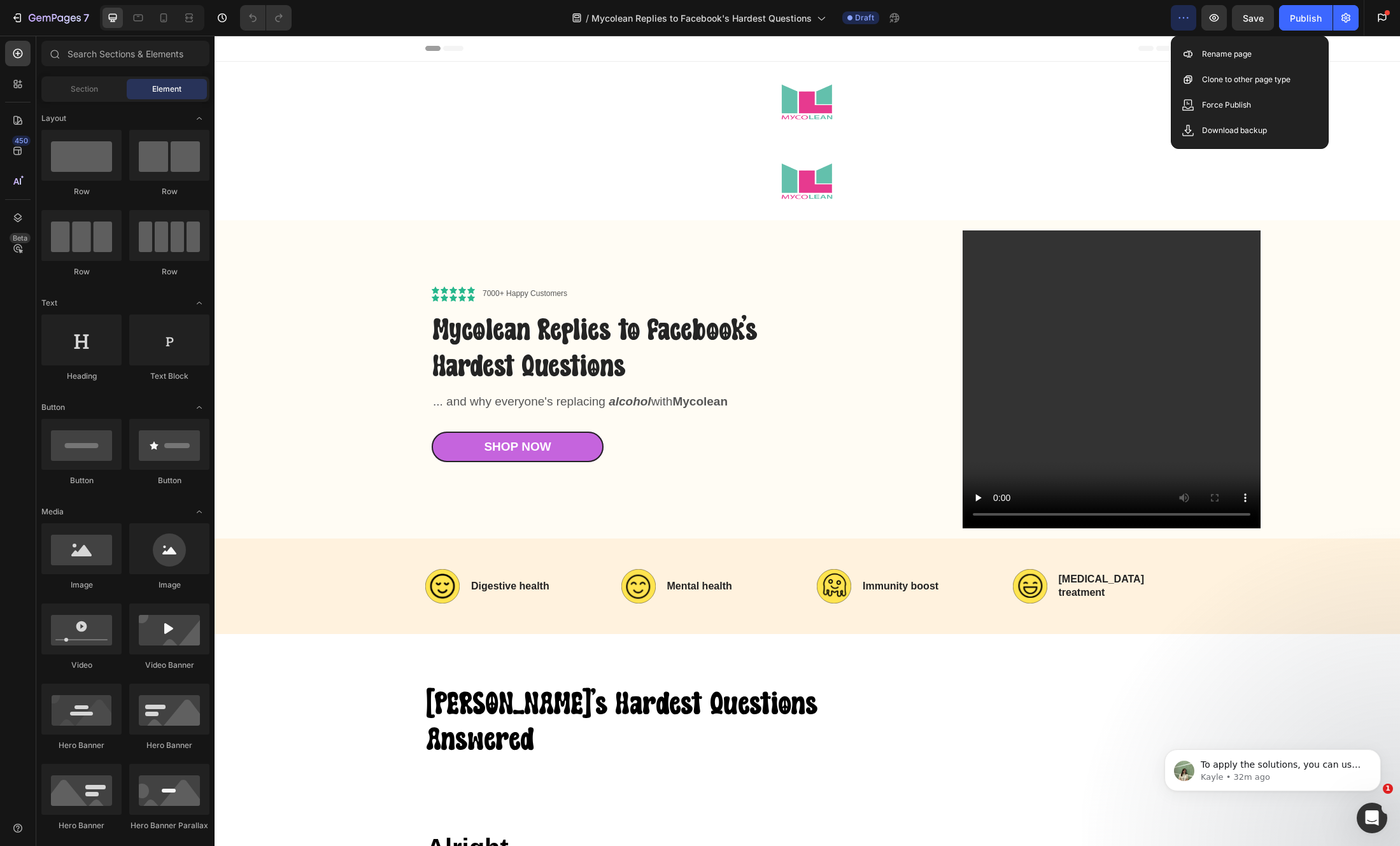
click at [1179, 14] on icon "button" at bounding box center [1183, 18] width 13 height 13
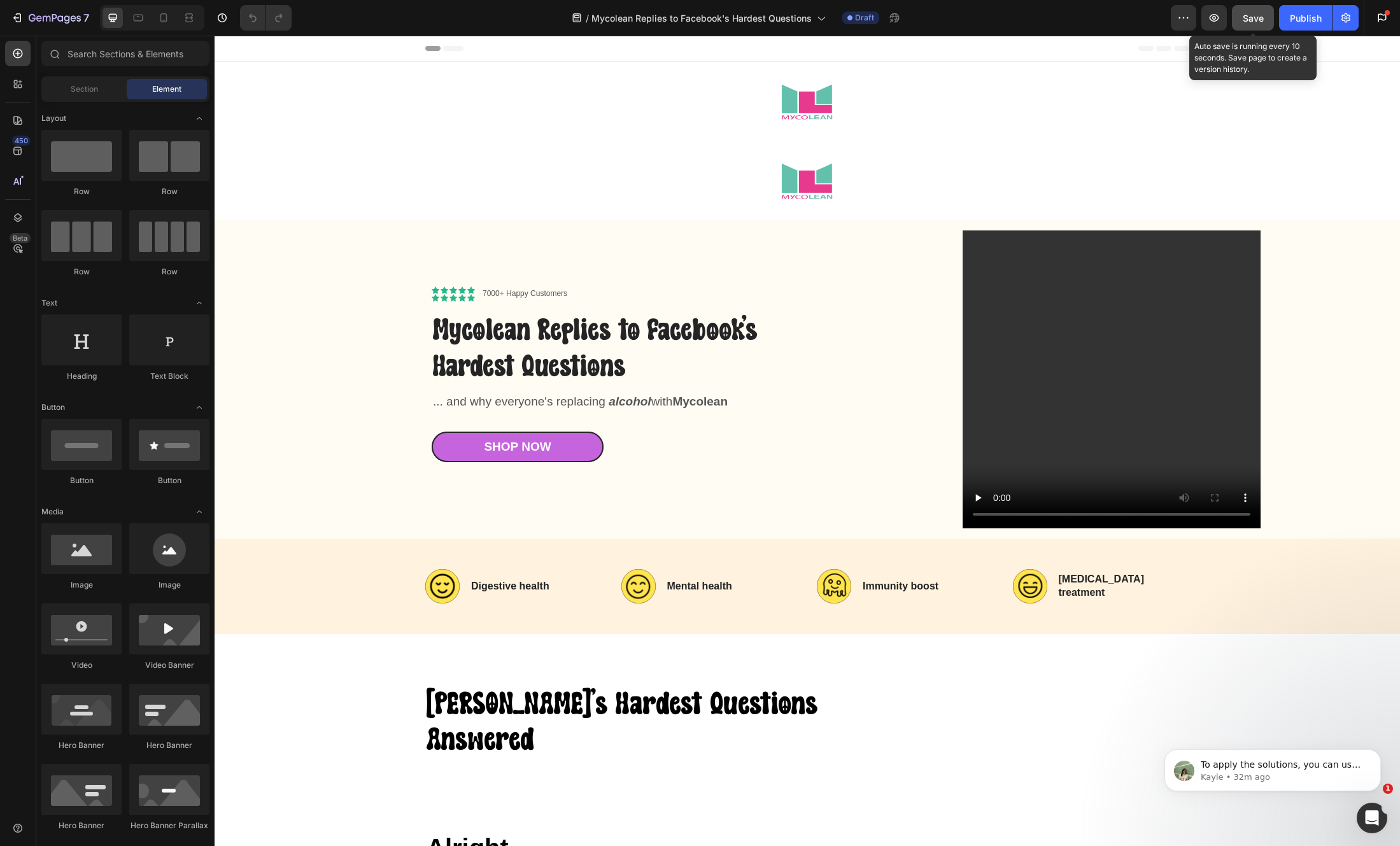
click at [1256, 16] on span "Save" at bounding box center [1253, 18] width 21 height 11
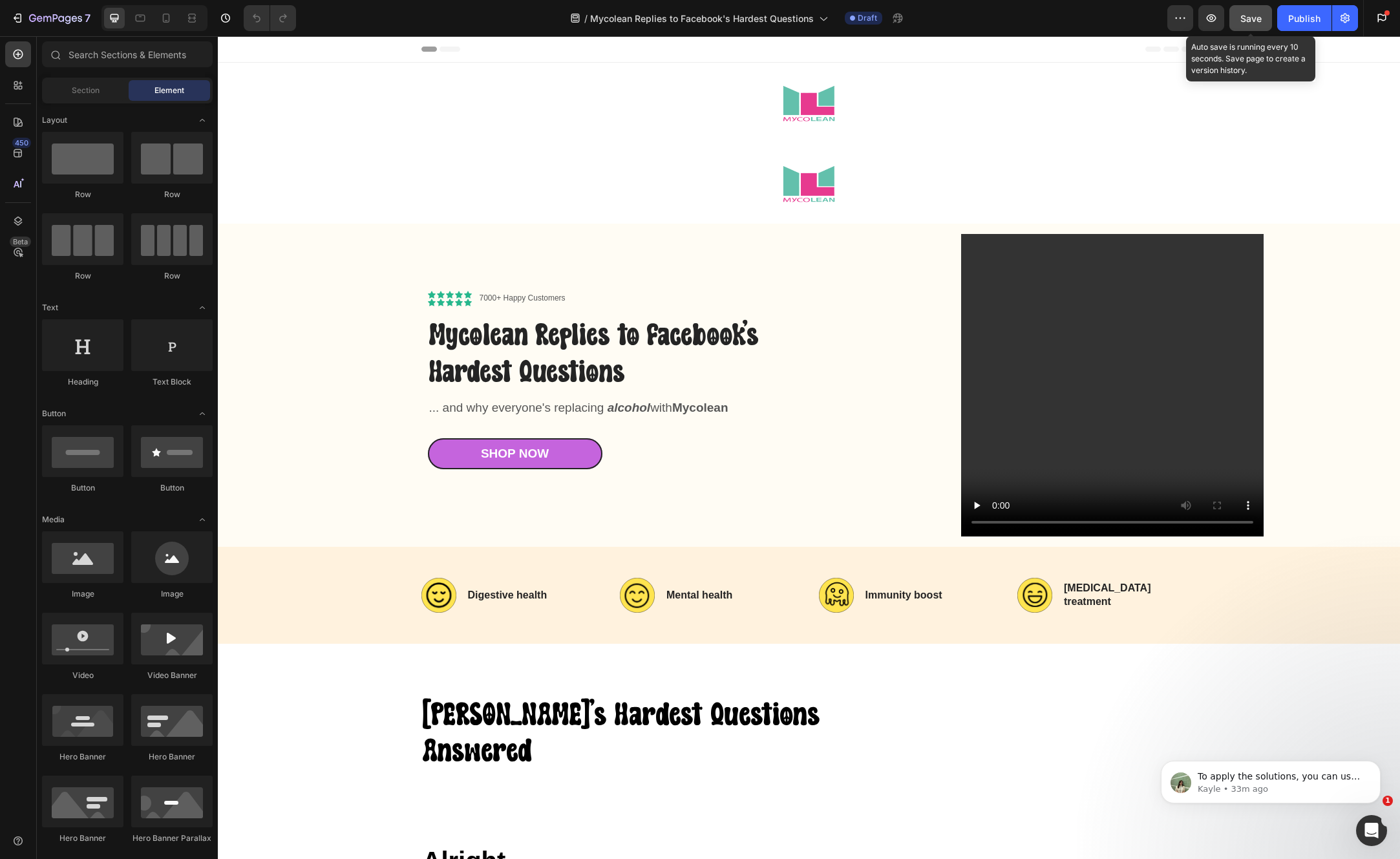
click at [1253, 13] on span "Save" at bounding box center [1251, 18] width 21 height 11
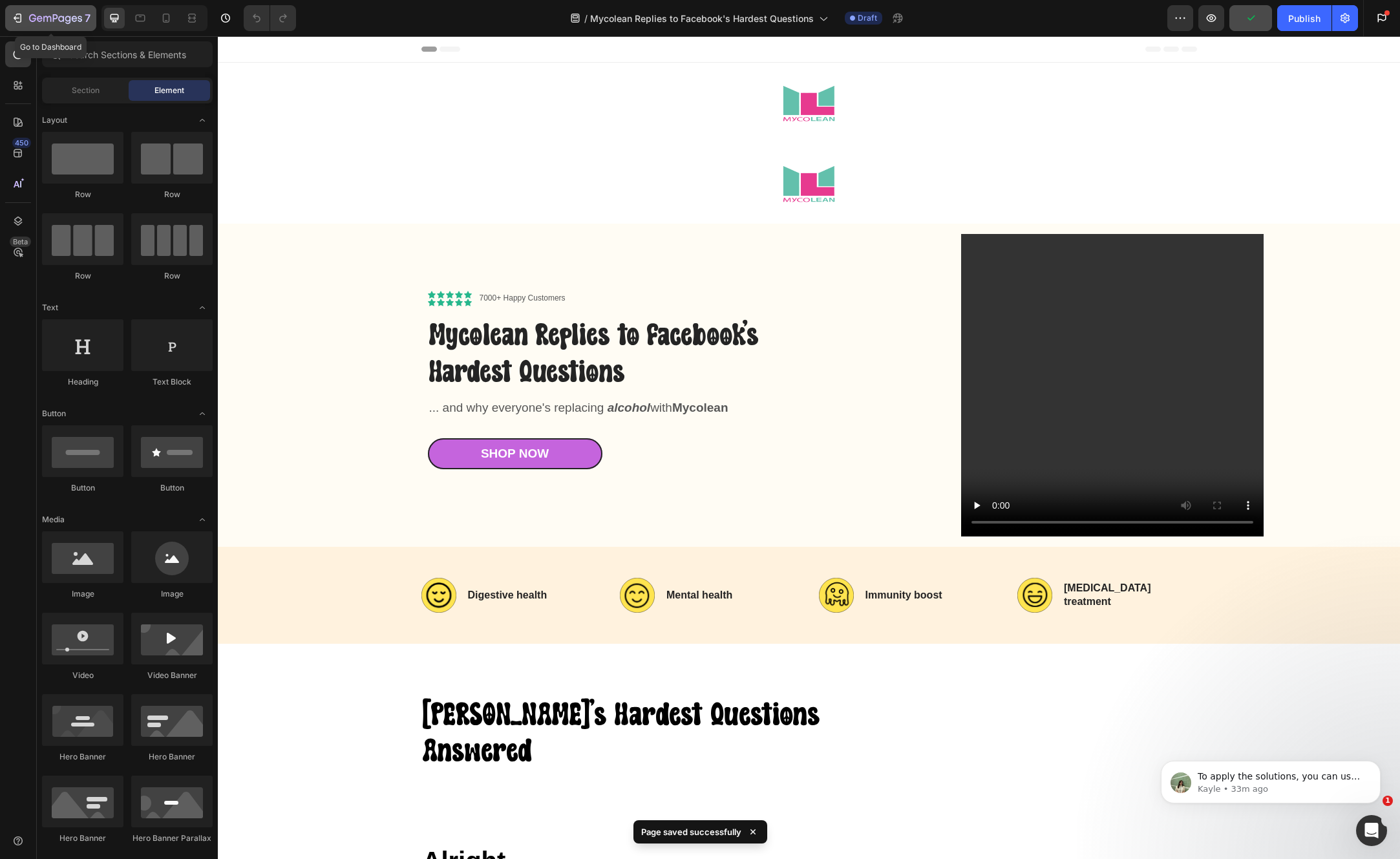
click at [25, 22] on div "7" at bounding box center [51, 18] width 79 height 16
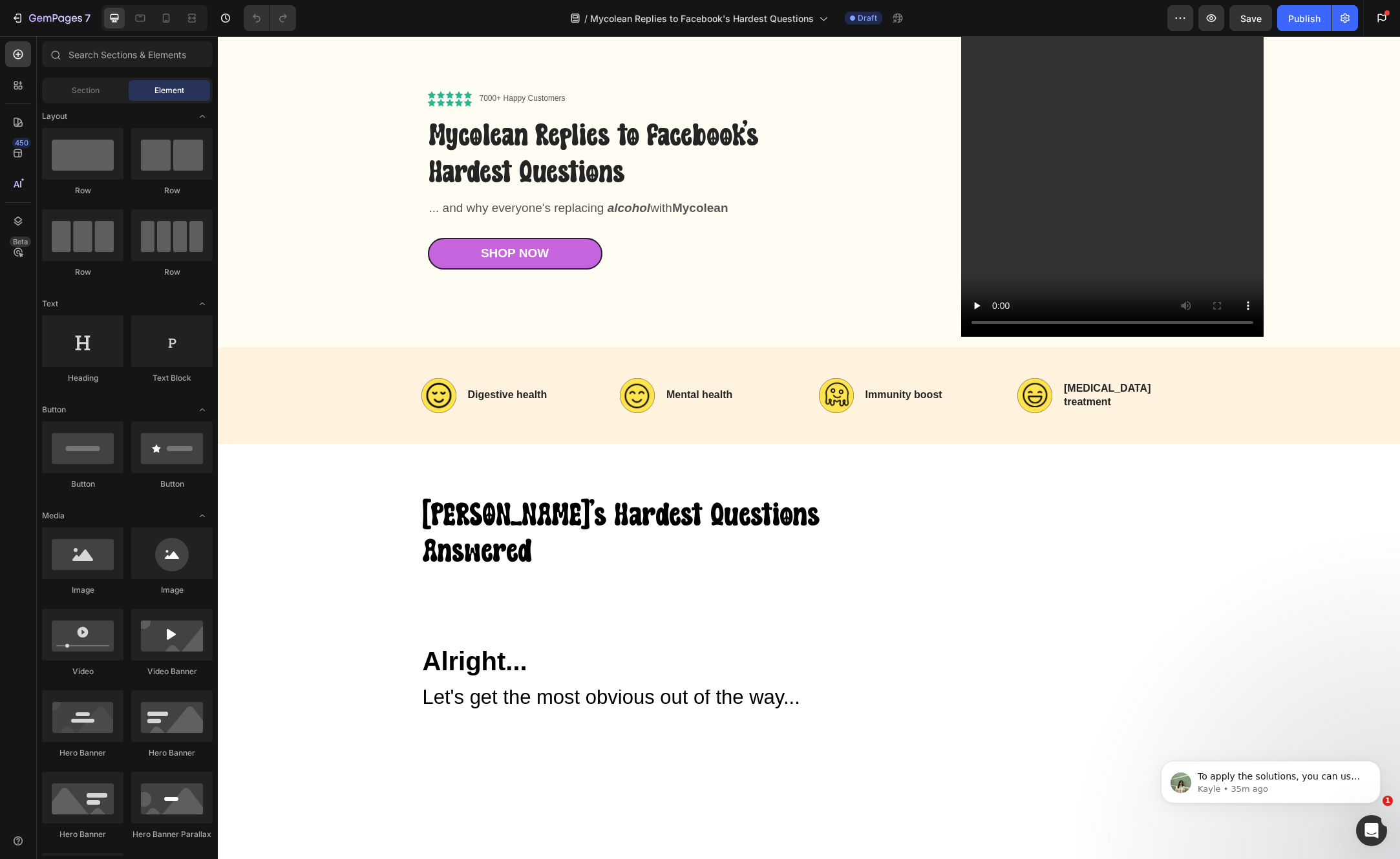
scroll to position [204, 0]
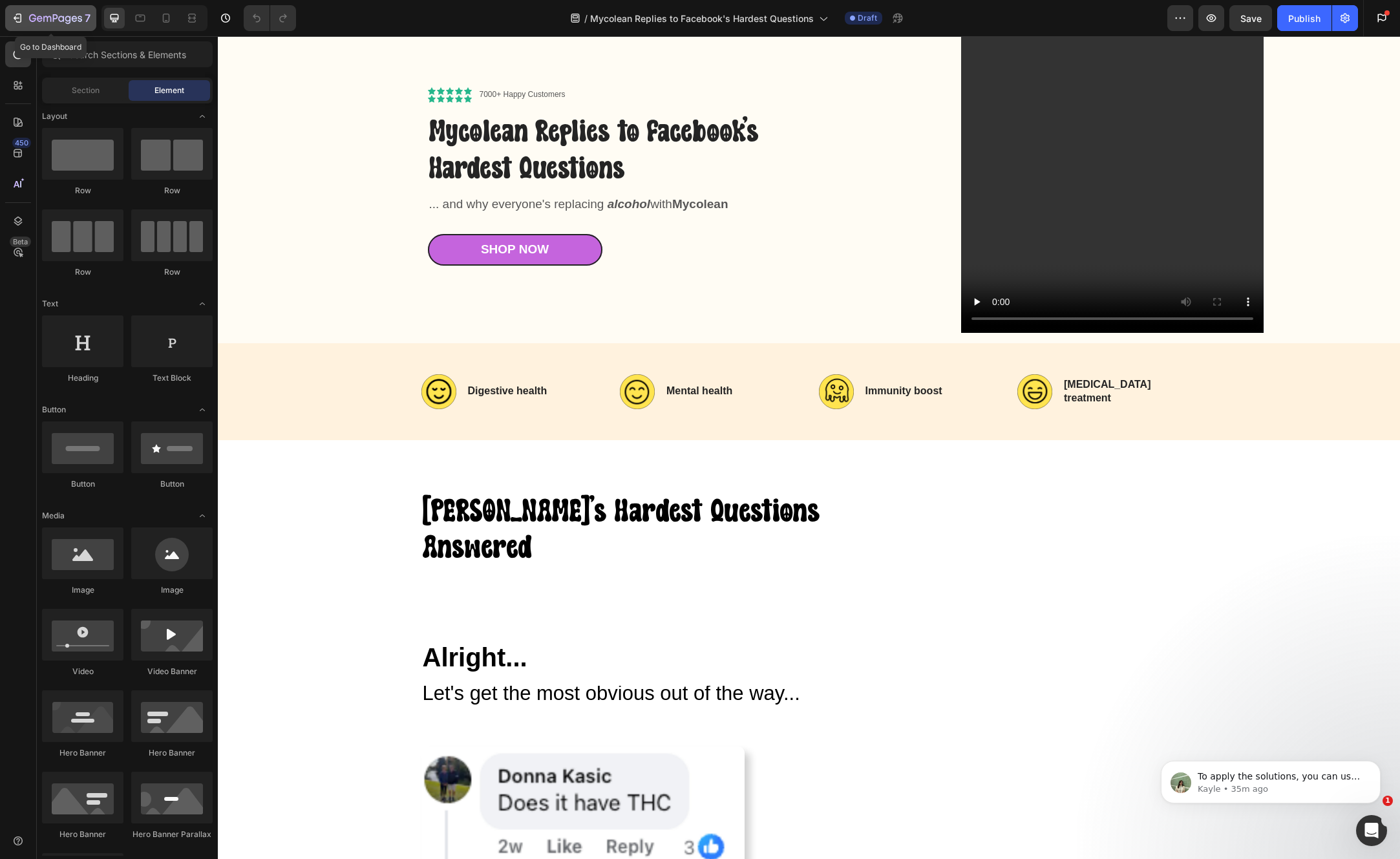
click at [19, 18] on icon "button" at bounding box center [17, 18] width 13 height 13
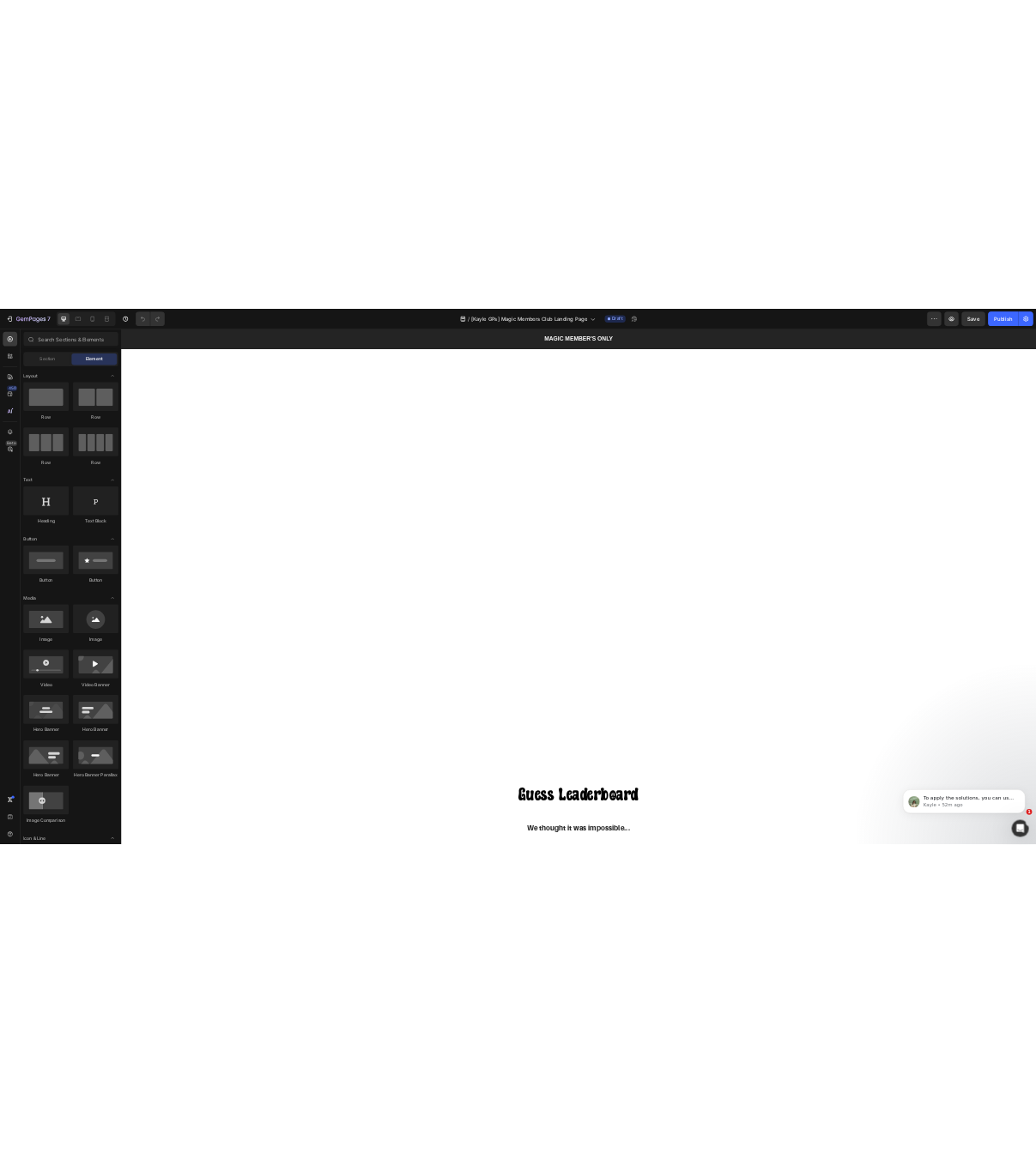
scroll to position [2470, 0]
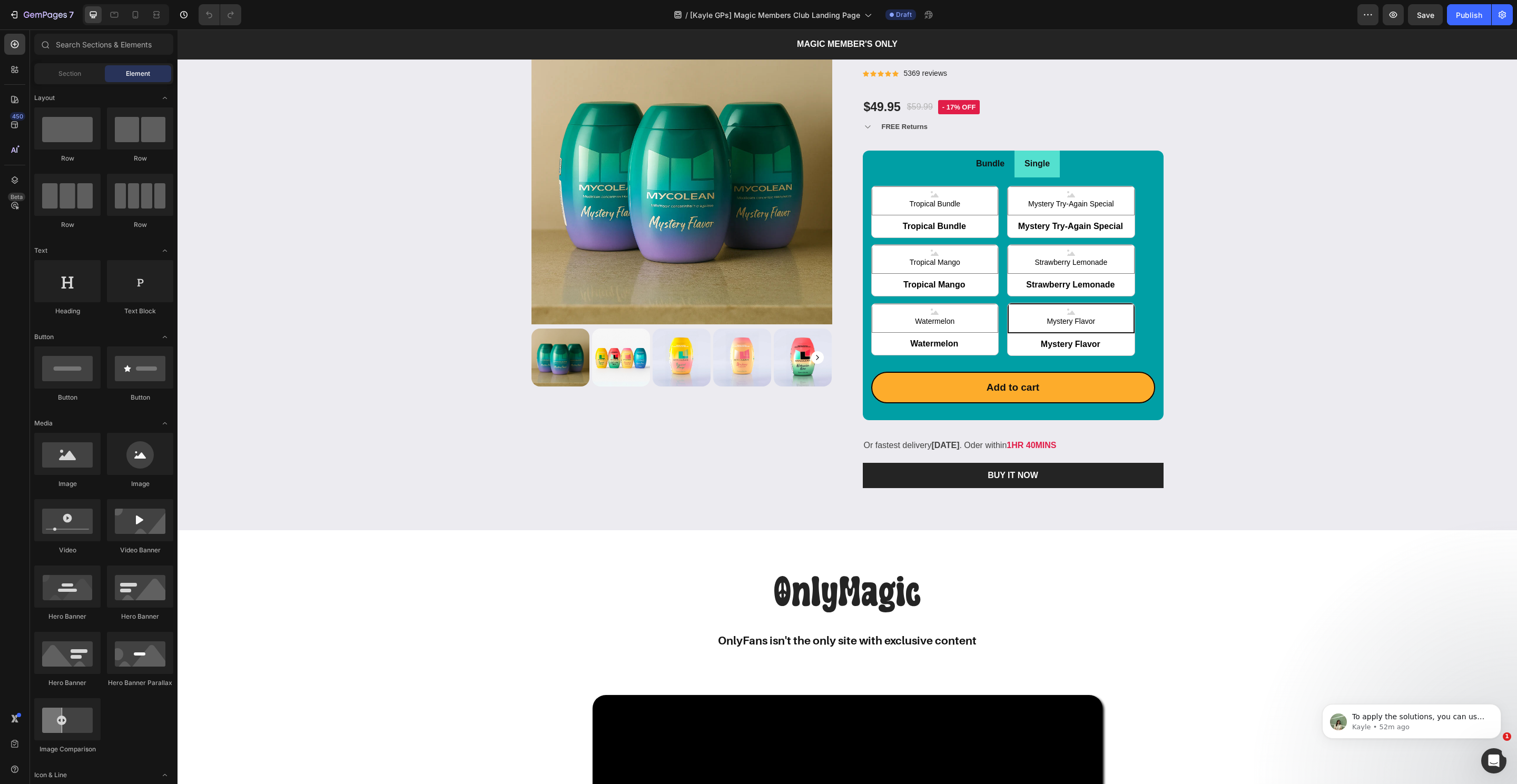
radio input "false"
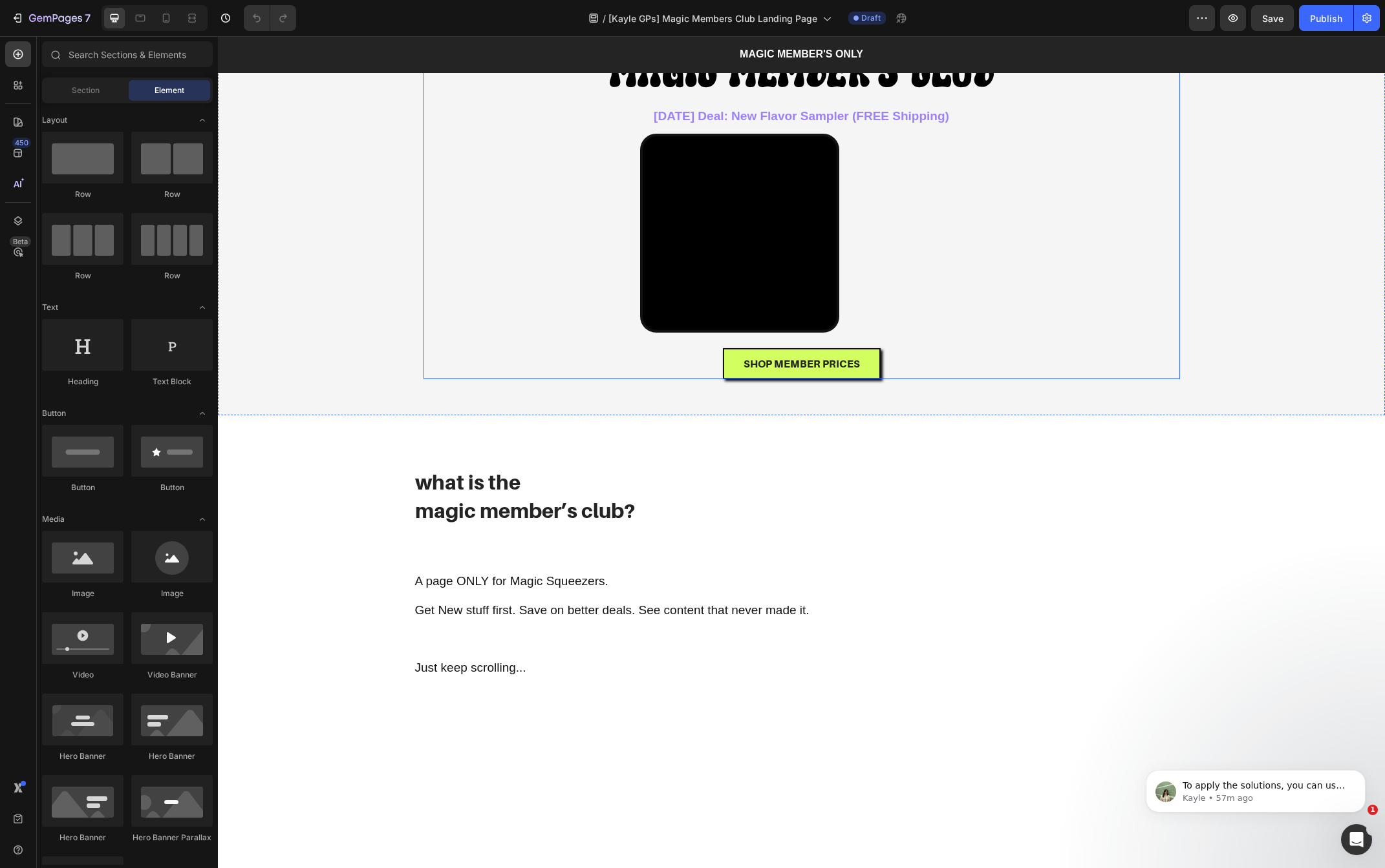
scroll to position [0, 0]
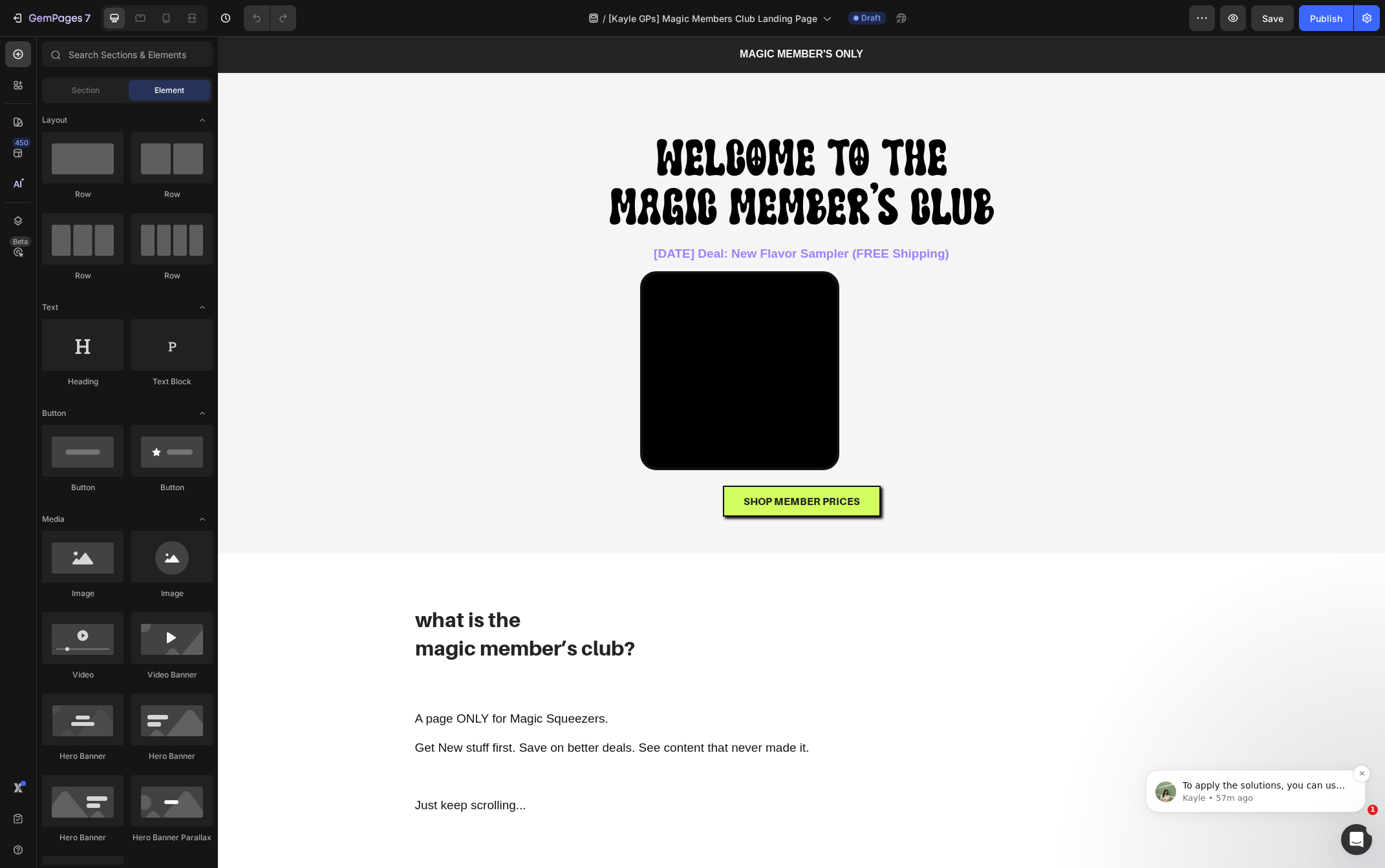
click at [1214, 784] on p "To apply the solutions, you can use the following methods: copy/paste elements/…" at bounding box center [1265, 786] width 167 height 13
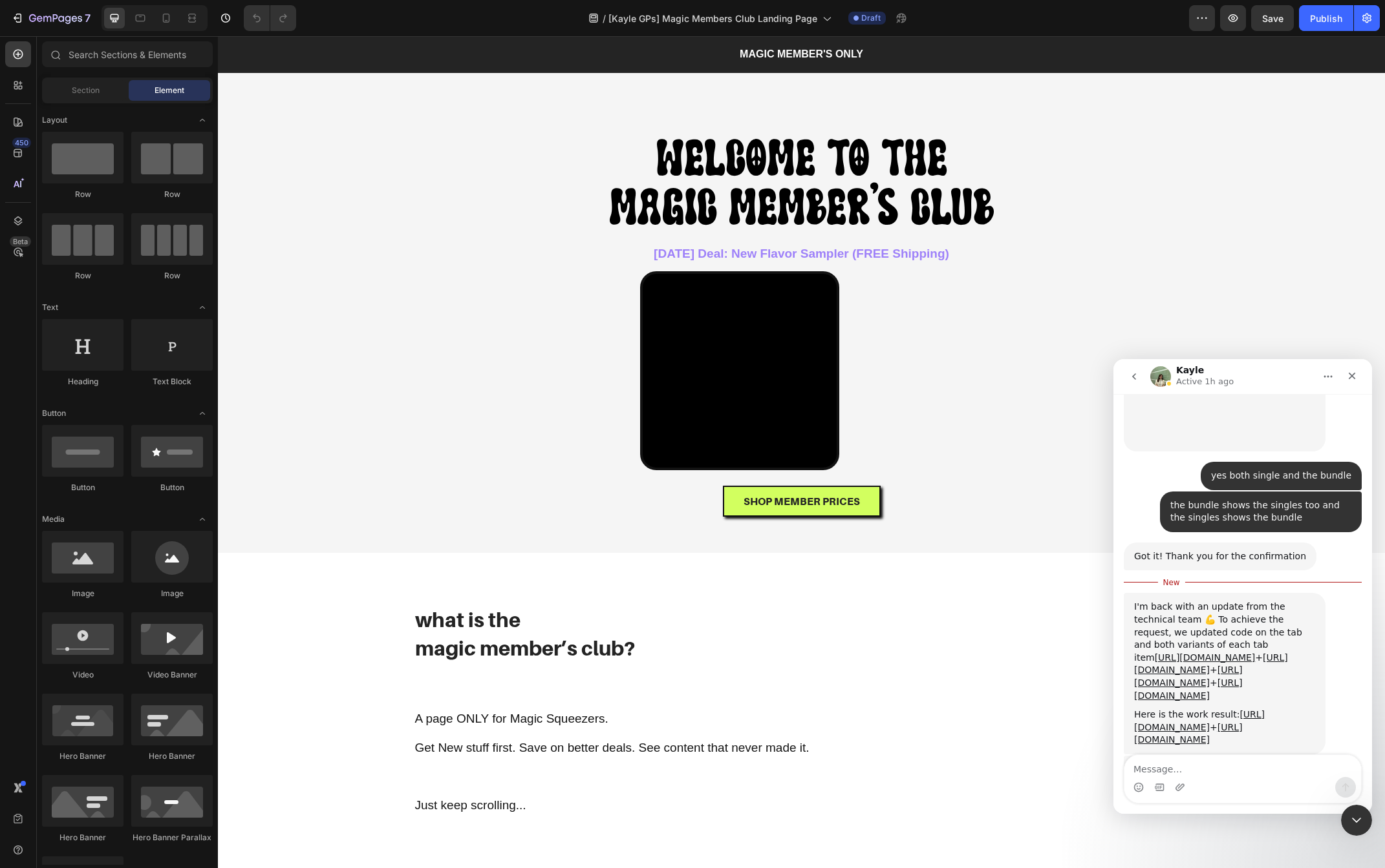
scroll to position [1532, 0]
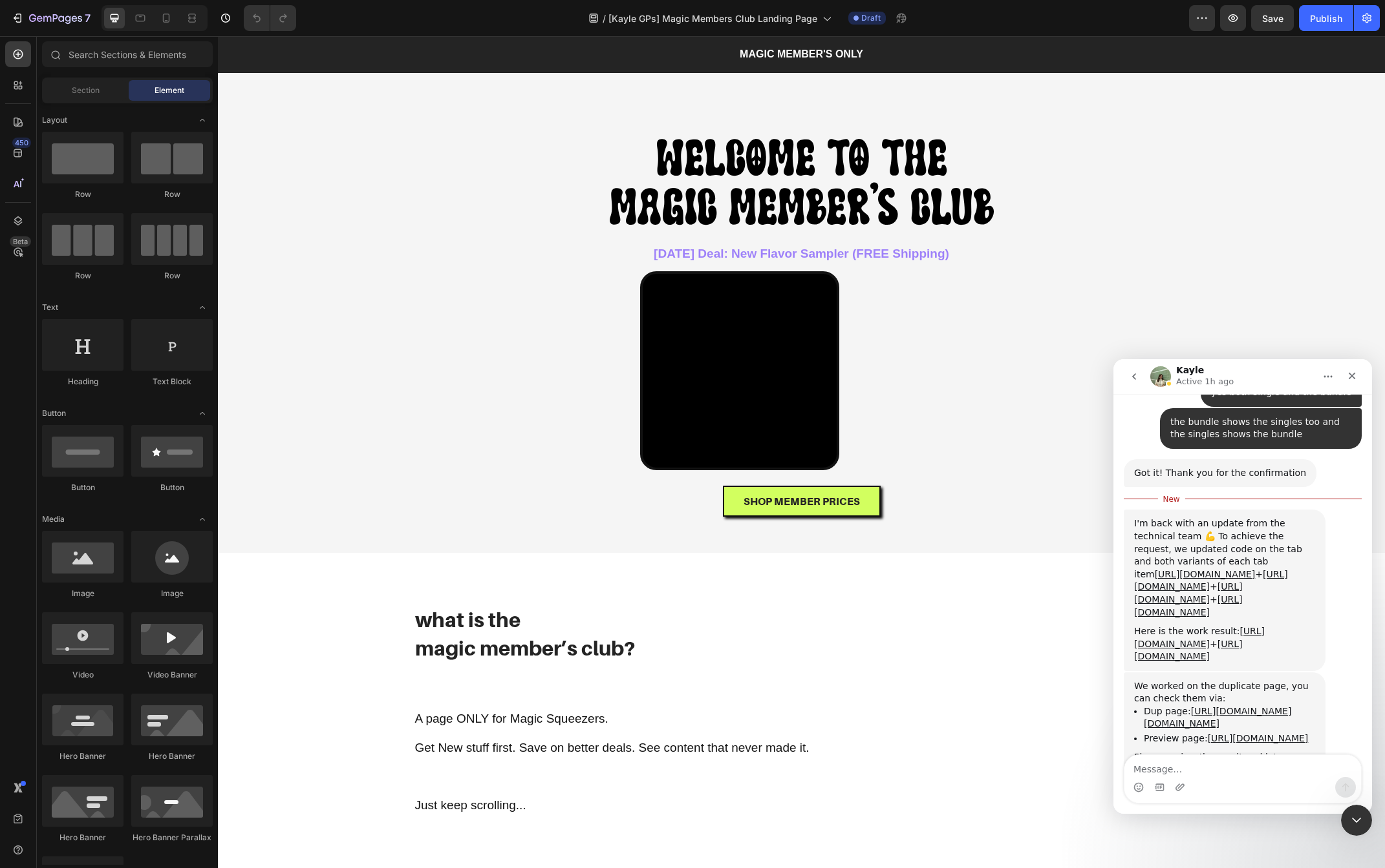
click at [1255, 769] on textarea "Message…" at bounding box center [1243, 765] width 237 height 22
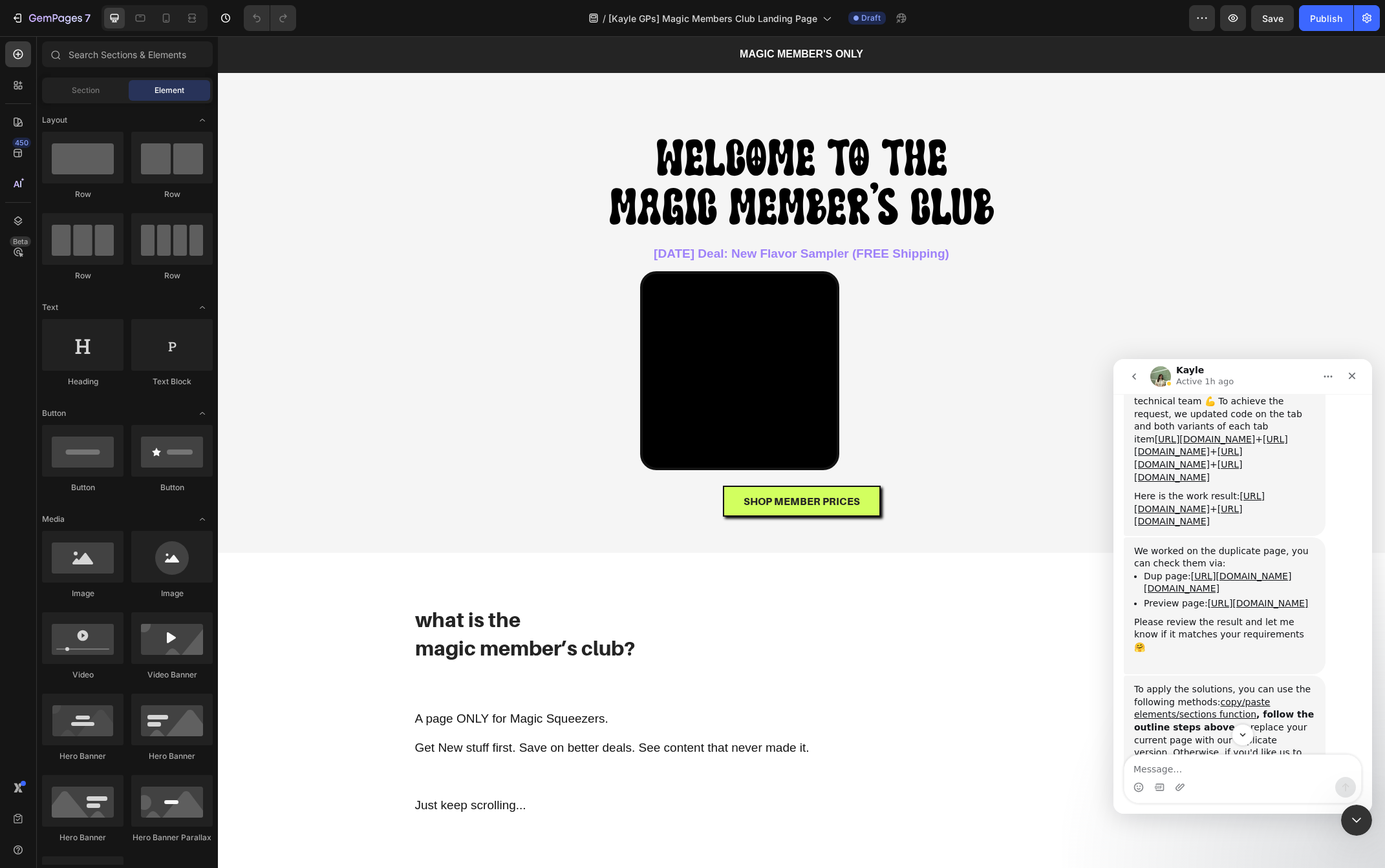
scroll to position [1741, 0]
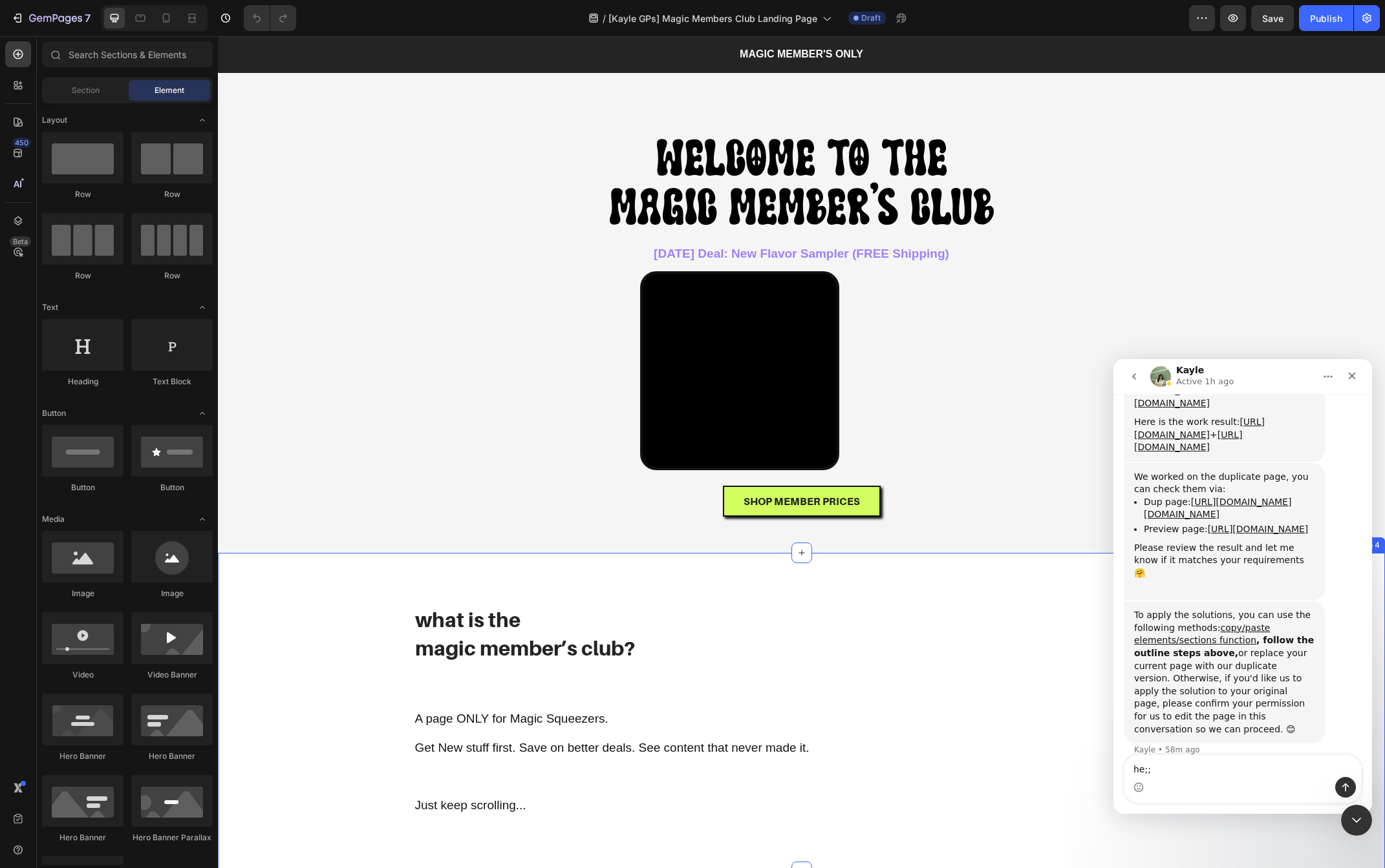
type textarea "he;;p"
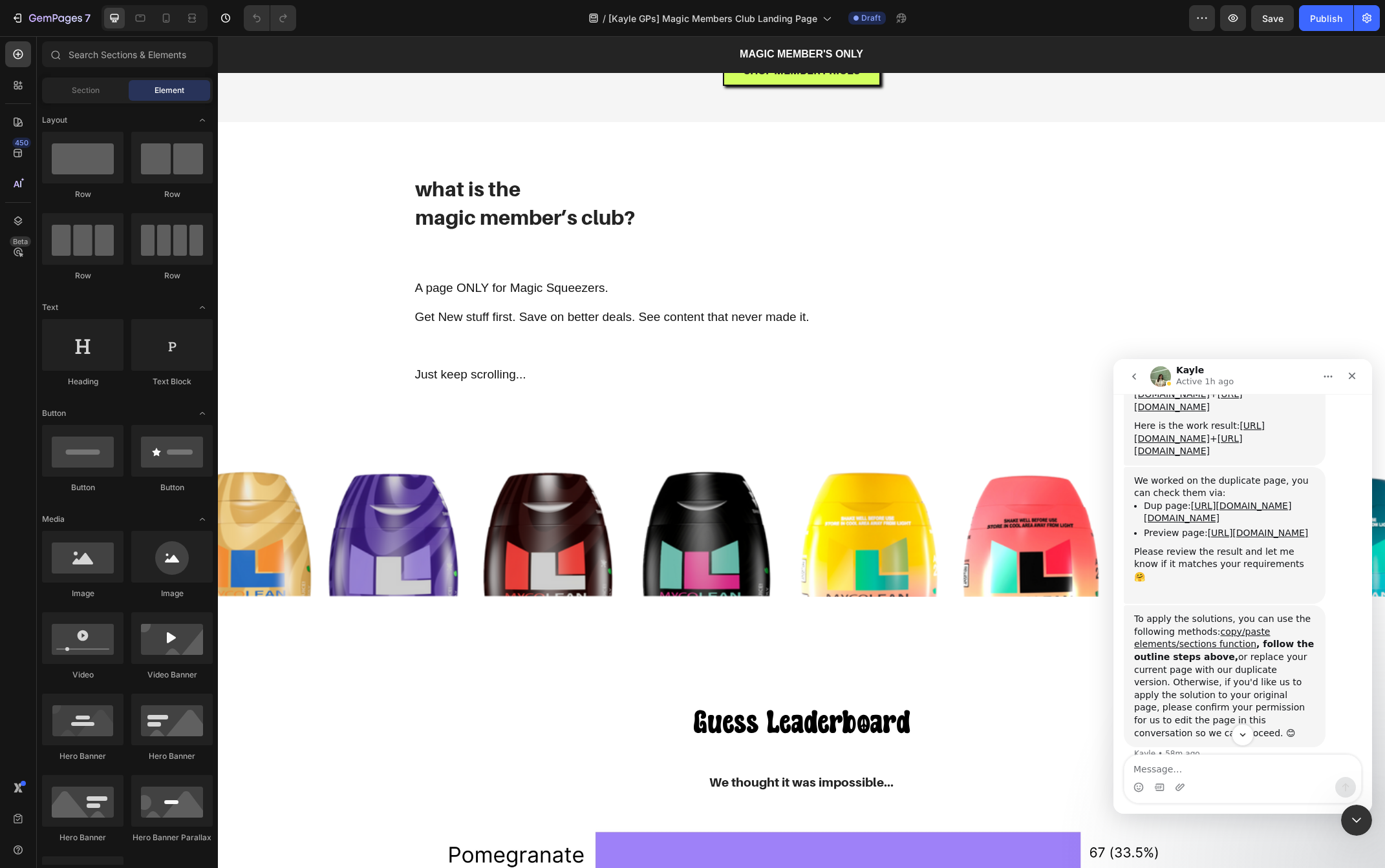
scroll to position [1758, 0]
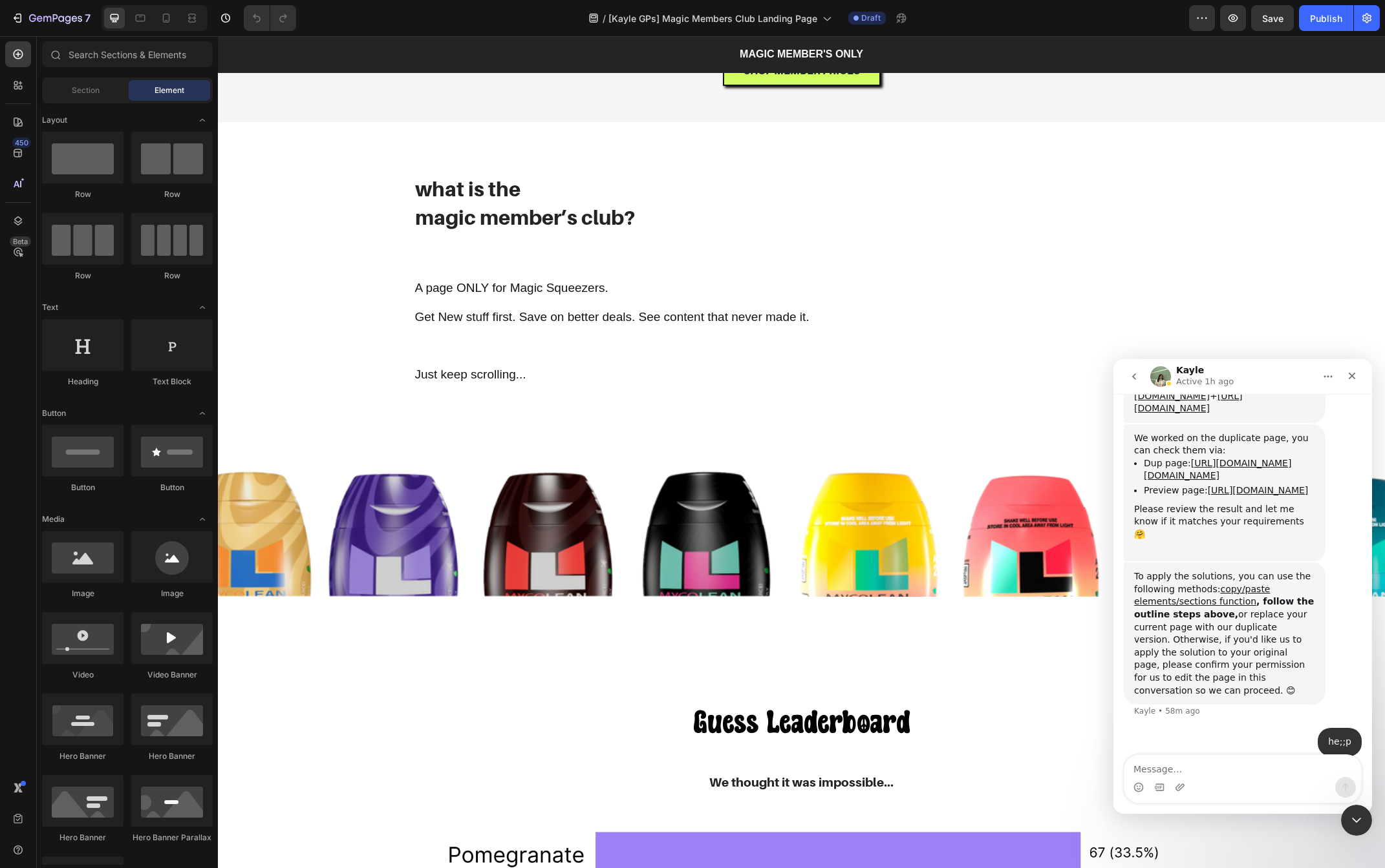
click at [1210, 771] on textarea "Message…" at bounding box center [1243, 765] width 237 height 22
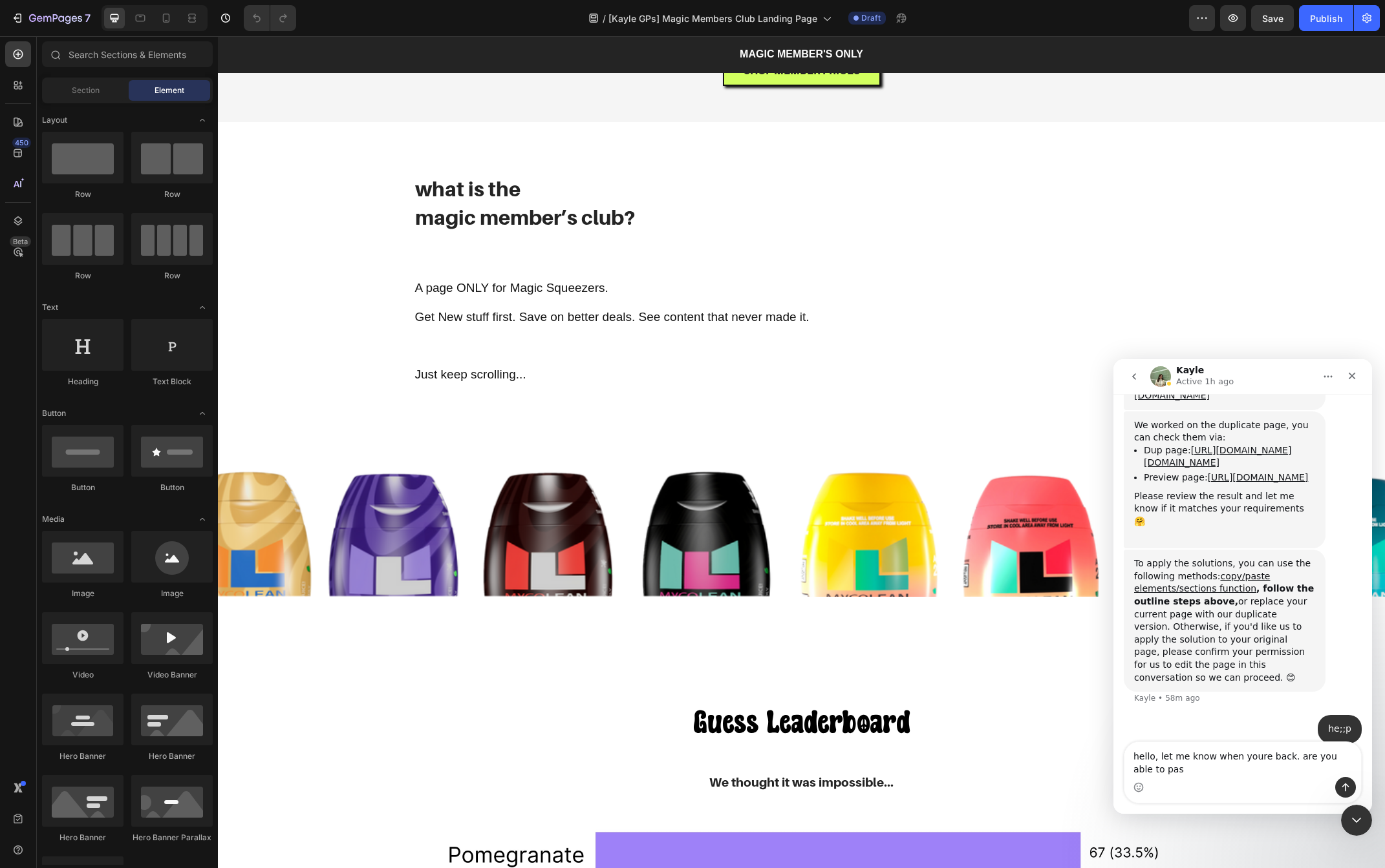
type textarea "hello, let me know when youre back. are you able to pa"
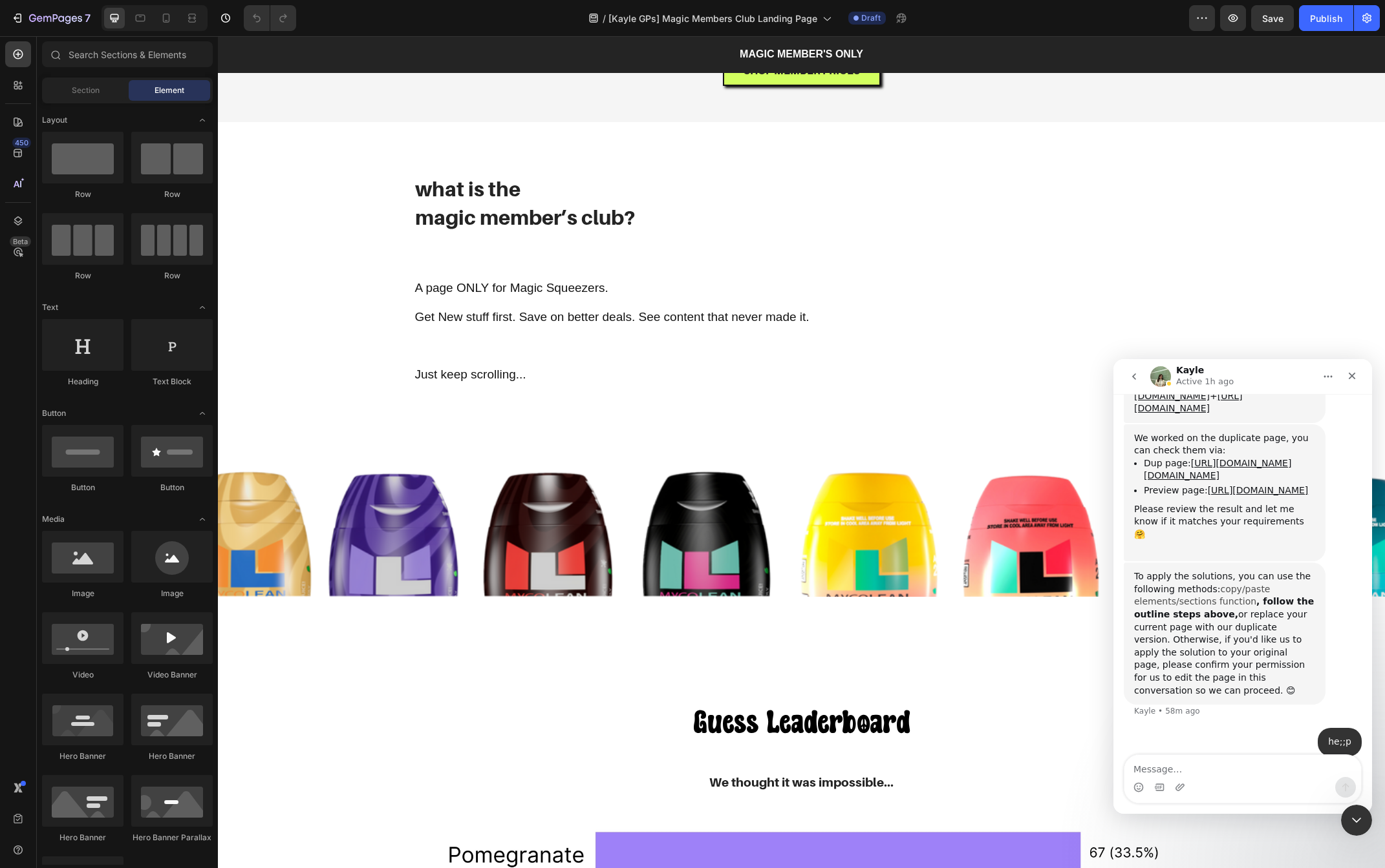
click at [1187, 584] on link "copy/paste elements/sections function" at bounding box center [1202, 596] width 136 height 23
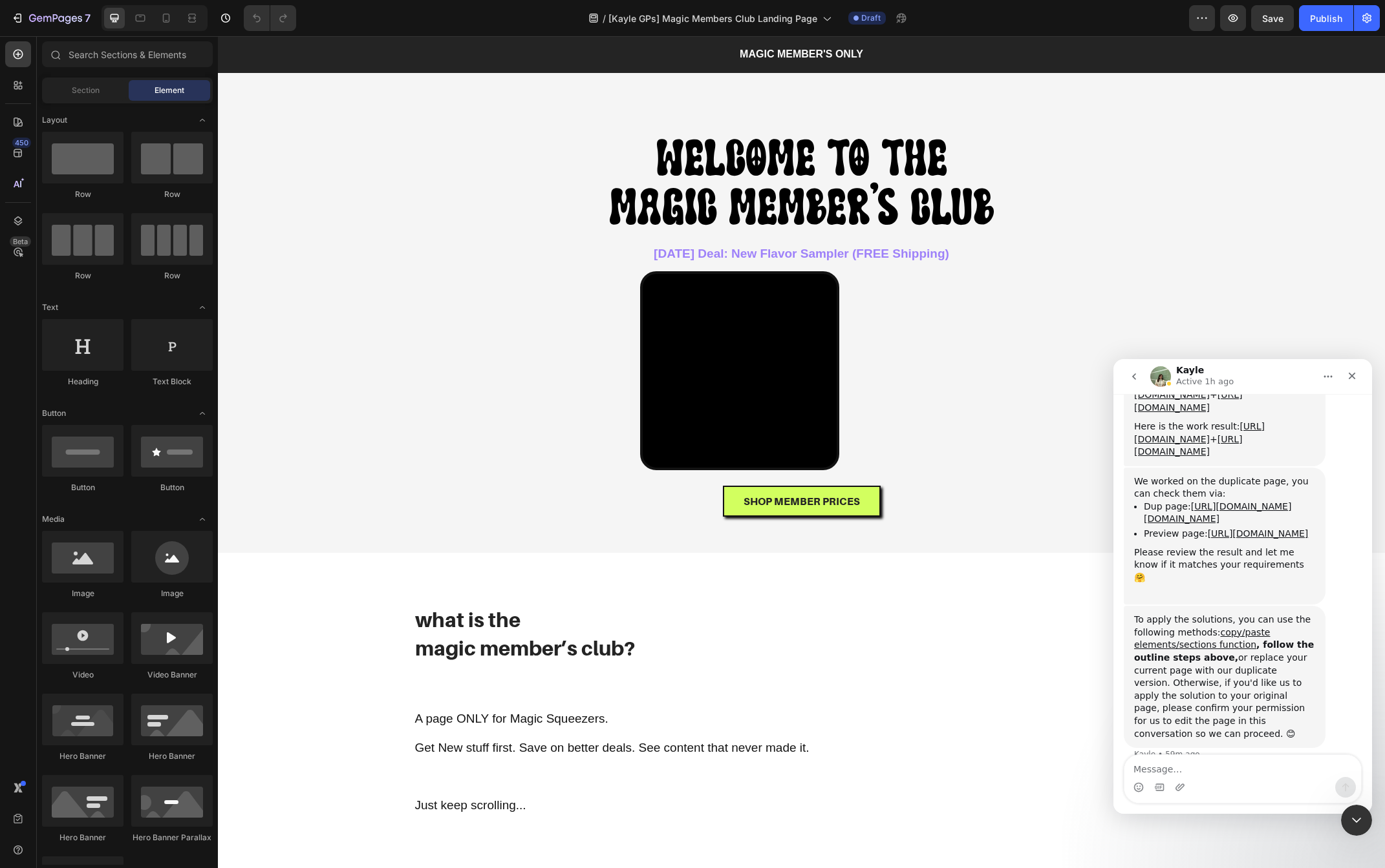
scroll to position [1706, 0]
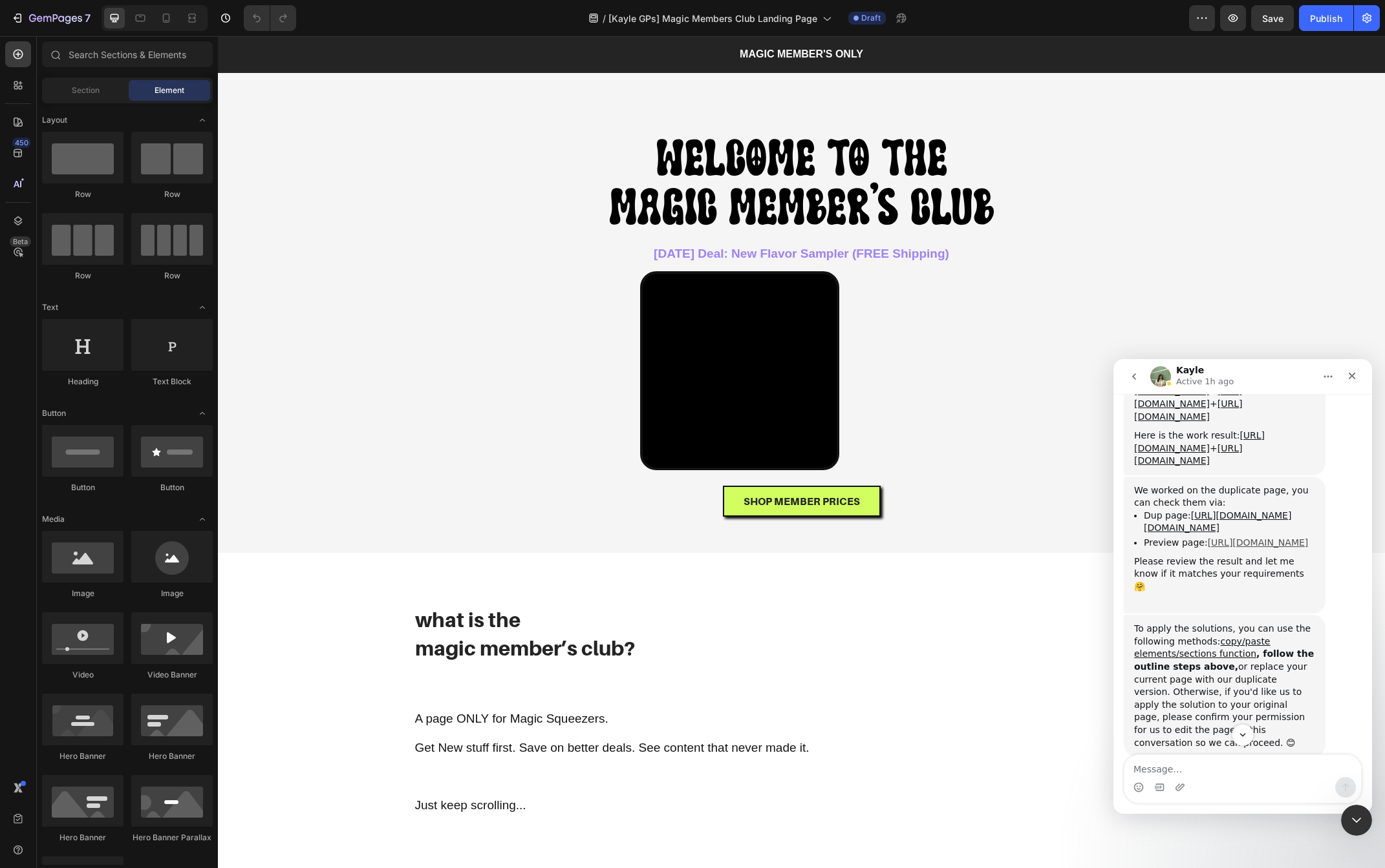
click at [1243, 537] on link "[URL][DOMAIN_NAME]" at bounding box center [1258, 542] width 101 height 10
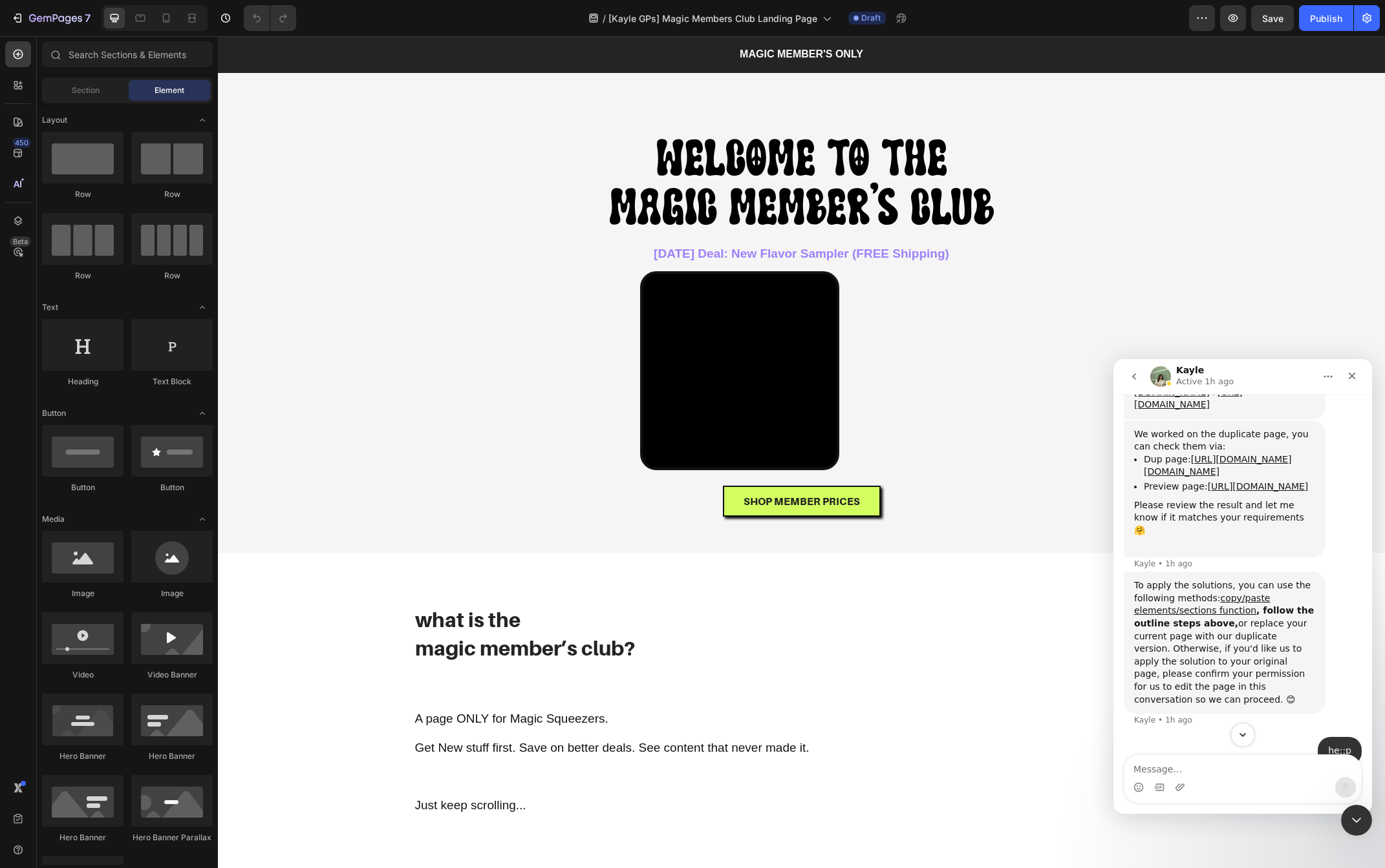
scroll to position [1772, 0]
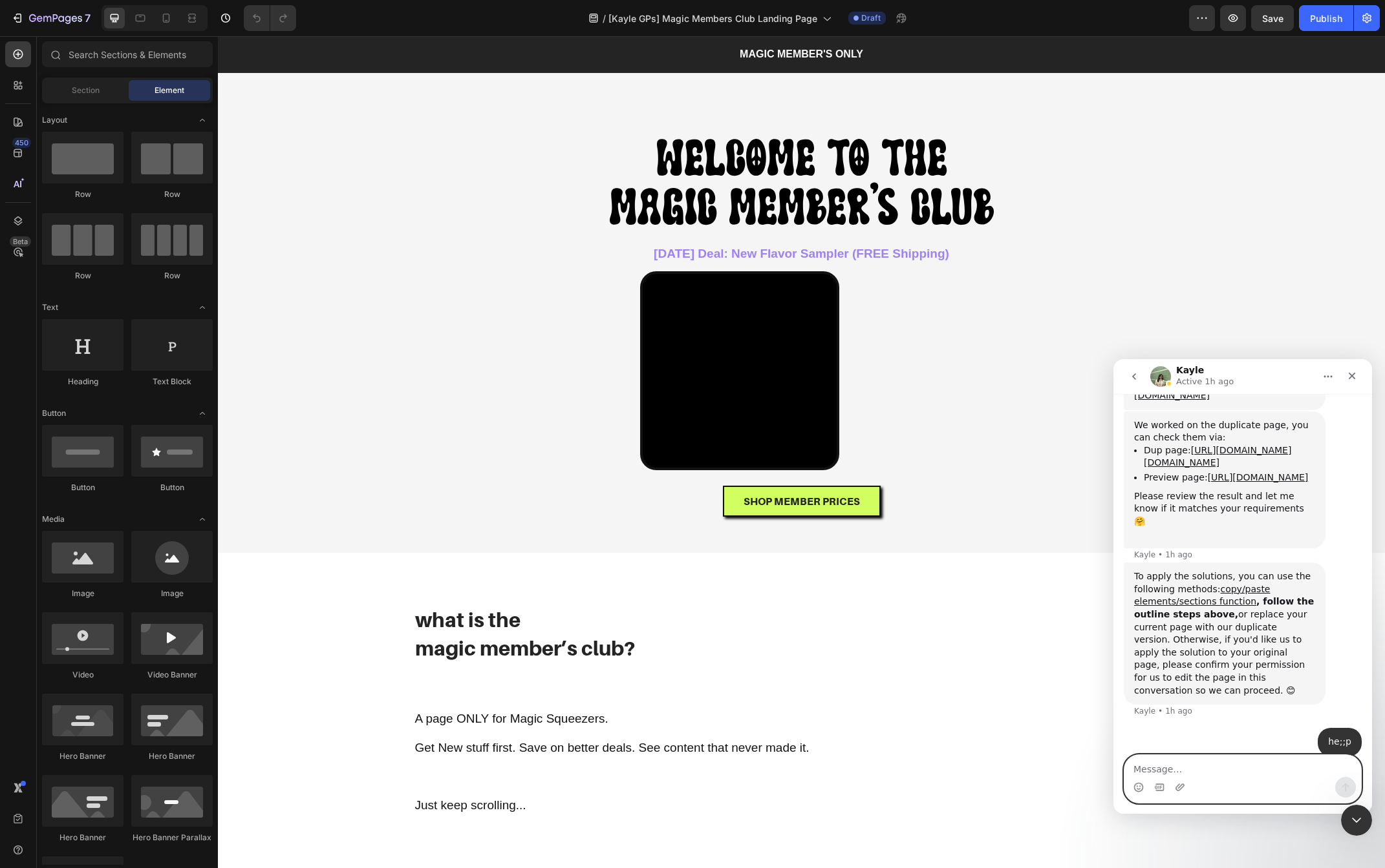
click at [1239, 769] on textarea "Message…" at bounding box center [1243, 765] width 237 height 22
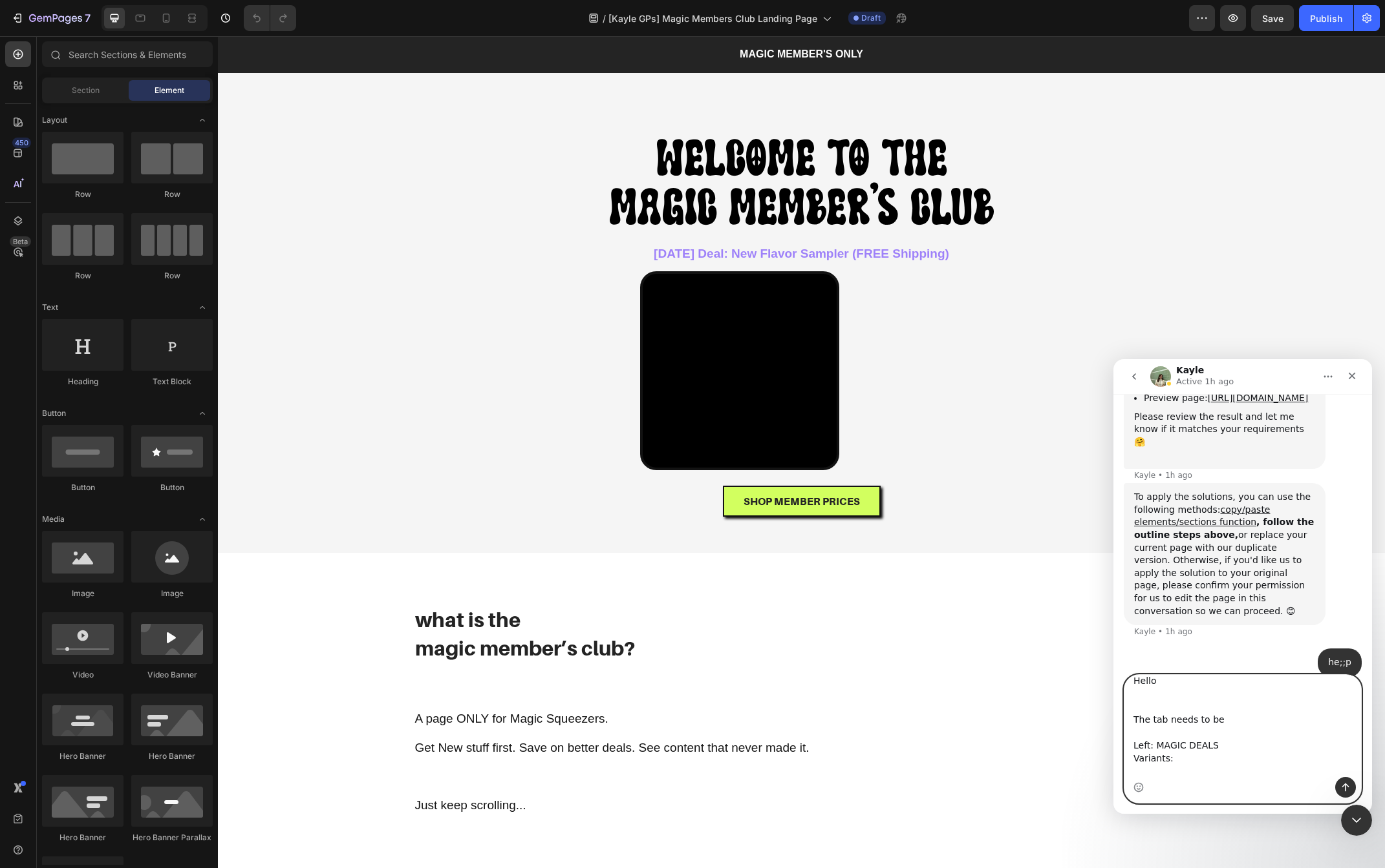
scroll to position [4, 0]
click at [1246, 730] on textarea "Hello The tab needs to be Left: MAGIC DEALS Variants: The right tab: SINGLE" at bounding box center [1243, 726] width 237 height 102
click at [1238, 754] on textarea "Hello The tab needs to be Left: MAGIC DEALS Variants: Tropial Bundle Variants: …" at bounding box center [1243, 726] width 237 height 102
click at [1238, 764] on textarea "Hello The tab needs to be Left: MAGIC DEALS Variants: Tropial Bundle Variants: …" at bounding box center [1243, 726] width 237 height 102
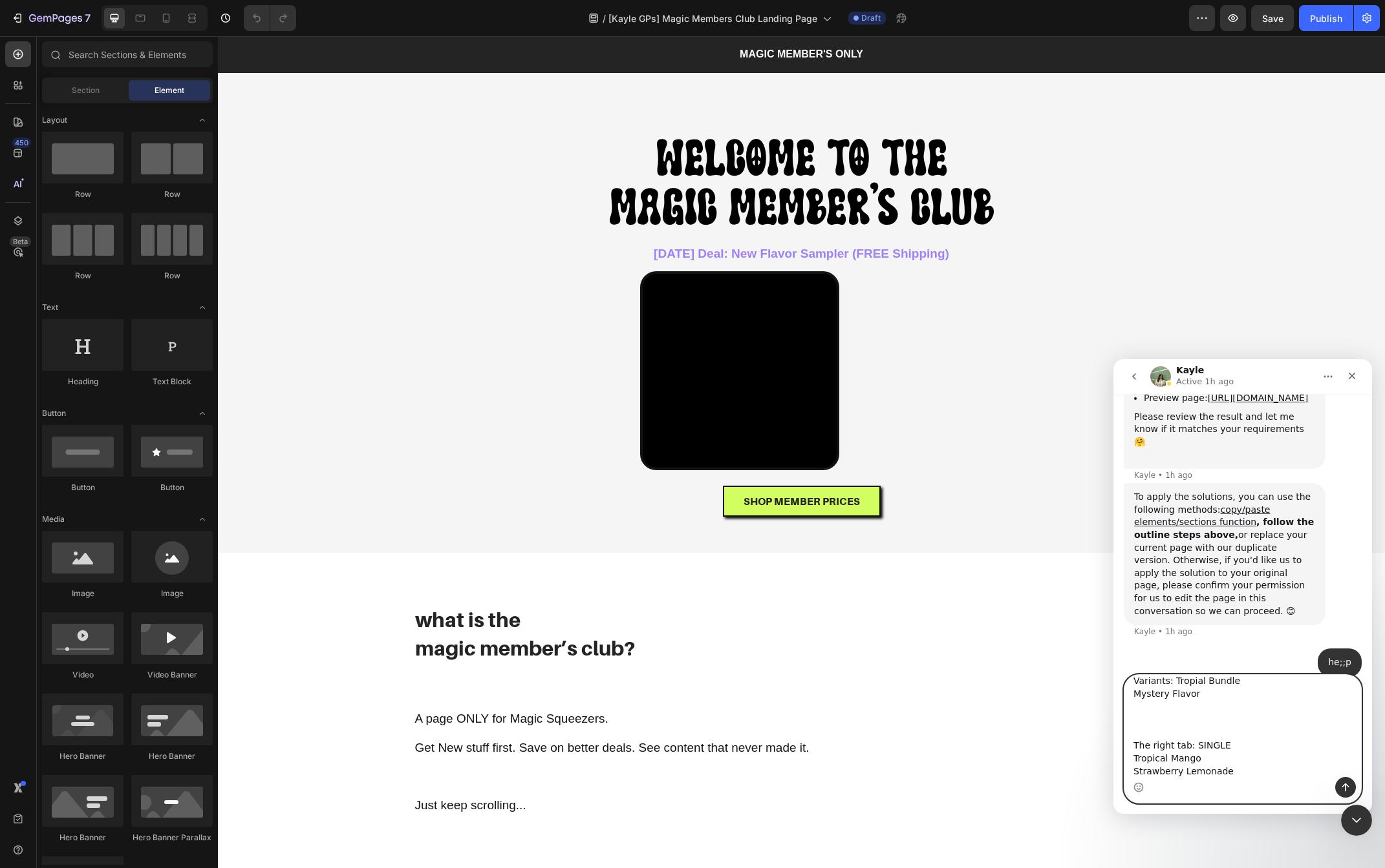
scroll to position [99, 0]
type textarea "Hello The tab needs to be Left: MAGIC DEALS Variants: Tropial Bundle Mystery Fl…"
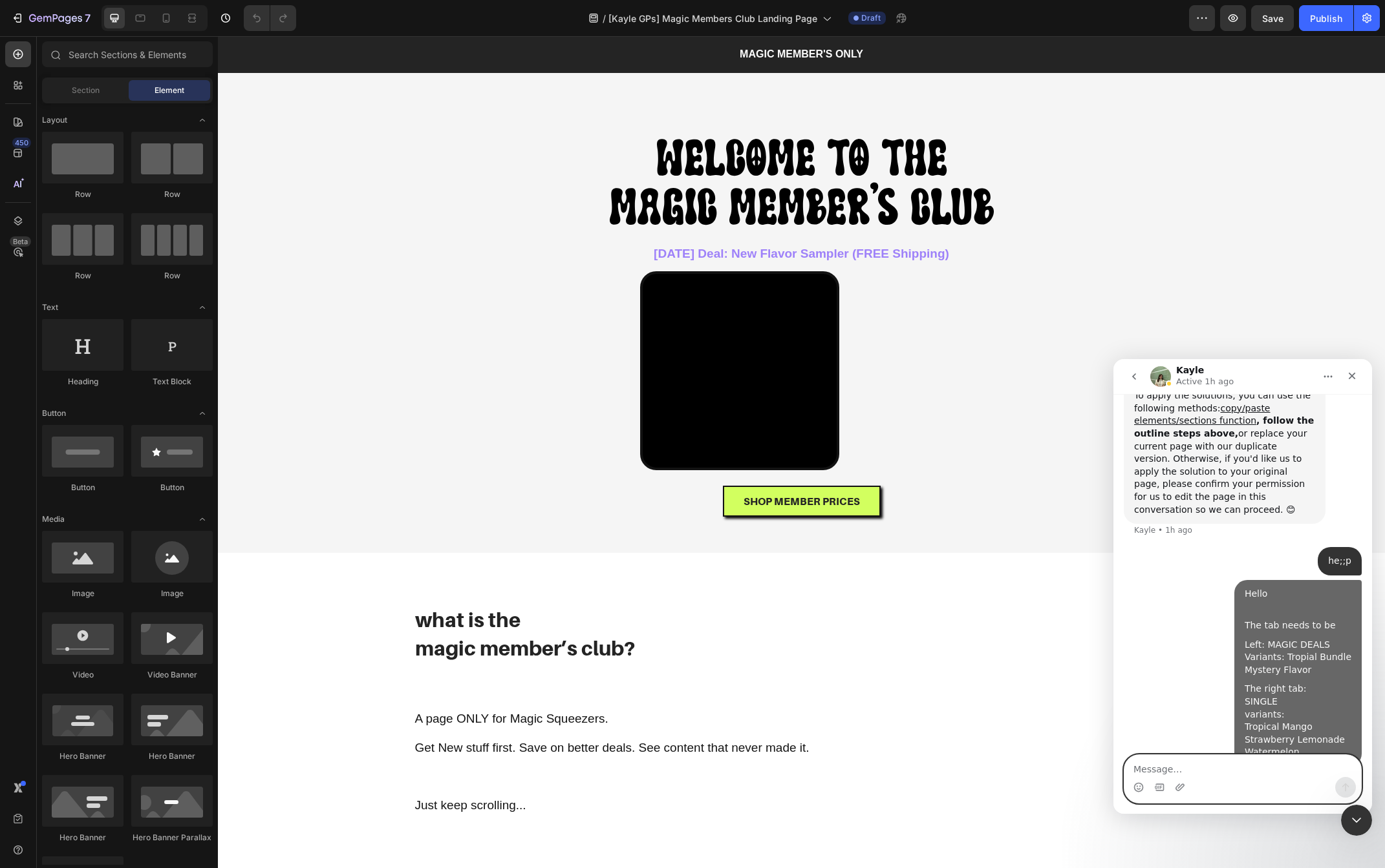
scroll to position [1960, 0]
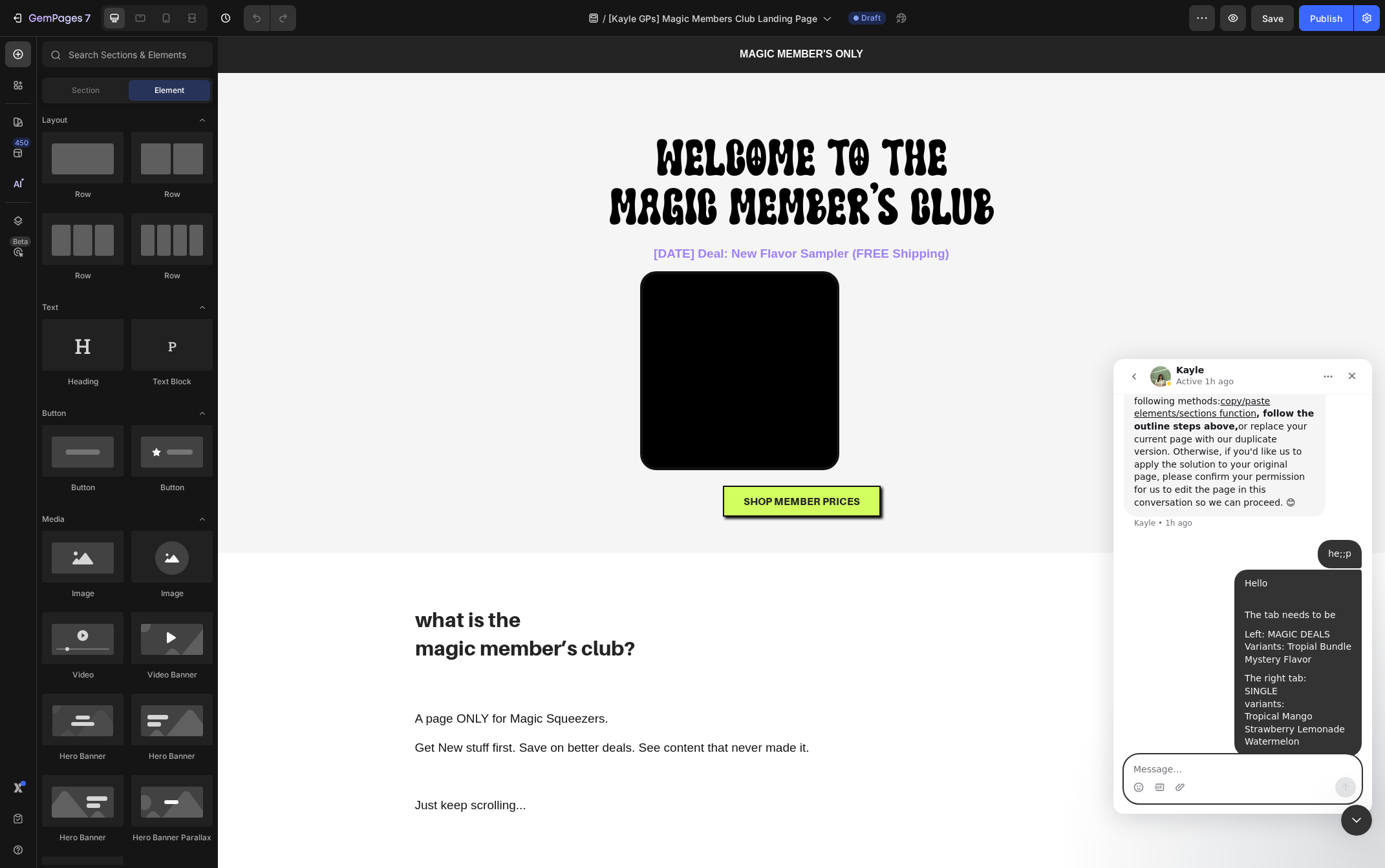
click at [1229, 771] on textarea "Message…" at bounding box center [1243, 765] width 237 height 22
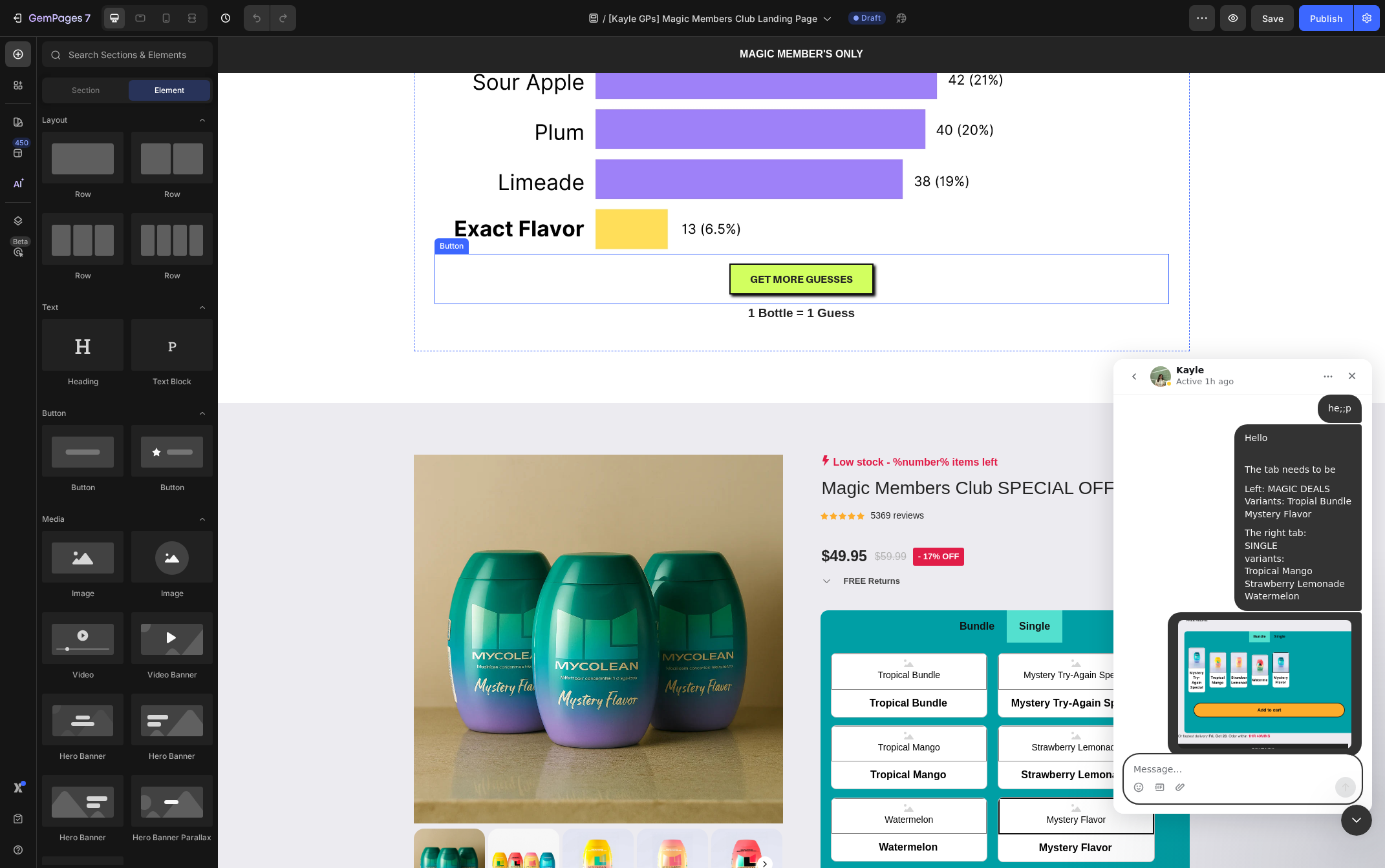
scroll to position [1630, 0]
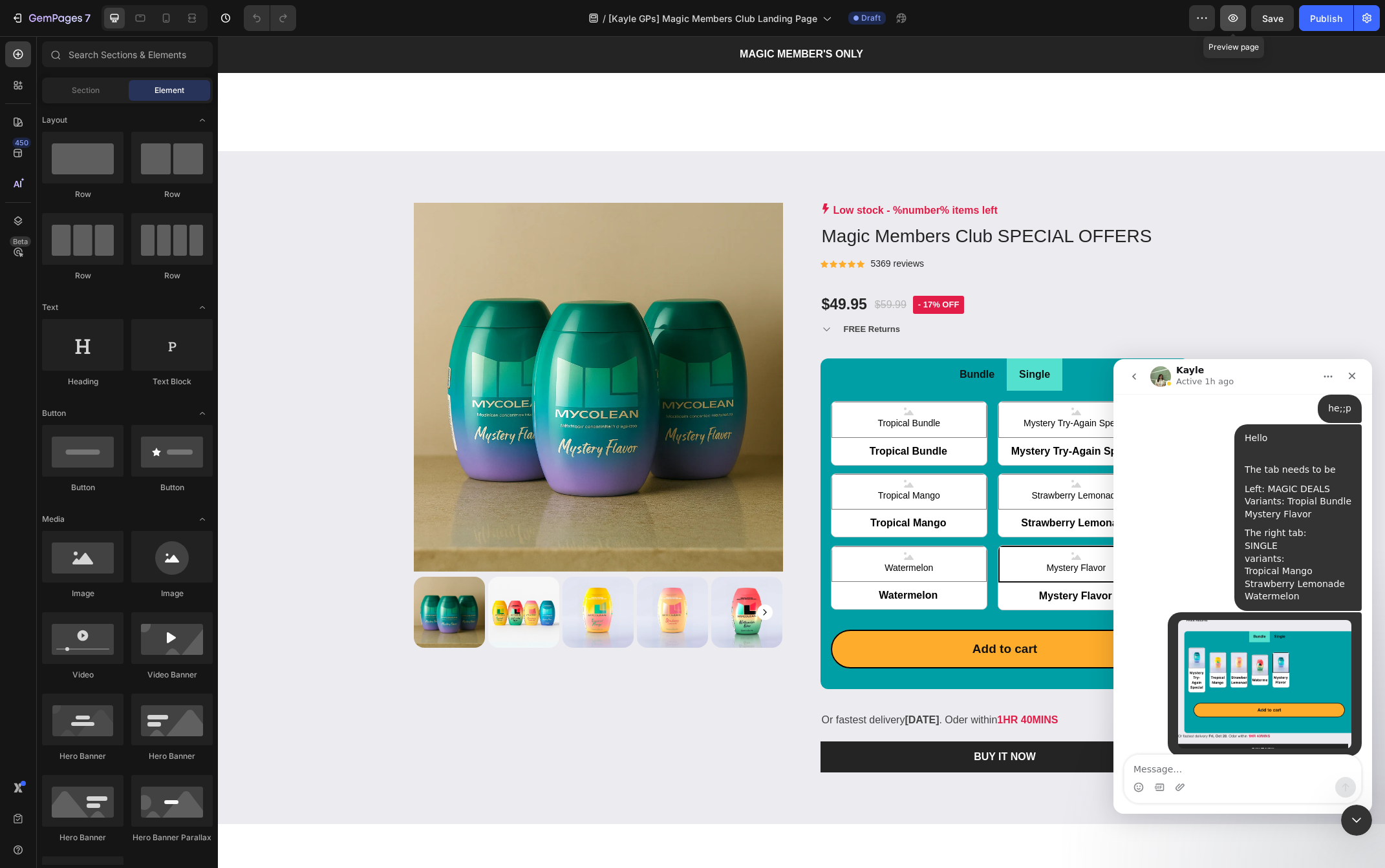
click at [1235, 21] on icon "button" at bounding box center [1232, 18] width 13 height 13
click at [933, 458] on span "Tropical Bundle" at bounding box center [909, 452] width 156 height 28
click at [831, 465] on input "Tropical Bundle Tropical Bundle Tropical Bundle" at bounding box center [831, 465] width 1 height 1
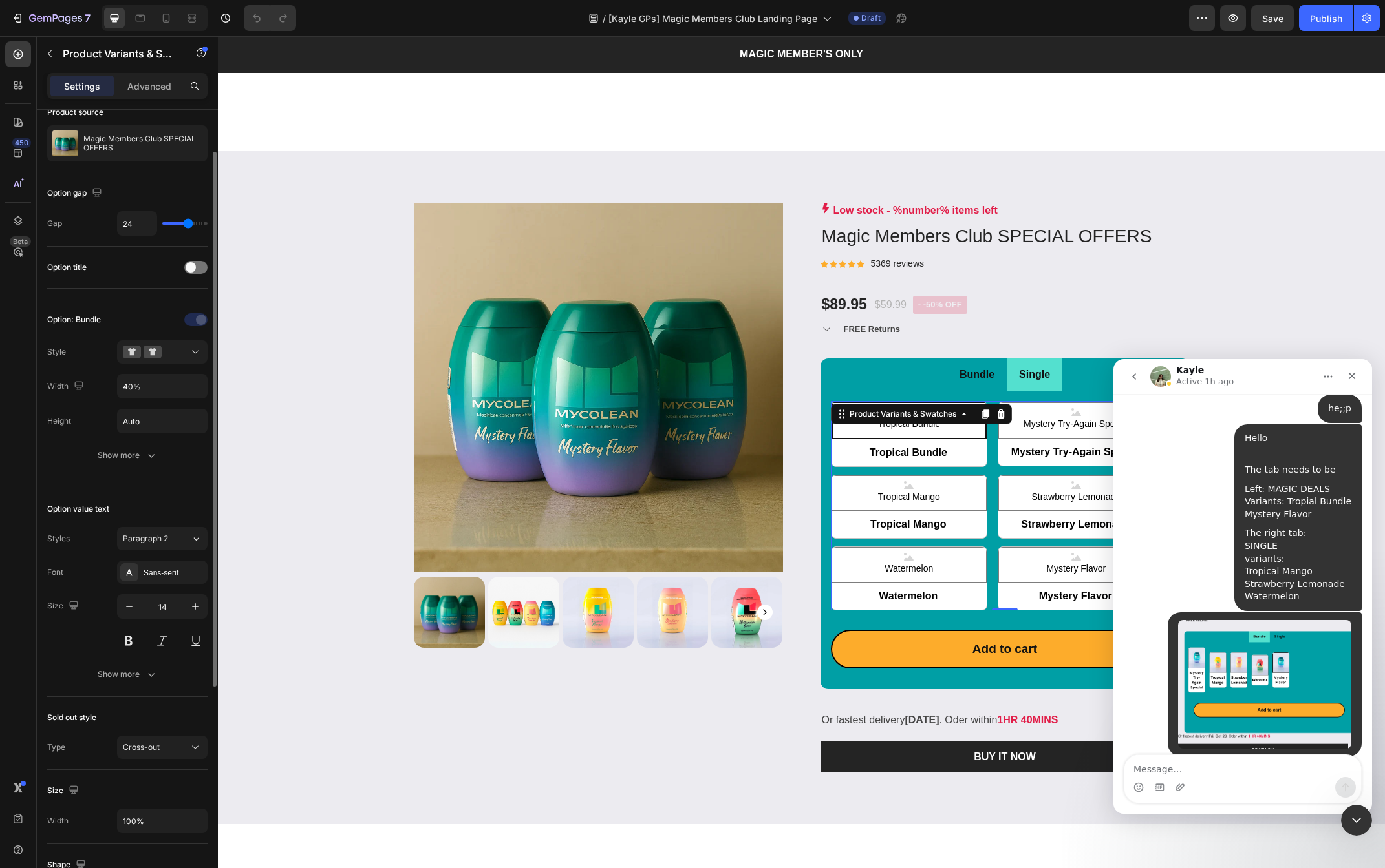
scroll to position [388, 0]
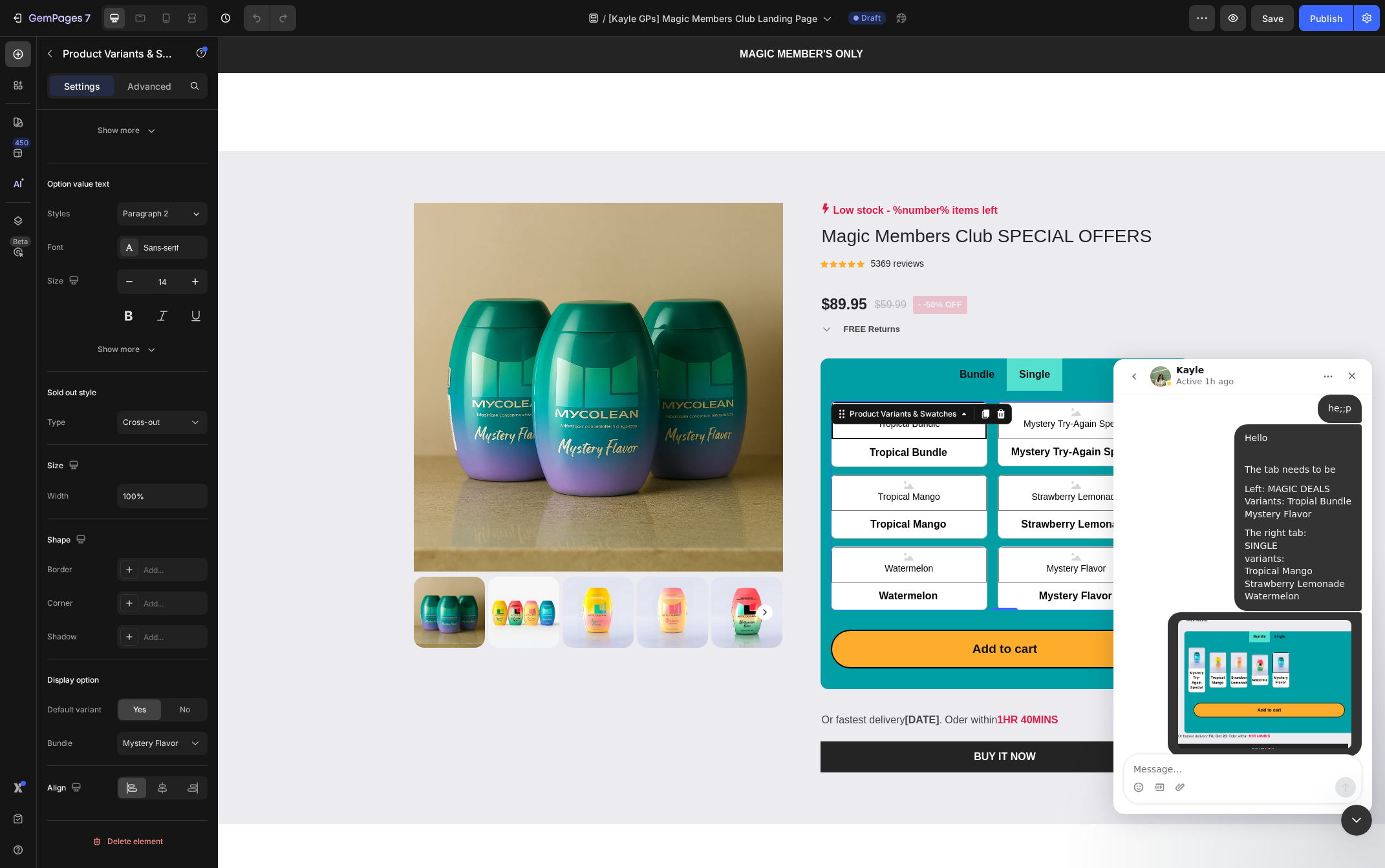
click at [937, 446] on span "Tropical Bundle" at bounding box center [909, 453] width 156 height 28
click at [831, 466] on input "Tropical Bundle Tropical Bundle Tropical Bundle" at bounding box center [831, 466] width 1 height 1
radio input "true"
click at [928, 458] on span "Tropical Bundle" at bounding box center [909, 453] width 156 height 28
click at [831, 466] on input "Tropical Bundle Tropical Bundle Tropical Bundle" at bounding box center [831, 466] width 1 height 1
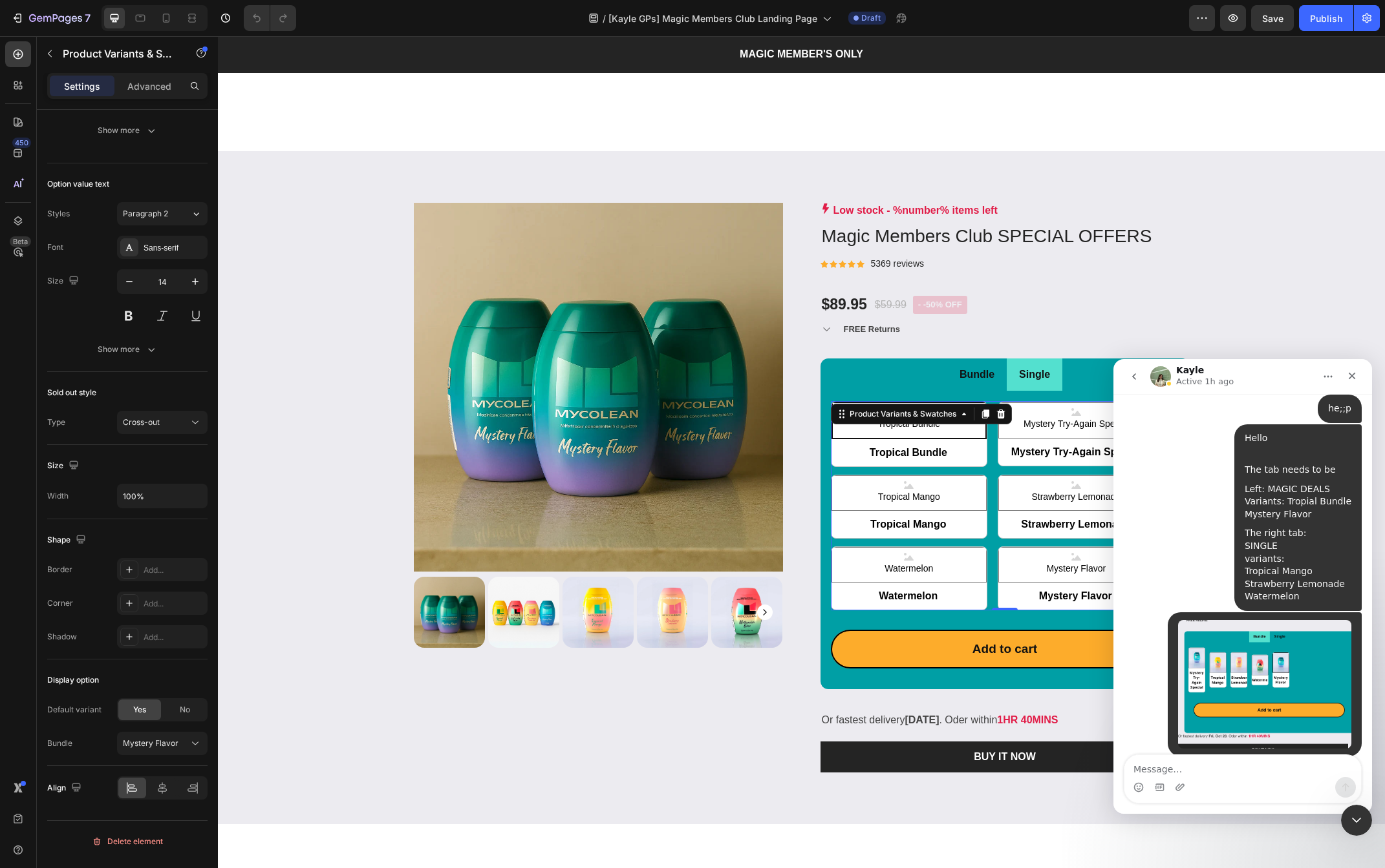
click at [928, 458] on span "Tropical Bundle" at bounding box center [909, 453] width 156 height 28
click at [831, 466] on input "Tropical Bundle Tropical Bundle Tropical Bundle" at bounding box center [831, 466] width 1 height 1
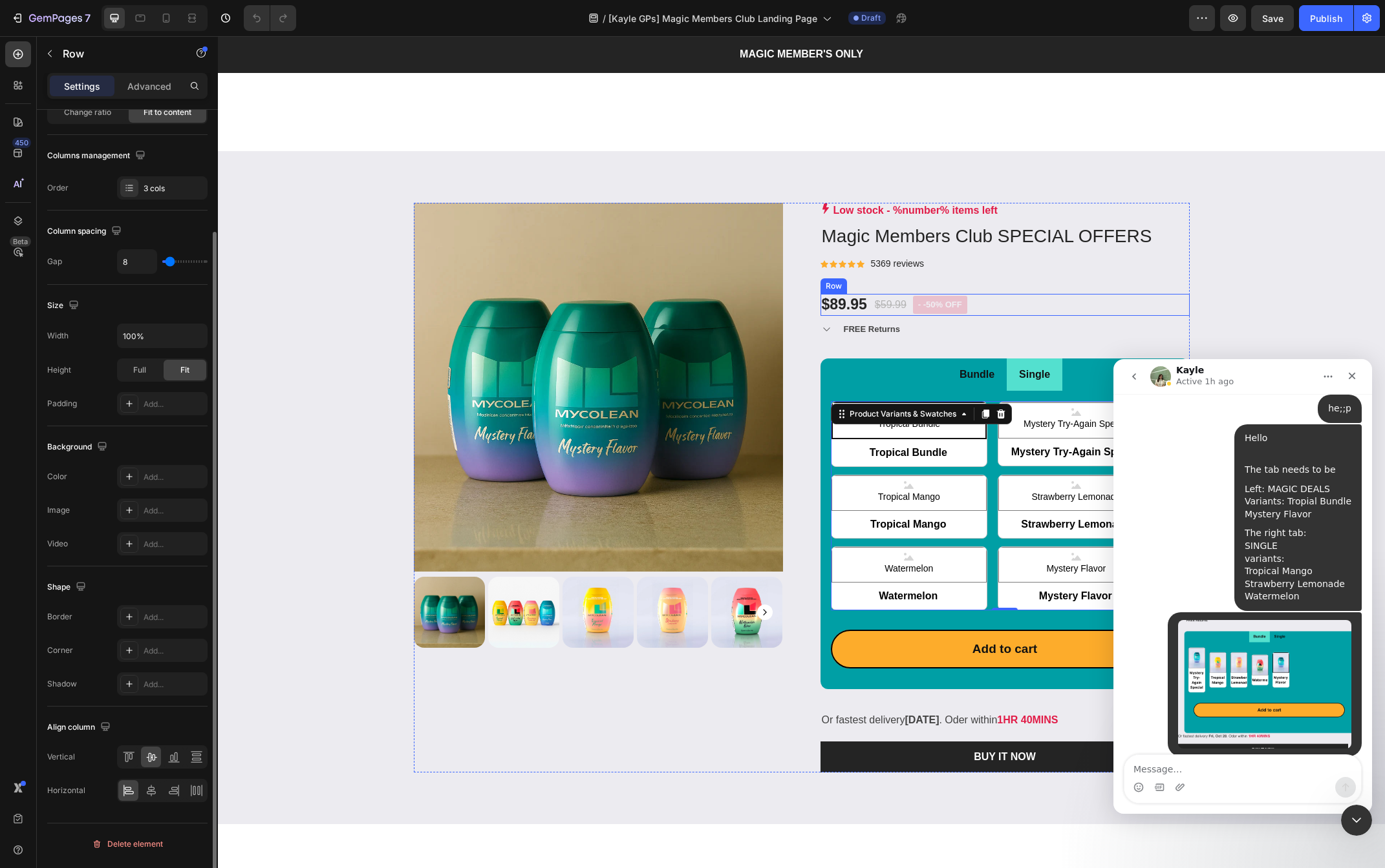
click at [1000, 305] on div "$89.95 Product Price Product Price $59.99 Product Price Product Price - -50% of…" at bounding box center [1005, 305] width 369 height 22
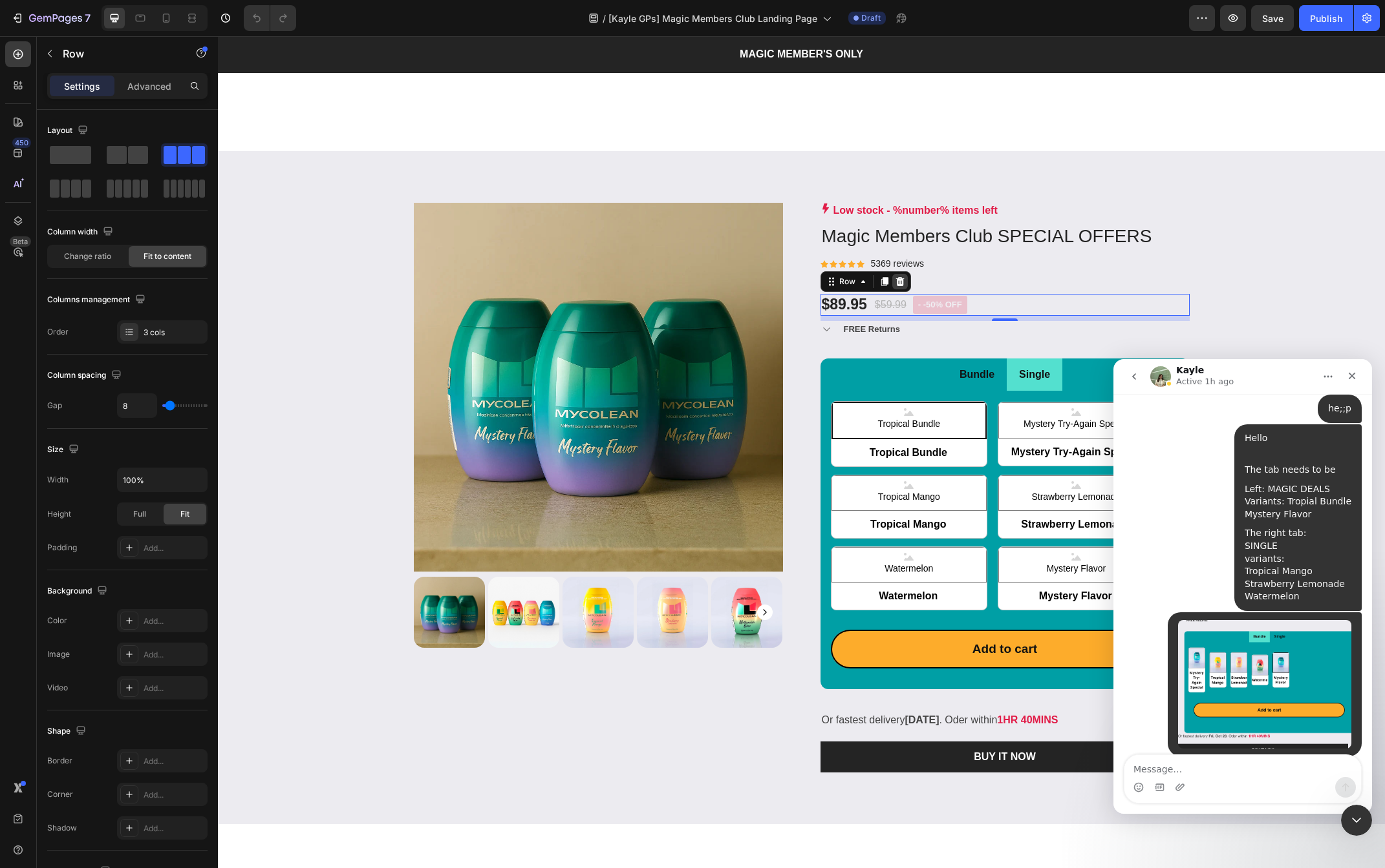
click at [904, 280] on icon at bounding box center [900, 282] width 10 height 10
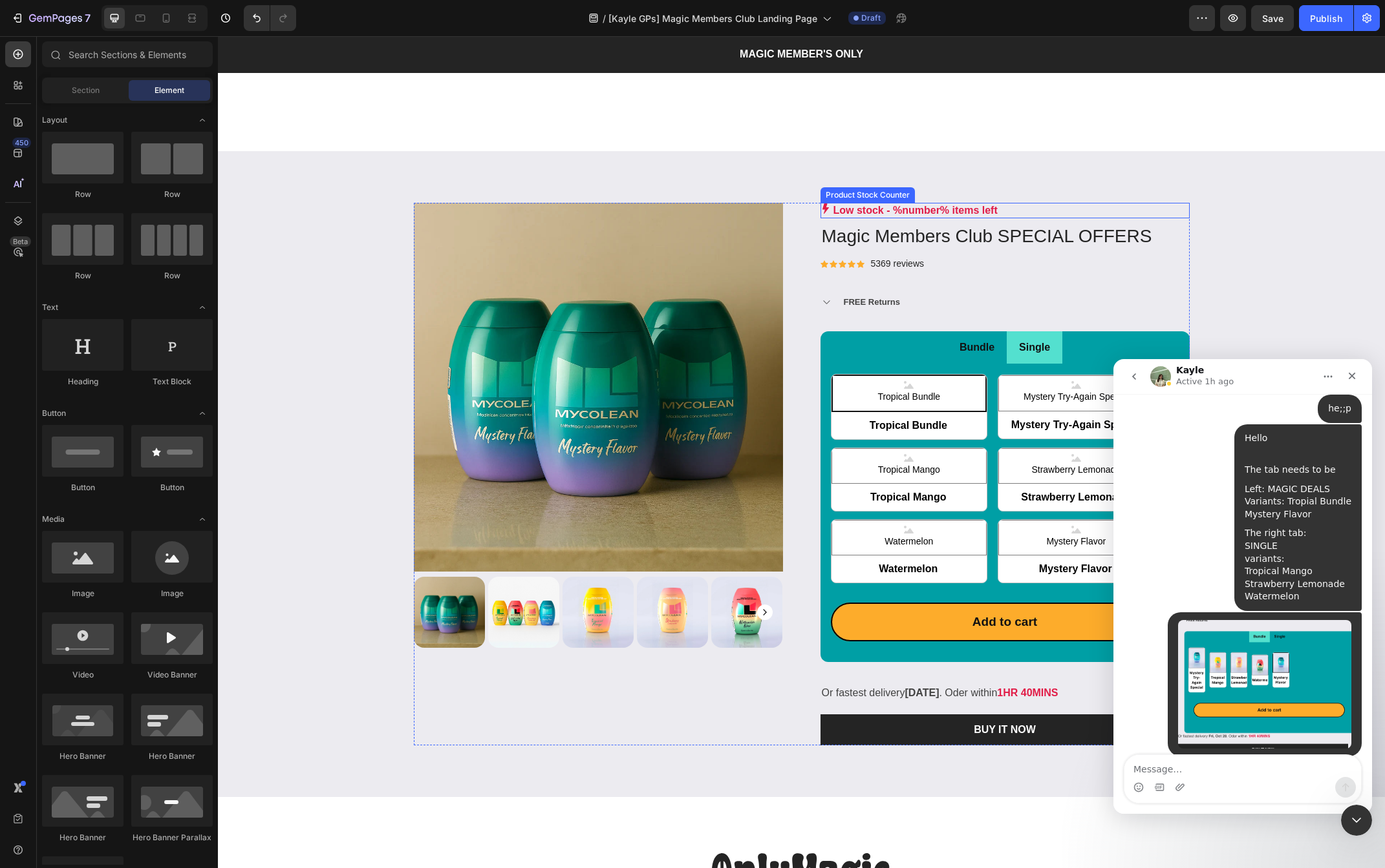
click at [1013, 206] on div "Low stock - %number% items left" at bounding box center [1005, 210] width 369 height 16
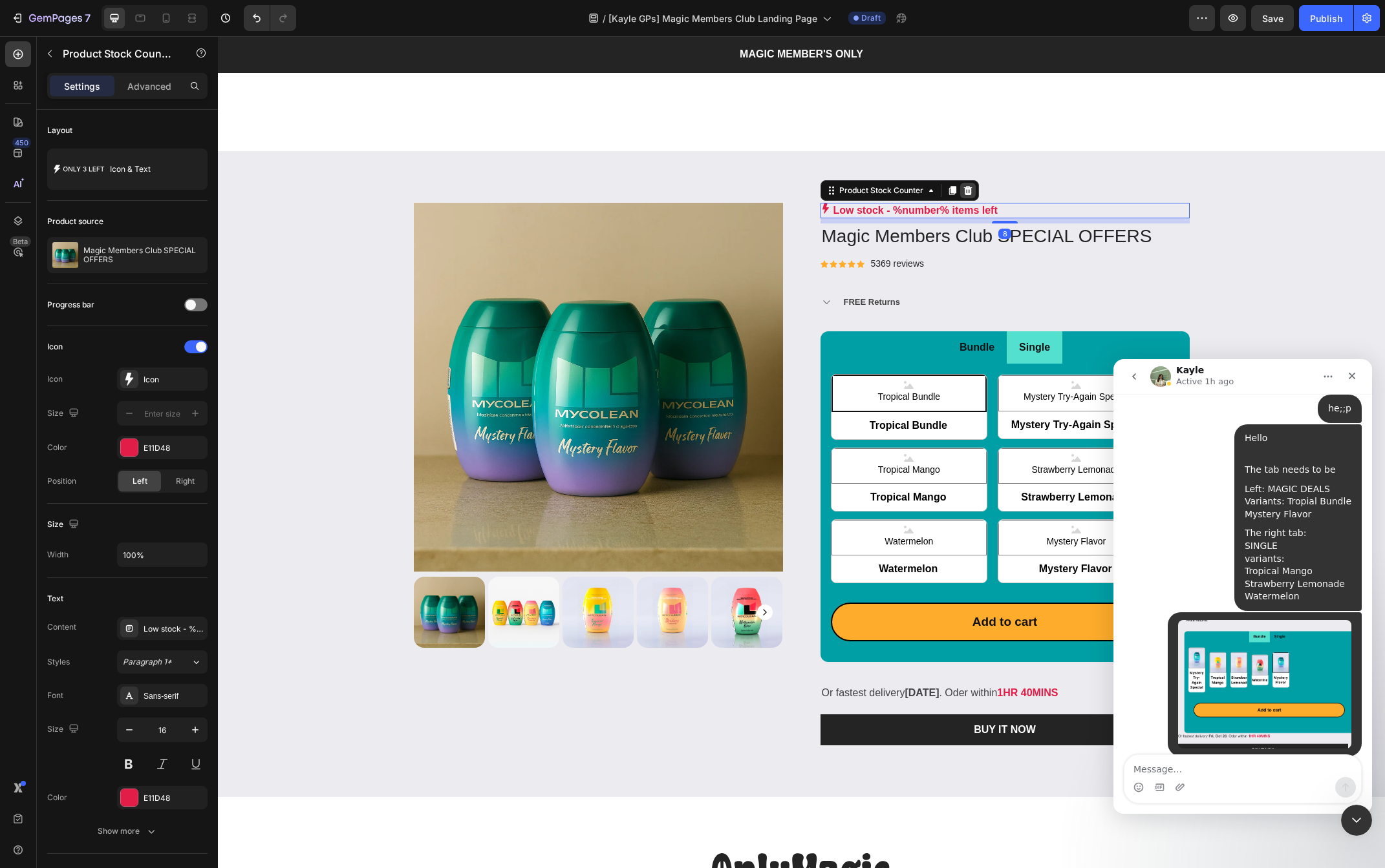
click at [968, 190] on icon at bounding box center [968, 191] width 10 height 10
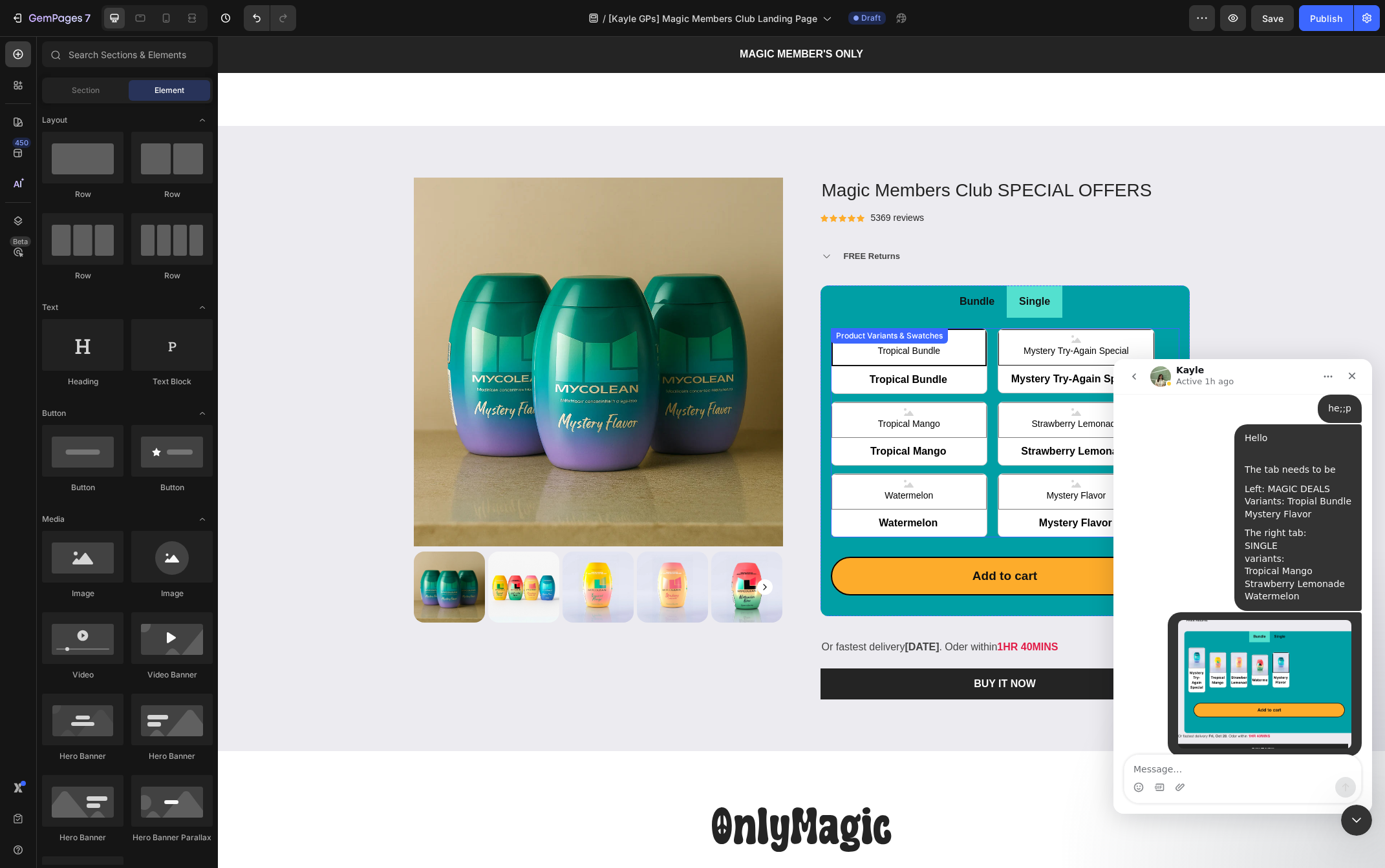
scroll to position [1659, 0]
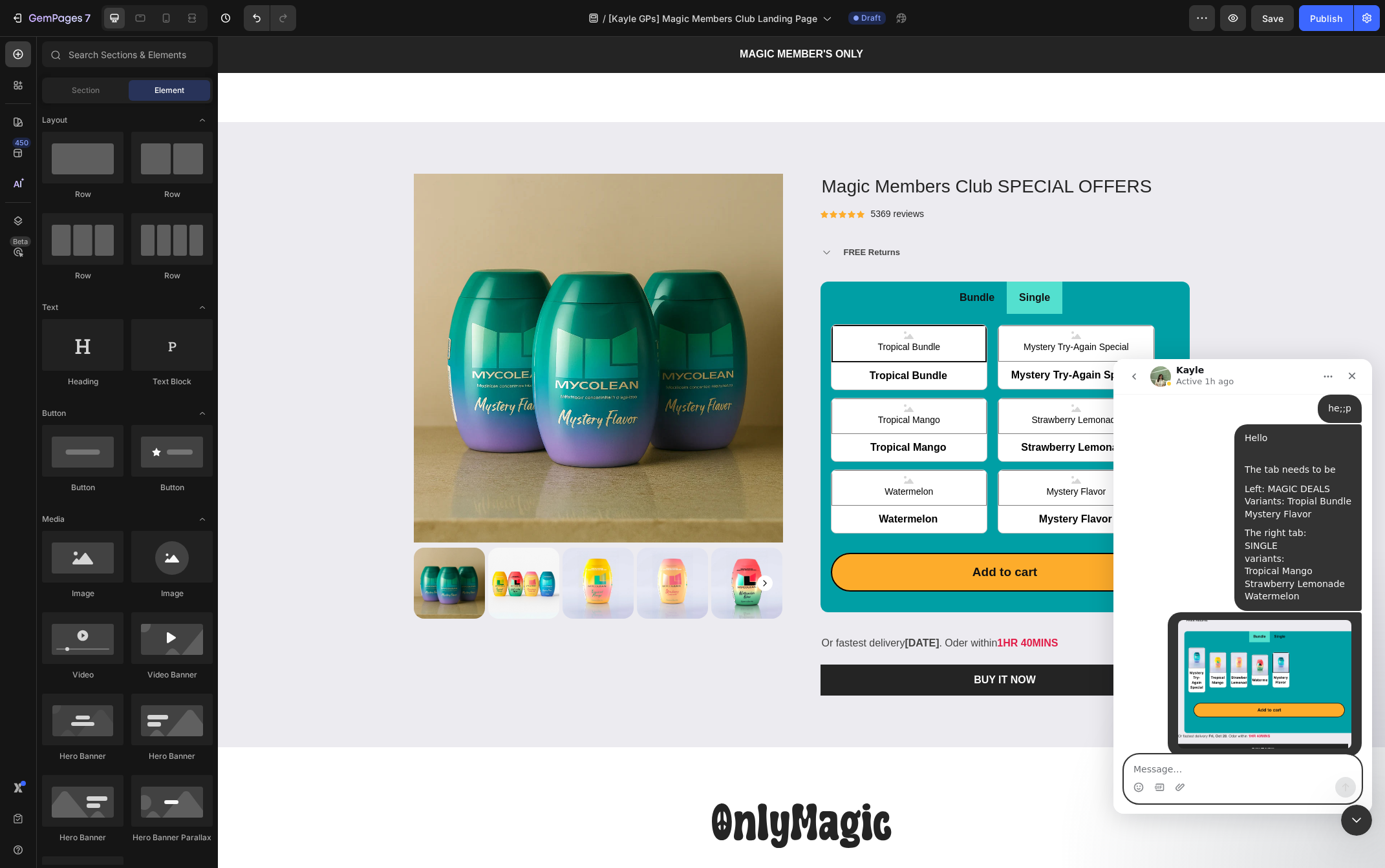
click at [1239, 758] on textarea "Message…" at bounding box center [1243, 765] width 237 height 22
type textarea "hello"
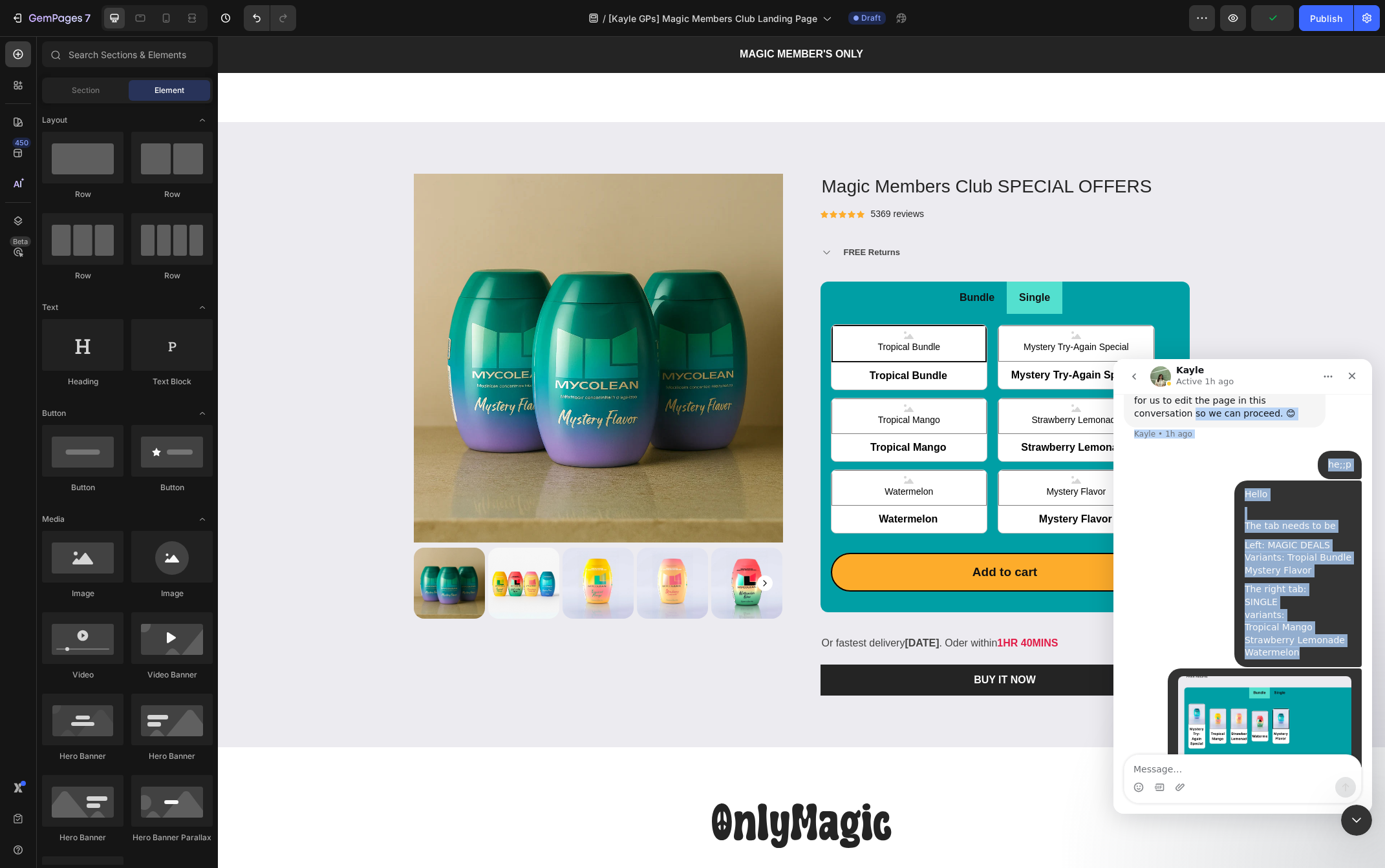
scroll to position [1979, 0]
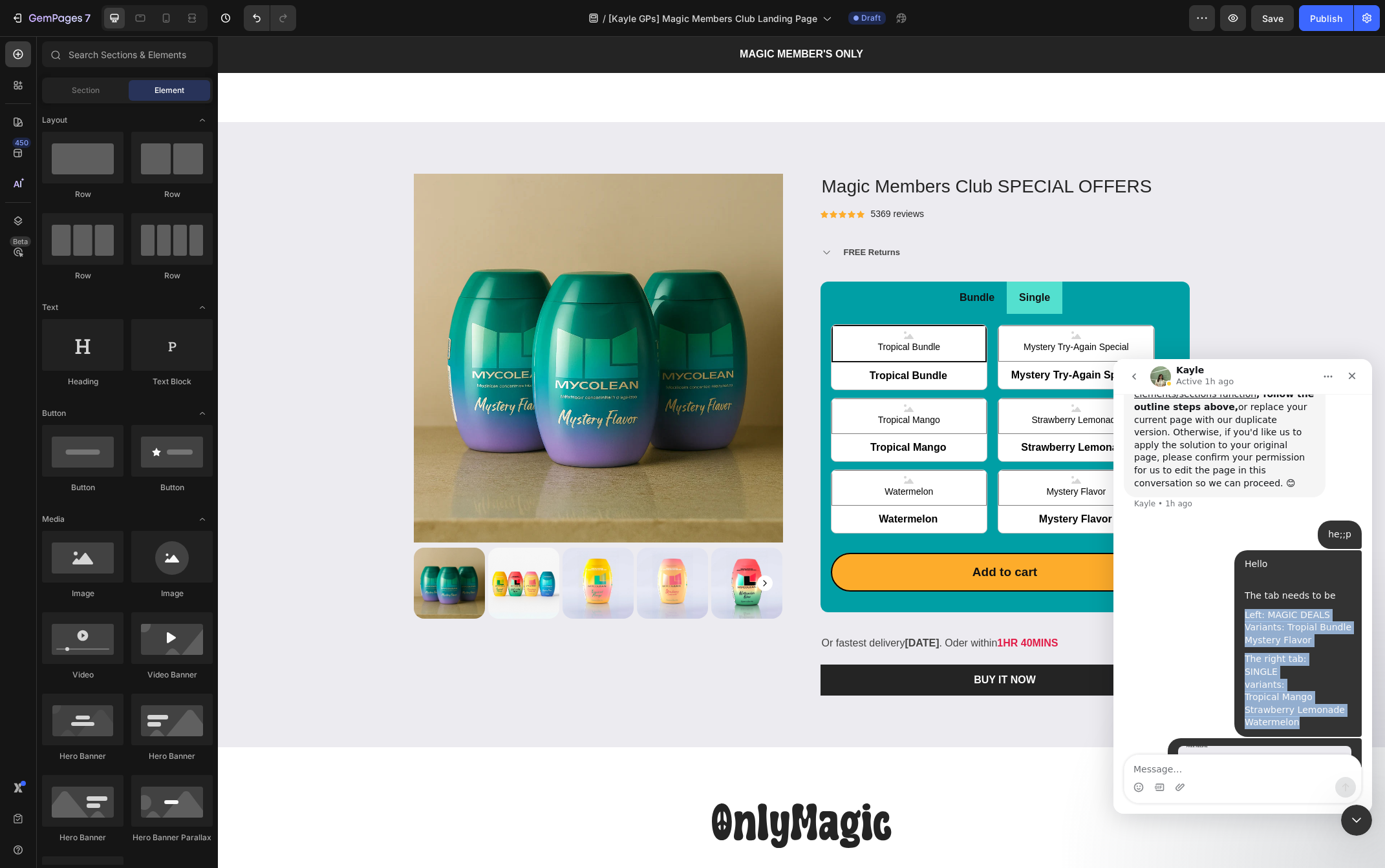
drag, startPoint x: 1327, startPoint y: 554, endPoint x: 1253, endPoint y: 585, distance: 80.2
click at [1253, 585] on div "Hello The tab needs to be Left: MAGIC DEALS Variants: Tropial Bundle Mystery Fl…" at bounding box center [1297, 644] width 106 height 171
click at [1285, 679] on div "The right tab: SINGLE variants: Tropical Mango Strawberry Lemonade Watermelon" at bounding box center [1297, 691] width 106 height 76
click at [1309, 707] on div "The right tab: SINGLE variants: Tropical Mango Strawberry Lemonade Watermelon" at bounding box center [1297, 691] width 106 height 76
click at [918, 379] on span "Tropical Bundle" at bounding box center [909, 376] width 156 height 28
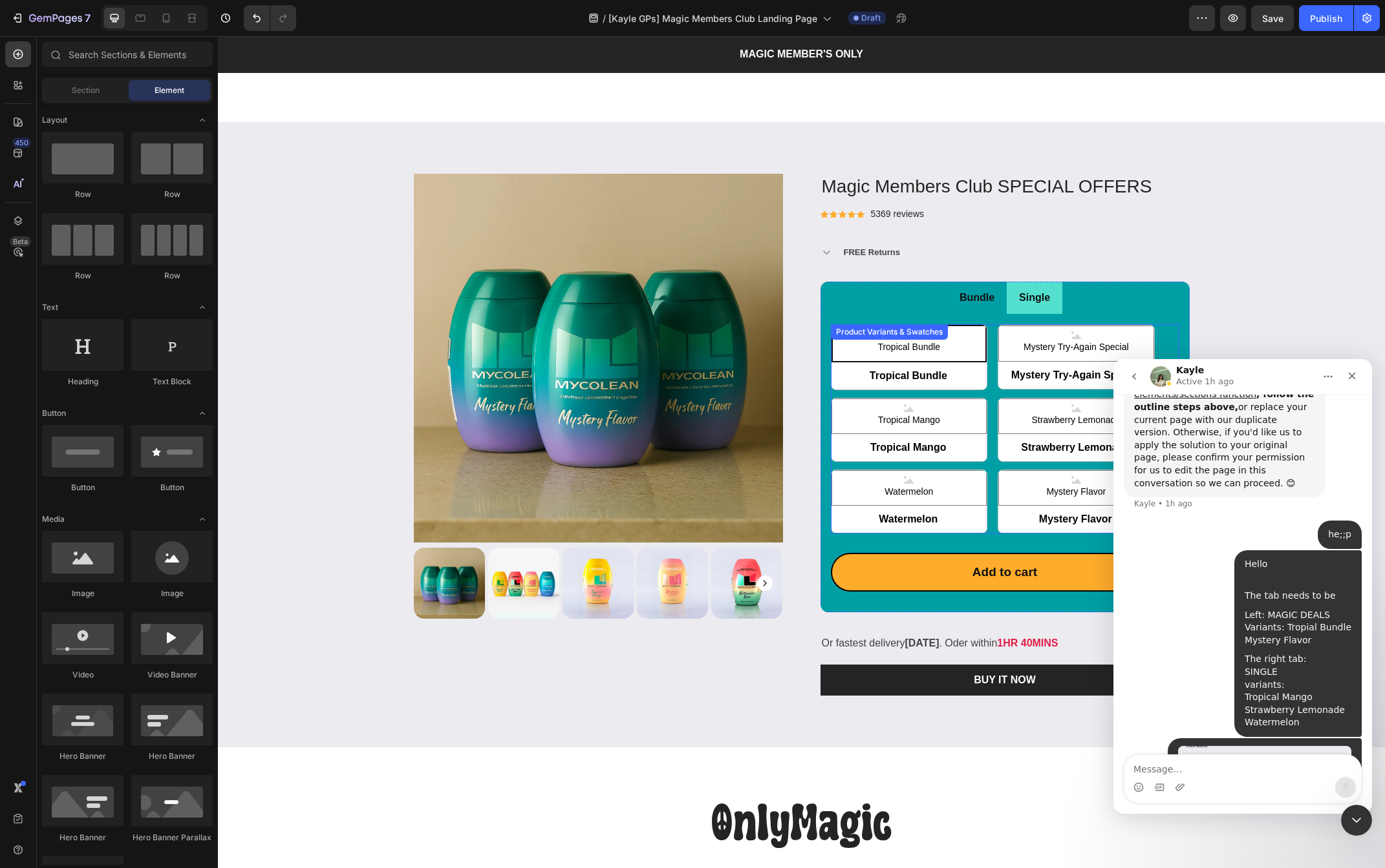
click at [831, 390] on input "Tropical Bundle Tropical Bundle Tropical Bundle" at bounding box center [831, 390] width 1 height 1
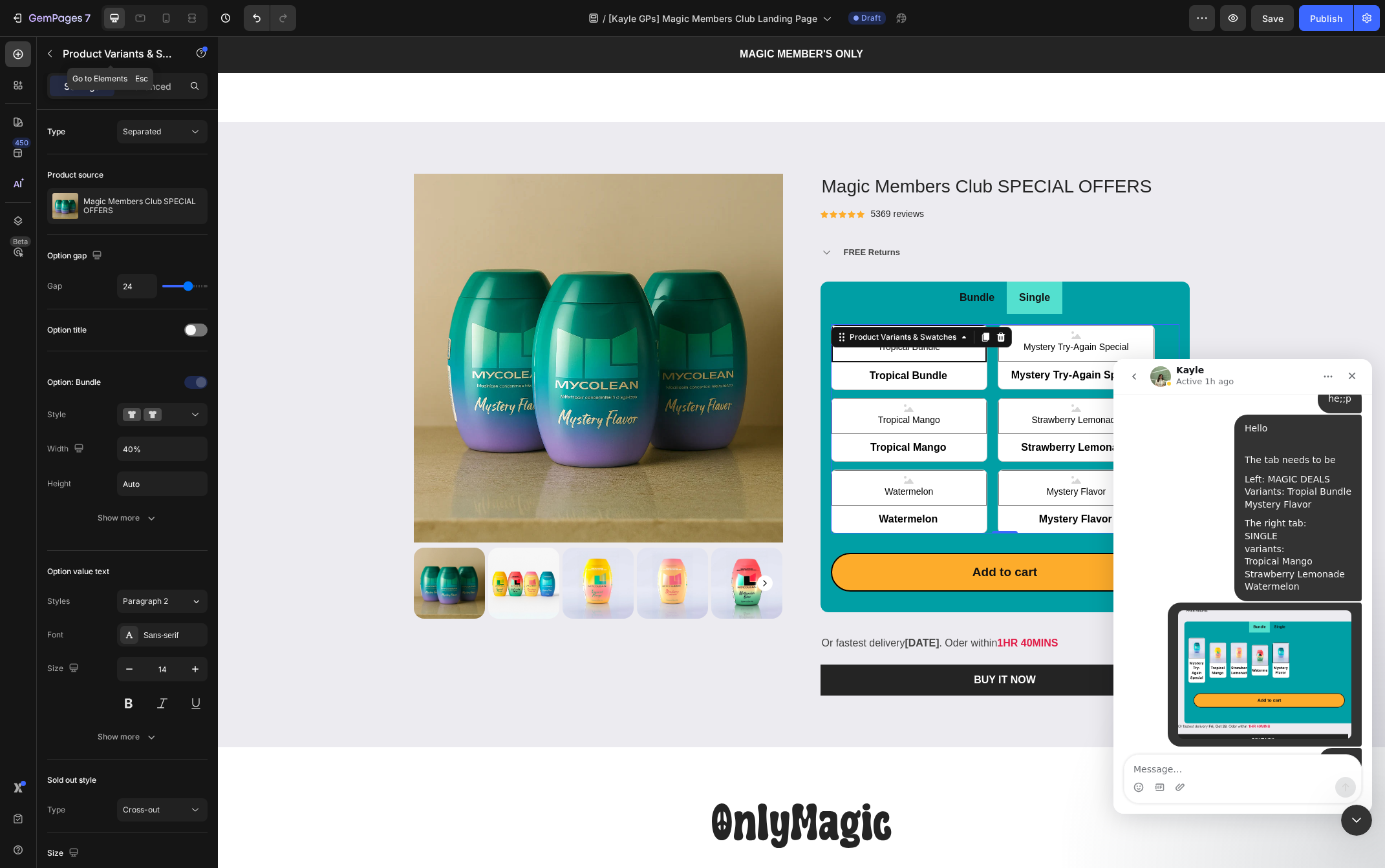
scroll to position [2134, 0]
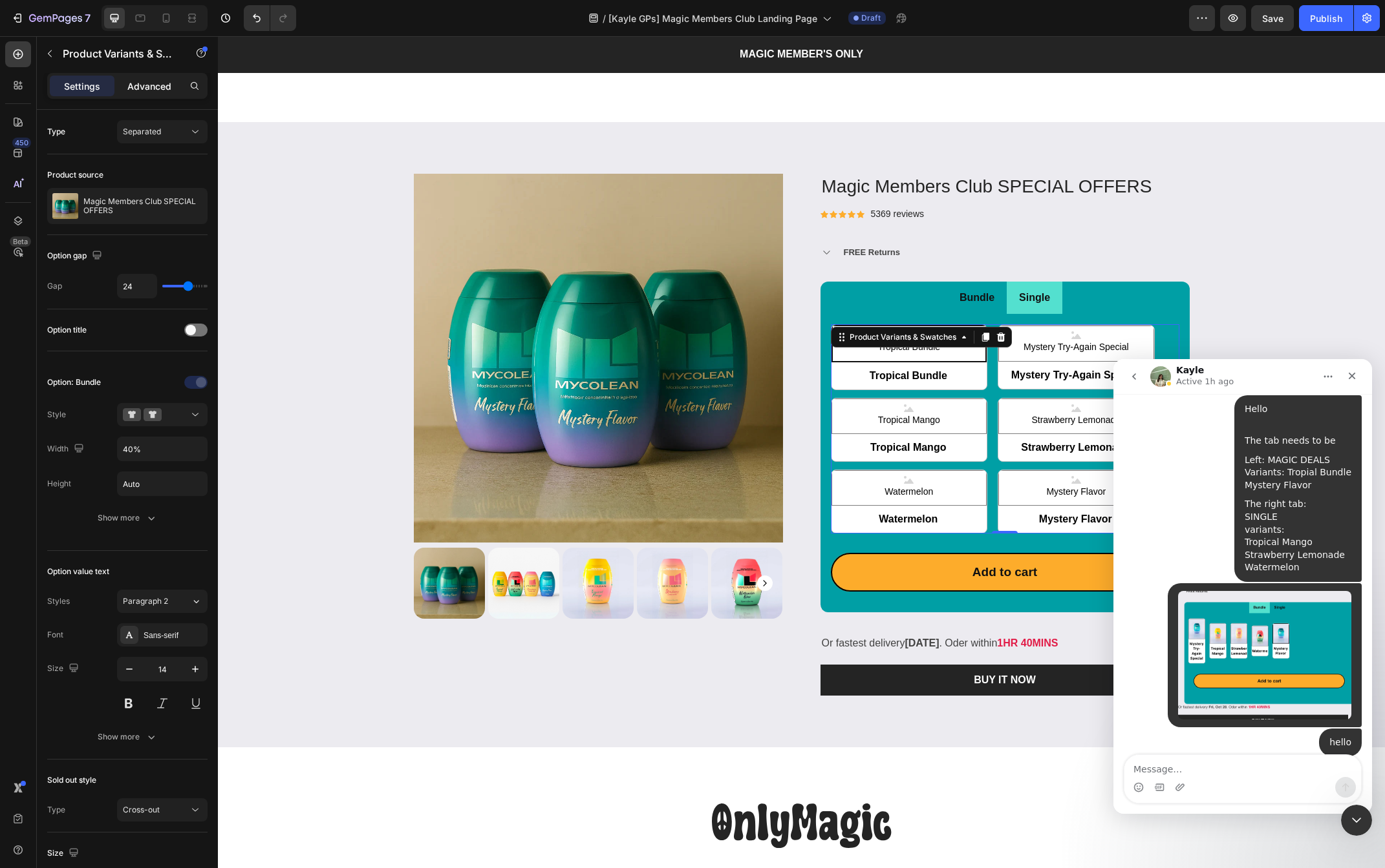
click at [150, 94] on div "Advanced" at bounding box center [149, 86] width 64 height 21
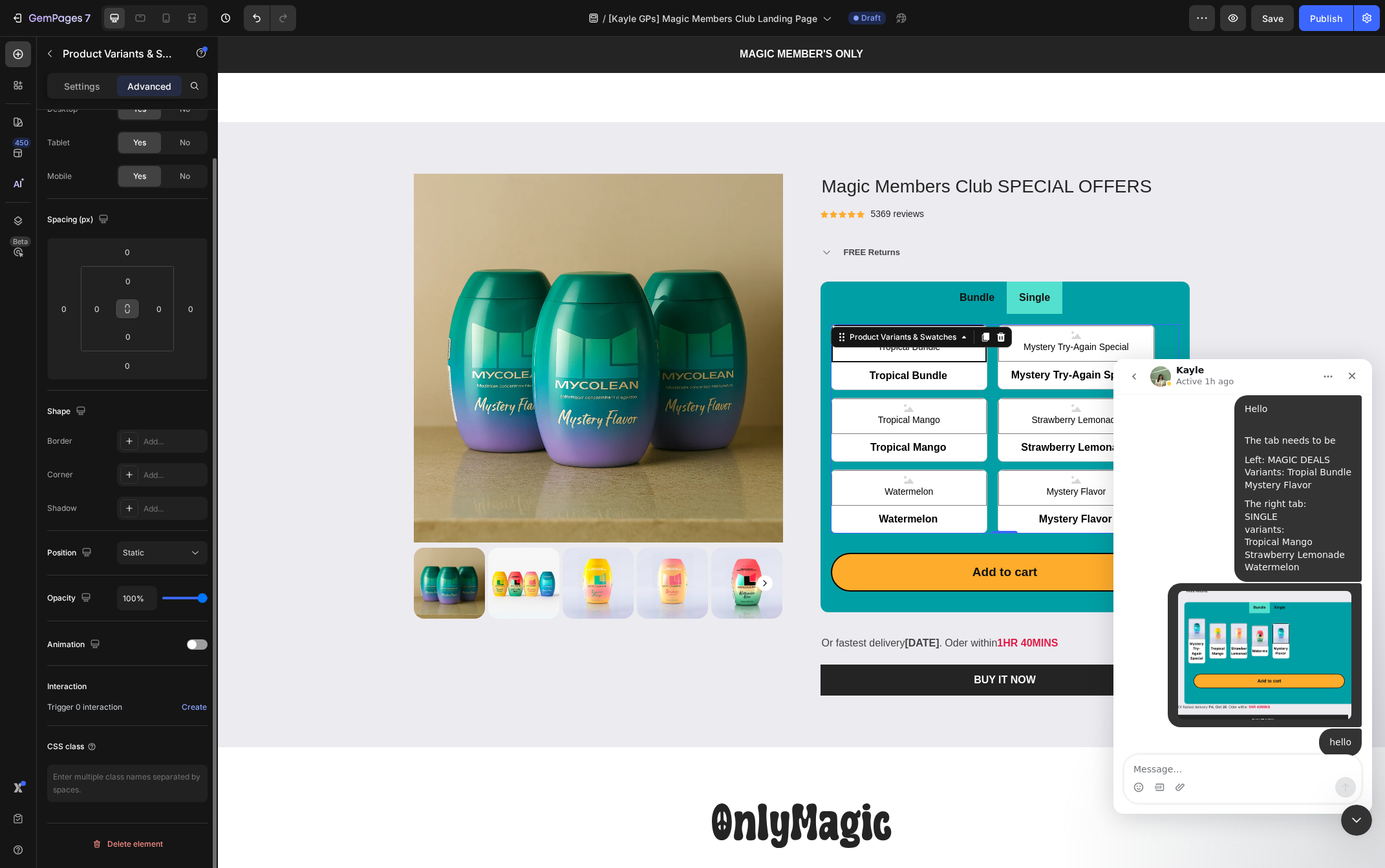
scroll to position [0, 0]
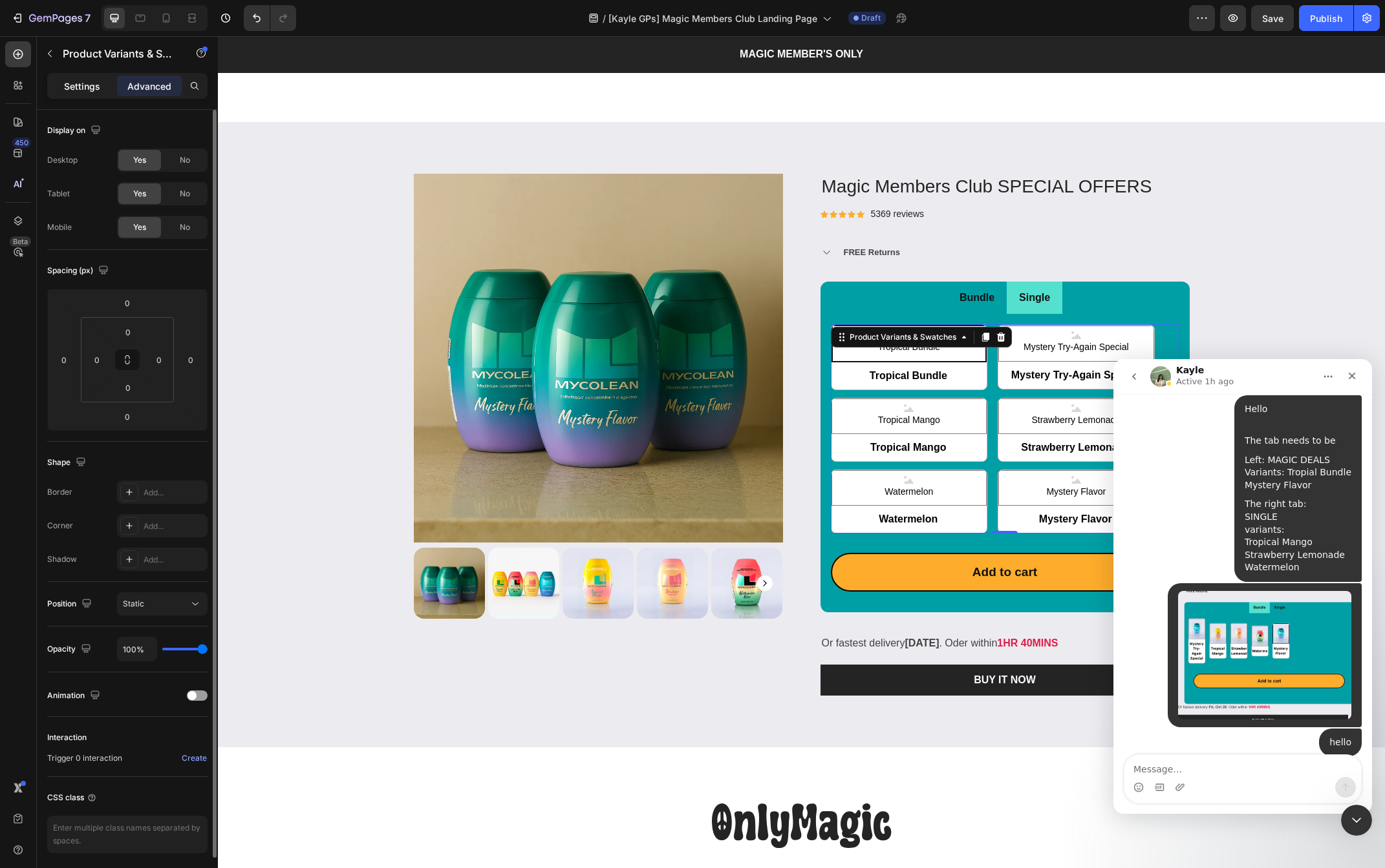
click at [82, 81] on p "Settings" at bounding box center [82, 86] width 36 height 13
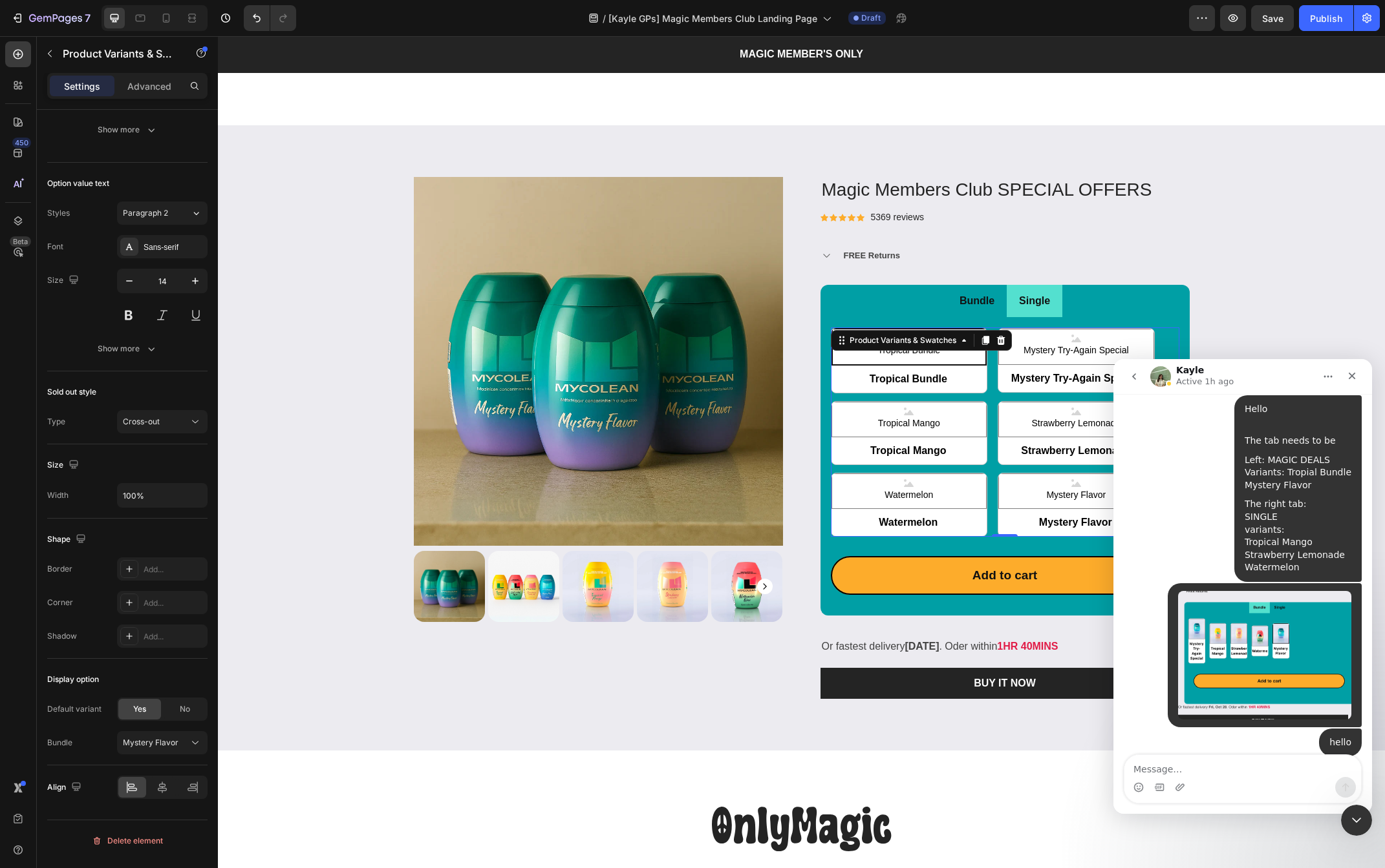
scroll to position [1655, 0]
click at [895, 376] on span "Tropical Bundle" at bounding box center [909, 380] width 156 height 28
click at [831, 394] on input "Tropical Bundle Tropical Bundle Tropical Bundle" at bounding box center [831, 394] width 1 height 1
click at [940, 461] on span "Tropical Mango" at bounding box center [909, 452] width 156 height 28
click at [831, 465] on input "Tropical Mango Tropical Mango Tropical Mango" at bounding box center [831, 465] width 1 height 1
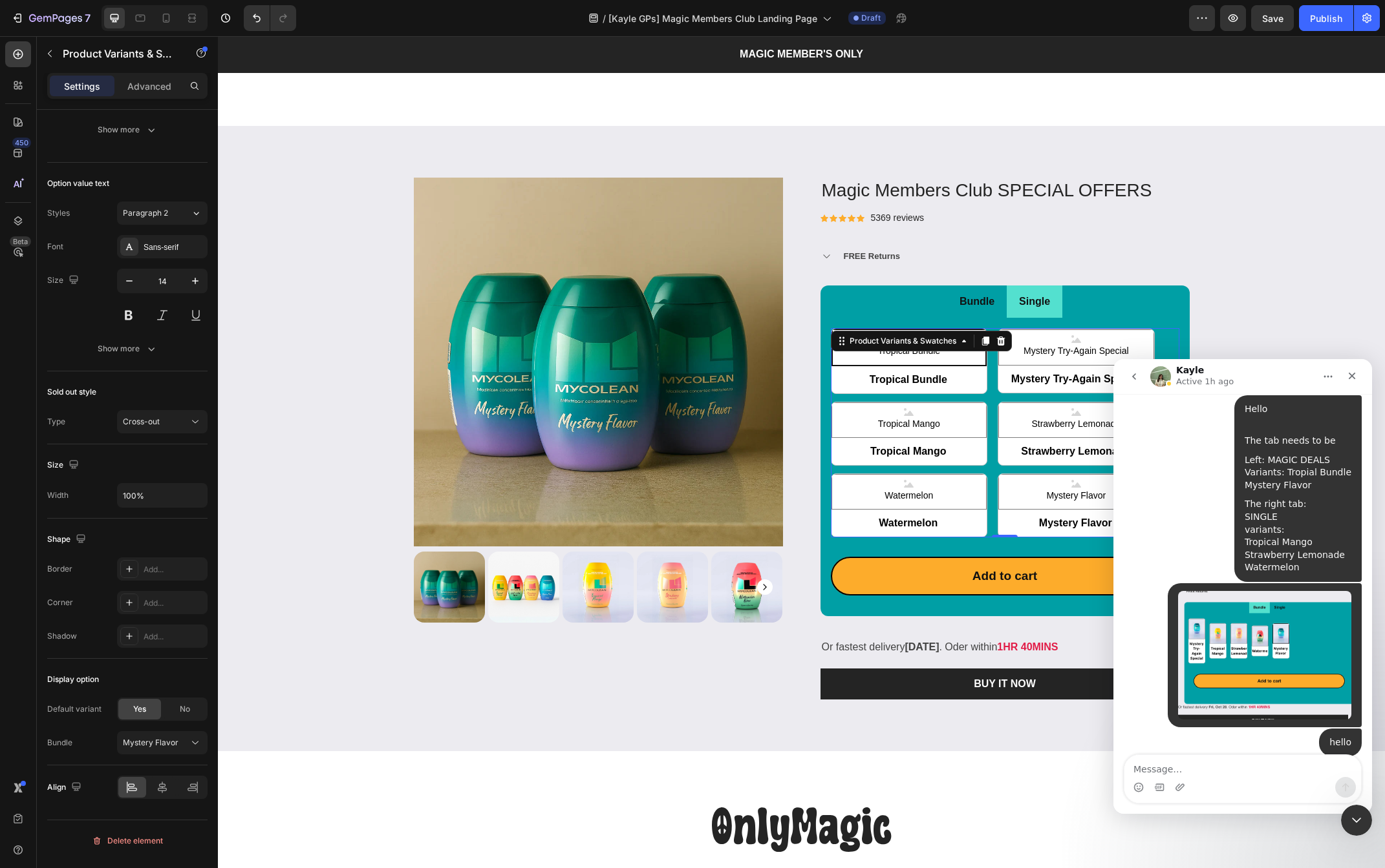
radio input "false"
click at [961, 379] on span "Tropical Bundle" at bounding box center [909, 379] width 156 height 28
click at [831, 392] on input "Tropical Bundle Tropical Bundle Tropical Bundle" at bounding box center [831, 392] width 1 height 1
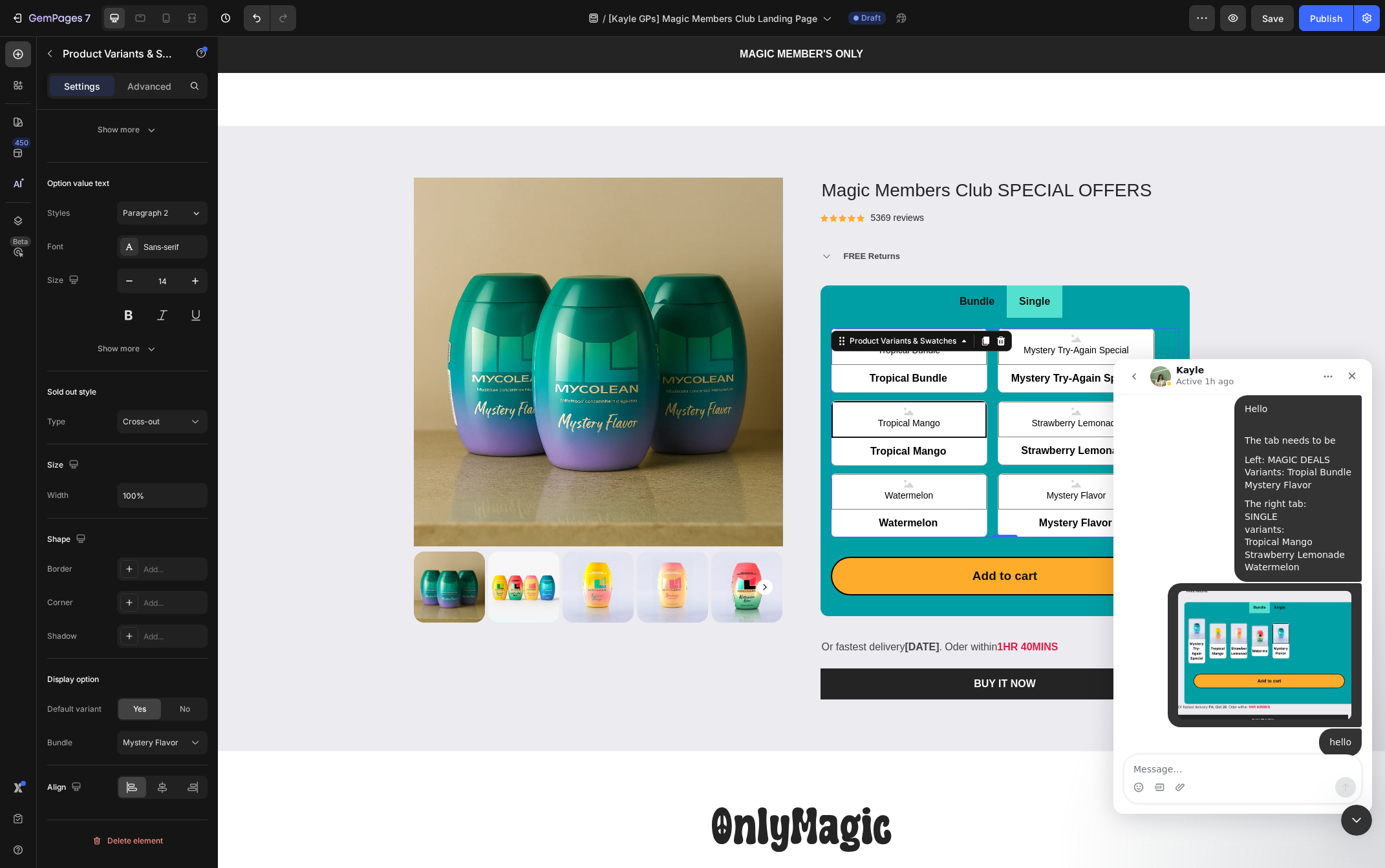
radio input "false"
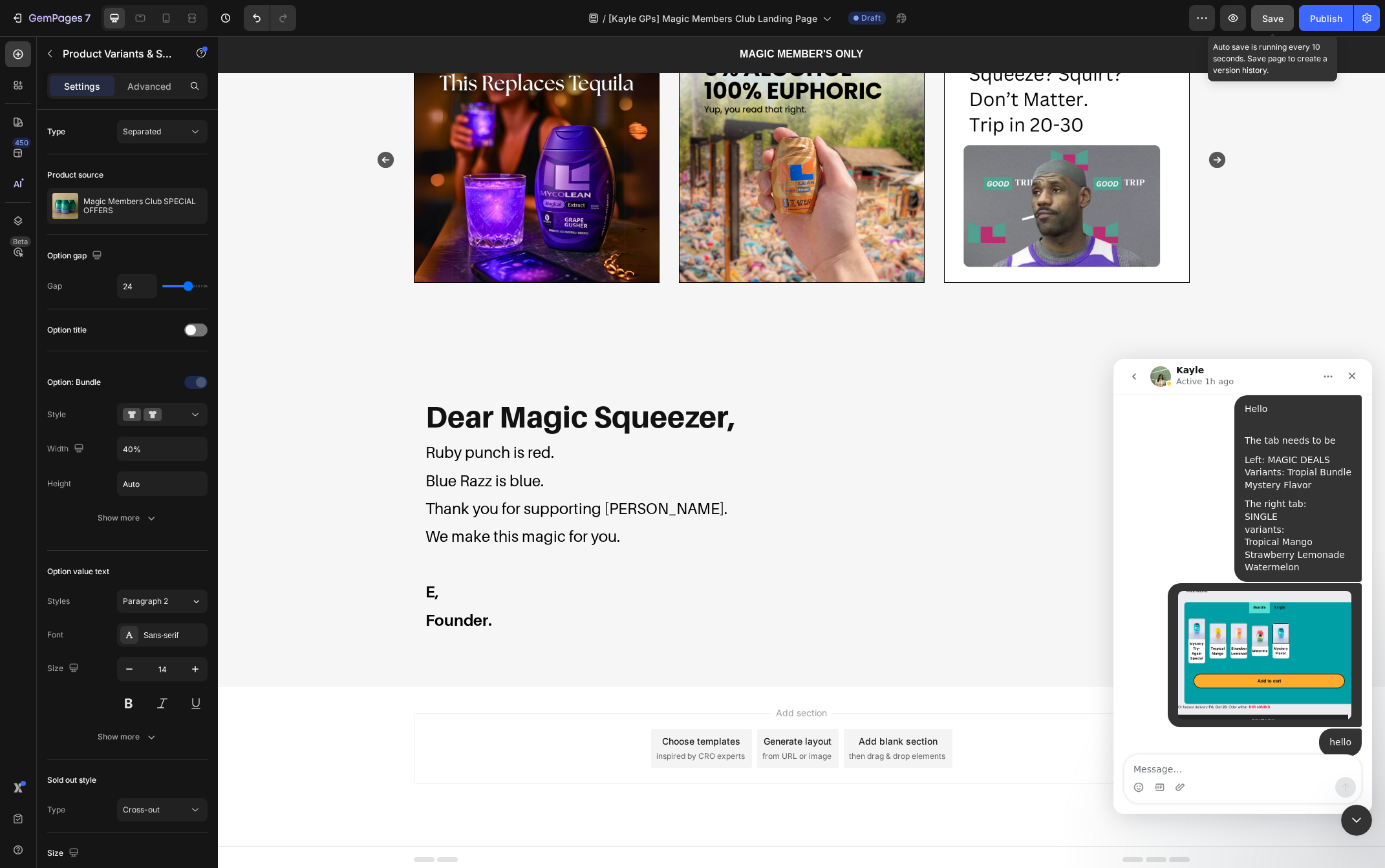
scroll to position [3239, 0]
click at [1267, 19] on span "Save" at bounding box center [1272, 18] width 21 height 11
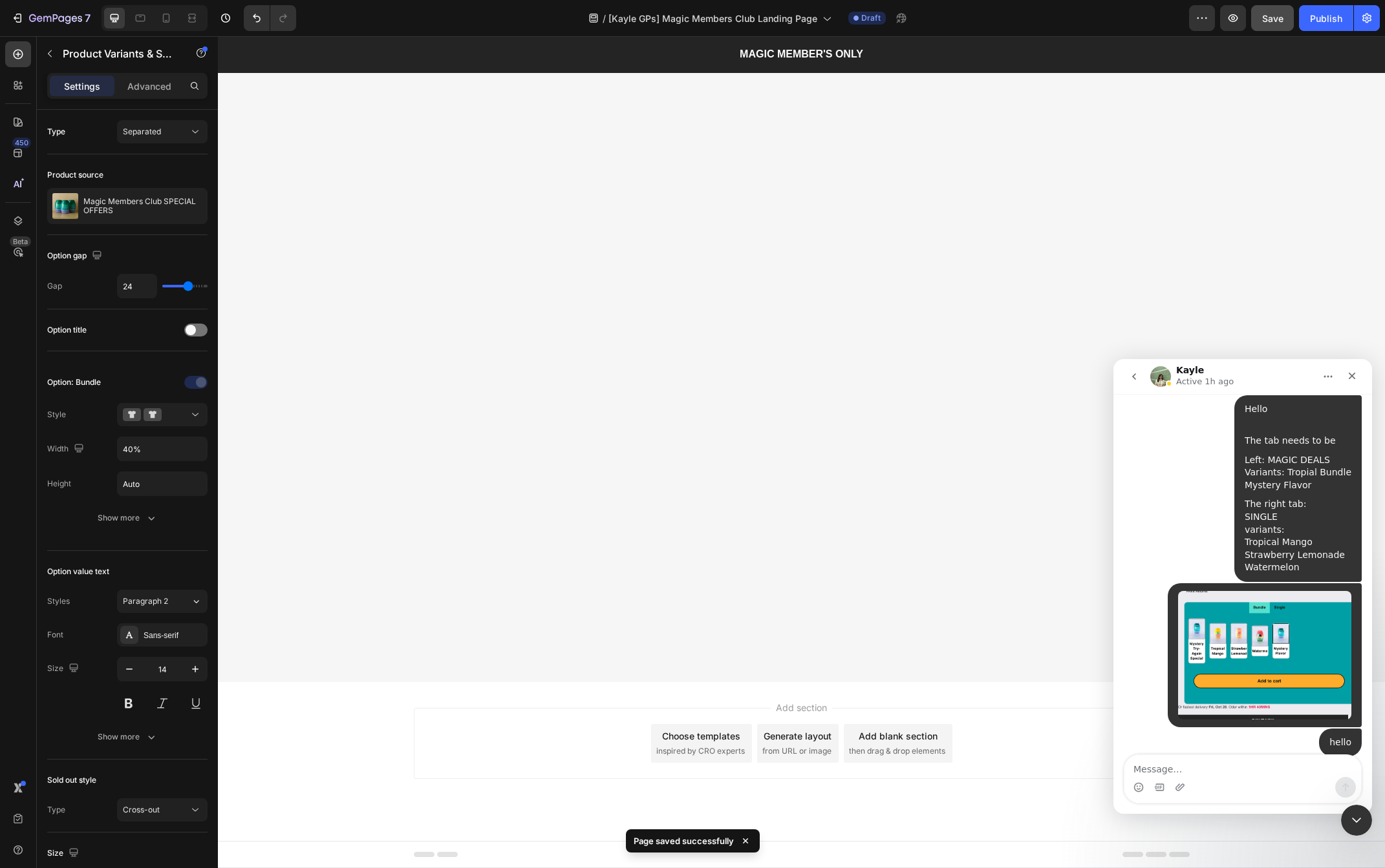
scroll to position [1659, 0]
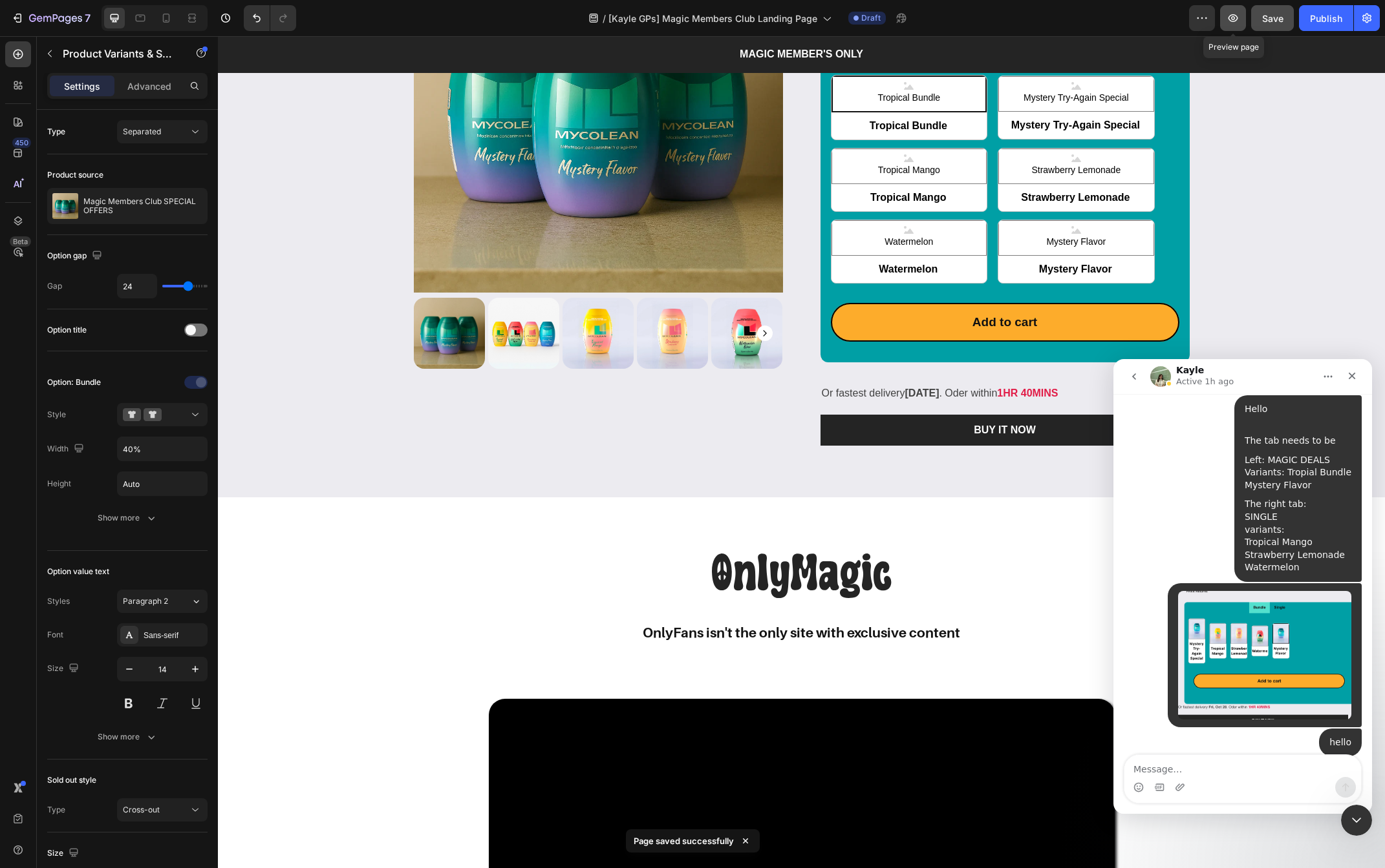
click at [1233, 15] on icon "button" at bounding box center [1232, 18] width 13 height 13
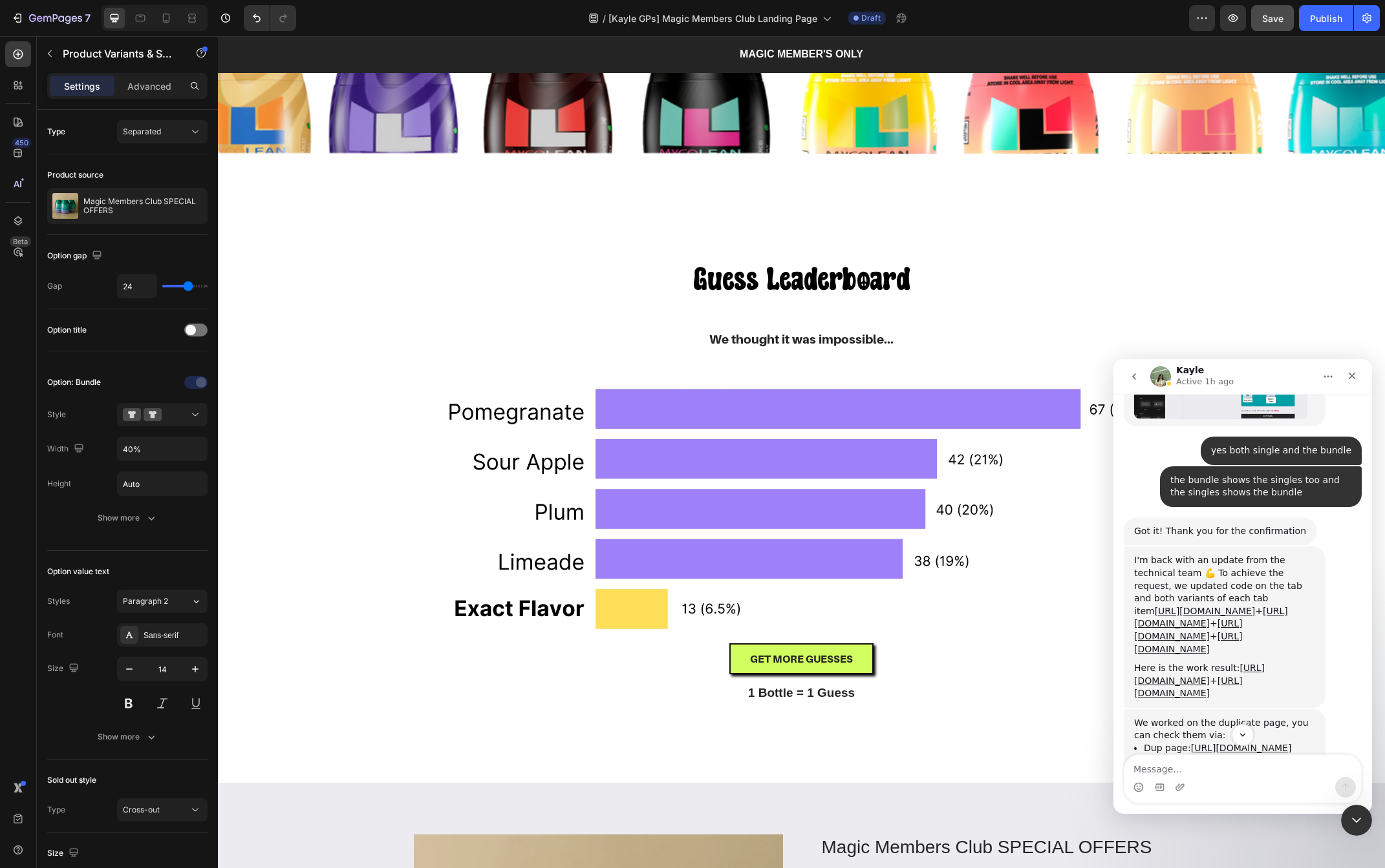
scroll to position [1471, 0]
click at [1233, 608] on link "[URL][DOMAIN_NAME]" at bounding box center [1211, 620] width 154 height 23
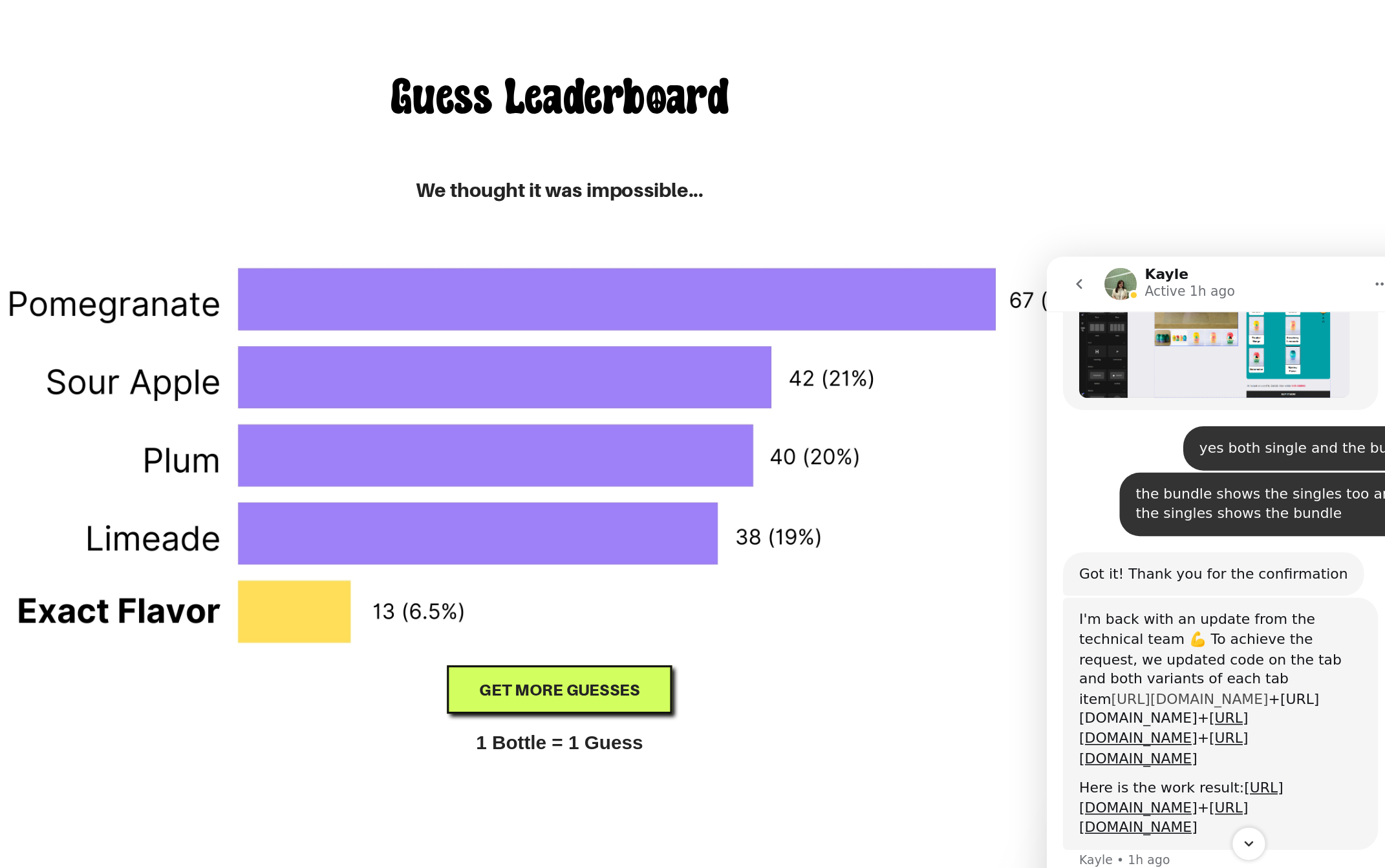
scroll to position [893, 0]
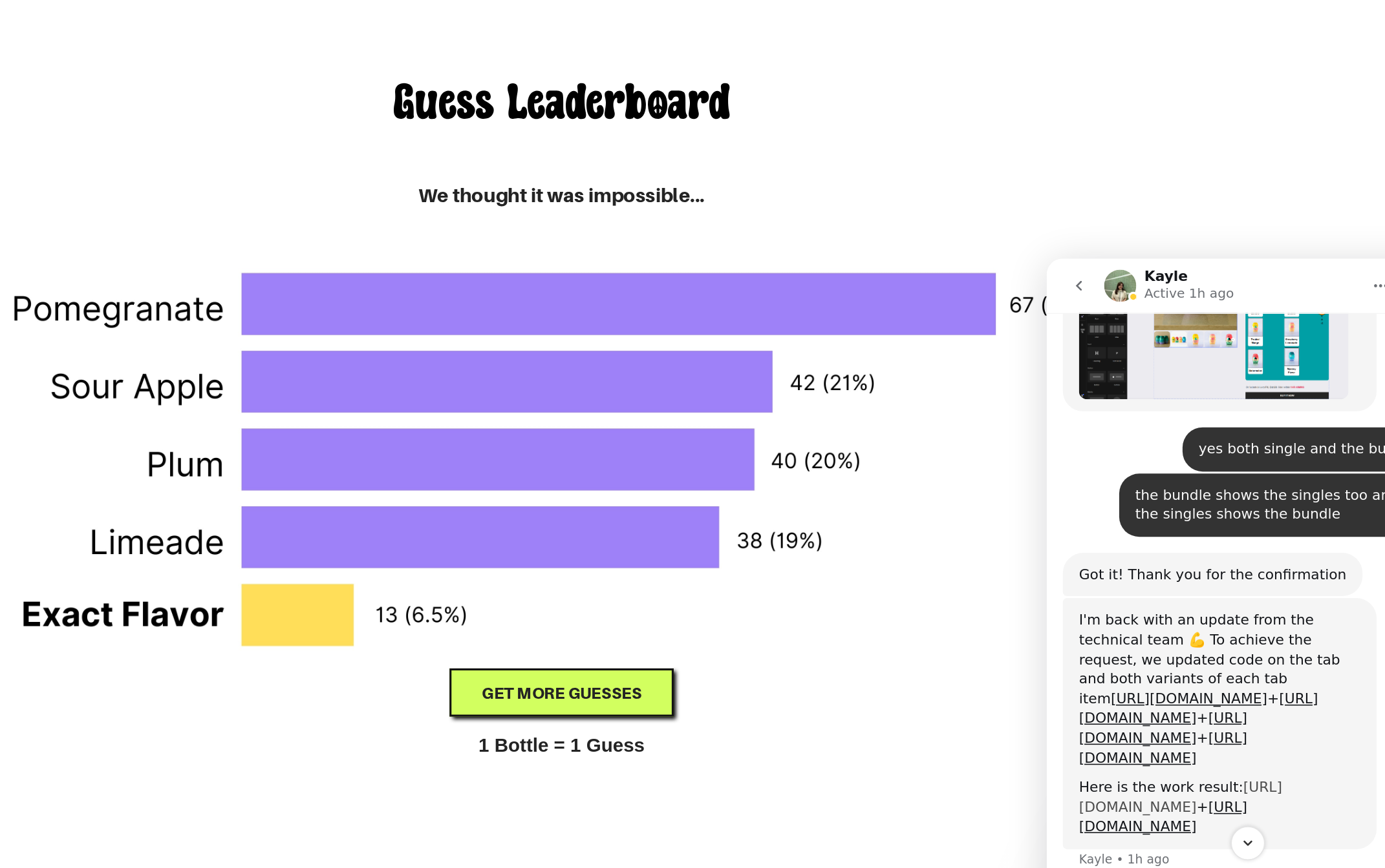
click at [1168, 593] on link "[URL][DOMAIN_NAME]" at bounding box center [1132, 605] width 130 height 23
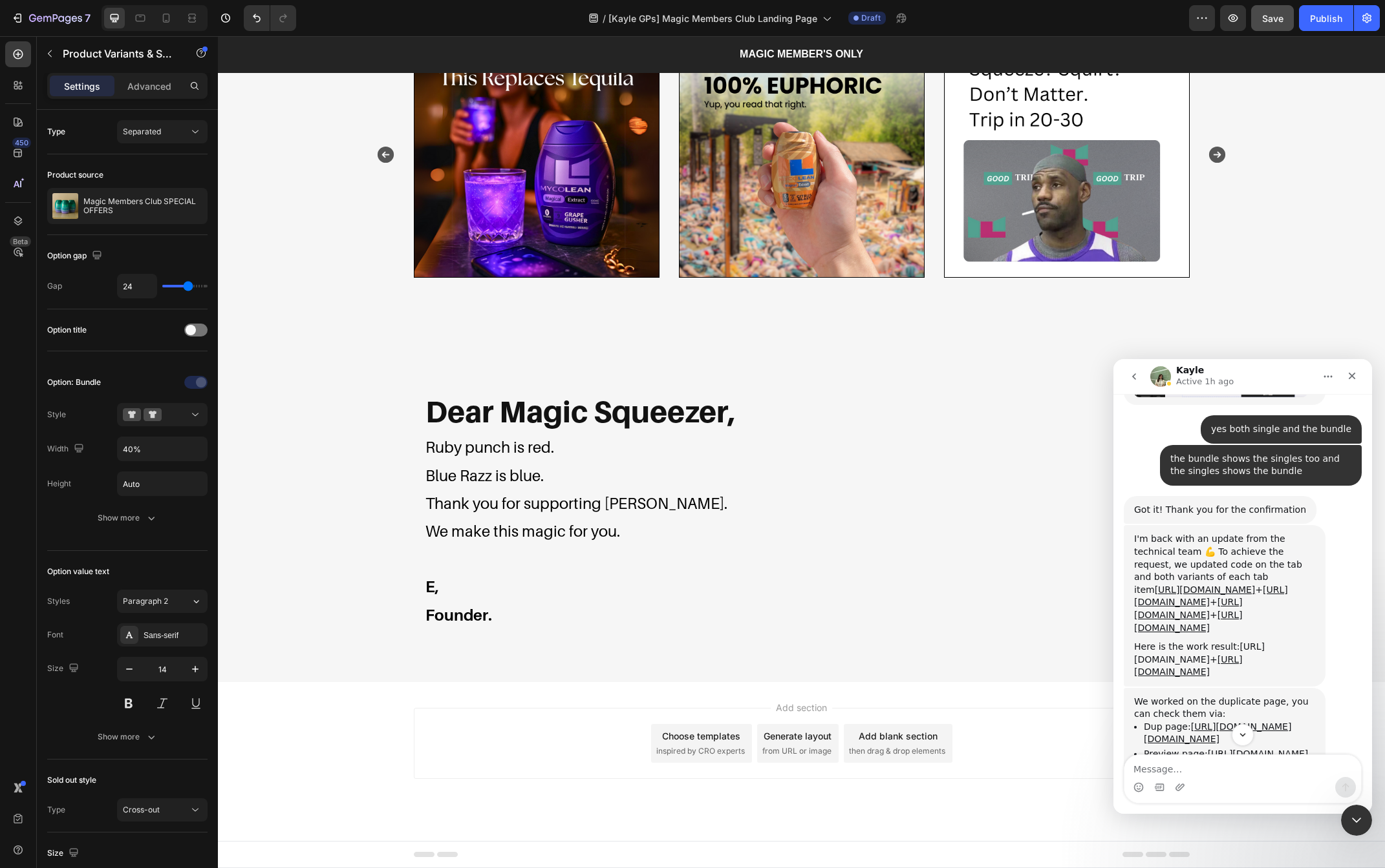
scroll to position [1484, 0]
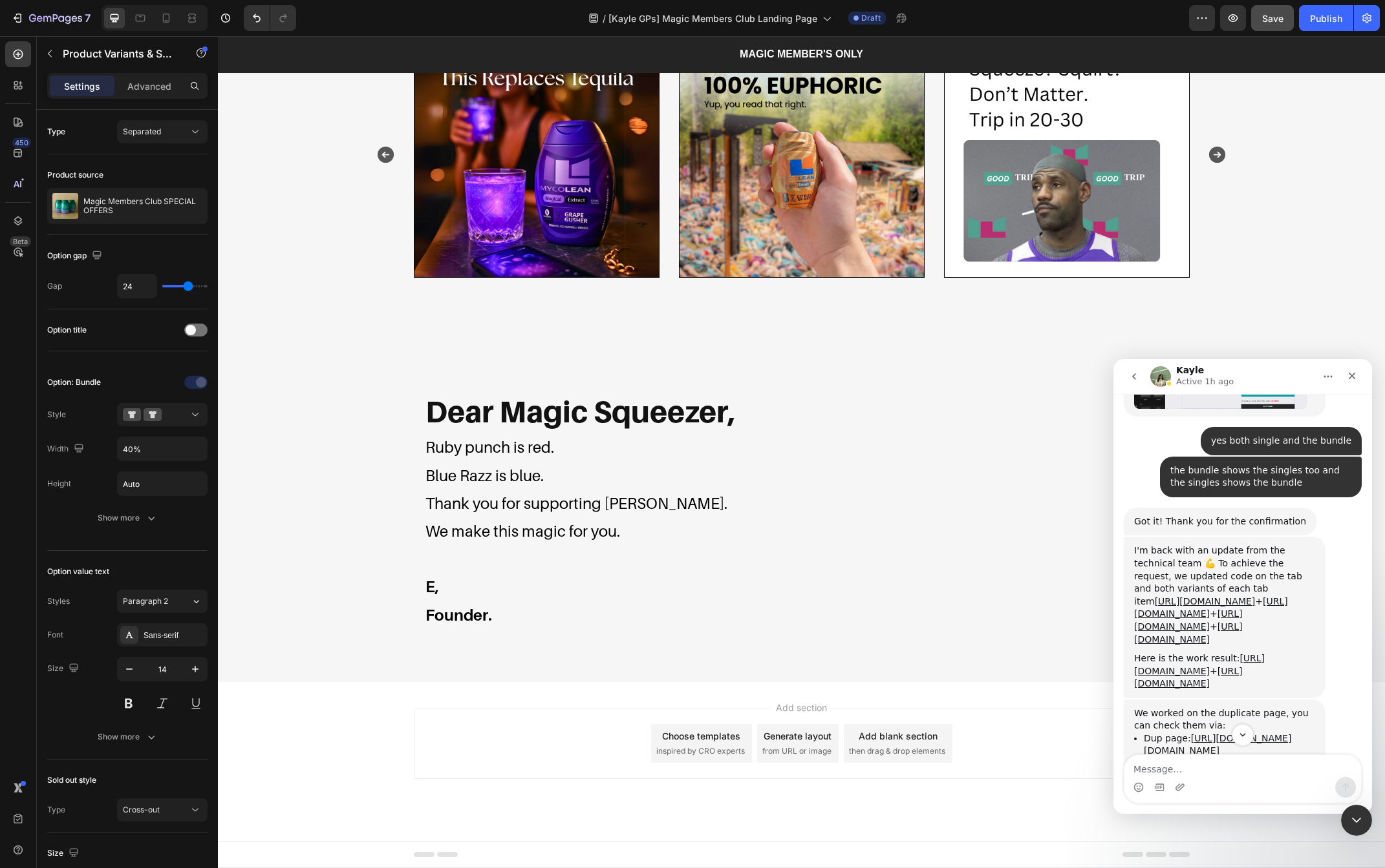
drag, startPoint x: 1134, startPoint y: 459, endPoint x: 1320, endPoint y: 593, distance: 229.2
click at [1320, 593] on div "I'm back with an update from the technical team 💪 To achieve the request, we up…" at bounding box center [1224, 618] width 201 height 162
copy div "team 💪 To achieve the request, we updated code on the tab and both variants of …"
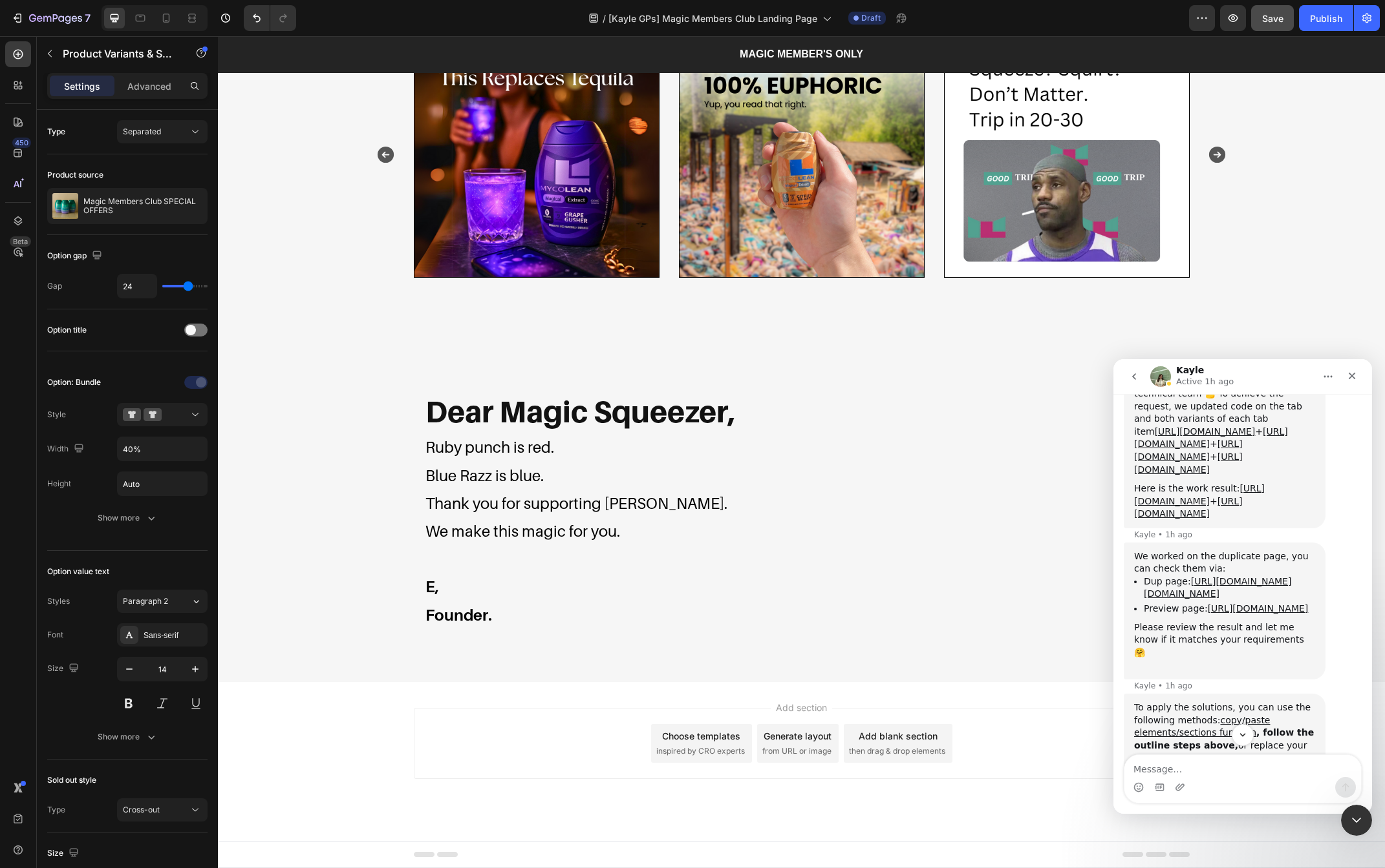
scroll to position [1652, 0]
click at [1328, 544] on div "We worked on the duplicate page, you can check them via: Dup page: https://buil…" at bounding box center [1243, 620] width 238 height 151
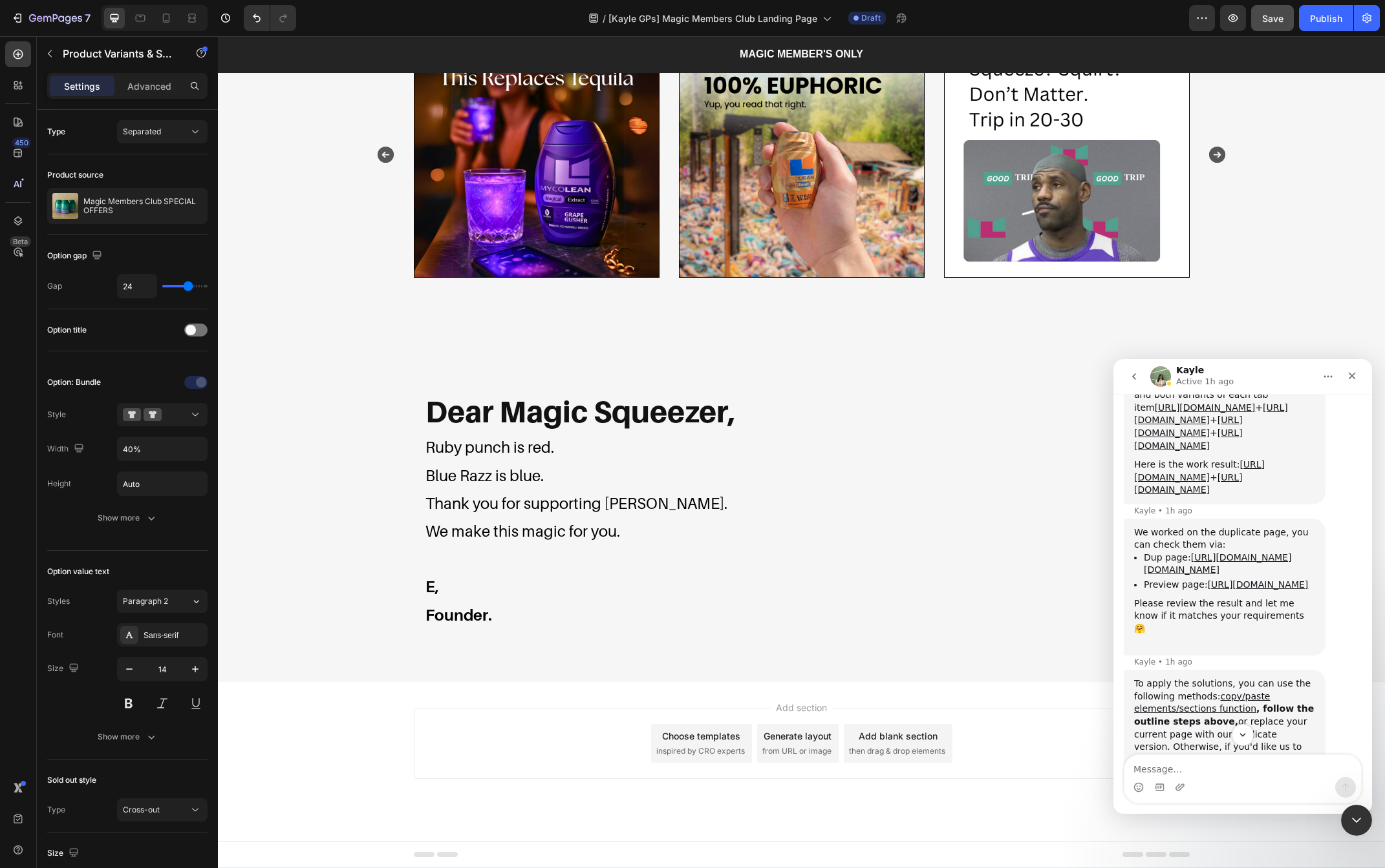
scroll to position [1681, 0]
click at [1248, 575] on li "Preview page: https://mycolean.com/a/gempages?version=v7&shop_id=51297053776963…" at bounding box center [1229, 581] width 171 height 12
click at [1247, 576] on link "[URL][DOMAIN_NAME]" at bounding box center [1258, 581] width 101 height 10
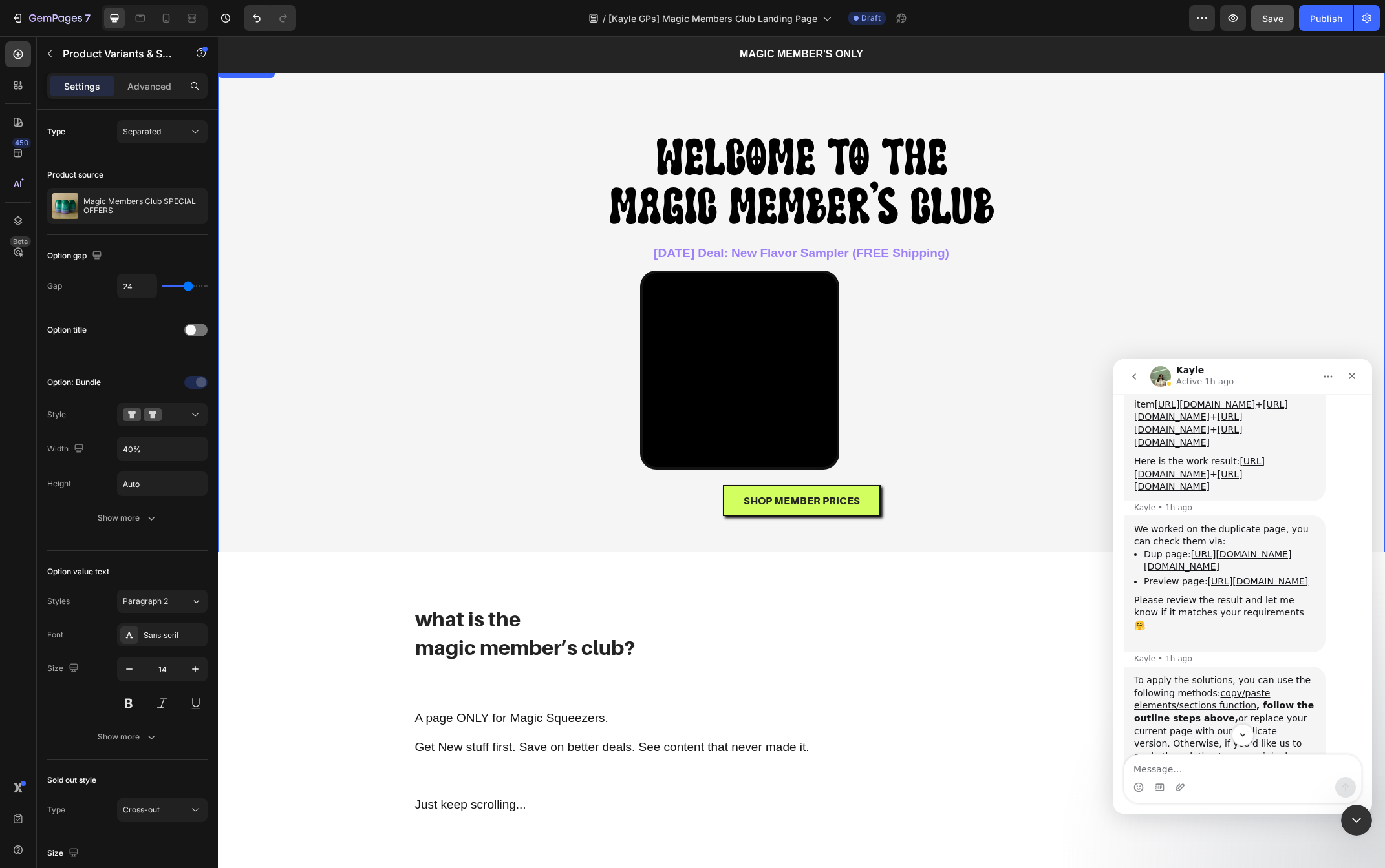
scroll to position [0, 0]
click at [25, 19] on div "7" at bounding box center [51, 18] width 79 height 16
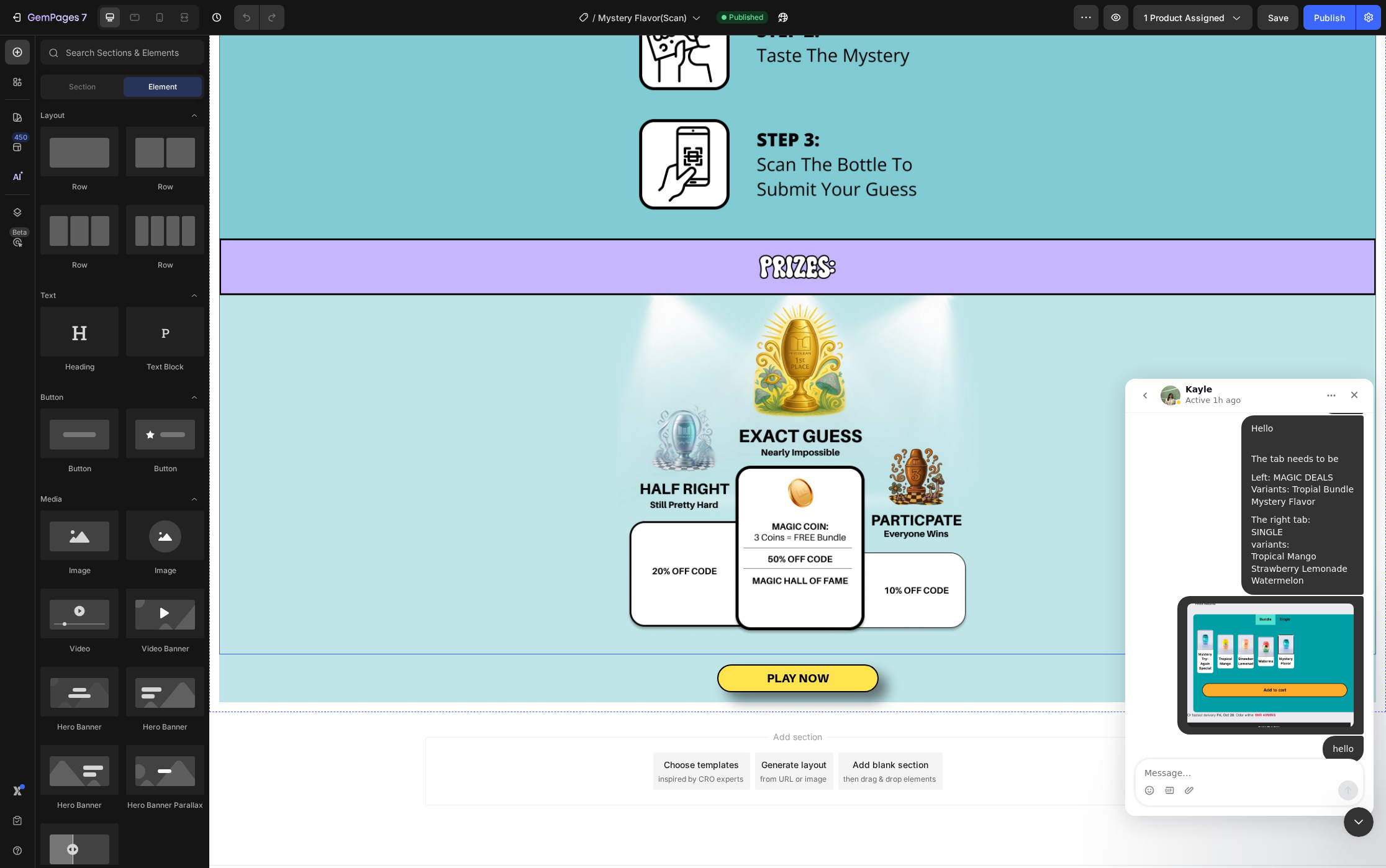
scroll to position [1676, 0]
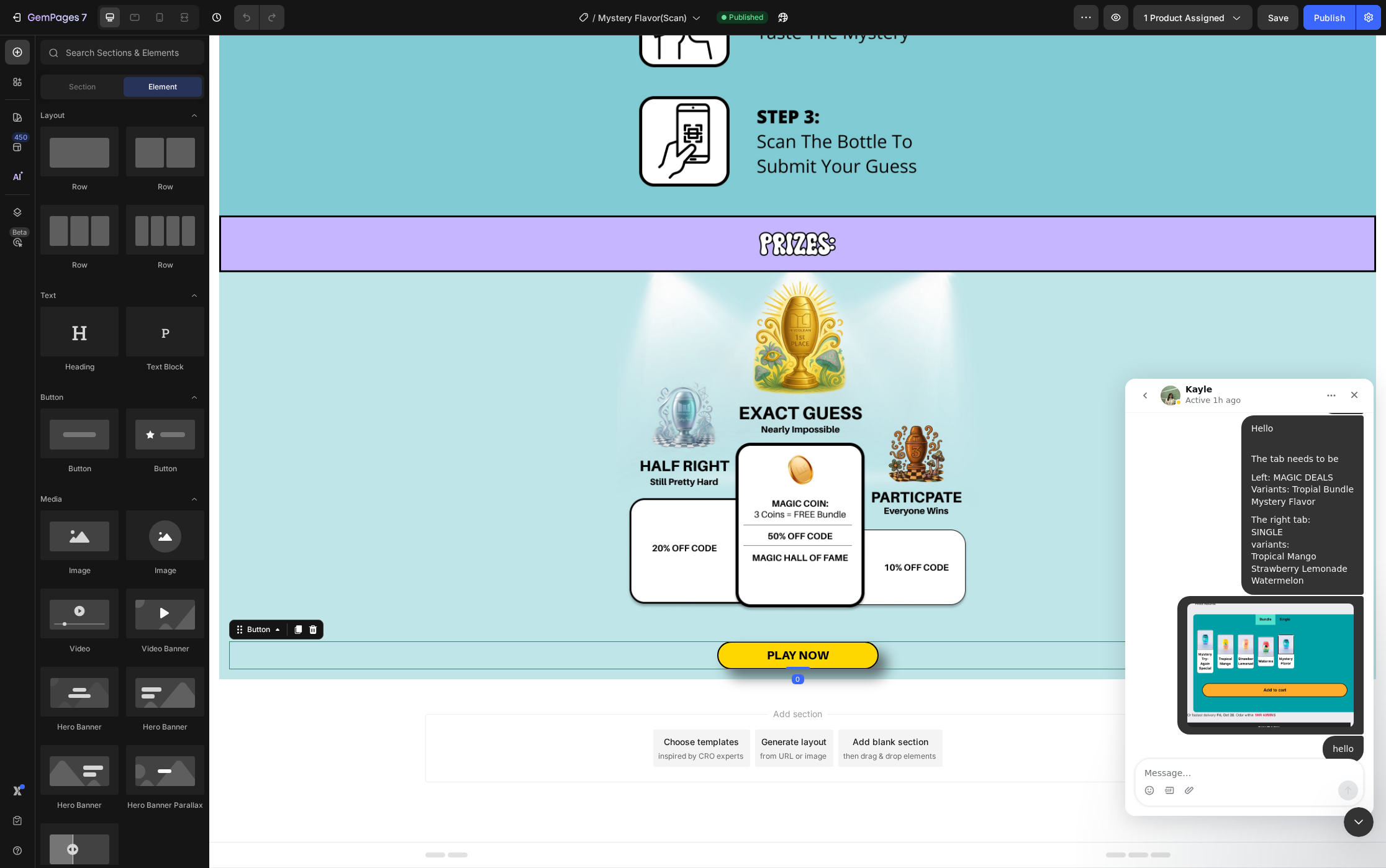
click at [837, 666] on link "PLAY NOW" at bounding box center [798, 656] width 162 height 29
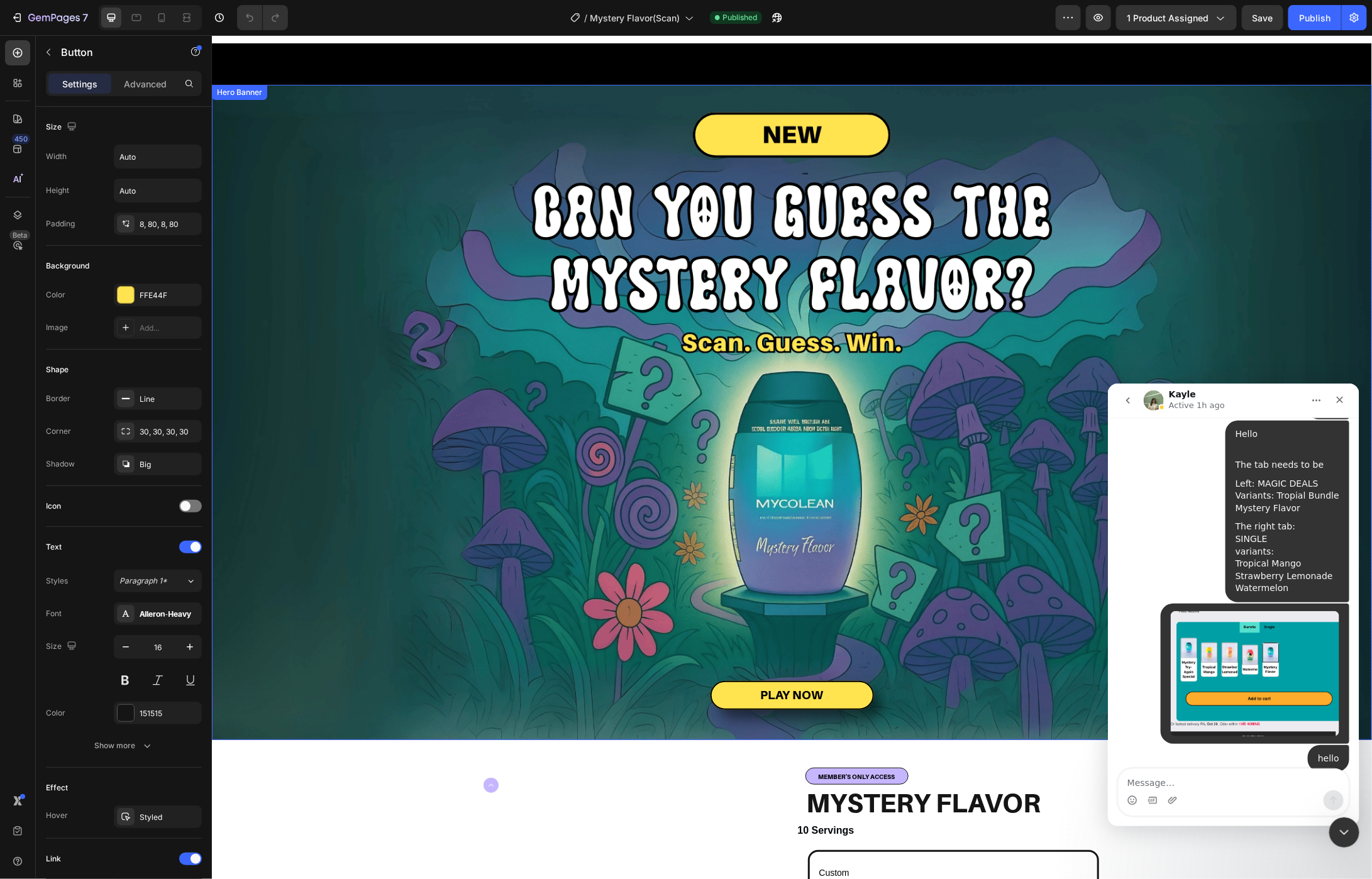
scroll to position [0, 0]
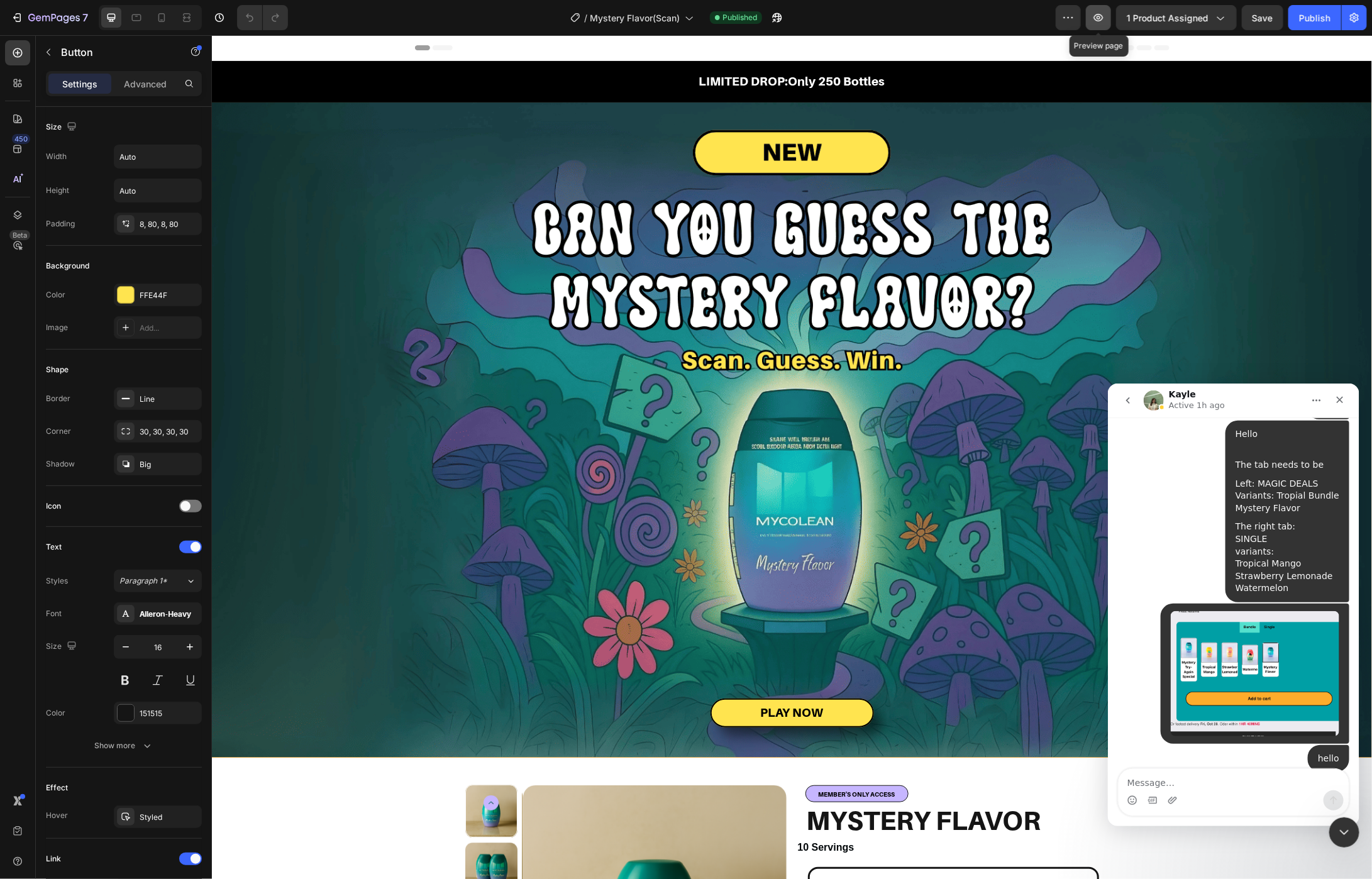
click at [1094, 20] on icon "button" at bounding box center [1098, 17] width 12 height 12
click at [1071, 22] on icon "button" at bounding box center [1068, 17] width 12 height 12
click at [776, 12] on icon "button" at bounding box center [777, 17] width 12 height 12
click at [776, 19] on icon "button" at bounding box center [774, 20] width 3 height 3
click at [34, 21] on icon "button" at bounding box center [54, 18] width 52 height 11
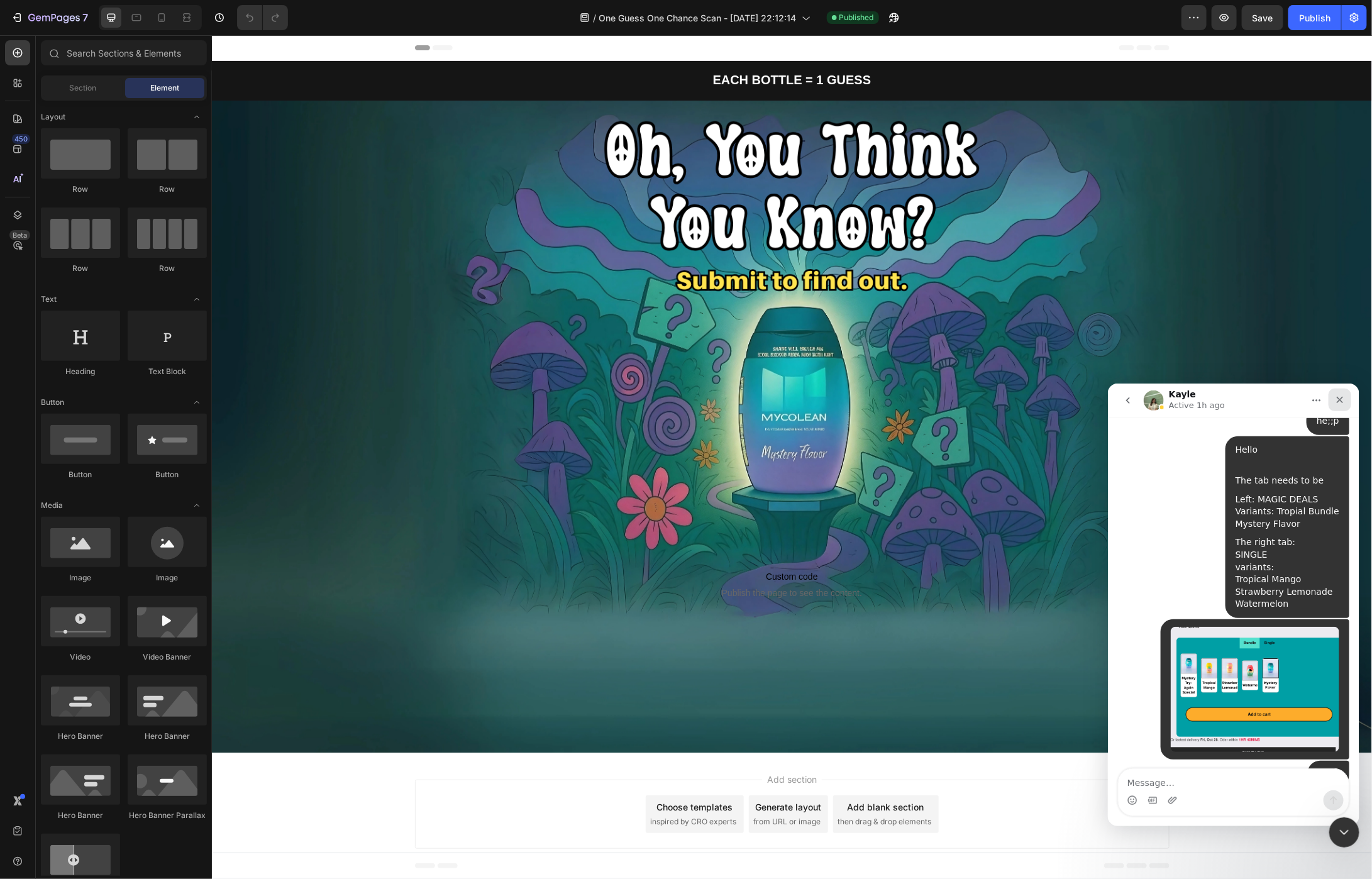
scroll to position [2065, 0]
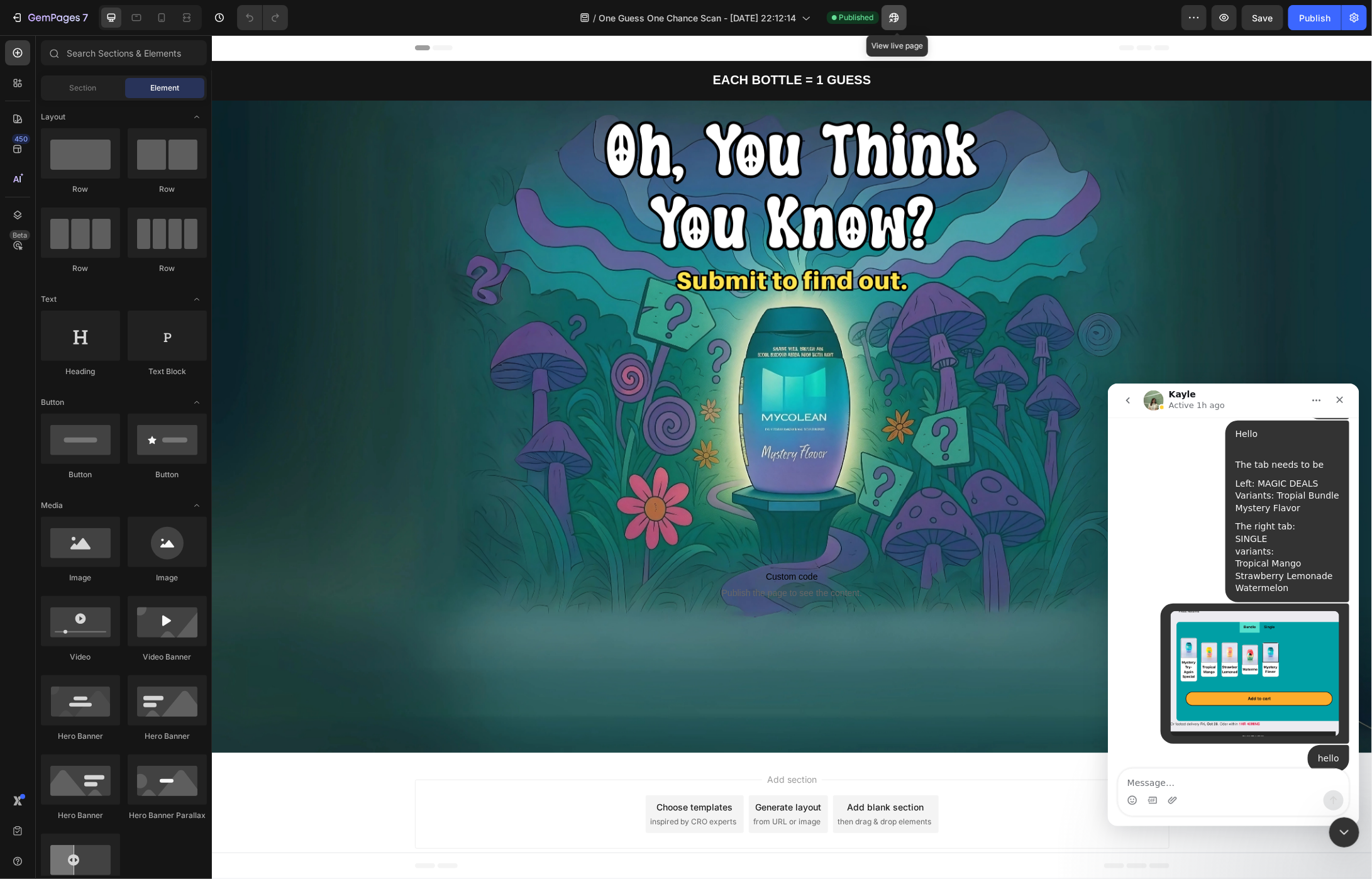
click at [892, 19] on icon "button" at bounding box center [891, 20] width 3 height 3
